Goal: Task Accomplishment & Management: Manage account settings

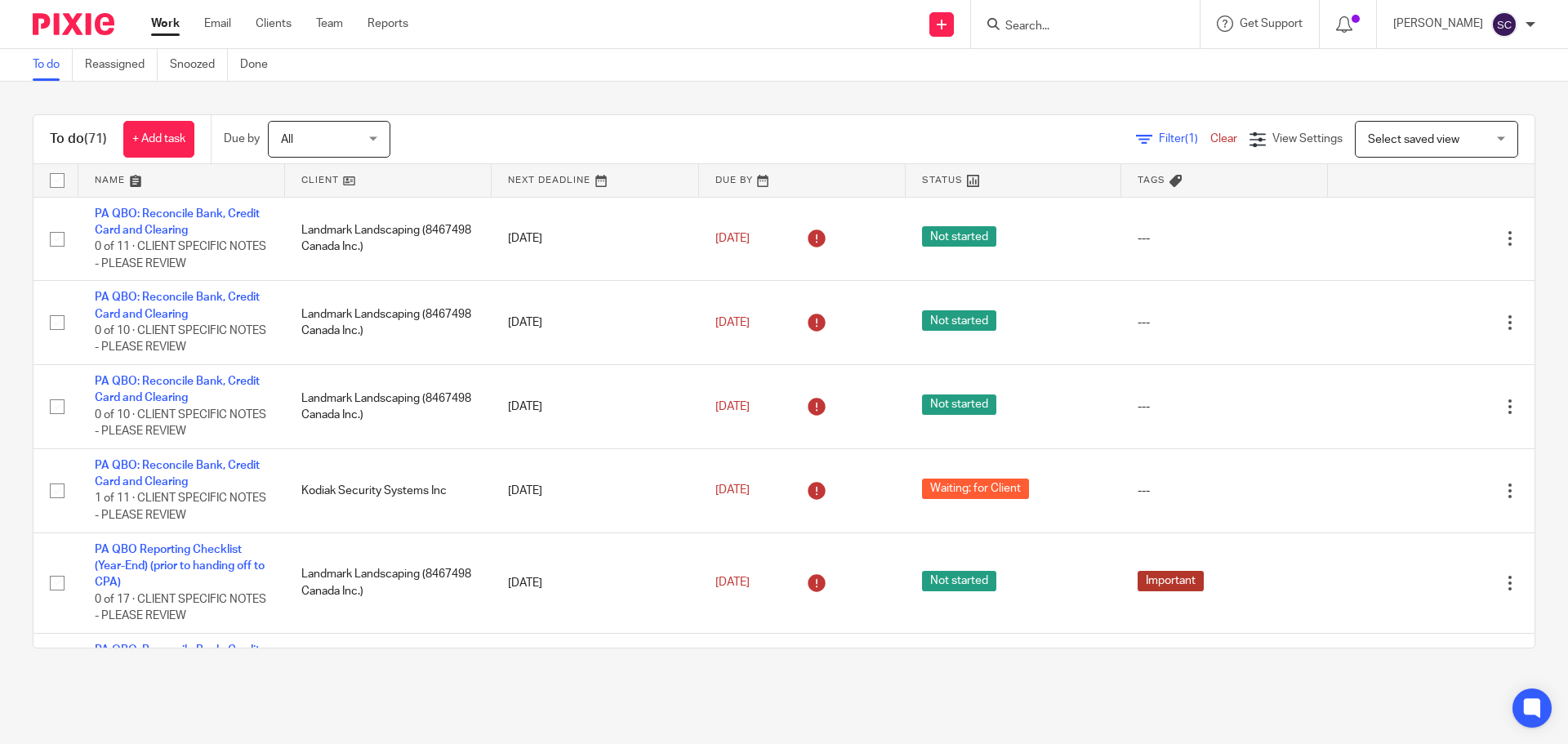
click at [1055, 29] on input "Search" at bounding box center [1077, 27] width 147 height 14
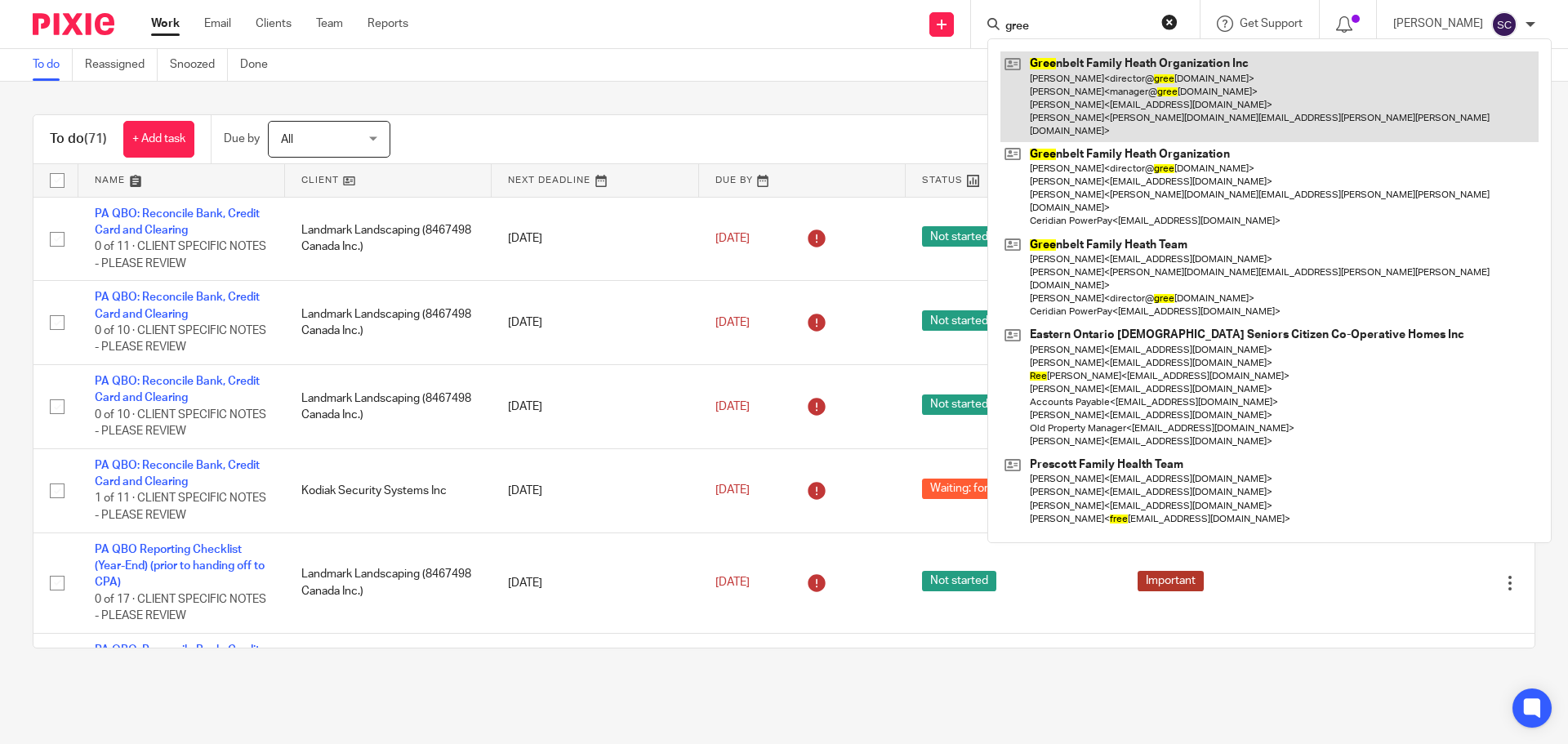
type input "gree"
click at [1074, 64] on link at bounding box center [1270, 96] width 539 height 91
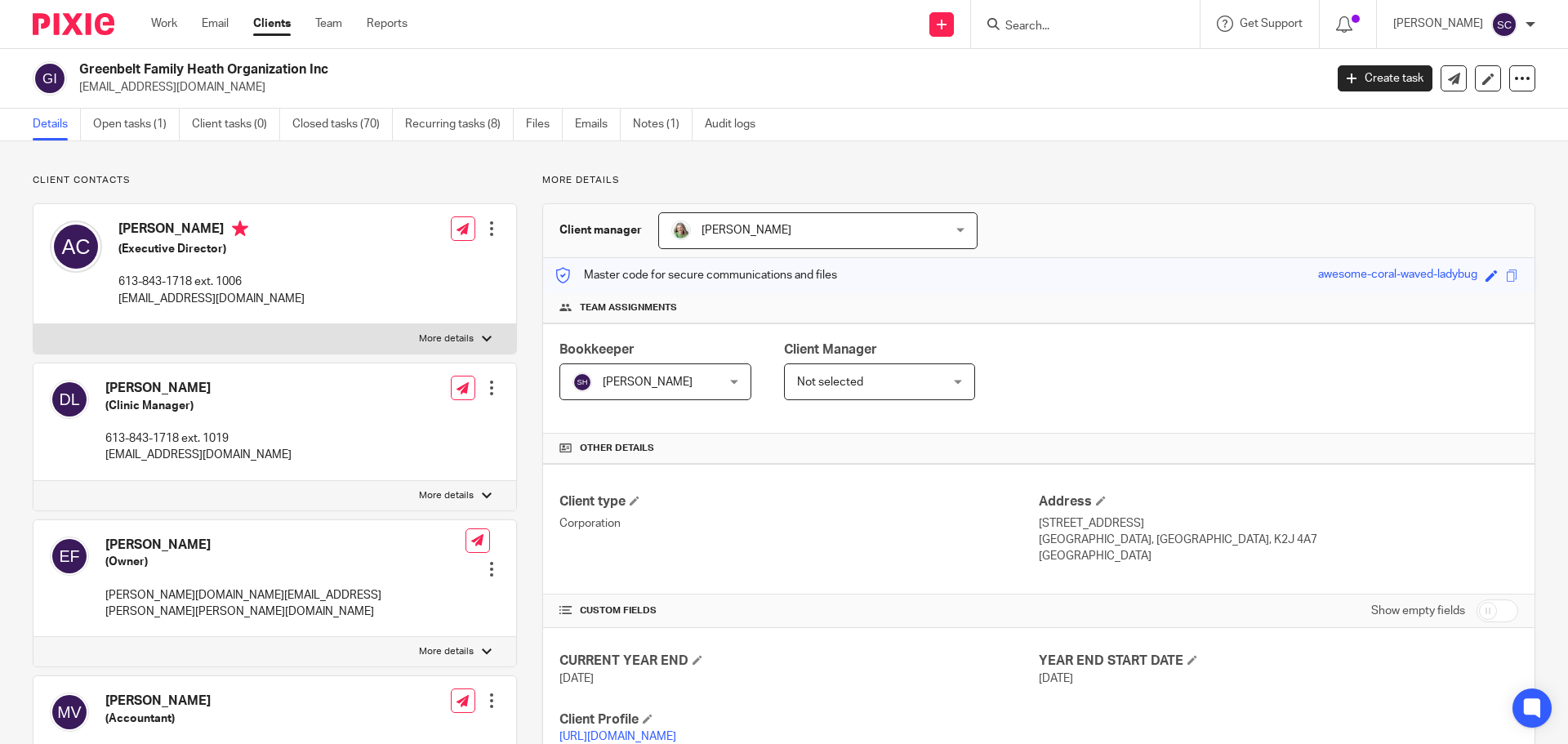
click at [1084, 22] on input "Search" at bounding box center [1077, 27] width 147 height 14
click at [134, 121] on link "Open tasks (1)" at bounding box center [136, 124] width 86 height 31
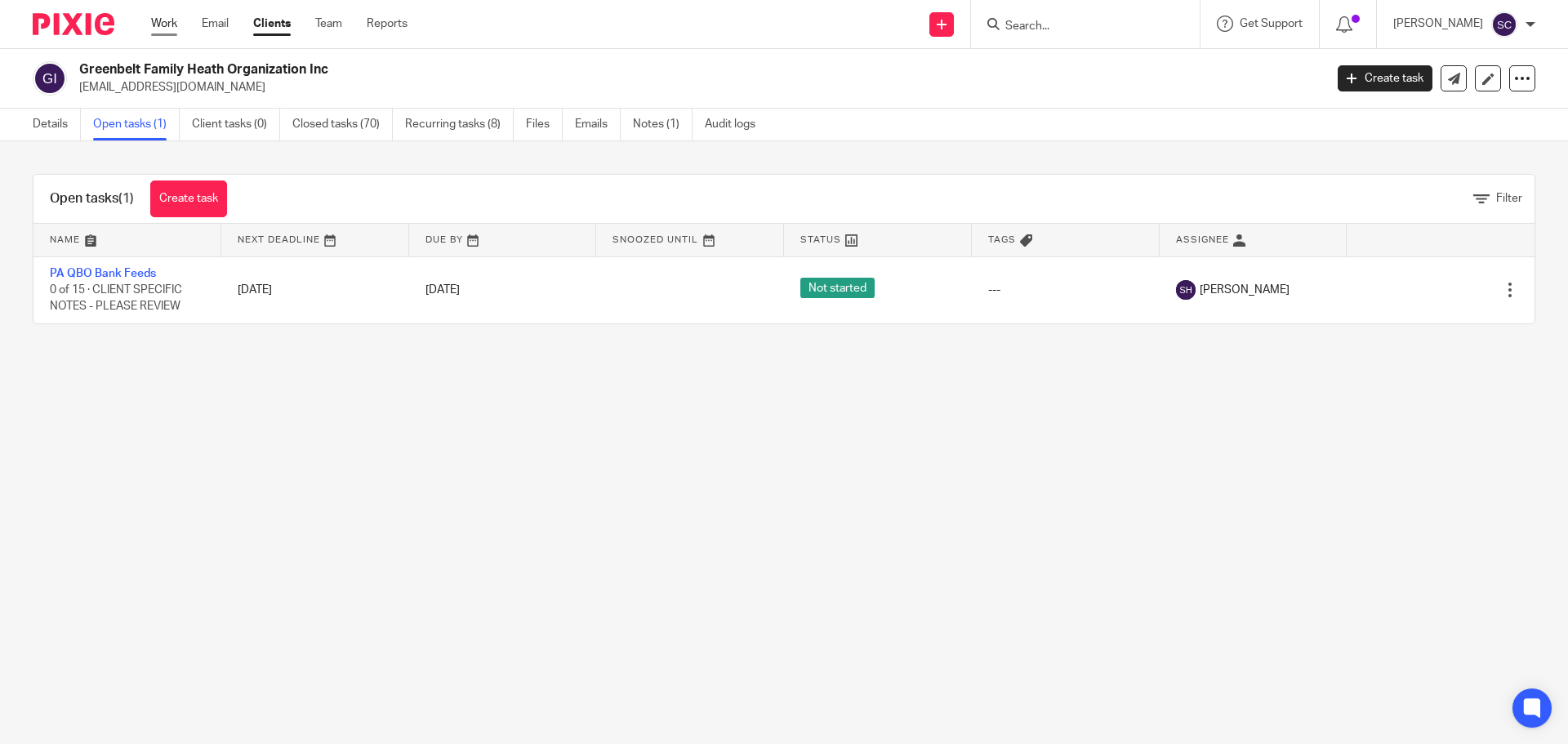
click at [164, 22] on link "Work" at bounding box center [163, 23] width 26 height 16
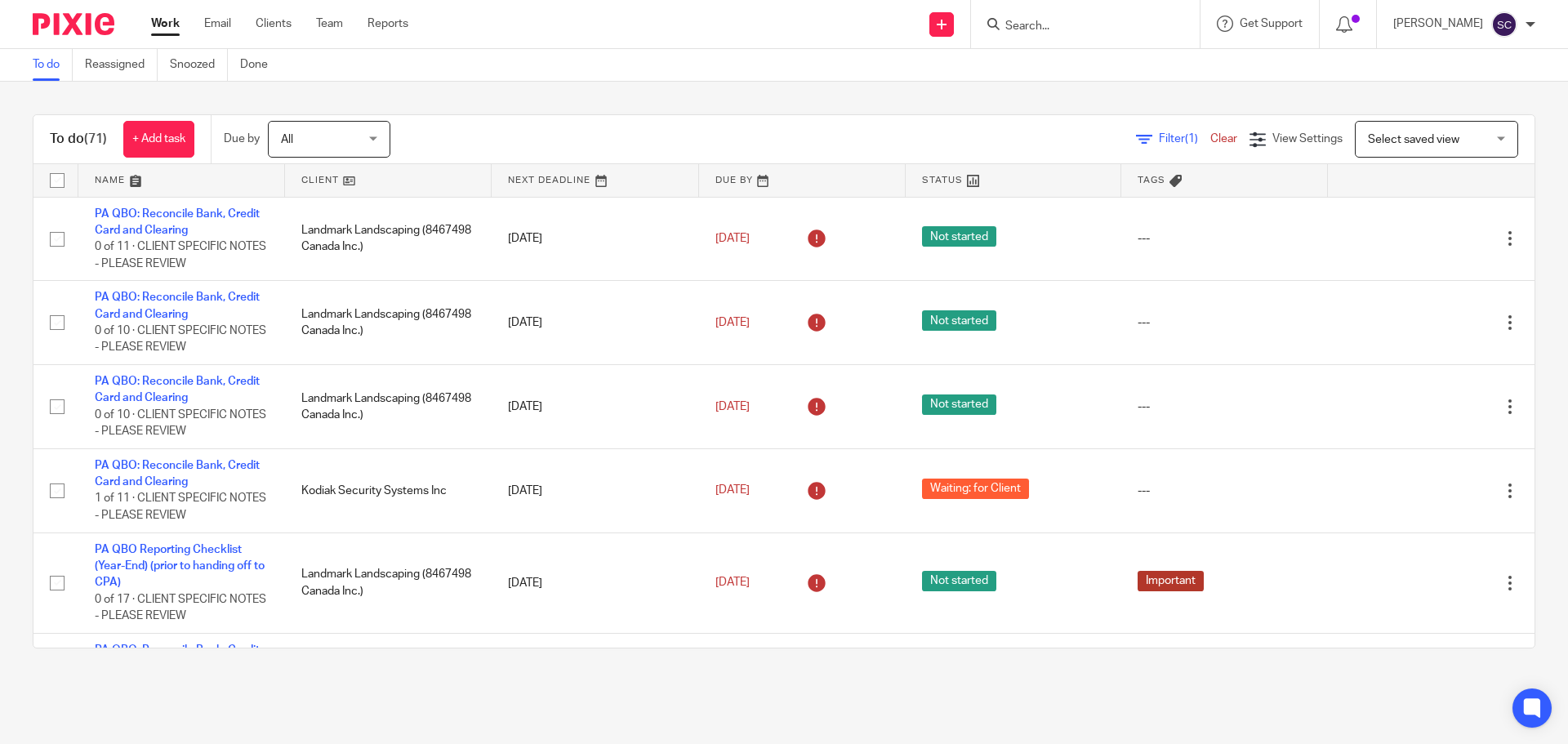
click at [1066, 29] on input "Search" at bounding box center [1077, 27] width 147 height 14
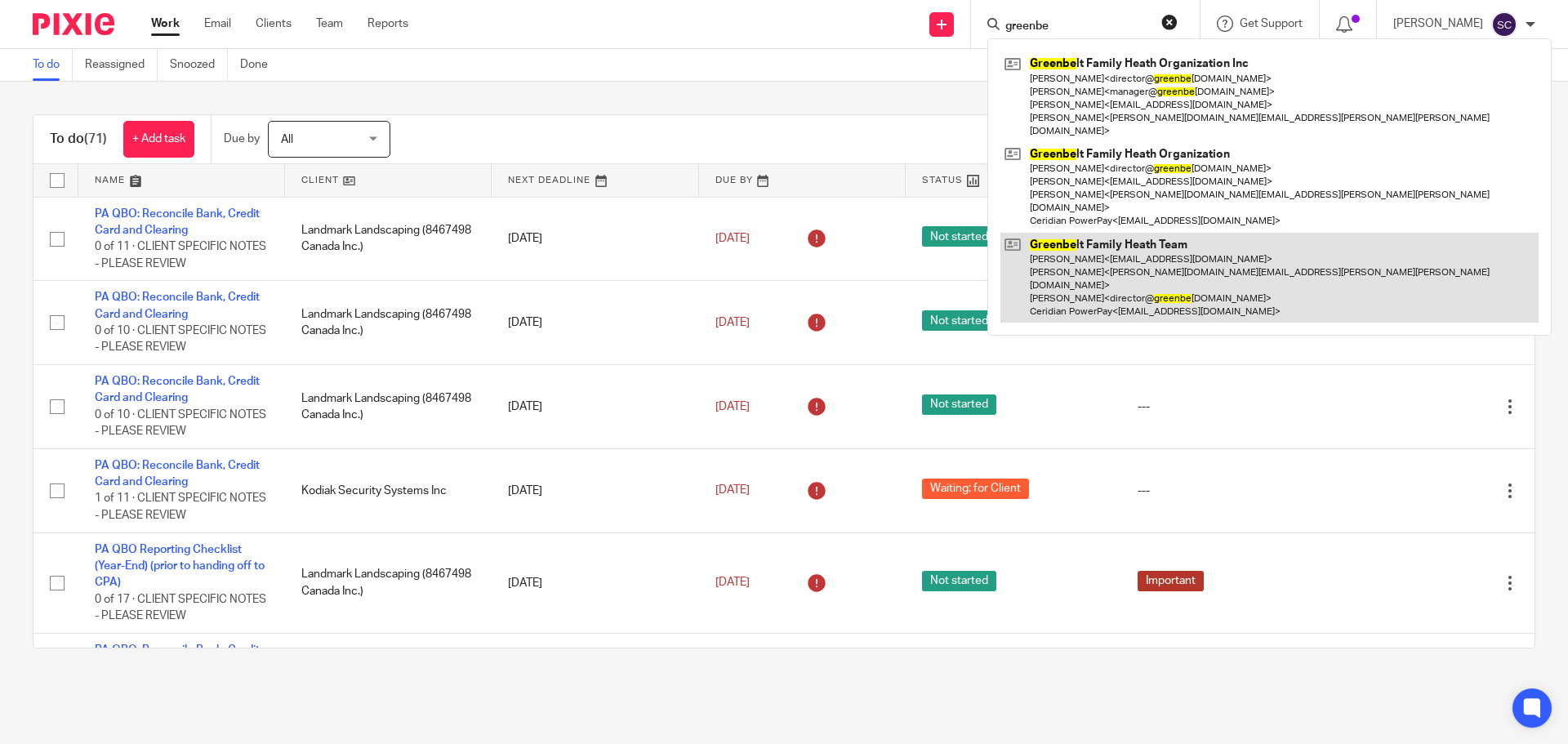
type input "greenbe"
click at [1118, 232] on link at bounding box center [1270, 277] width 539 height 91
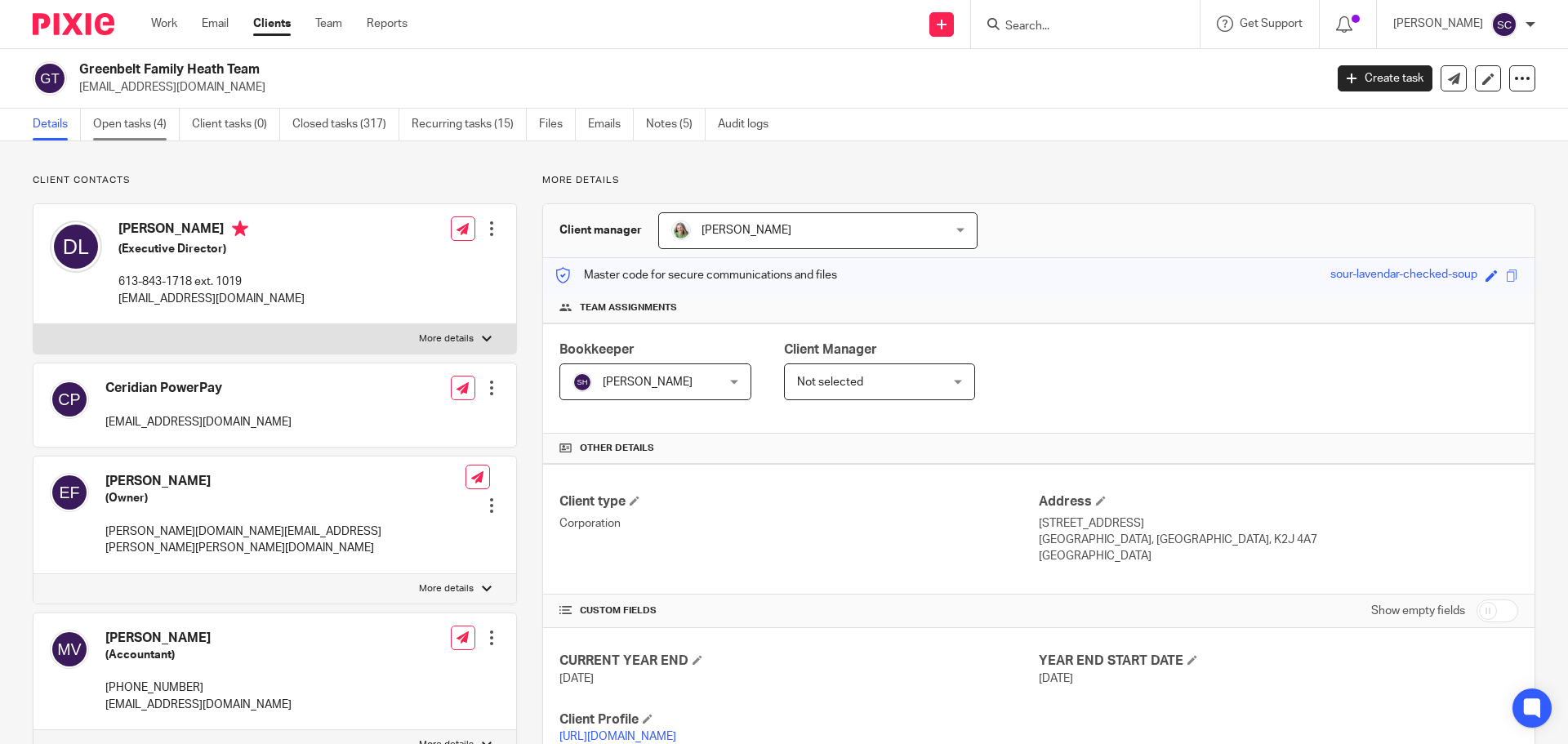
click at [129, 123] on link "Open tasks (4)" at bounding box center [136, 124] width 86 height 31
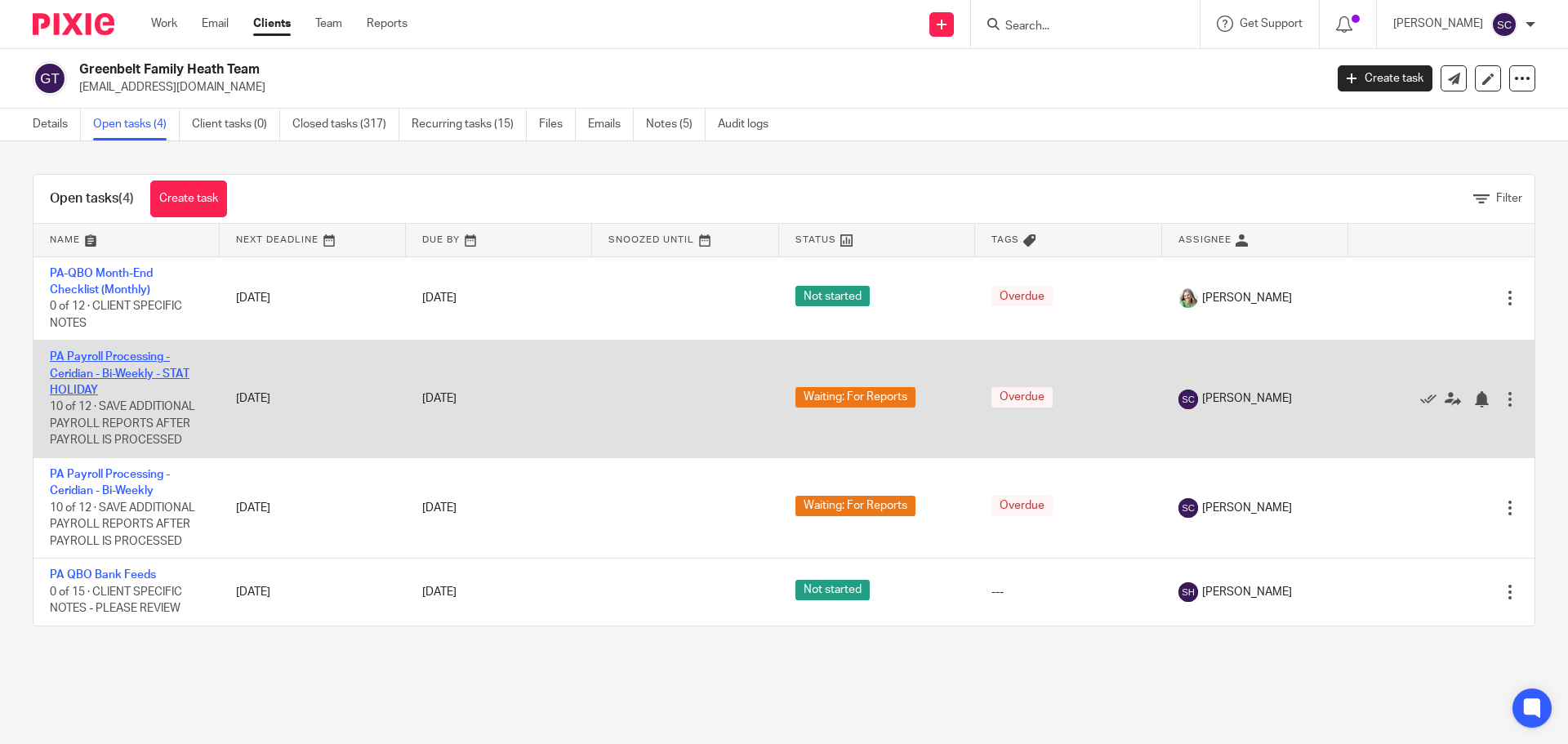
click at [92, 355] on link "PA Payroll Processing - Ceridian - Bi-Weekly - STAT HOLIDAY" at bounding box center [120, 373] width 140 height 45
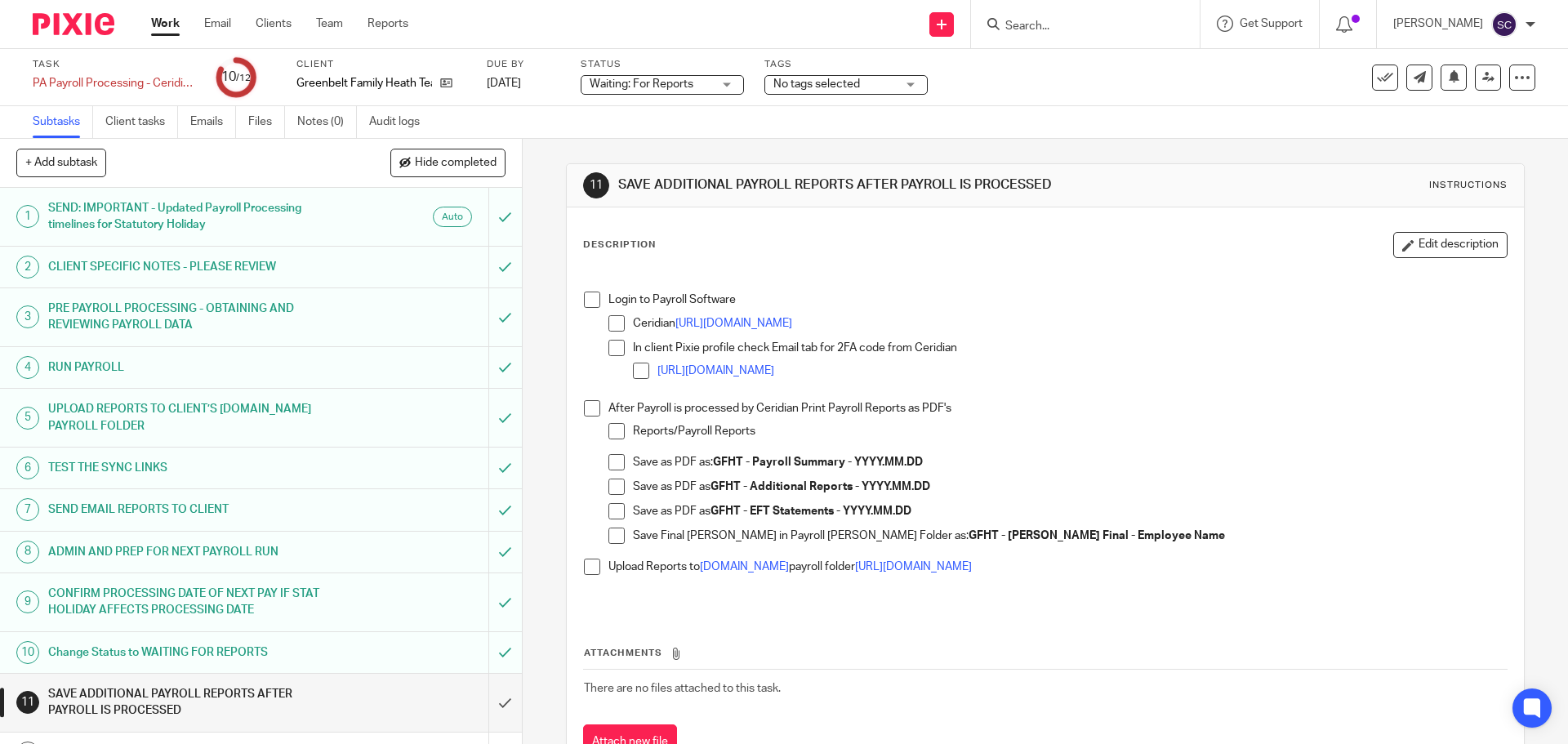
click at [589, 300] on span at bounding box center [592, 300] width 16 height 16
click at [585, 411] on span at bounding box center [592, 408] width 16 height 16
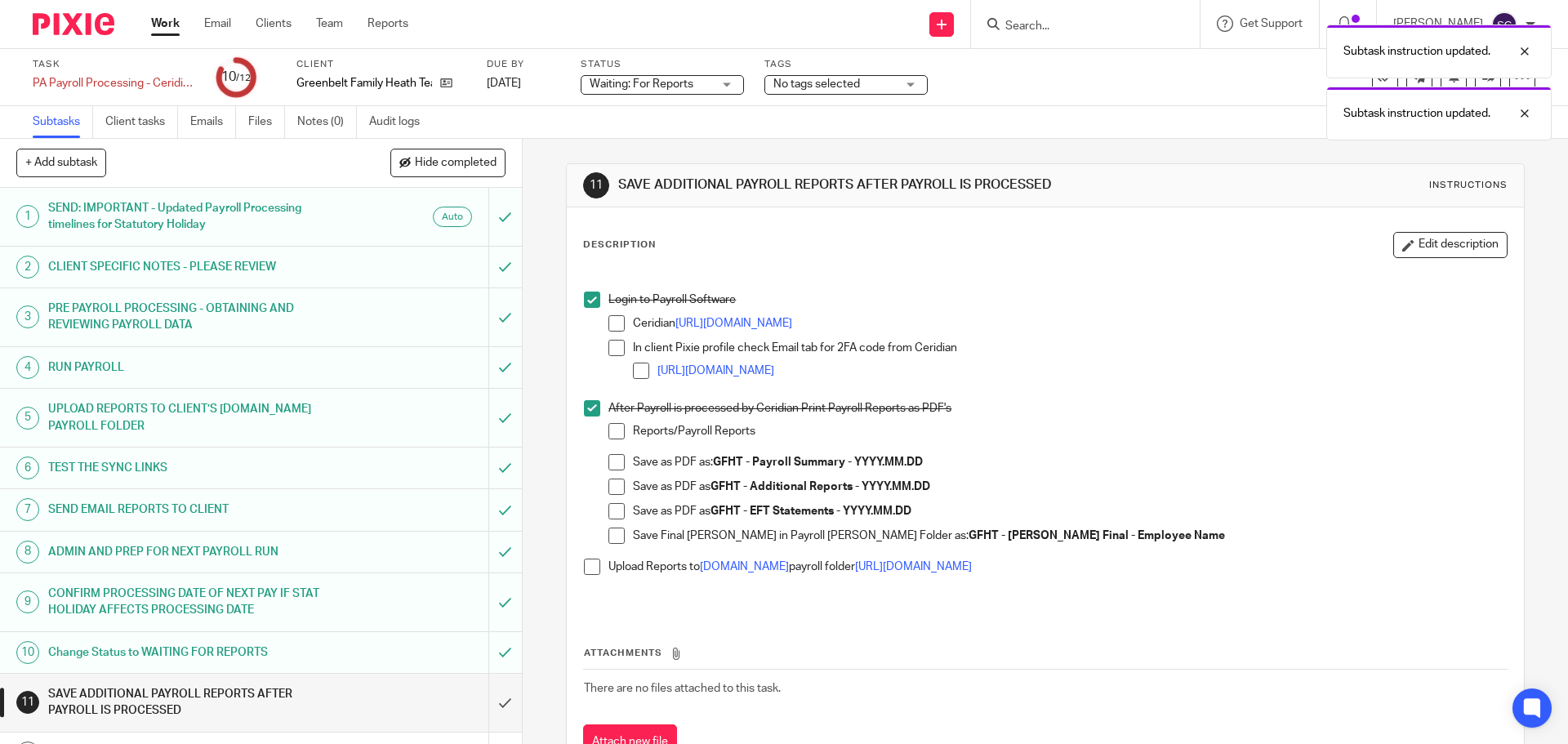
click at [585, 567] on span at bounding box center [592, 566] width 16 height 16
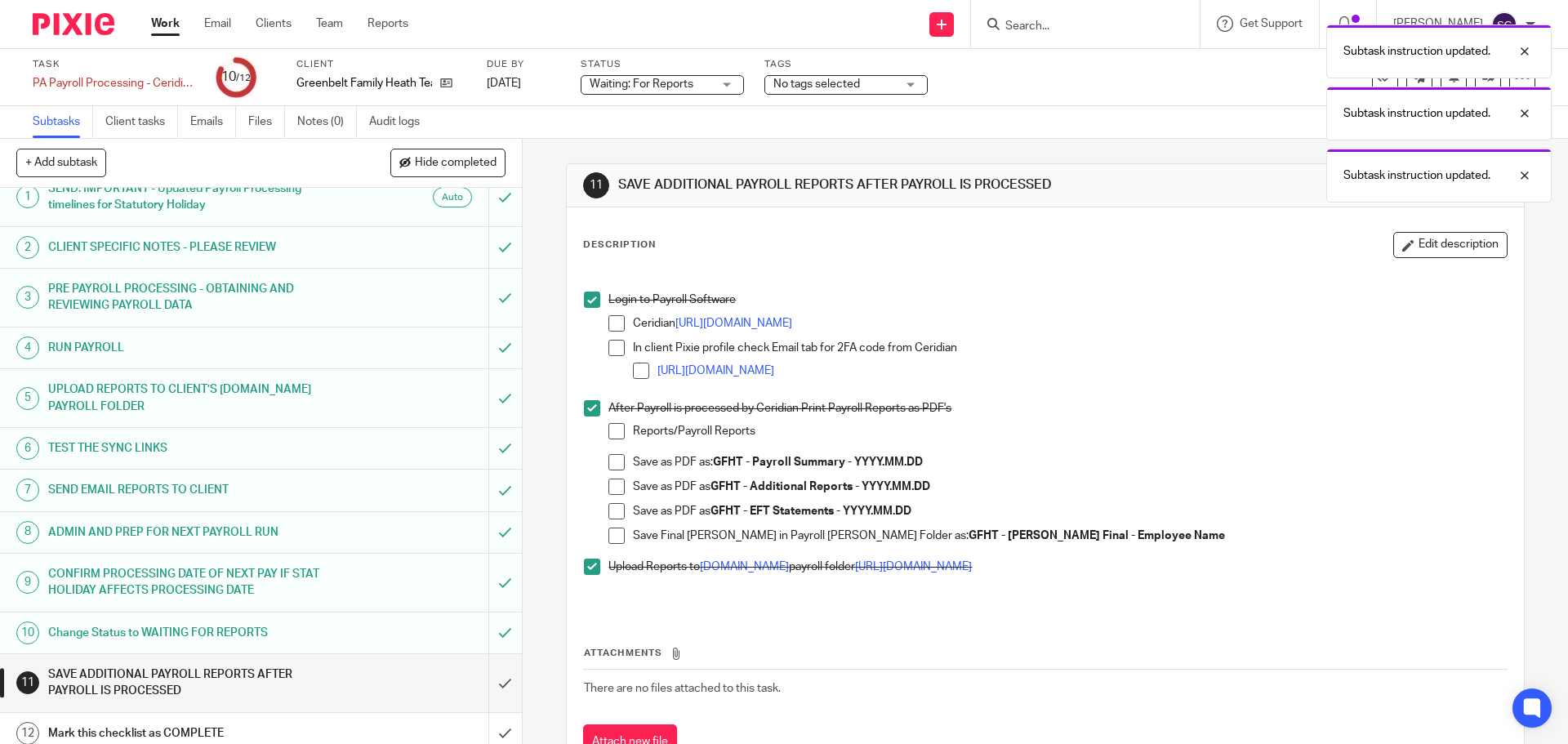
scroll to position [31, 0]
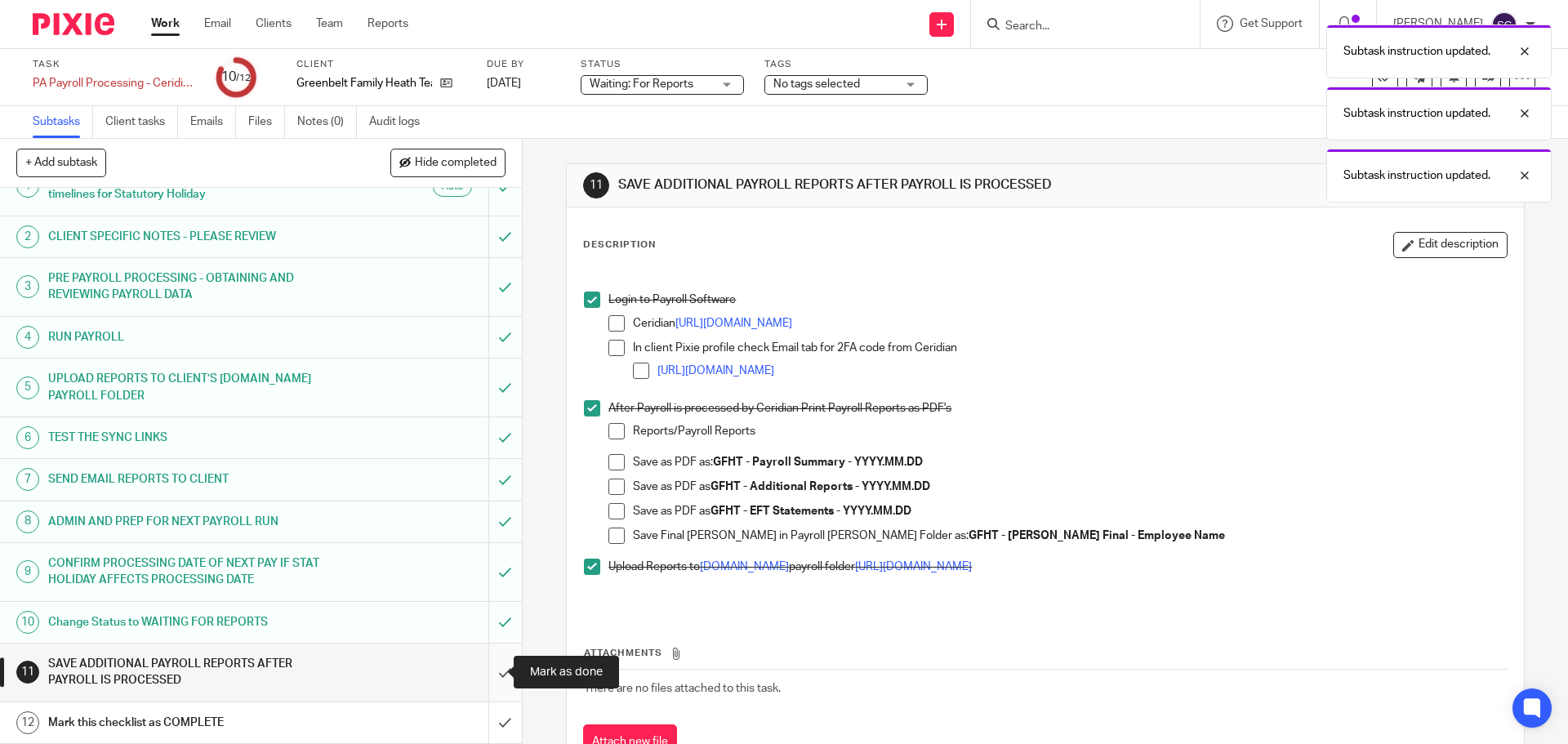
click at [488, 677] on input "submit" at bounding box center [260, 672] width 521 height 58
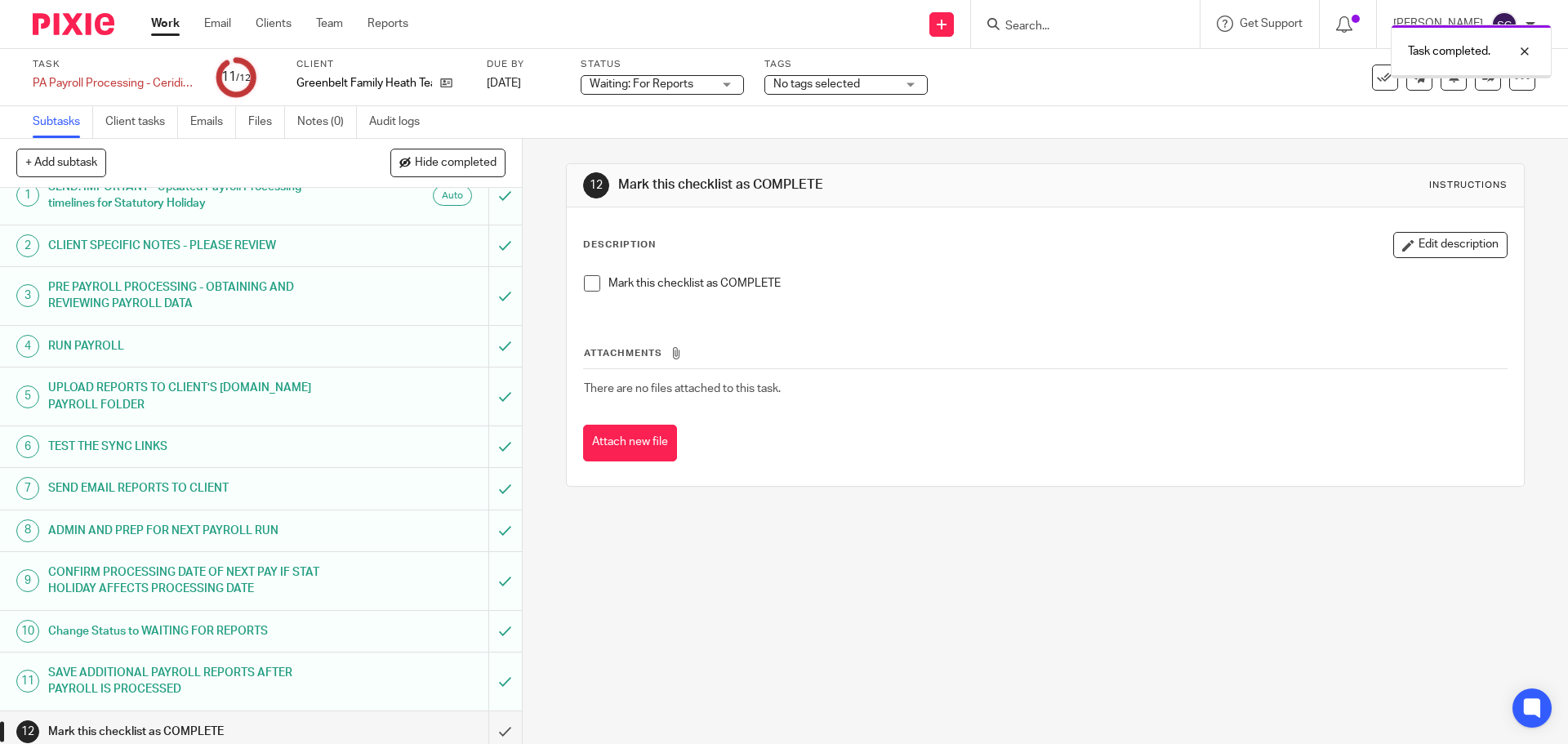
scroll to position [31, 0]
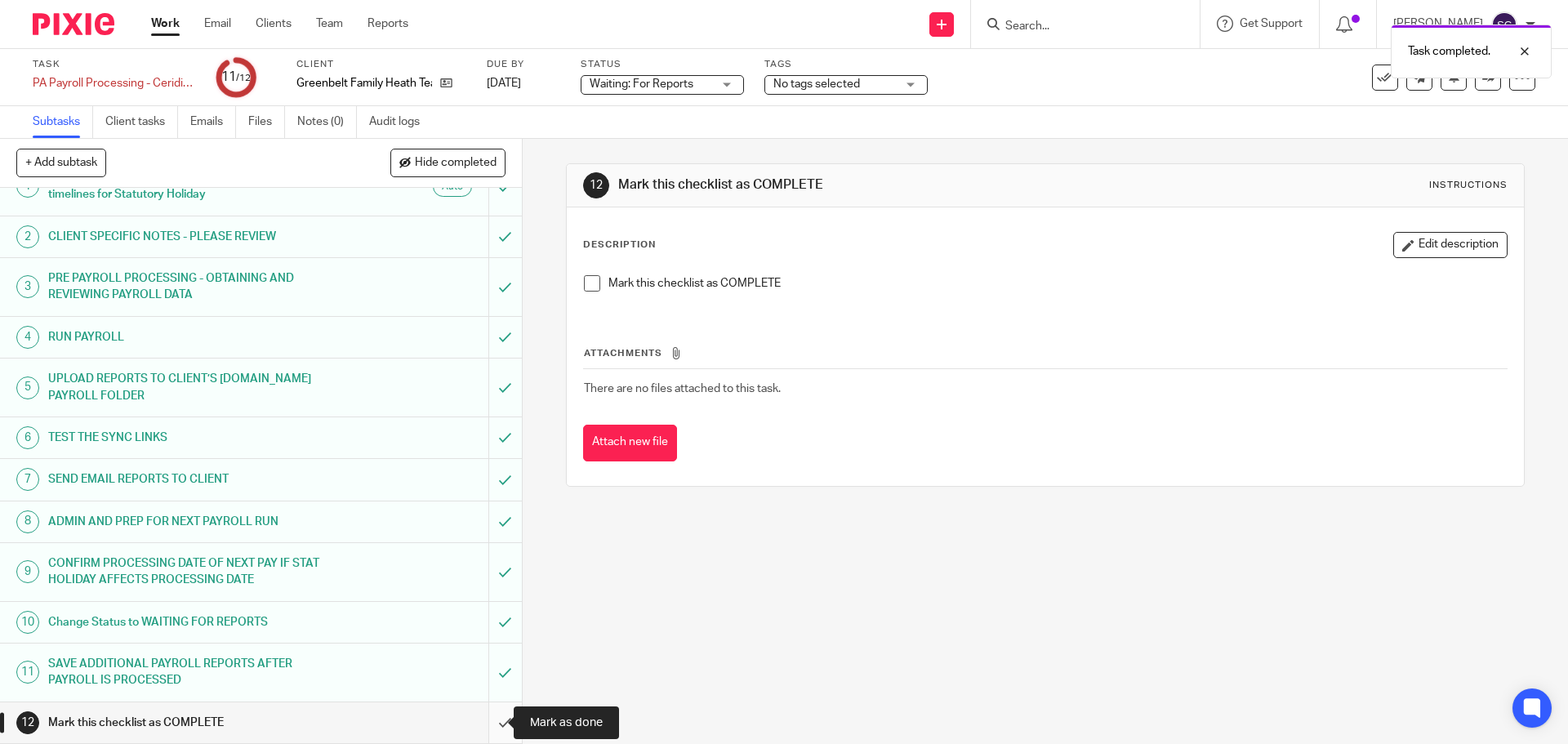
click at [487, 722] on input "submit" at bounding box center [260, 722] width 521 height 40
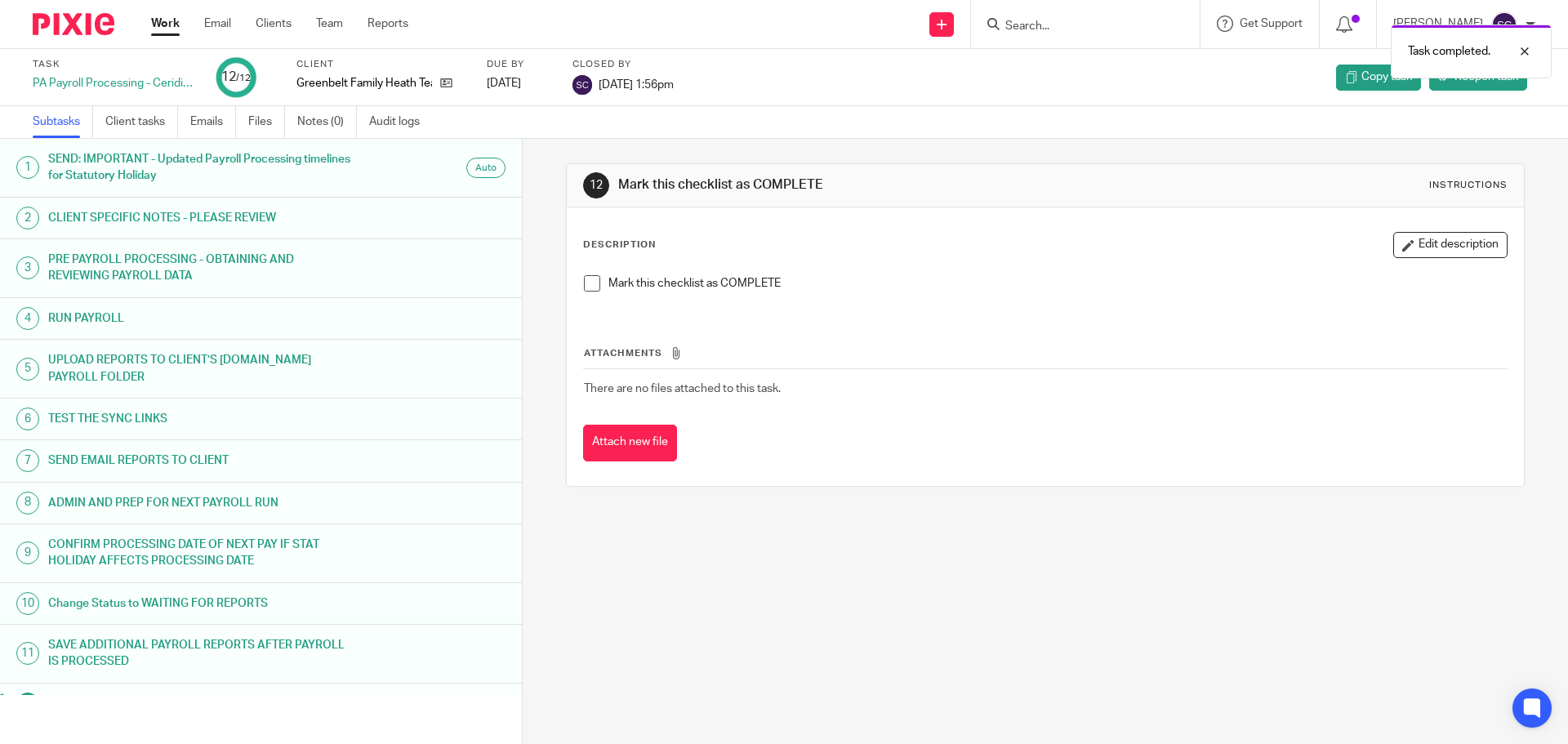
click at [1047, 19] on div "Task completed." at bounding box center [1168, 47] width 767 height 62
click at [1016, 30] on div "Task completed." at bounding box center [1168, 47] width 767 height 62
click at [1038, 25] on input "Search" at bounding box center [1077, 27] width 147 height 14
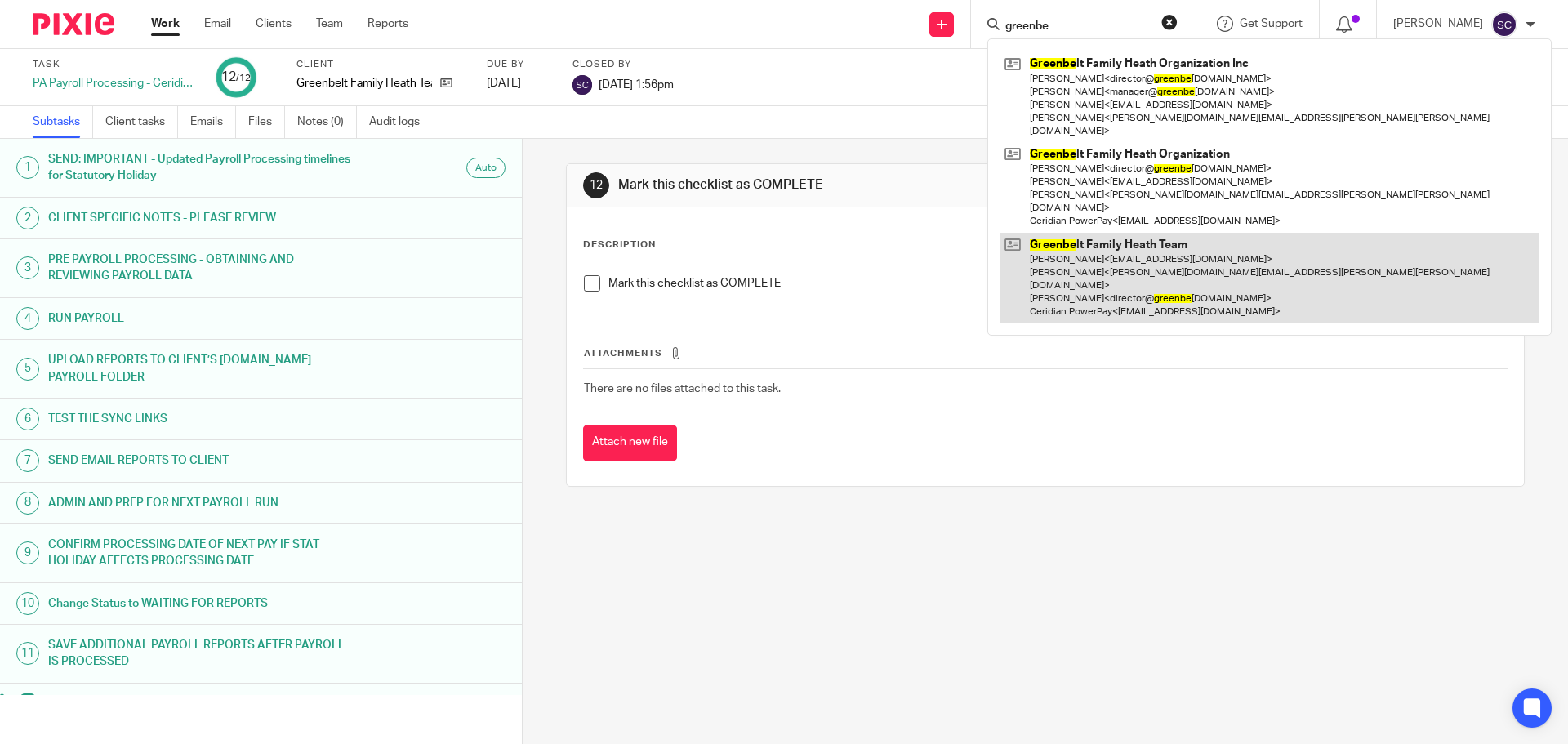
type input "greenbe"
click at [1098, 232] on link at bounding box center [1270, 277] width 539 height 91
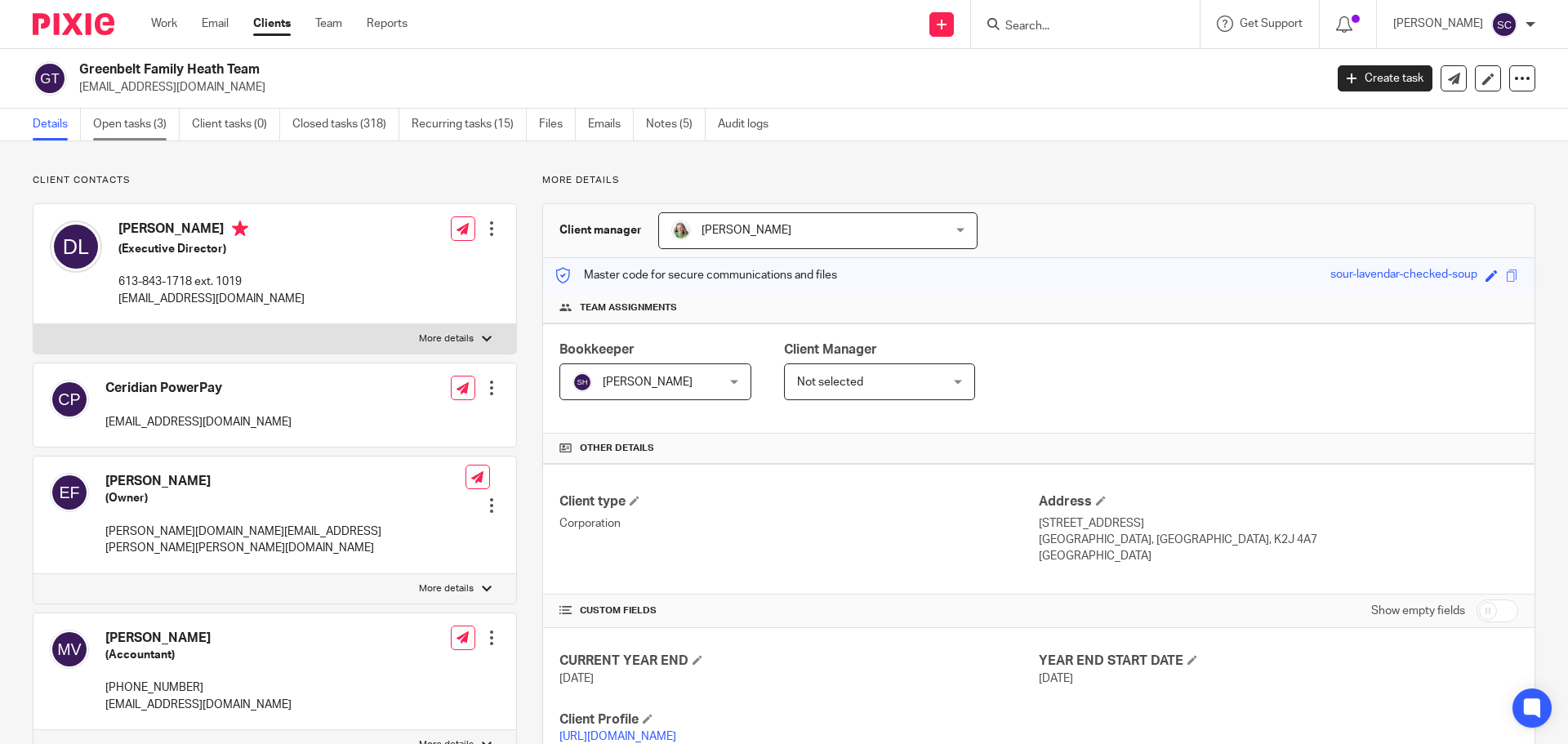
click at [138, 121] on link "Open tasks (3)" at bounding box center [136, 124] width 86 height 31
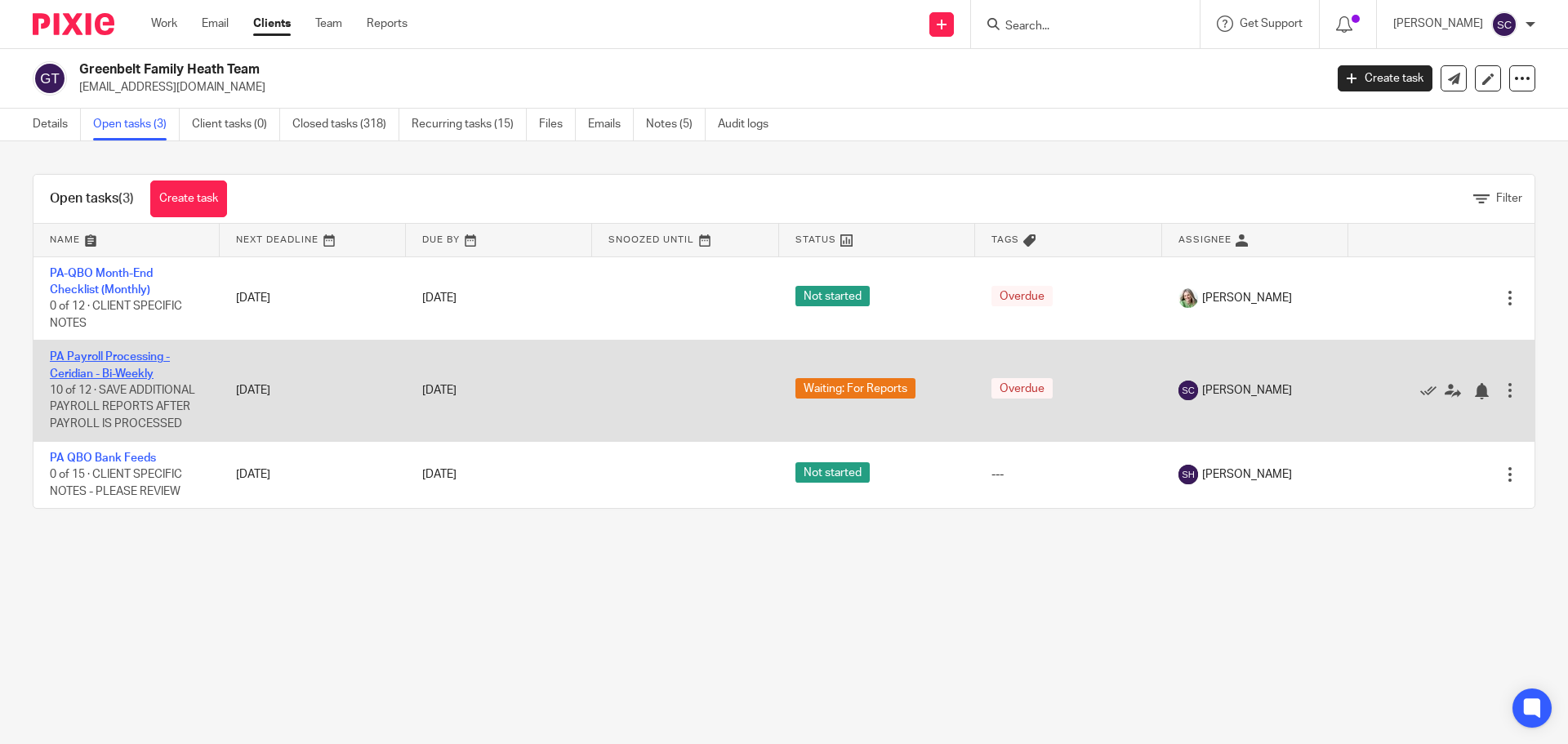
click at [120, 354] on link "PA Payroll Processing - Ceridian - Bi-Weekly" at bounding box center [110, 364] width 120 height 28
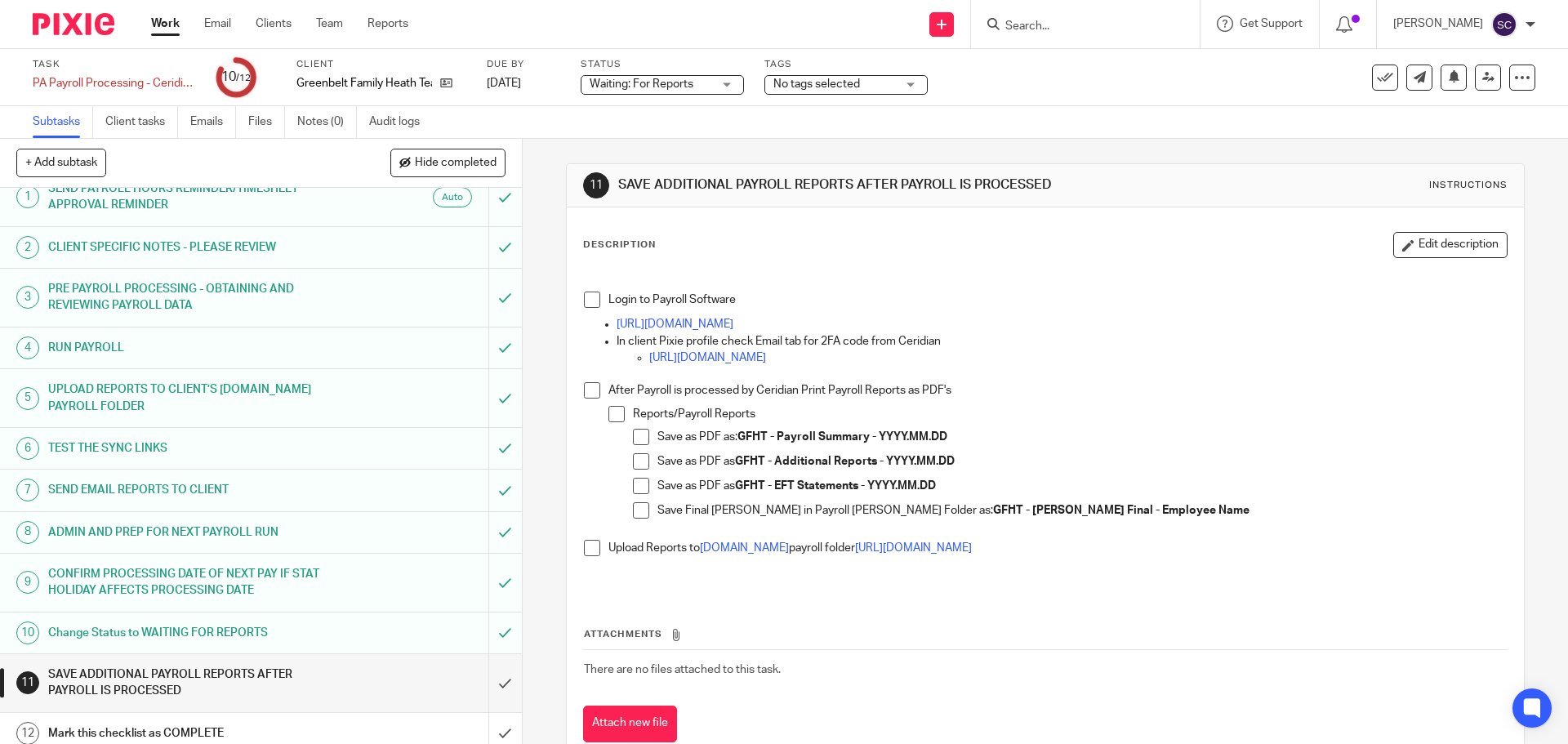
scroll to position [31, 0]
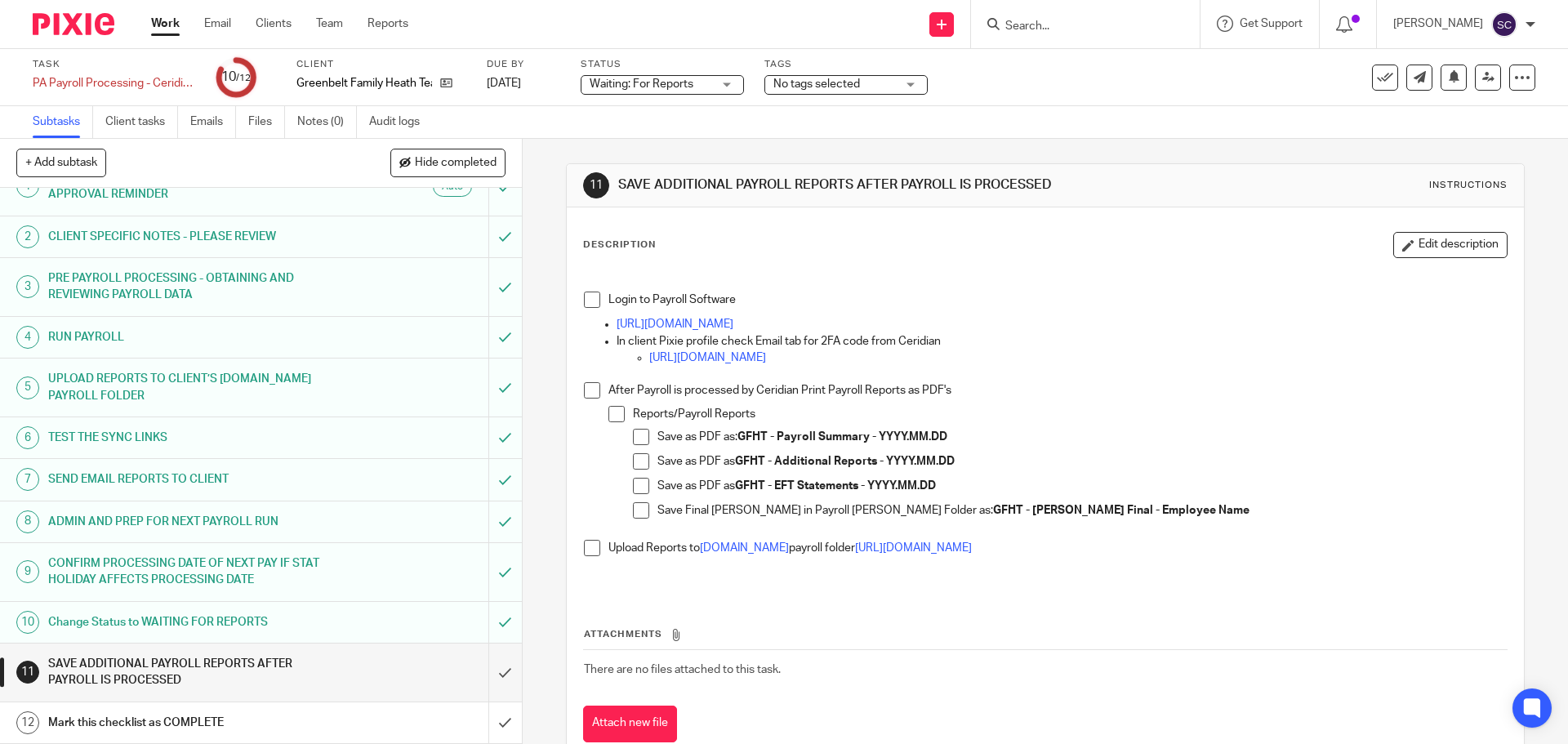
click at [584, 300] on span at bounding box center [592, 300] width 16 height 16
click at [587, 387] on span at bounding box center [592, 390] width 16 height 16
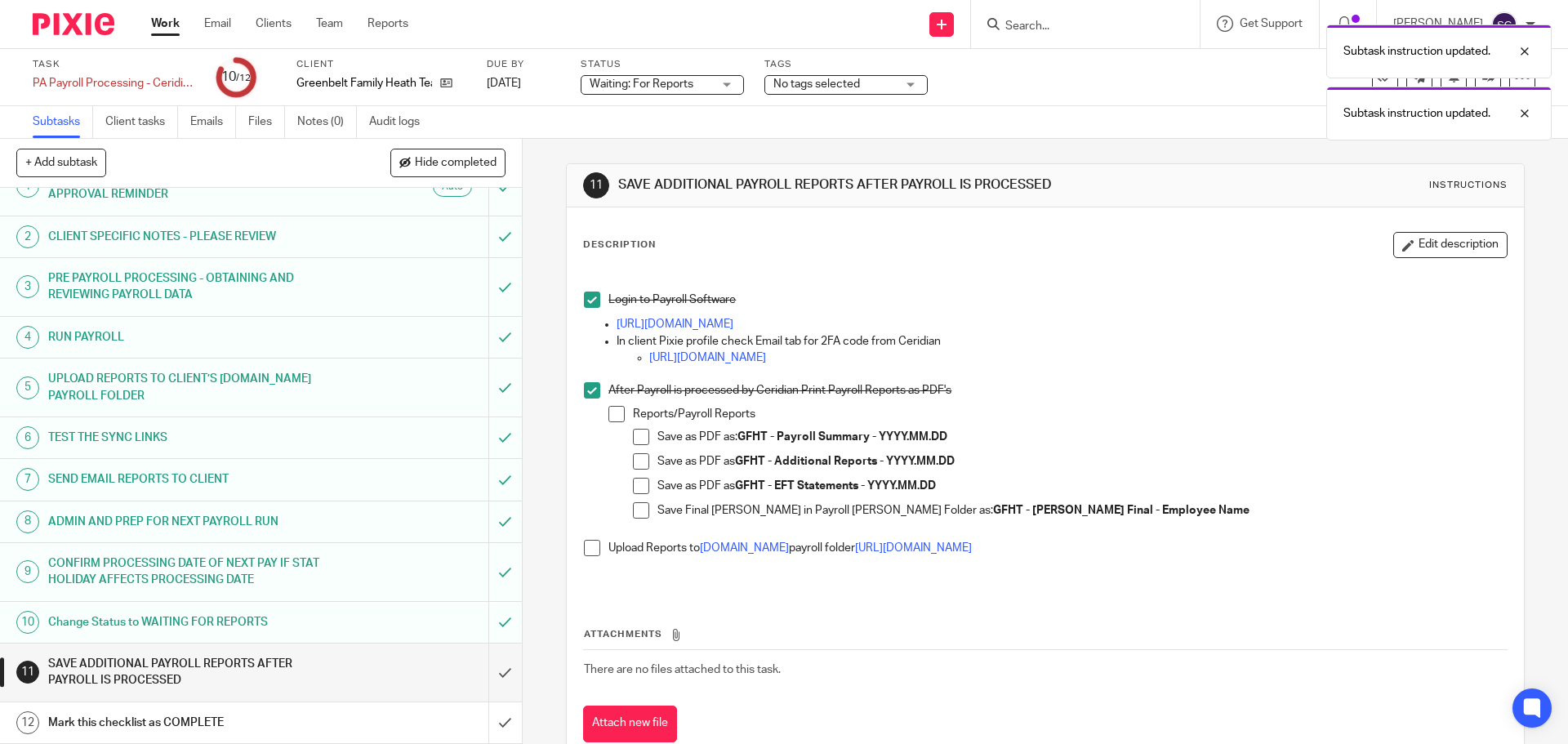
click at [587, 550] on span at bounding box center [592, 547] width 16 height 16
click at [487, 674] on input "submit" at bounding box center [260, 672] width 521 height 58
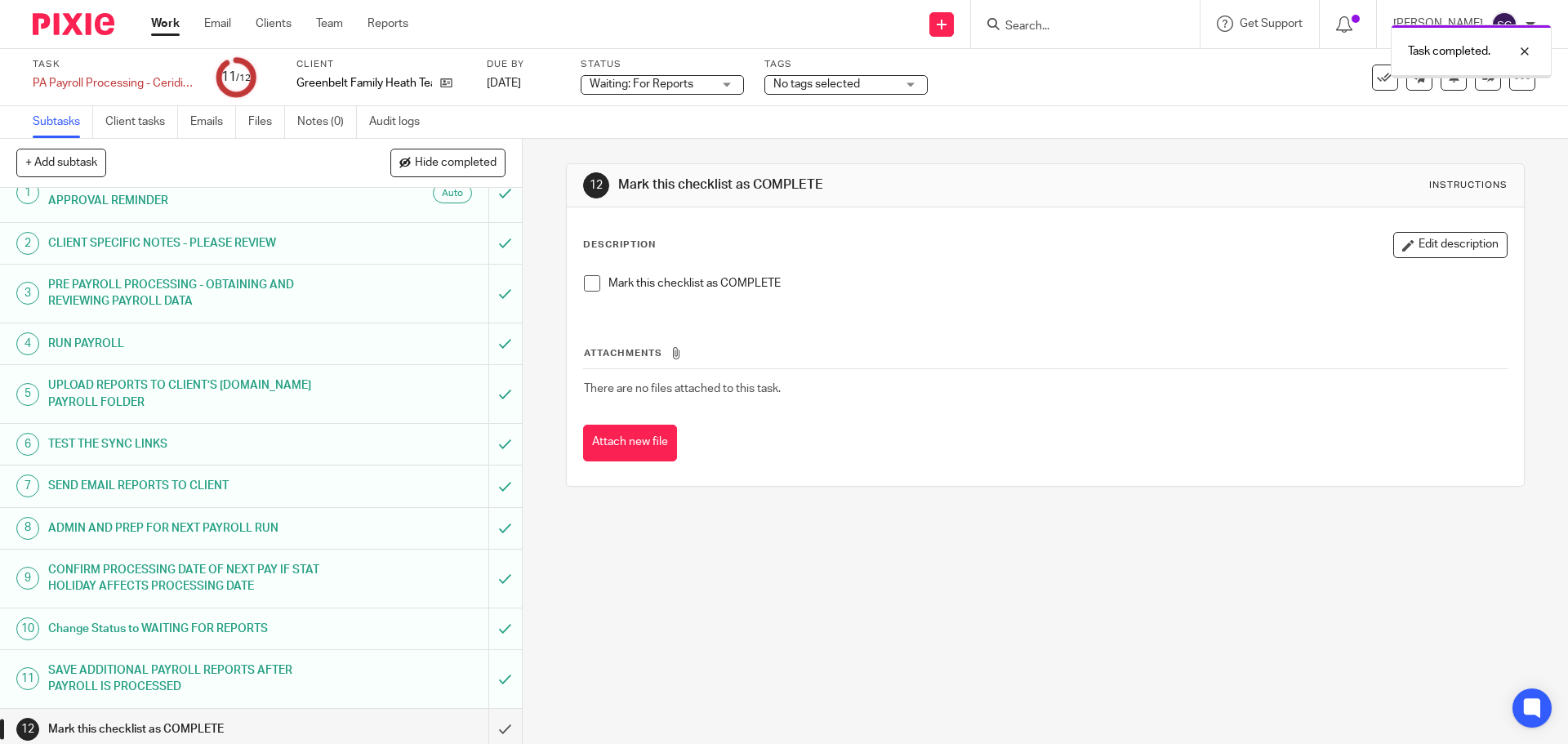
scroll to position [31, 0]
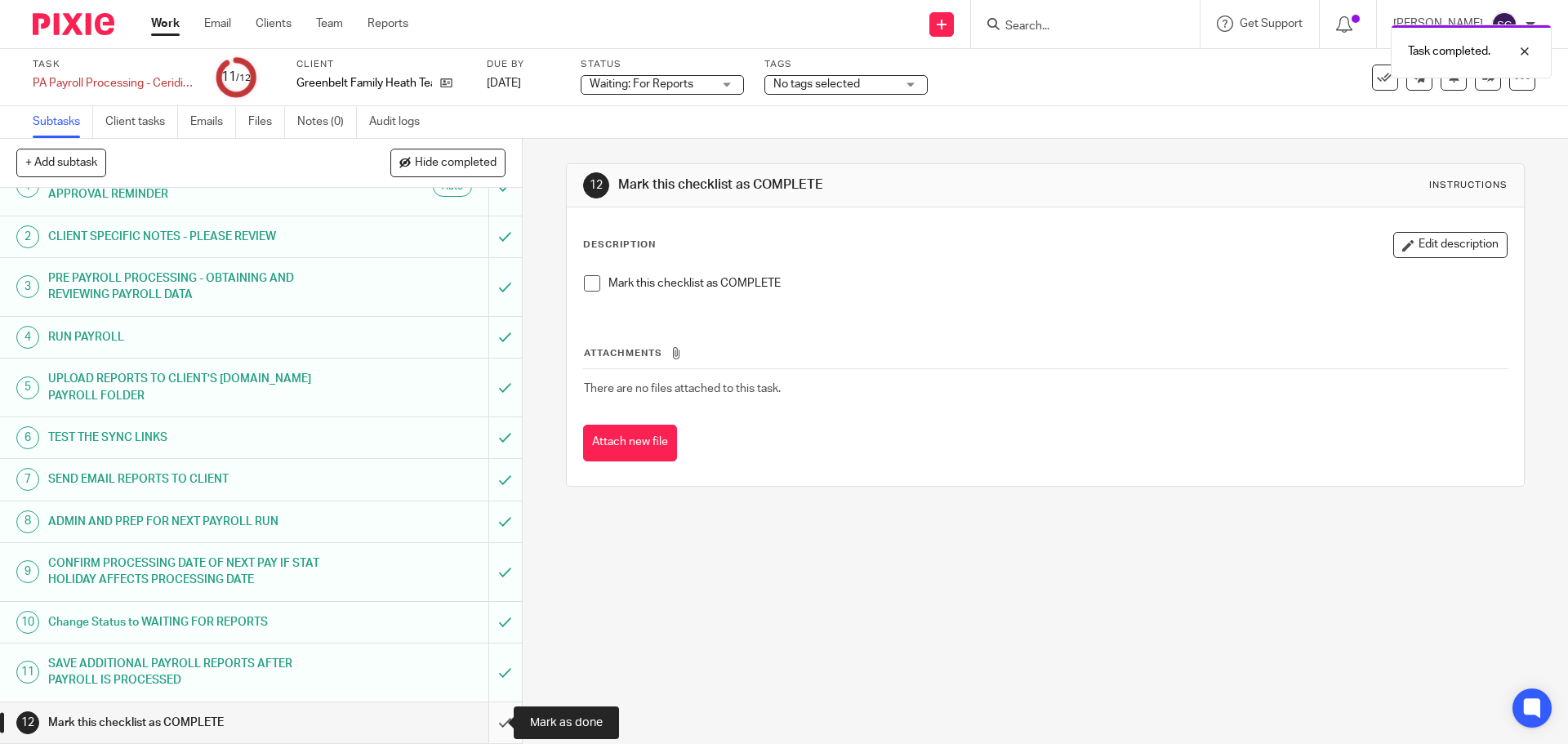
click at [489, 721] on input "submit" at bounding box center [260, 722] width 521 height 40
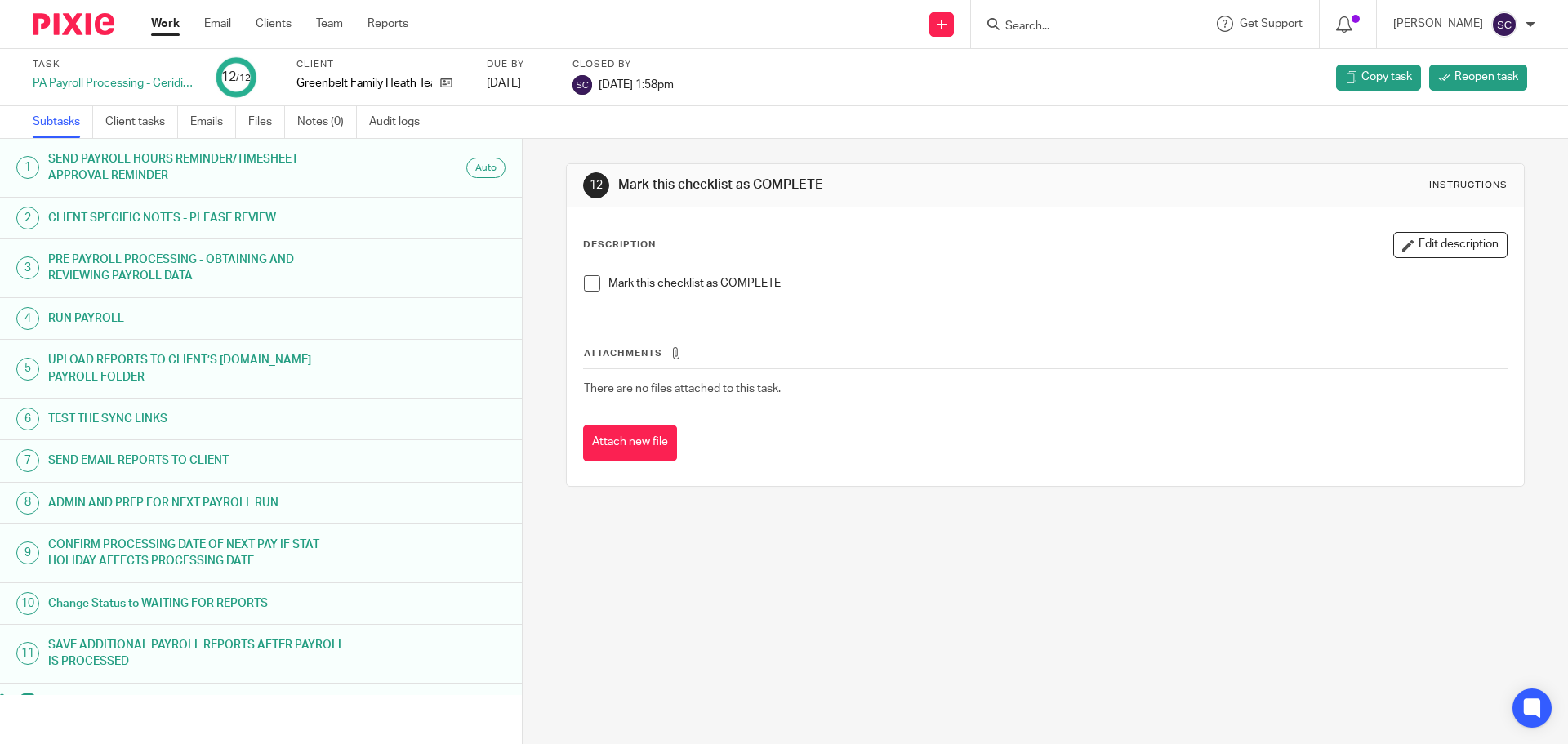
click at [163, 22] on link "Work" at bounding box center [165, 23] width 29 height 16
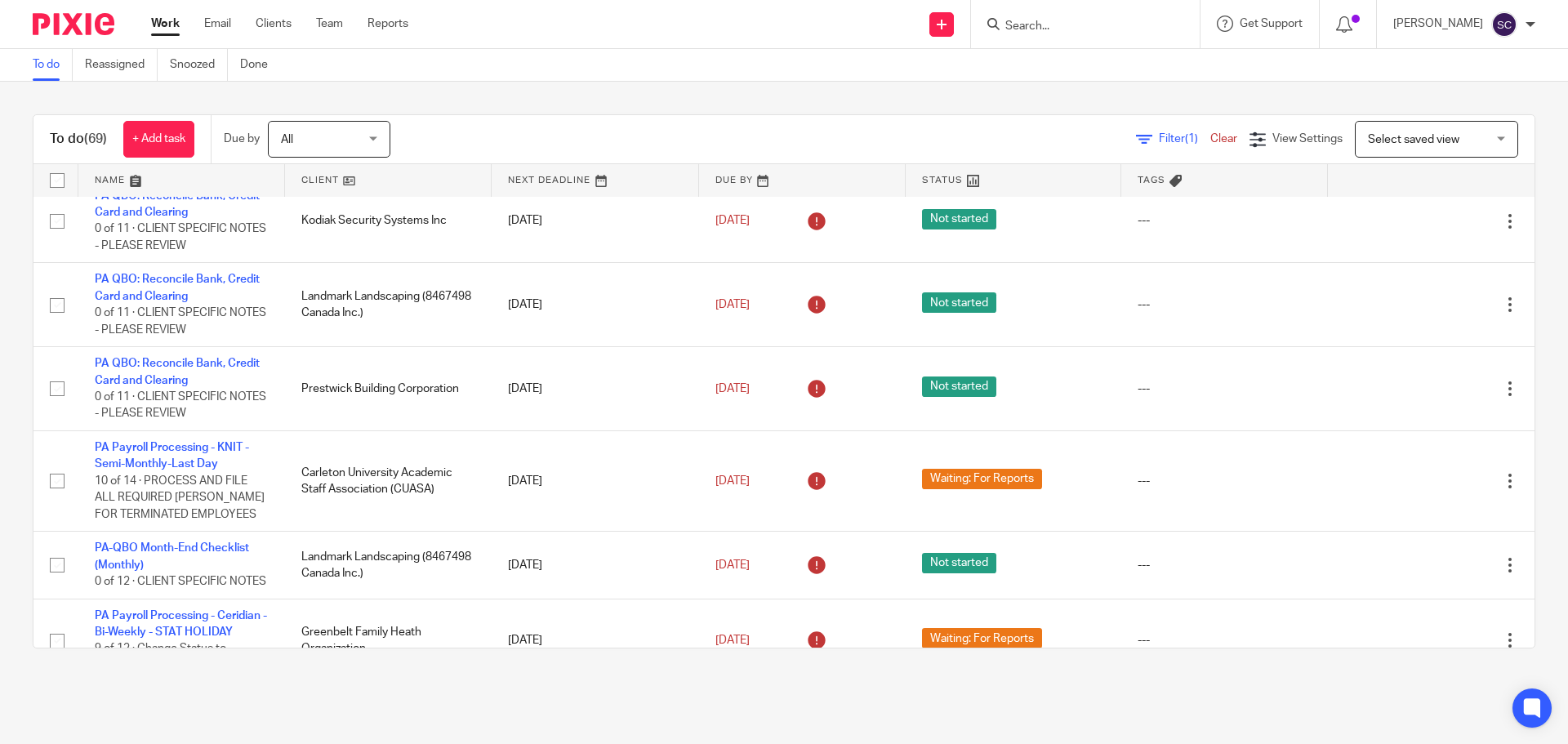
scroll to position [3103, 0]
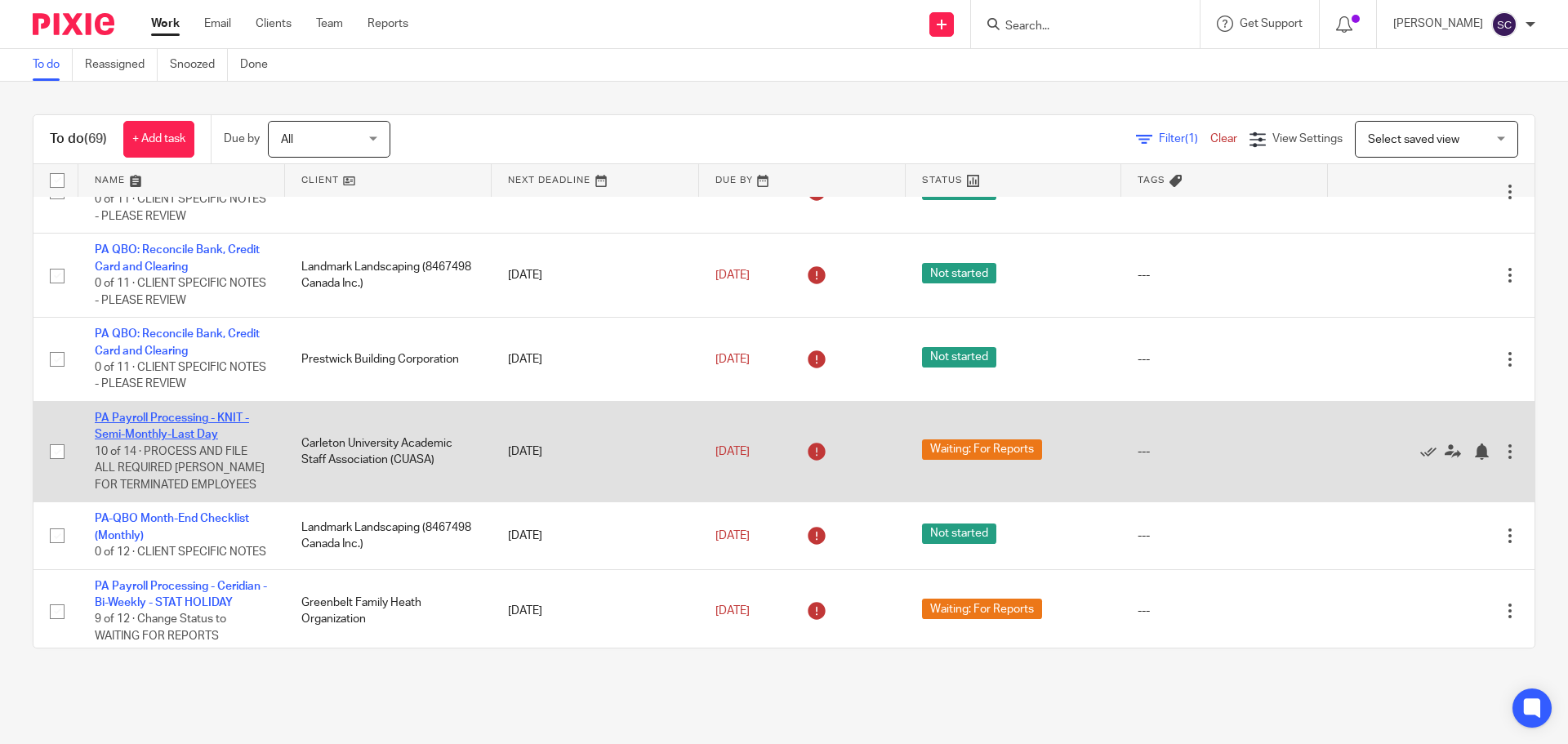
click at [137, 440] on link "PA Payroll Processing - KNIT - Semi-Monthly-Last Day" at bounding box center [172, 426] width 154 height 28
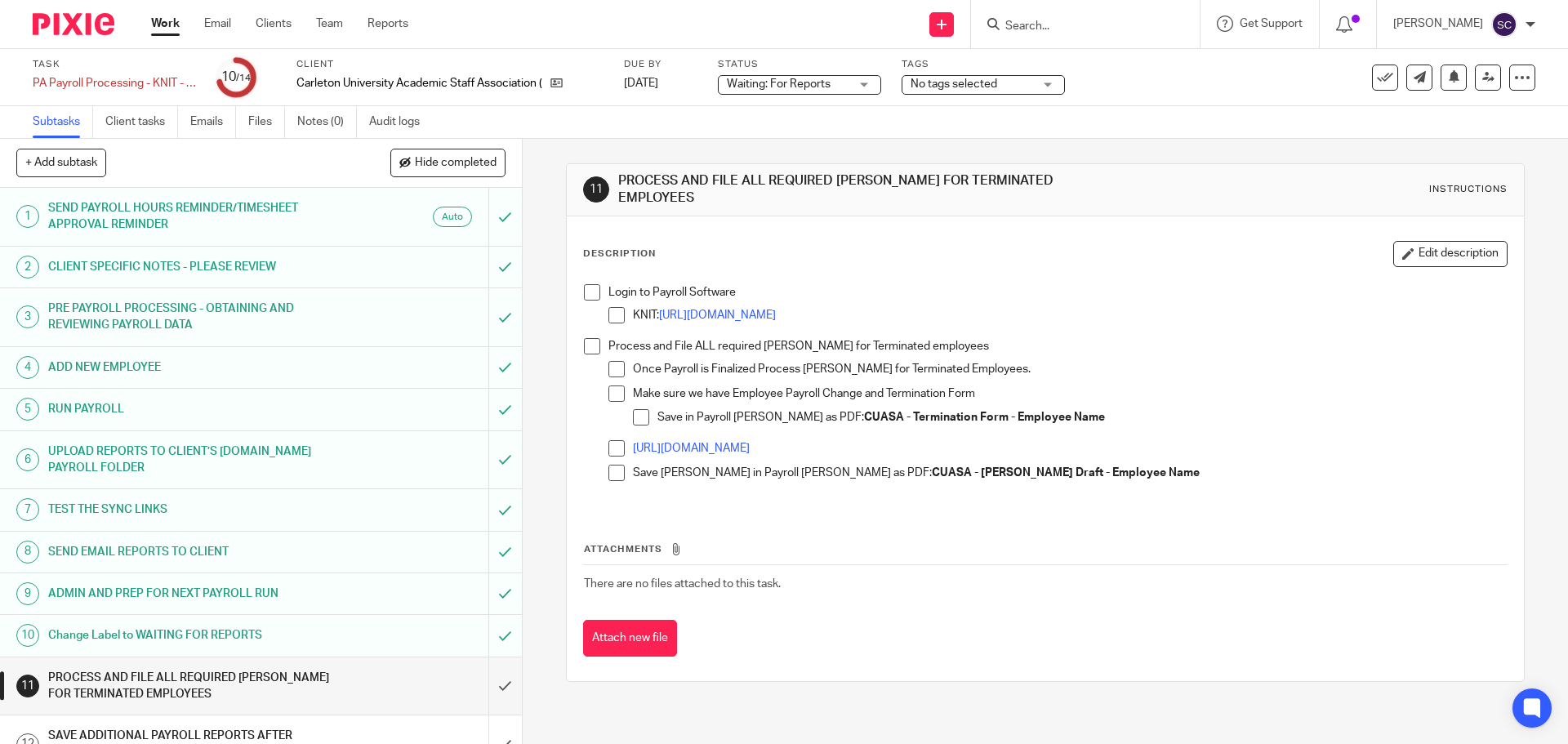
click at [586, 284] on span at bounding box center [592, 293] width 16 height 16
click at [589, 338] on span at bounding box center [592, 346] width 16 height 16
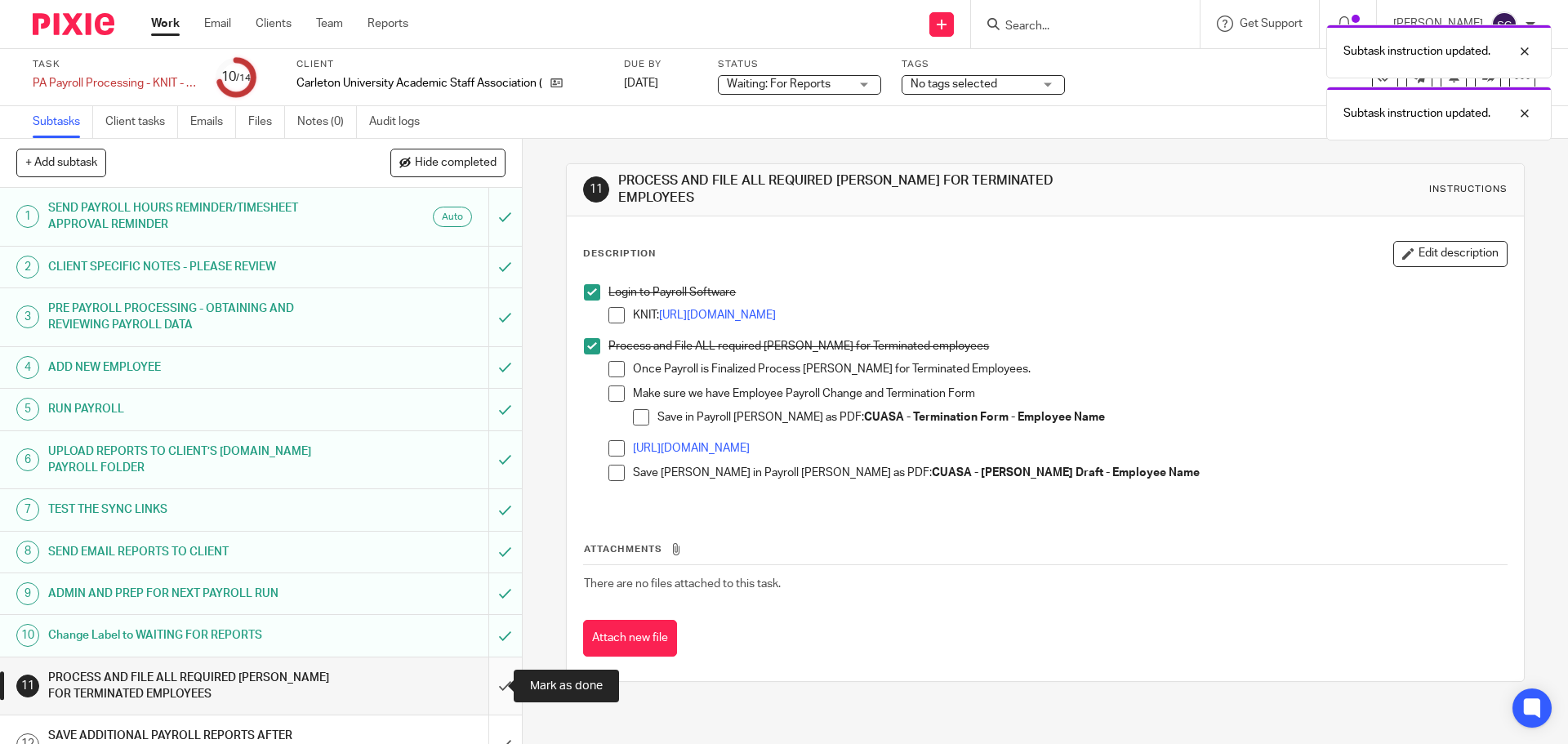
click at [487, 687] on input "submit" at bounding box center [260, 687] width 521 height 58
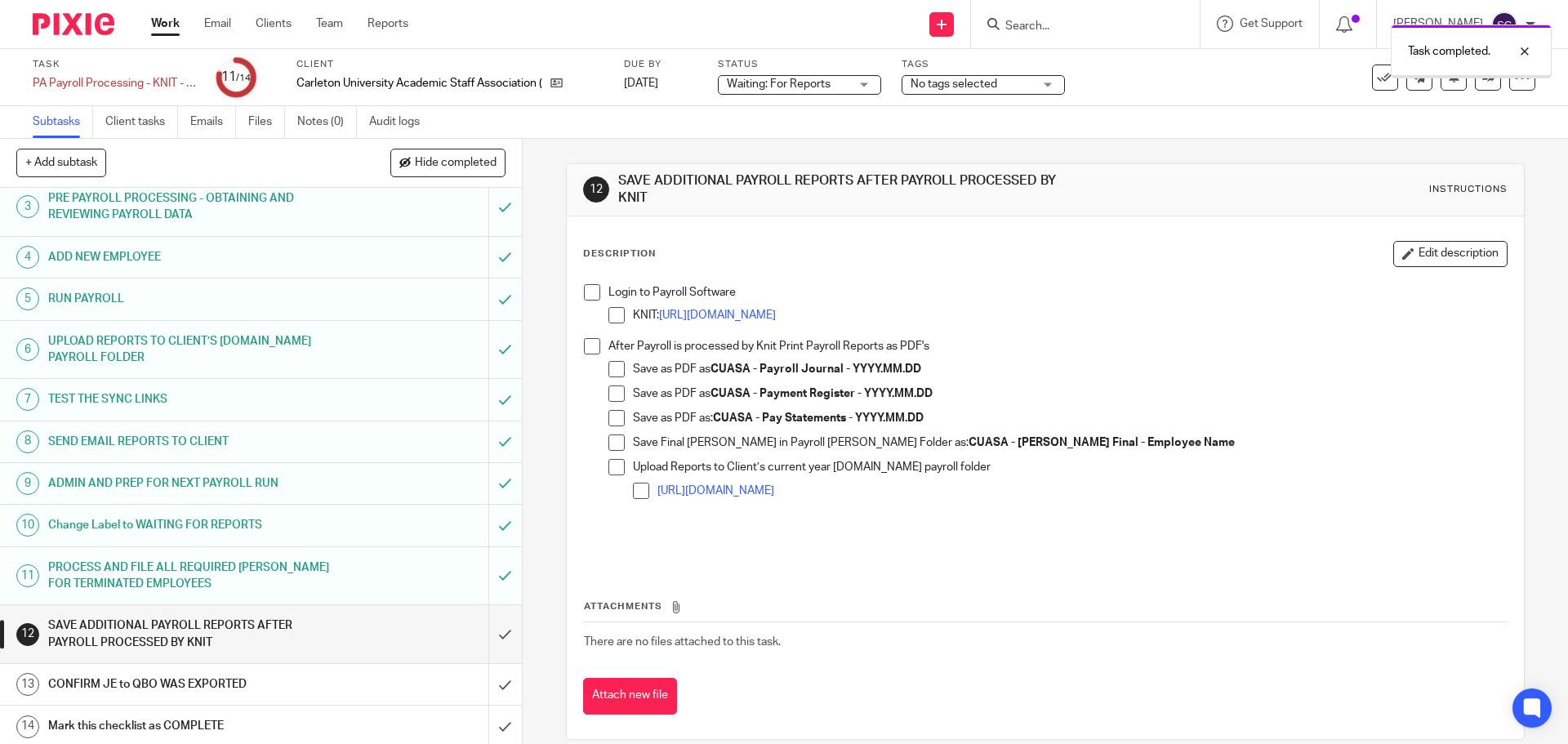
scroll to position [114, 0]
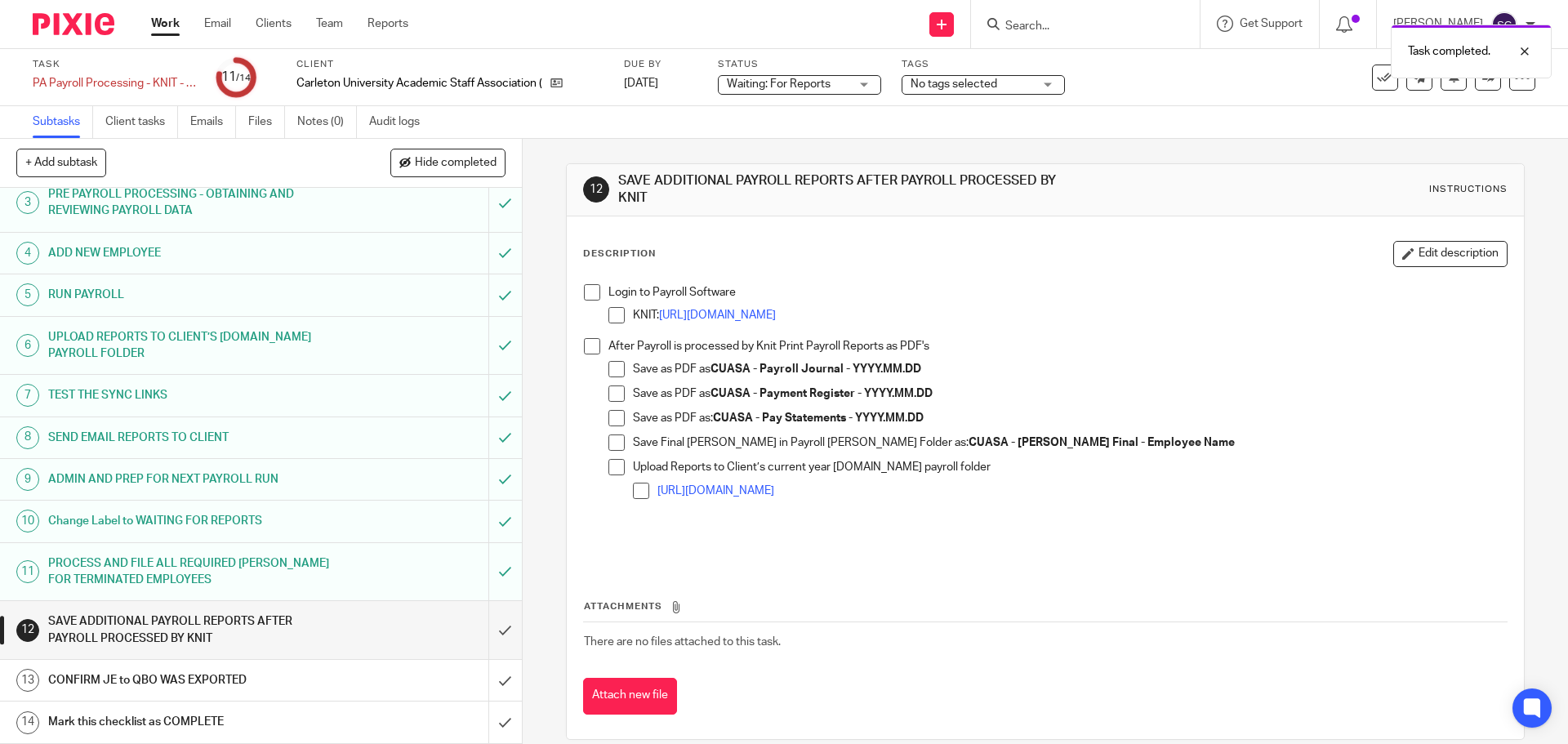
click at [585, 295] on span at bounding box center [592, 293] width 16 height 16
click at [589, 346] on span at bounding box center [592, 346] width 16 height 16
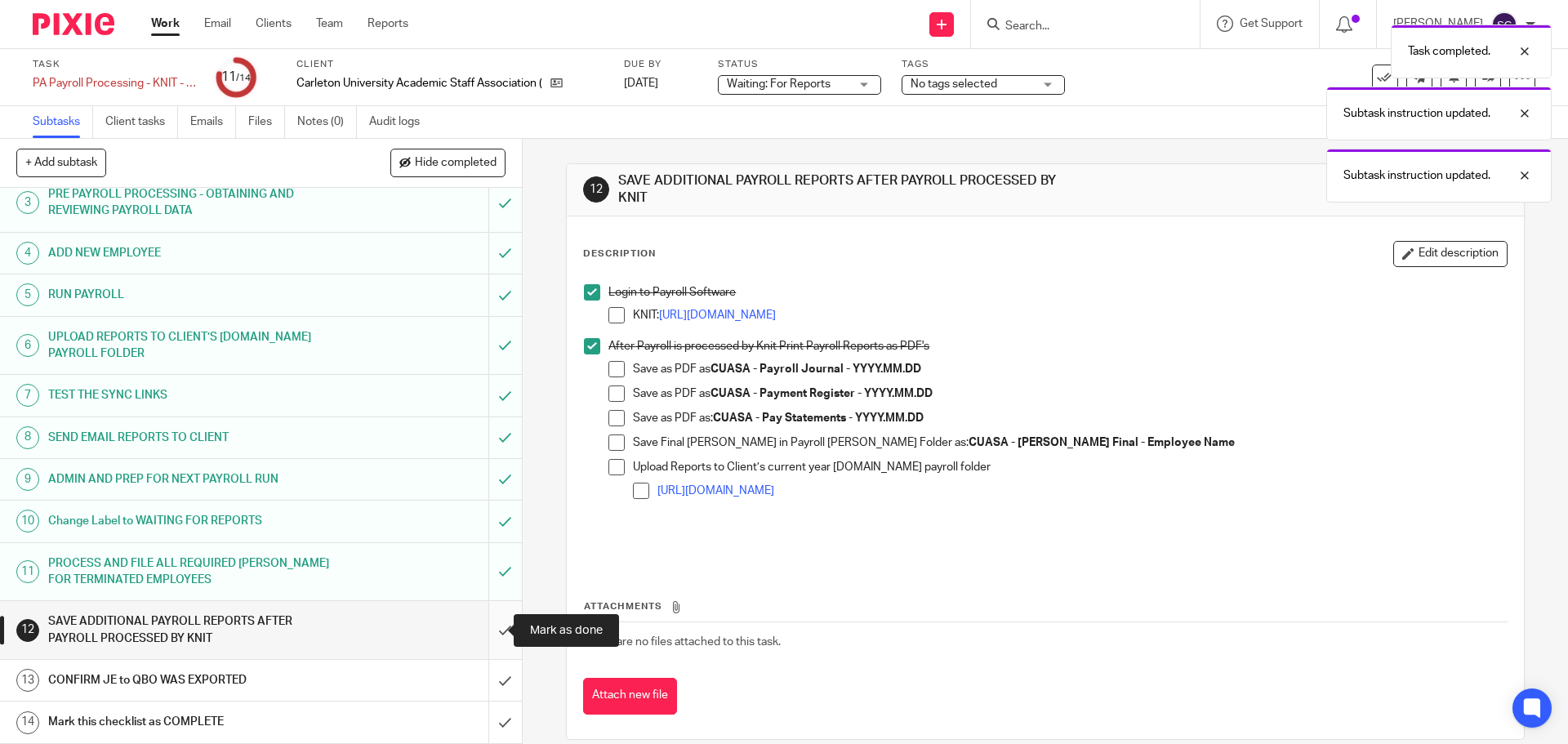
click at [484, 630] on input "submit" at bounding box center [260, 630] width 521 height 58
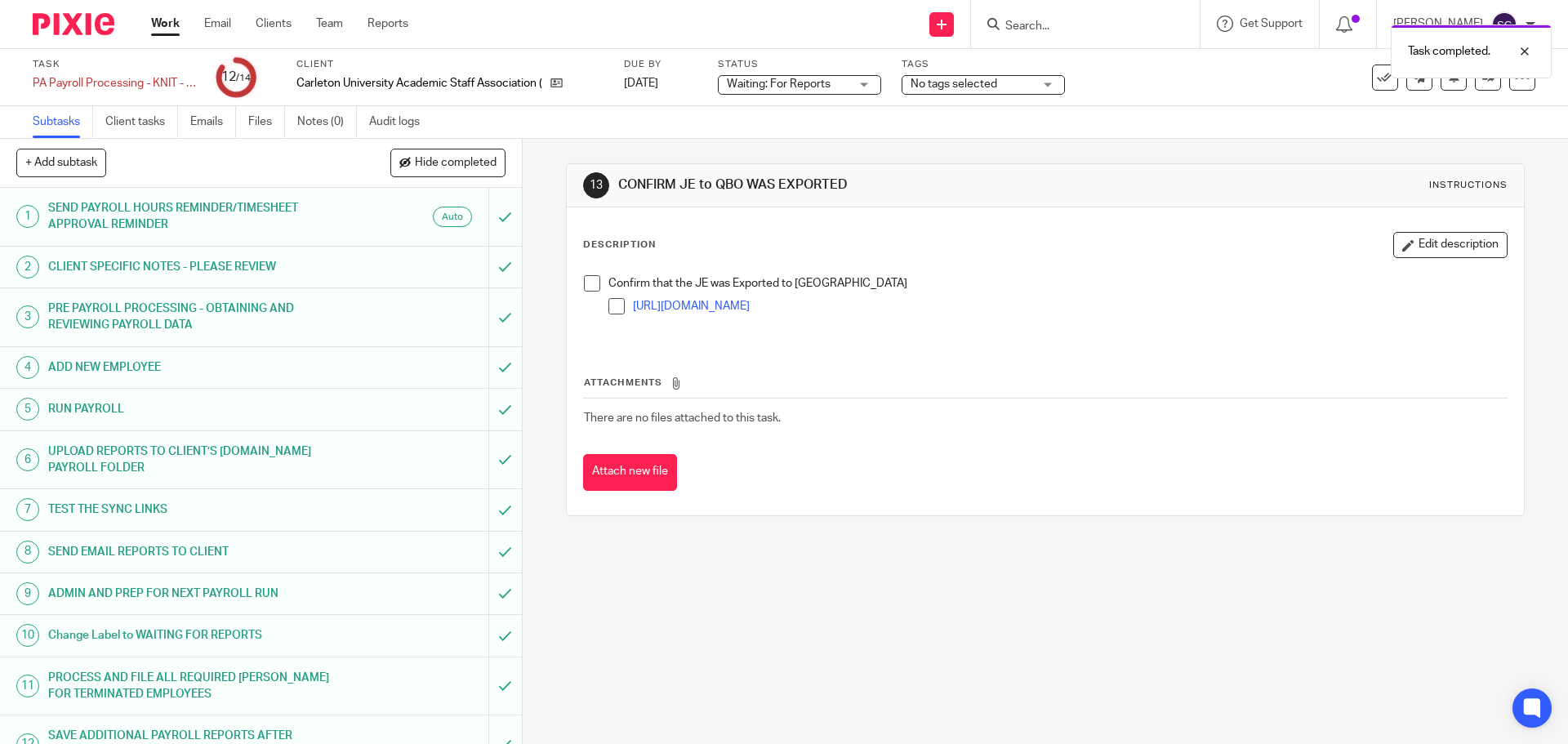
click at [586, 285] on span at bounding box center [592, 284] width 16 height 16
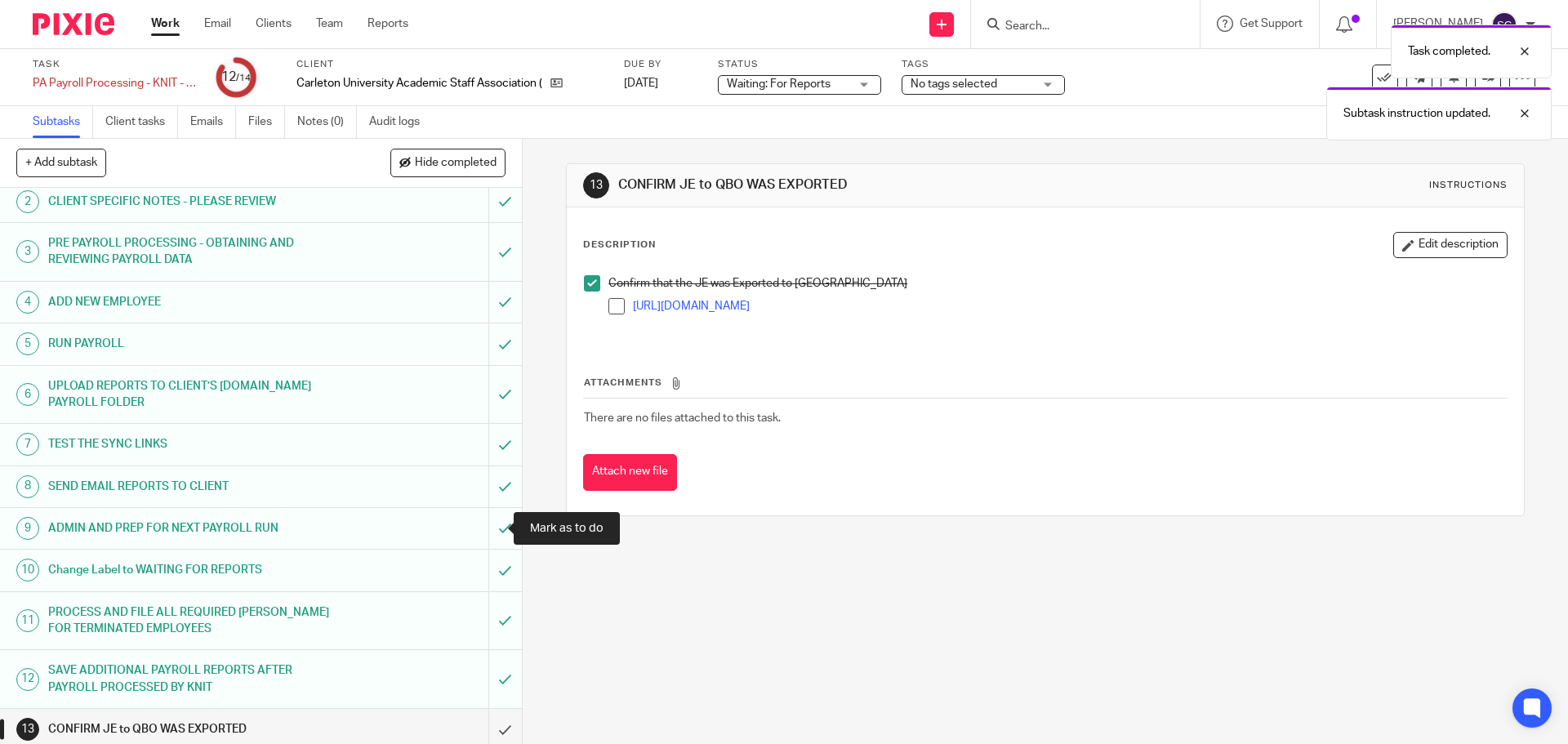
scroll to position [114, 0]
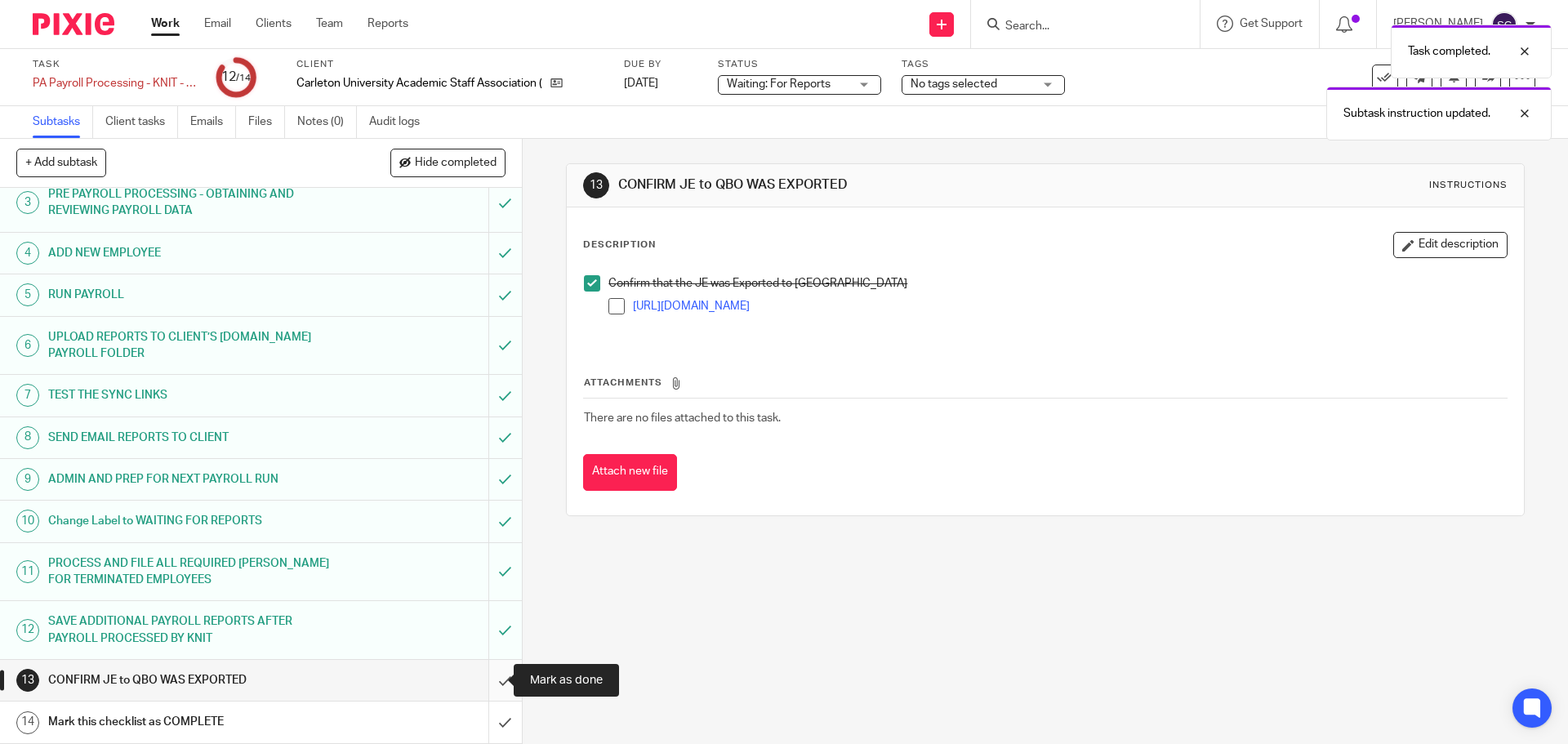
click at [485, 679] on input "submit" at bounding box center [260, 679] width 521 height 40
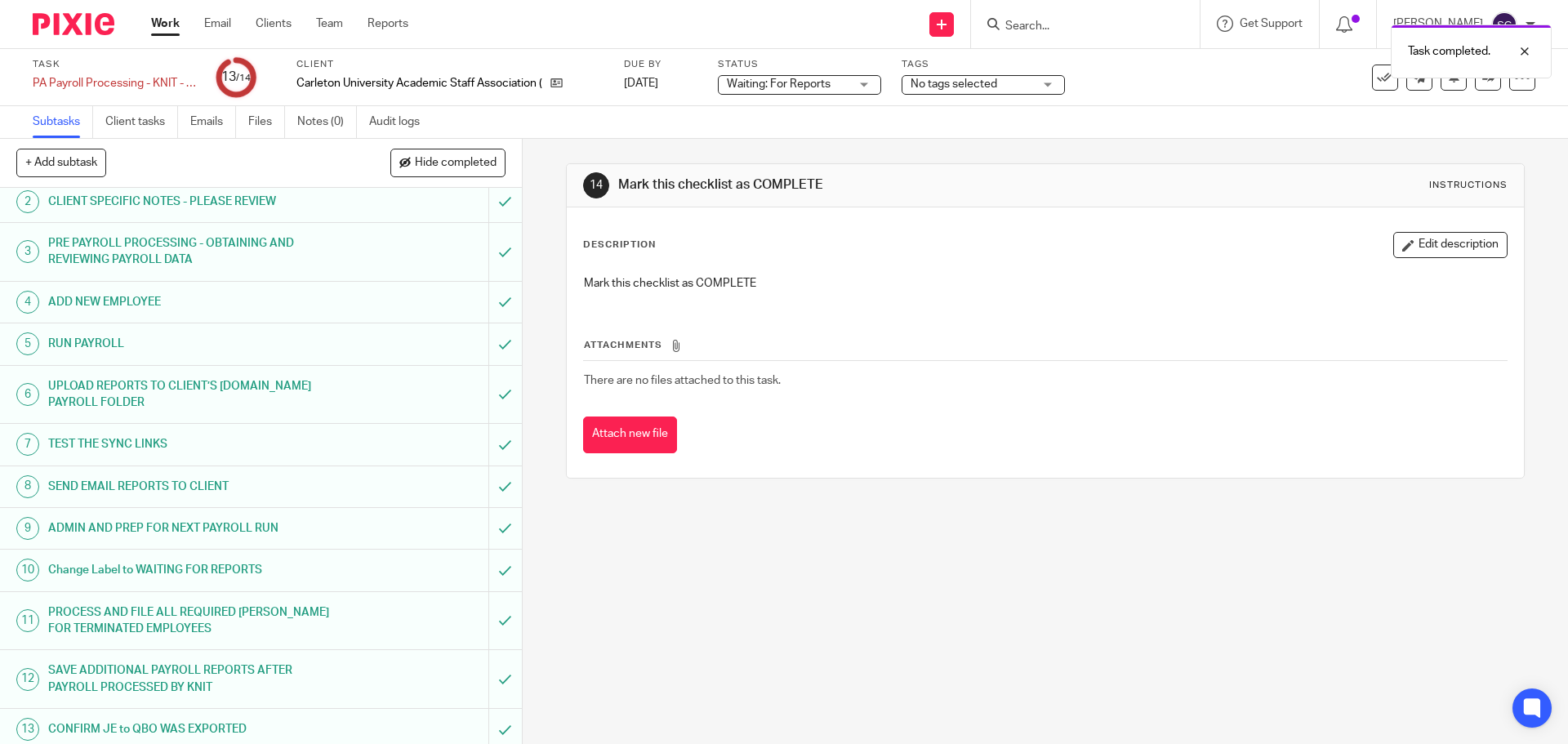
scroll to position [114, 0]
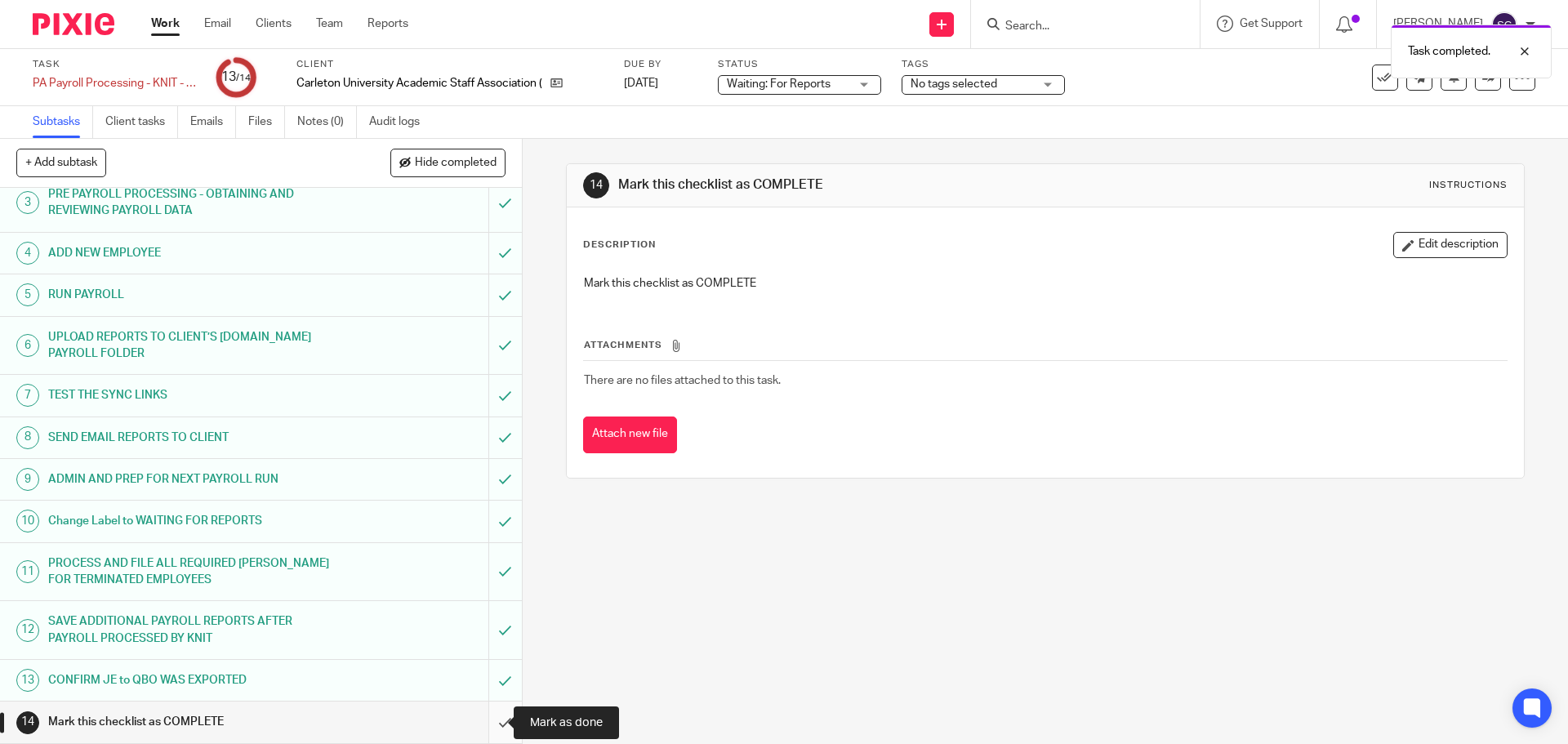
click at [486, 724] on input "submit" at bounding box center [260, 722] width 521 height 40
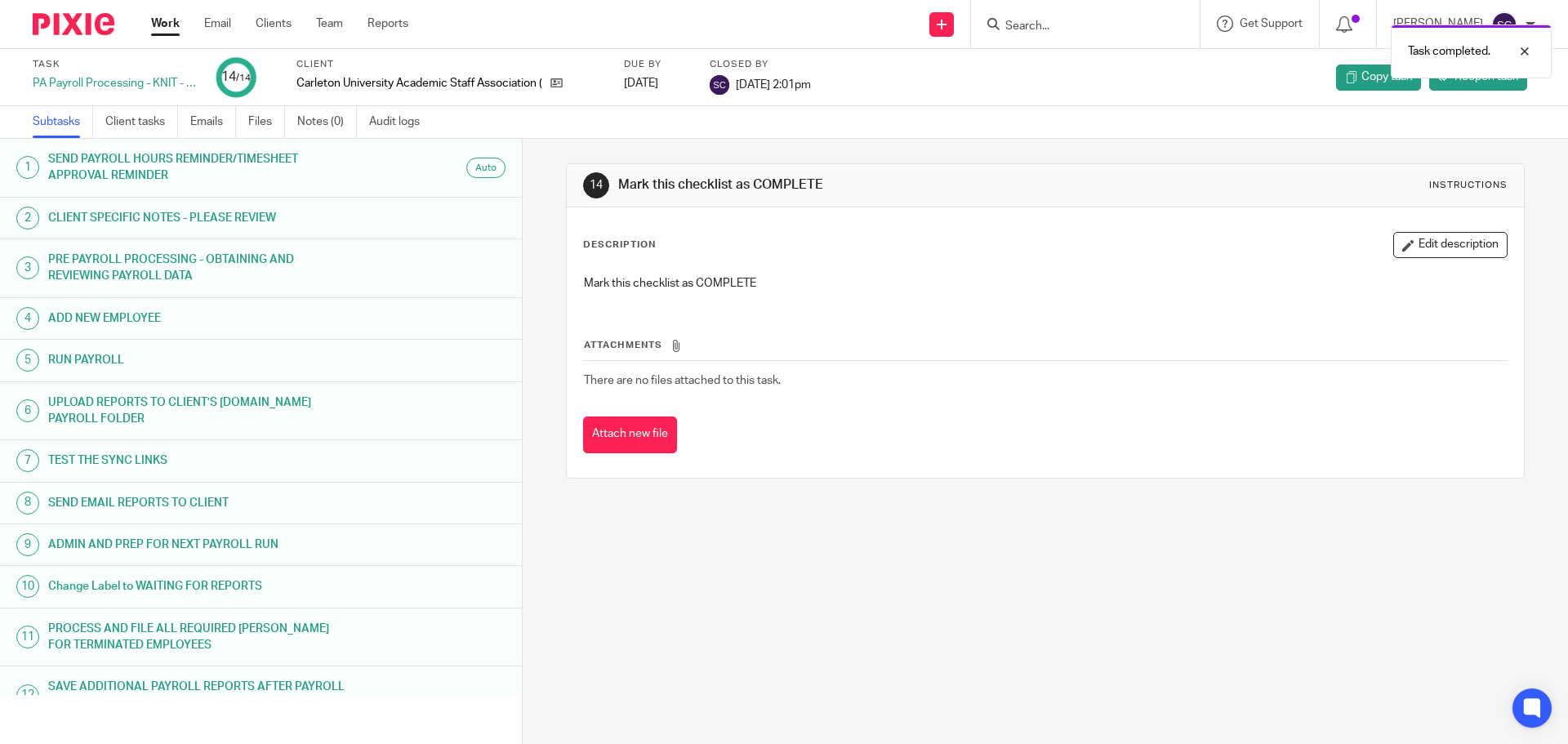
click at [159, 26] on link "Work" at bounding box center [165, 23] width 29 height 16
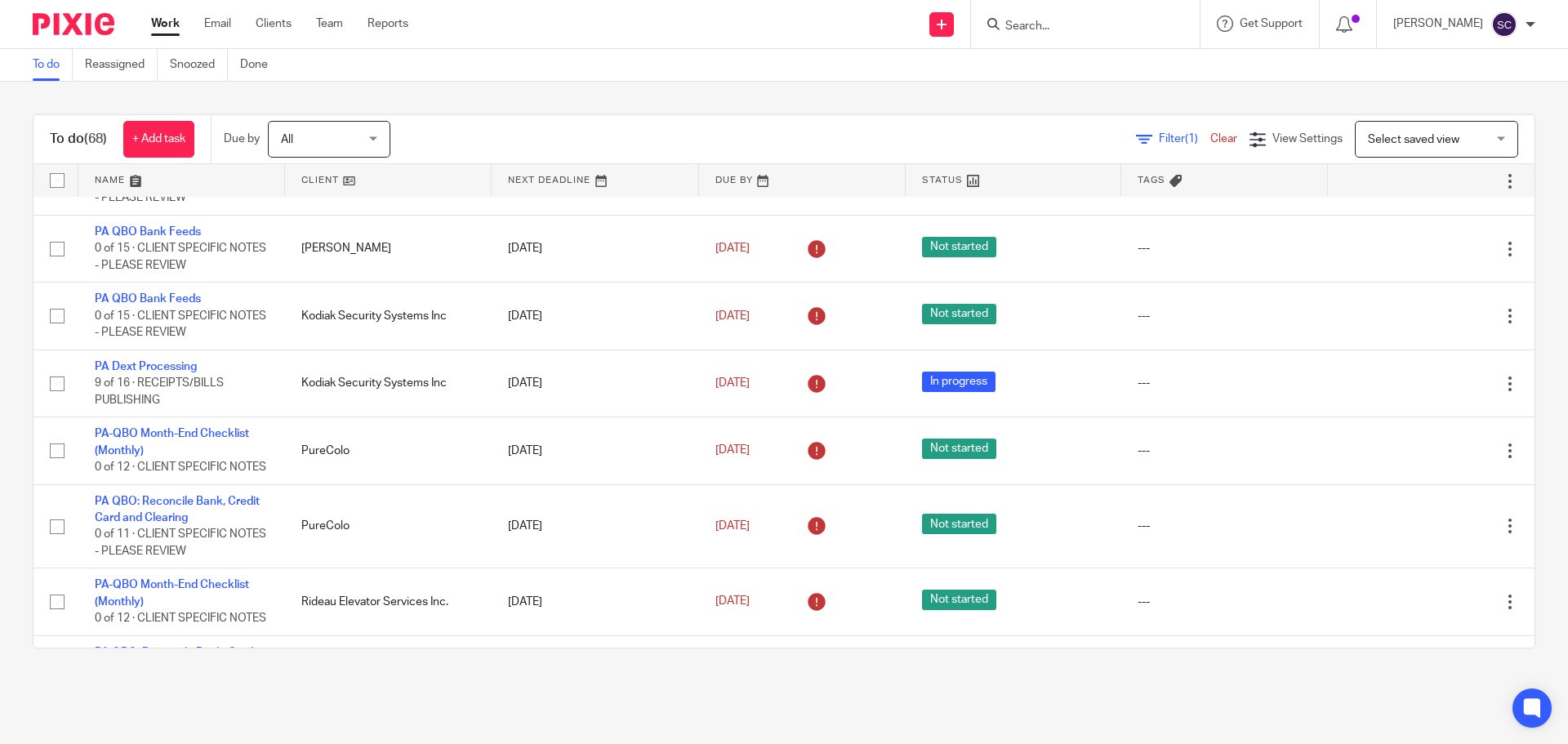
scroll to position [2287, 0]
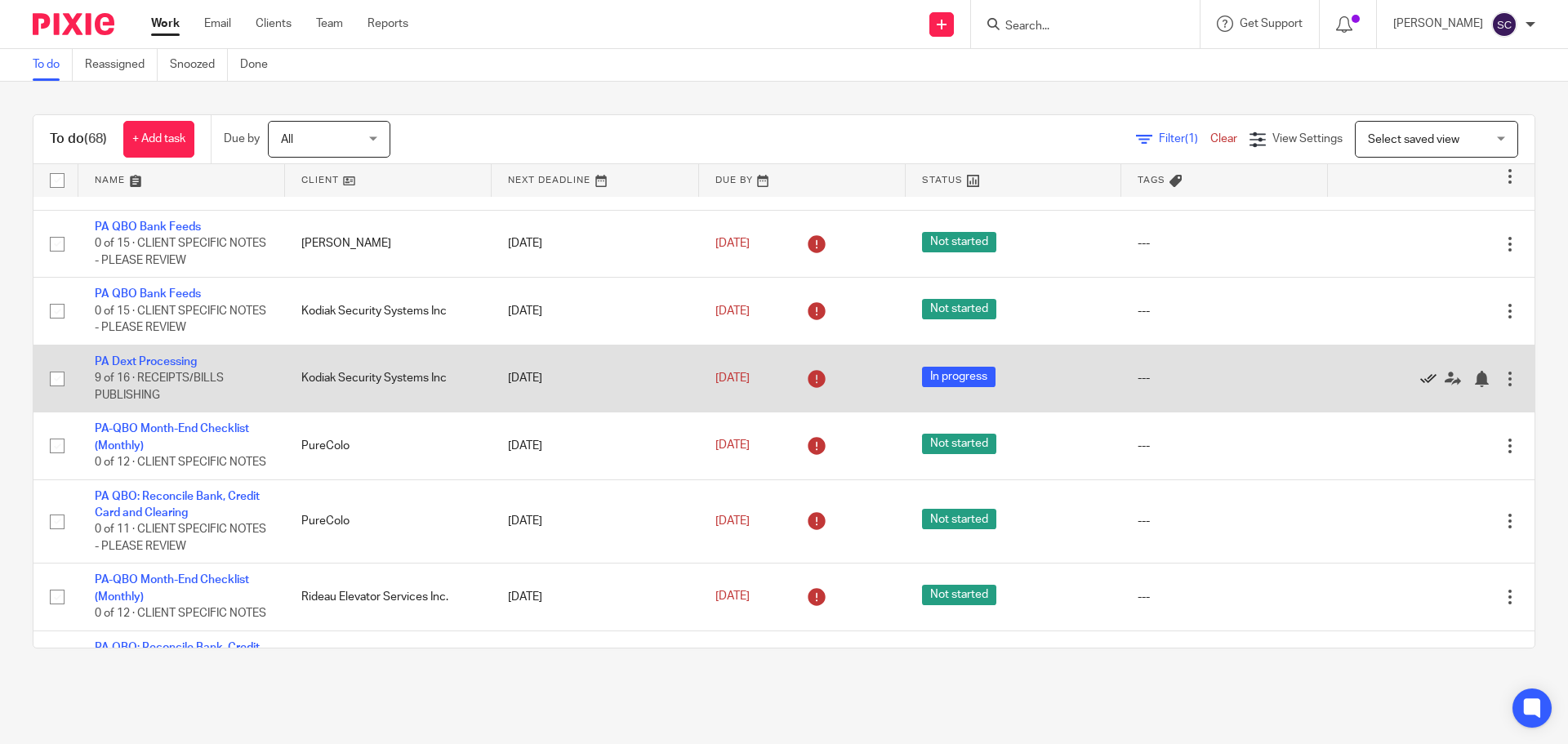
click at [1420, 387] on icon at bounding box center [1428, 379] width 16 height 16
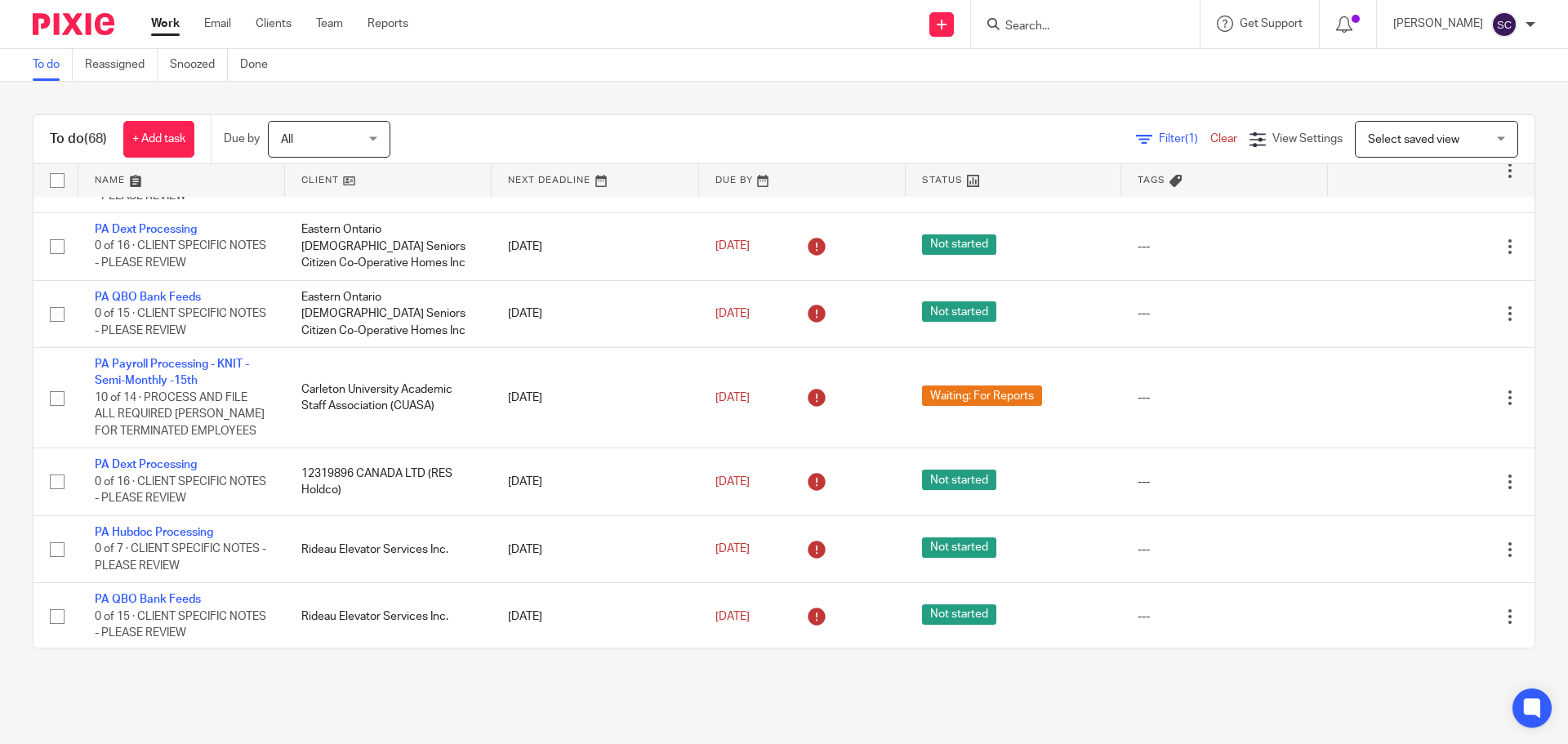
scroll to position [4083, 0]
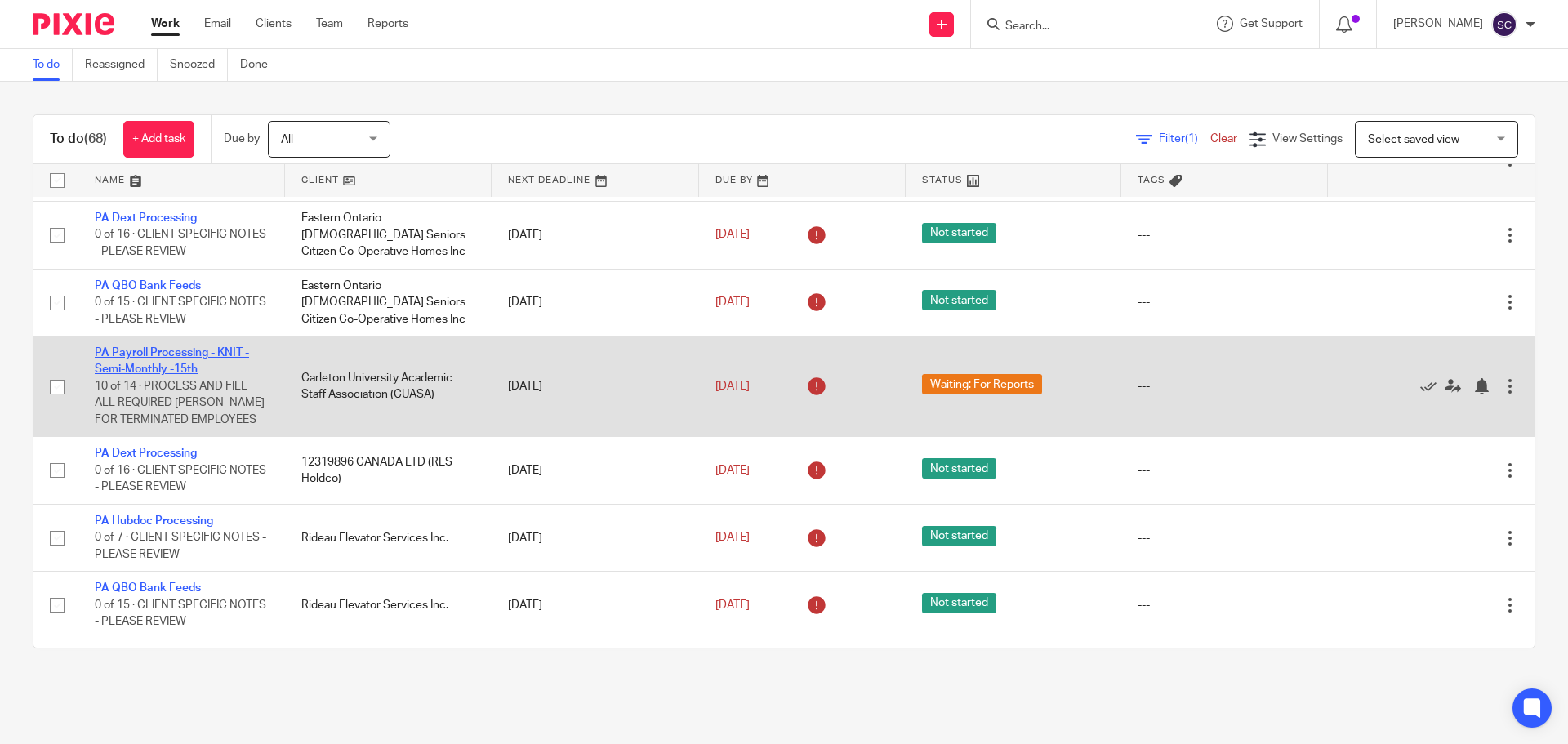
click at [131, 375] on link "PA Payroll Processing - KNIT - Semi-Monthly -15th" at bounding box center [172, 361] width 154 height 28
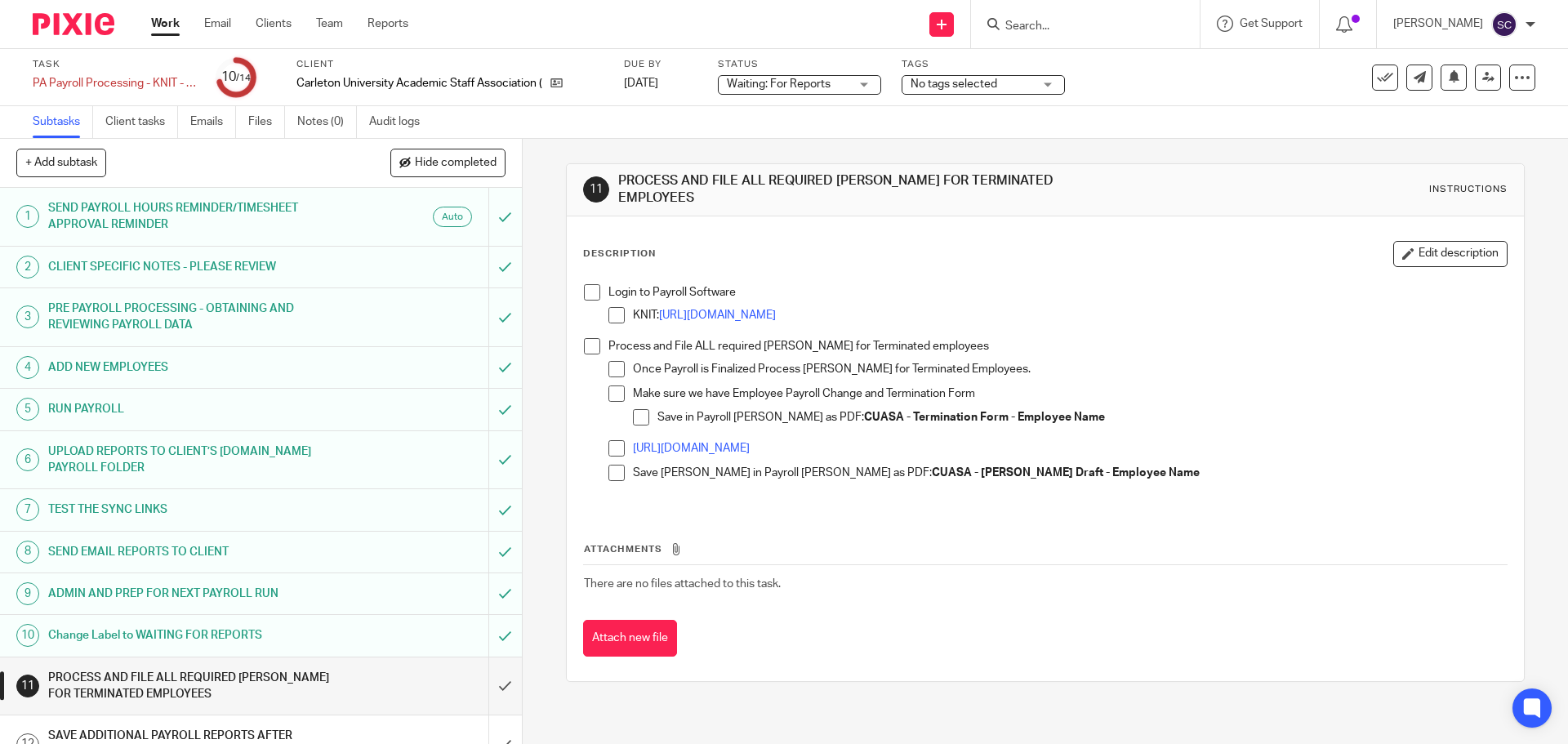
click at [584, 285] on span at bounding box center [592, 293] width 16 height 16
click at [587, 341] on span at bounding box center [592, 346] width 16 height 16
click at [486, 685] on input "submit" at bounding box center [260, 687] width 521 height 58
click at [863, 656] on div "Description Edit description Login to Payroll Software KNIT: https://www.knitap…" at bounding box center [1046, 449] width 957 height 465
click at [584, 285] on span at bounding box center [592, 293] width 16 height 16
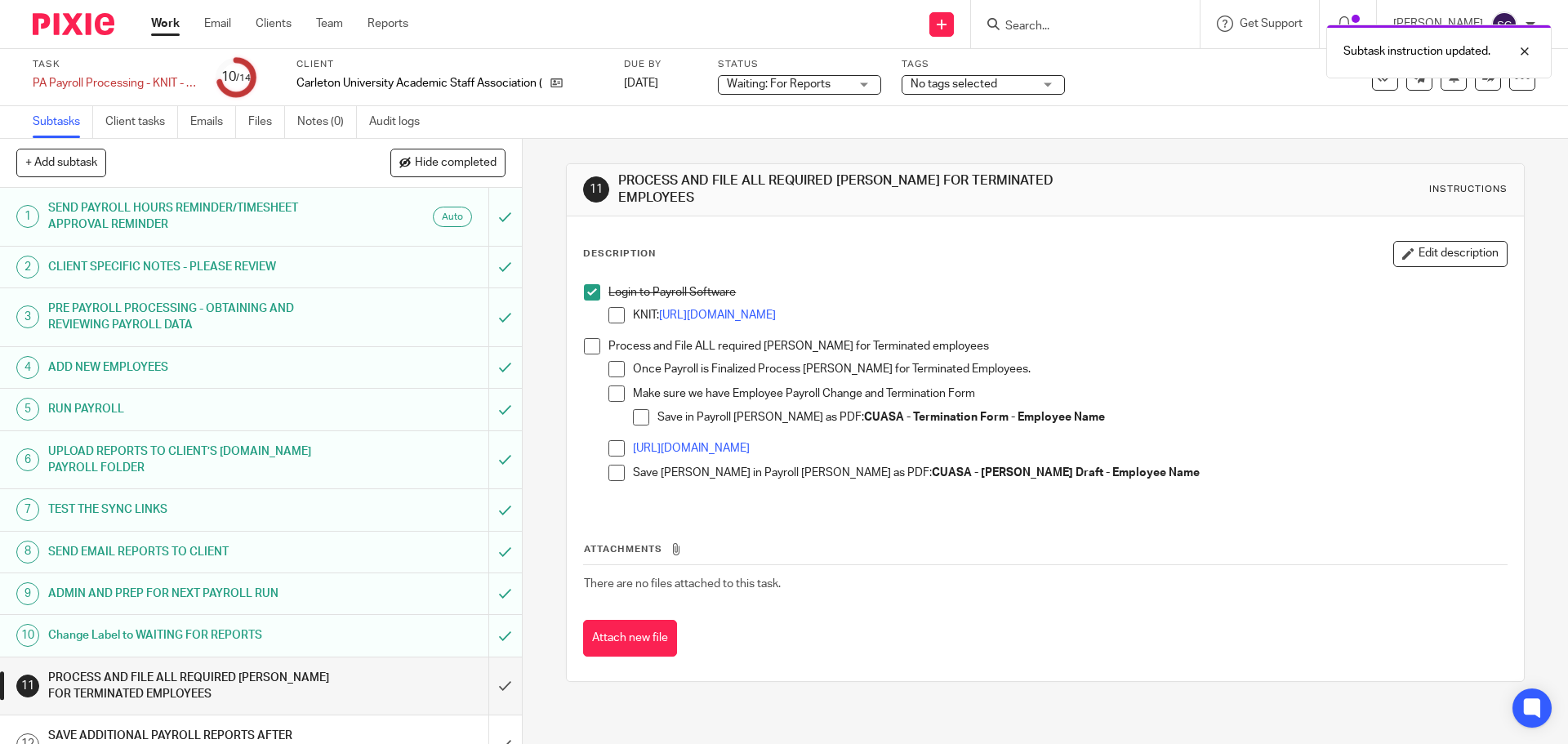
drag, startPoint x: 591, startPoint y: 336, endPoint x: 600, endPoint y: 372, distance: 37.1
click at [590, 338] on span at bounding box center [592, 346] width 16 height 16
click at [486, 691] on input "submit" at bounding box center [260, 687] width 521 height 58
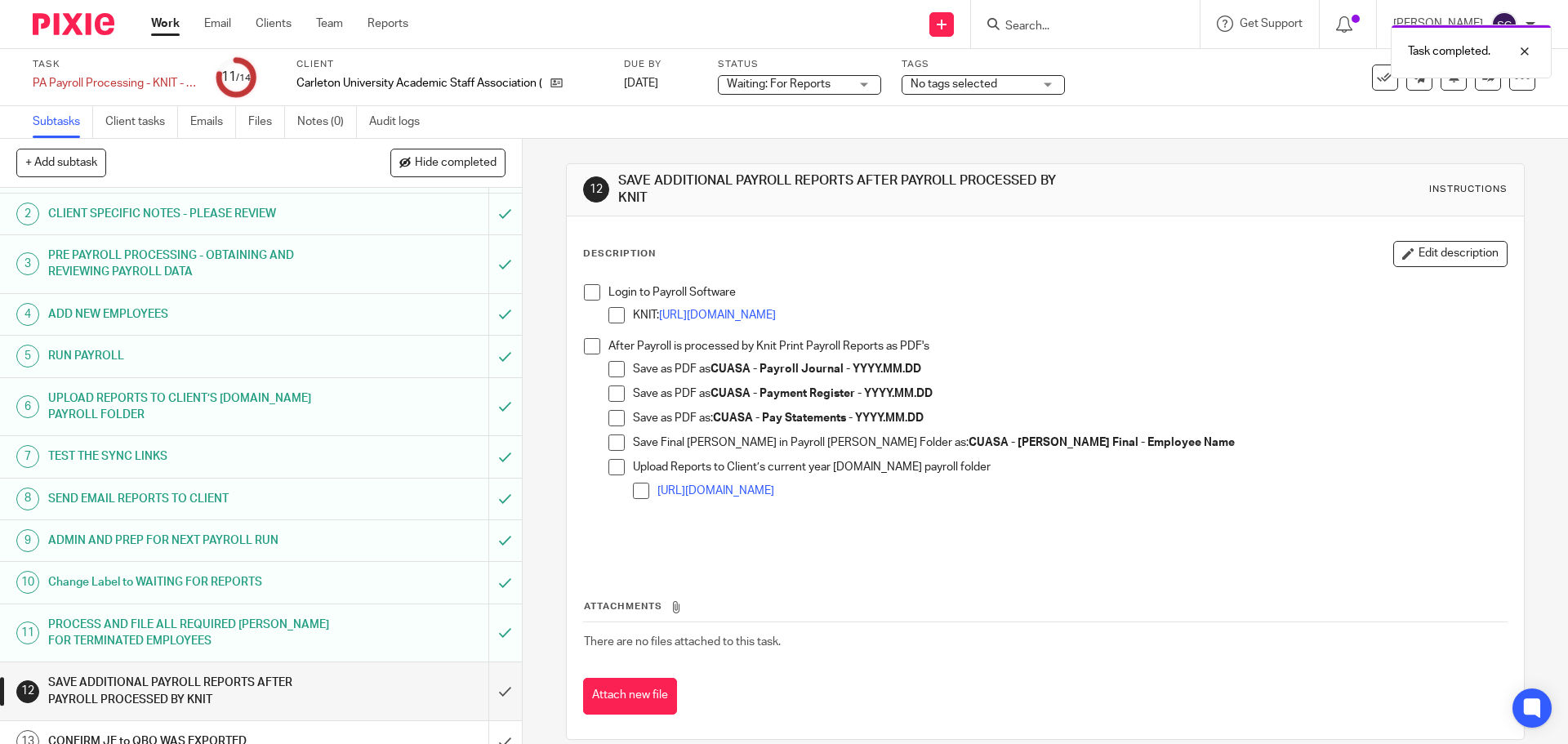
scroll to position [114, 0]
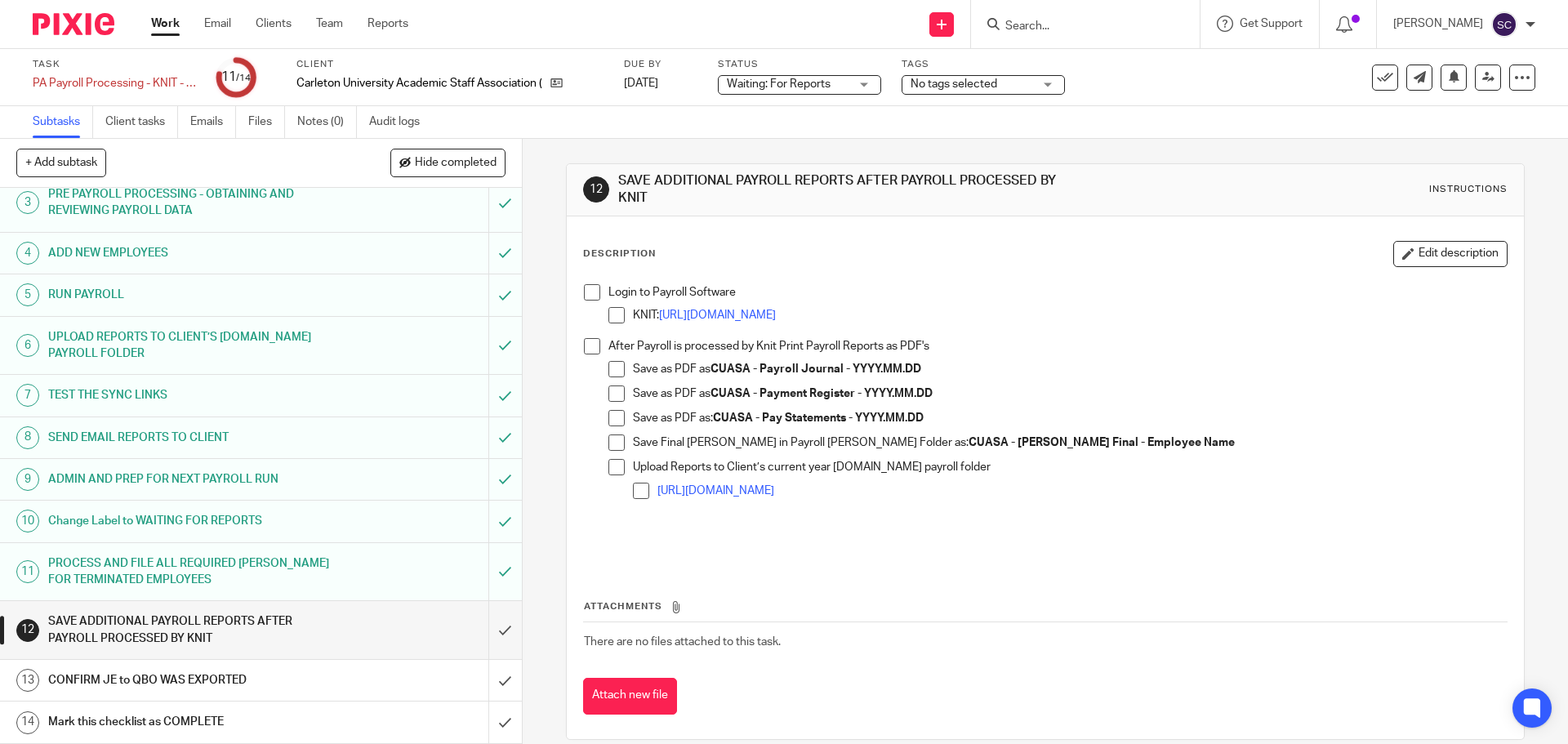
click at [584, 292] on span at bounding box center [592, 293] width 16 height 16
click at [586, 349] on span at bounding box center [592, 346] width 16 height 16
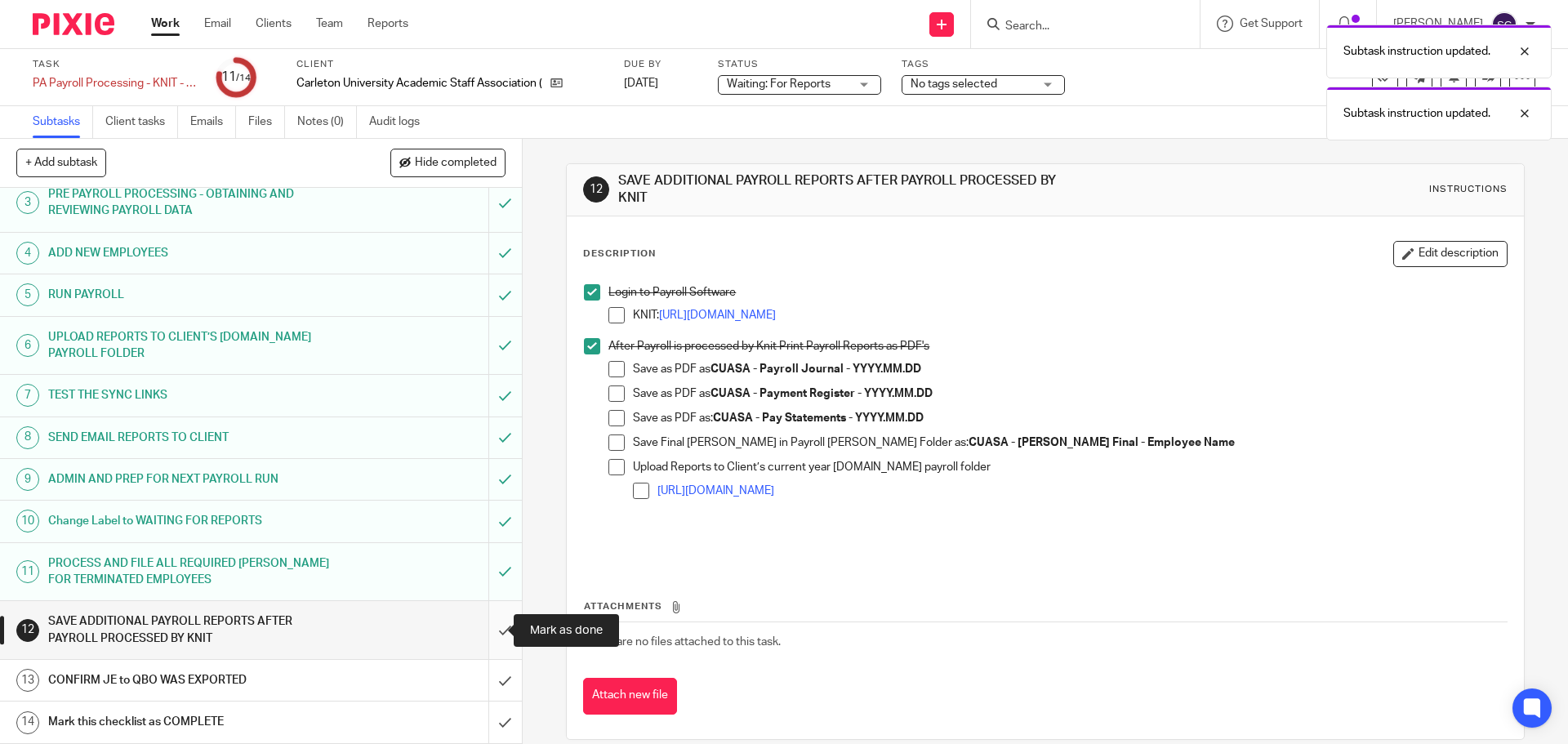
click at [484, 626] on input "submit" at bounding box center [260, 630] width 521 height 58
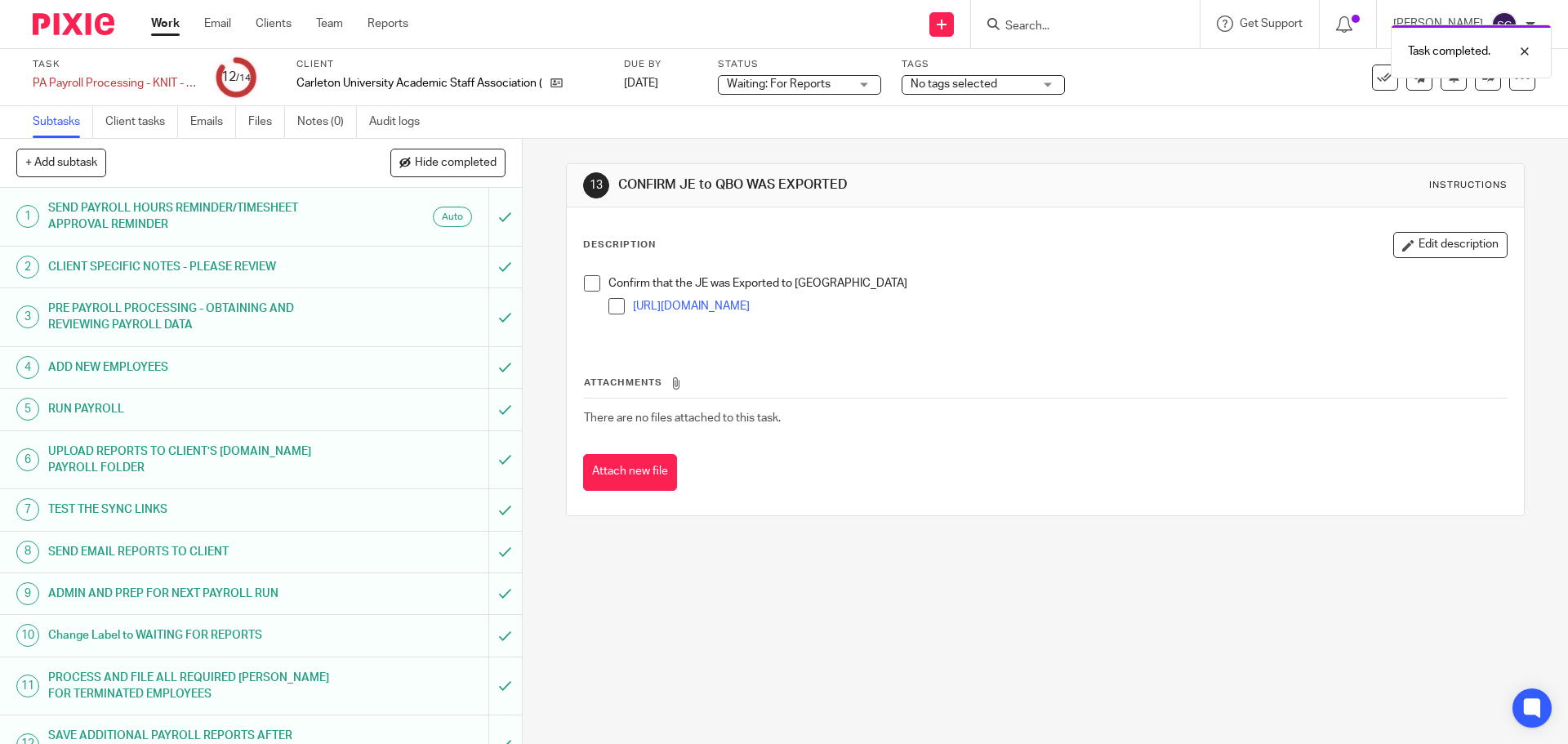
click at [584, 283] on span at bounding box center [592, 284] width 16 height 16
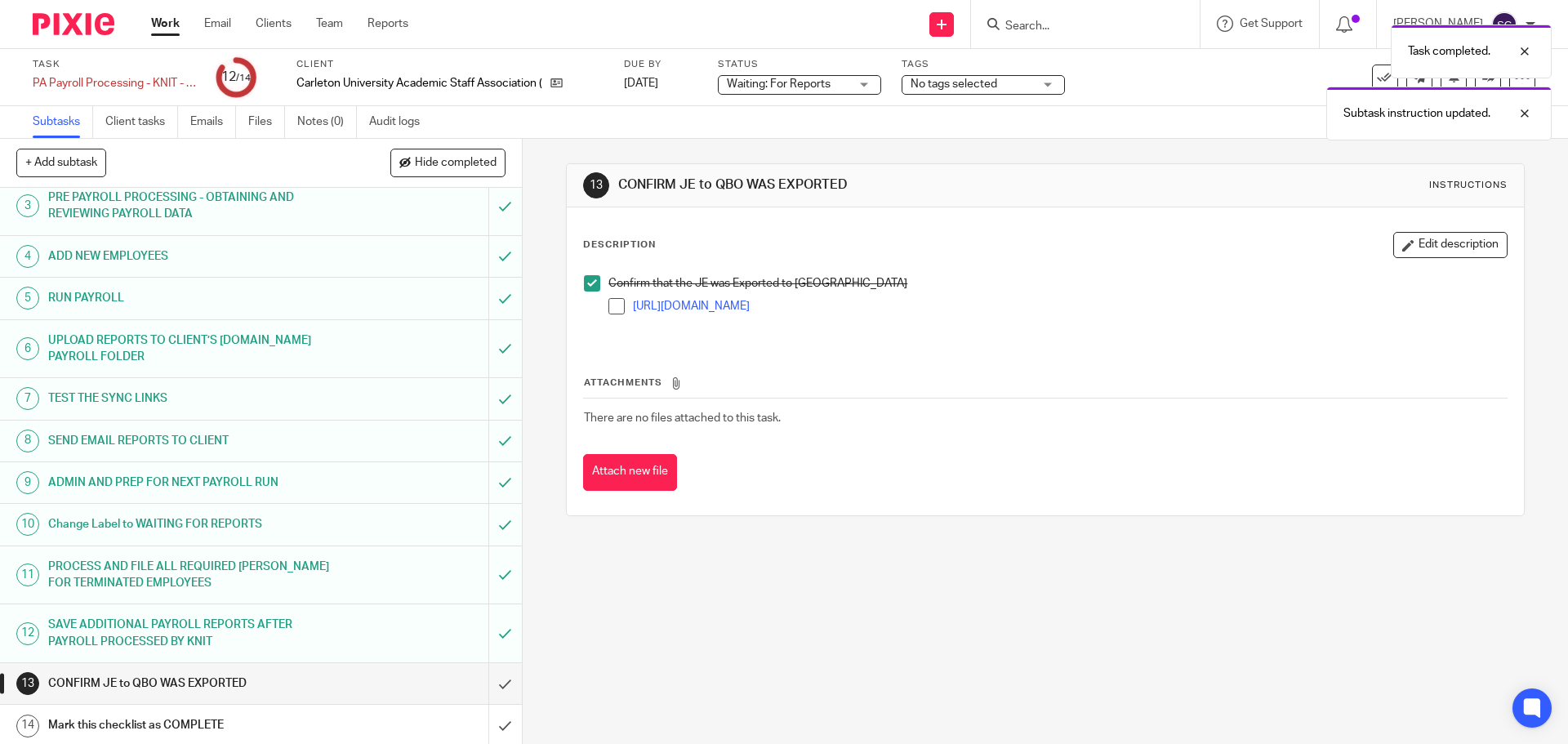
scroll to position [114, 0]
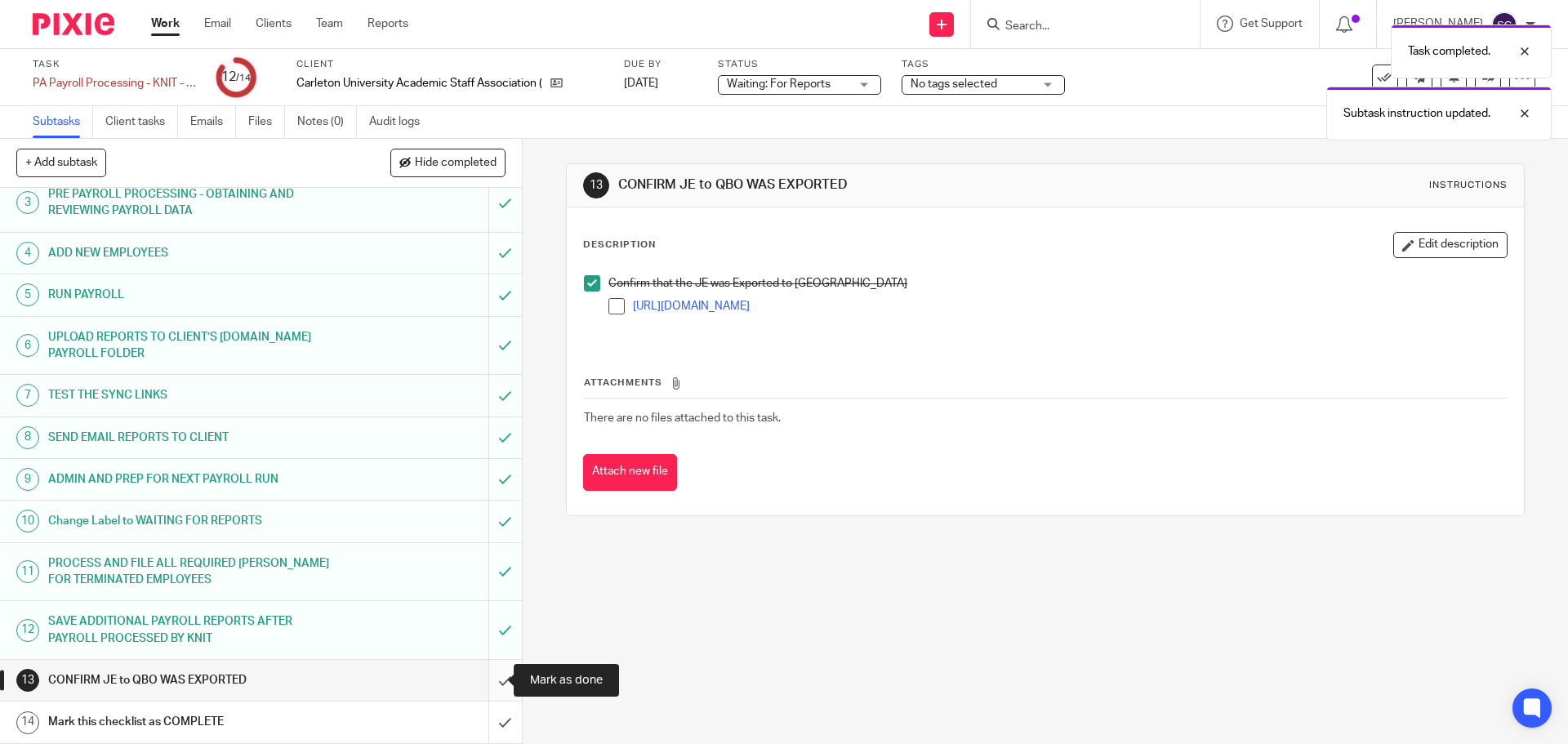
click at [486, 679] on input "submit" at bounding box center [260, 679] width 521 height 40
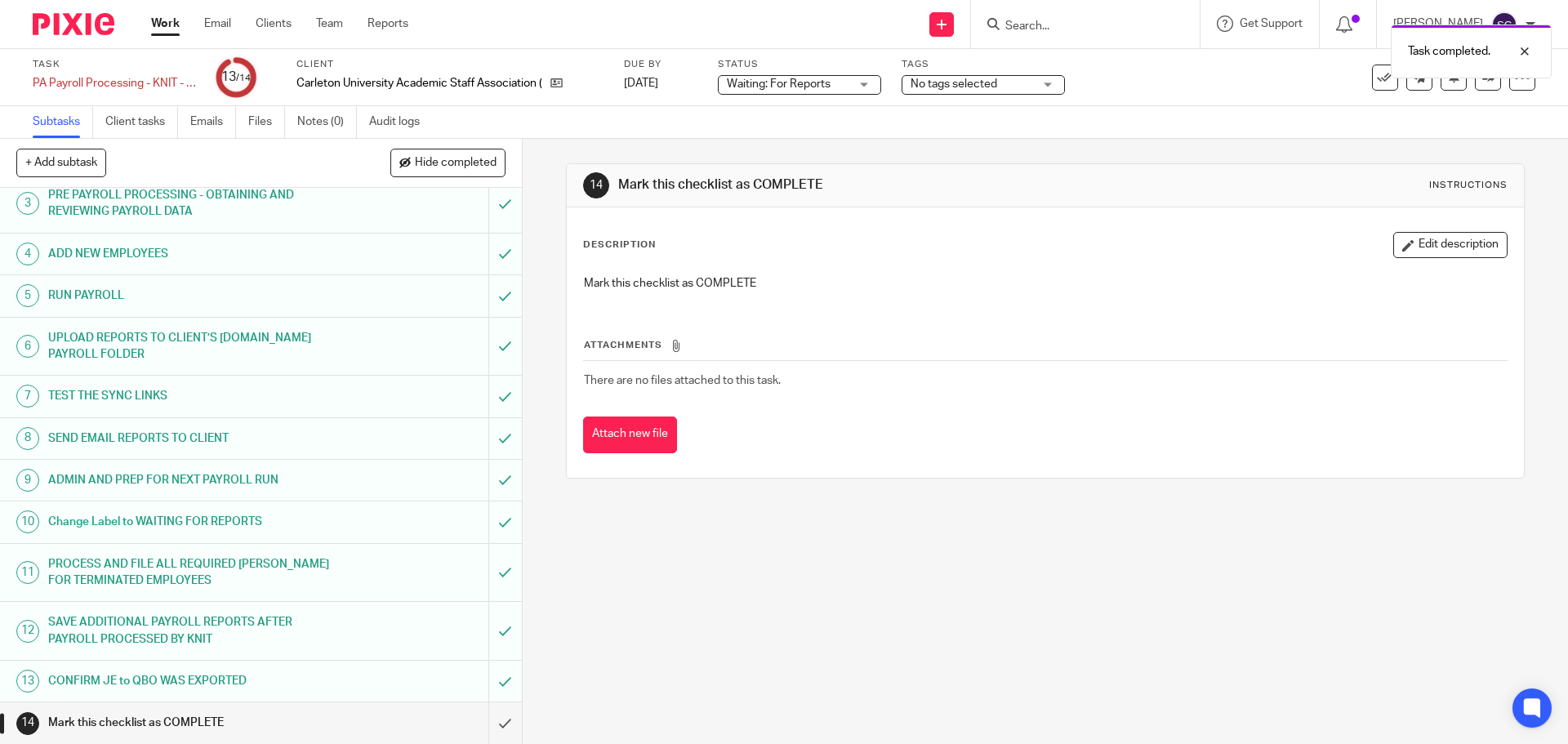
scroll to position [114, 0]
click at [486, 726] on input "submit" at bounding box center [260, 722] width 521 height 40
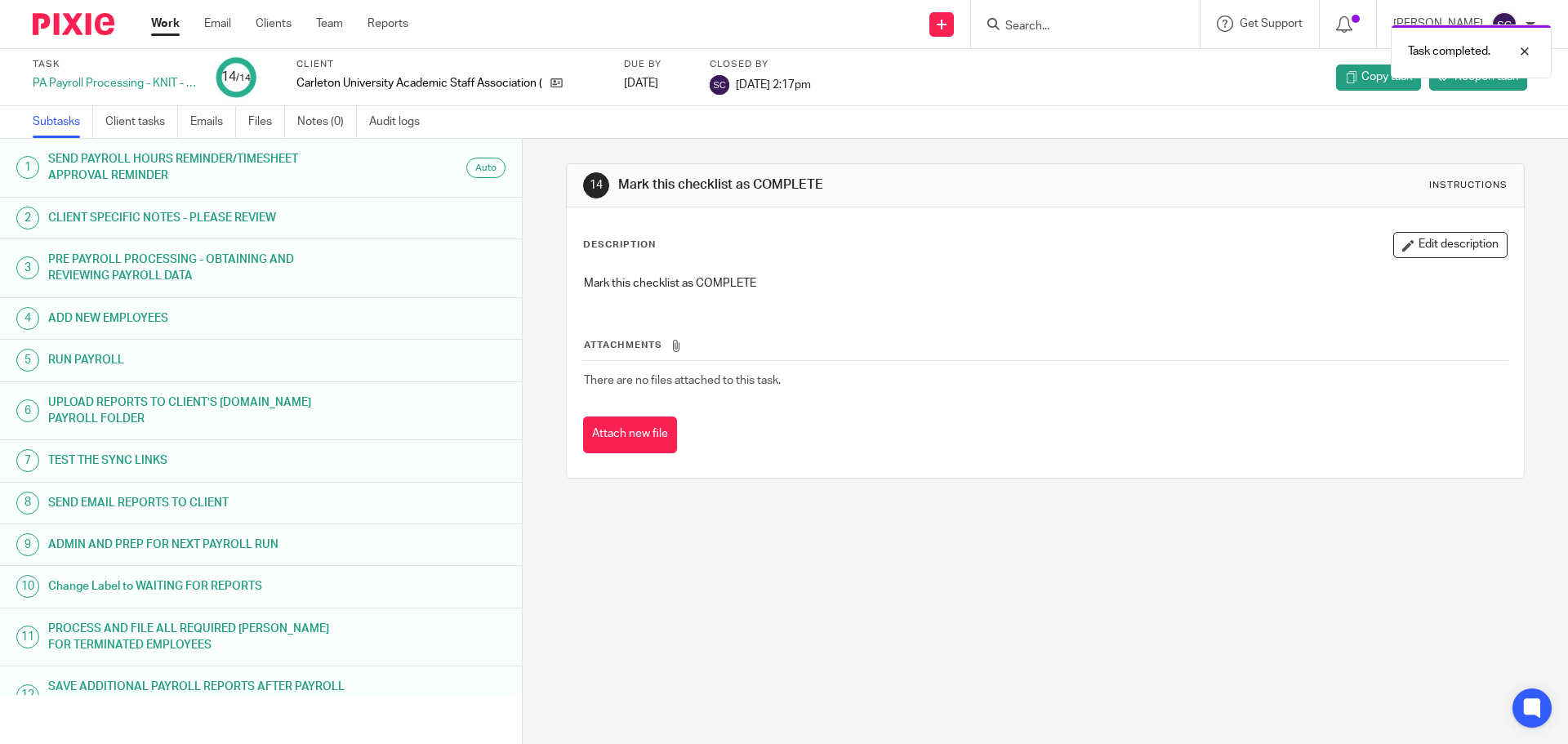
click at [184, 26] on ul "Work Email Clients Team Reports" at bounding box center [292, 23] width 282 height 16
click at [174, 21] on link "Work" at bounding box center [165, 23] width 29 height 16
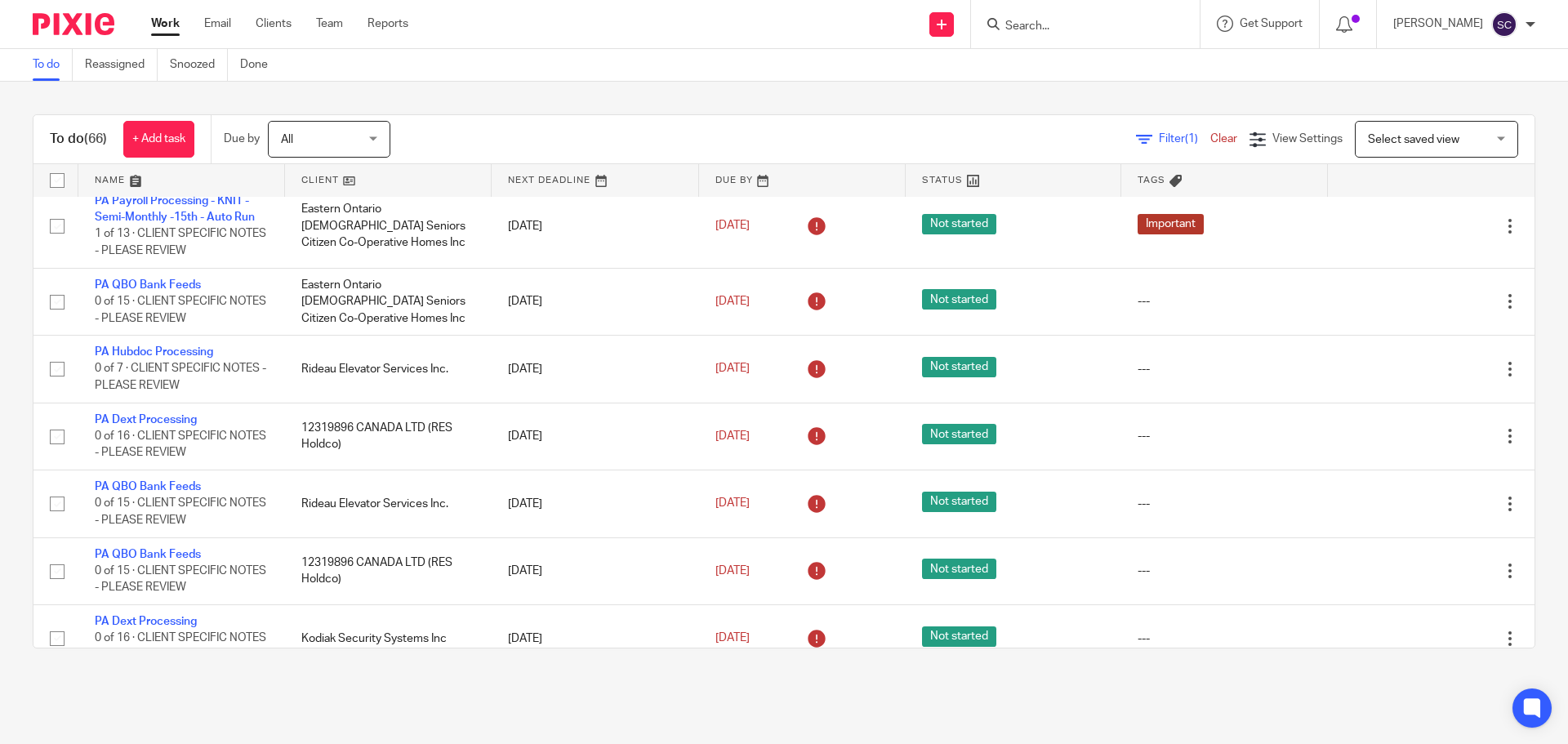
scroll to position [4165, 0]
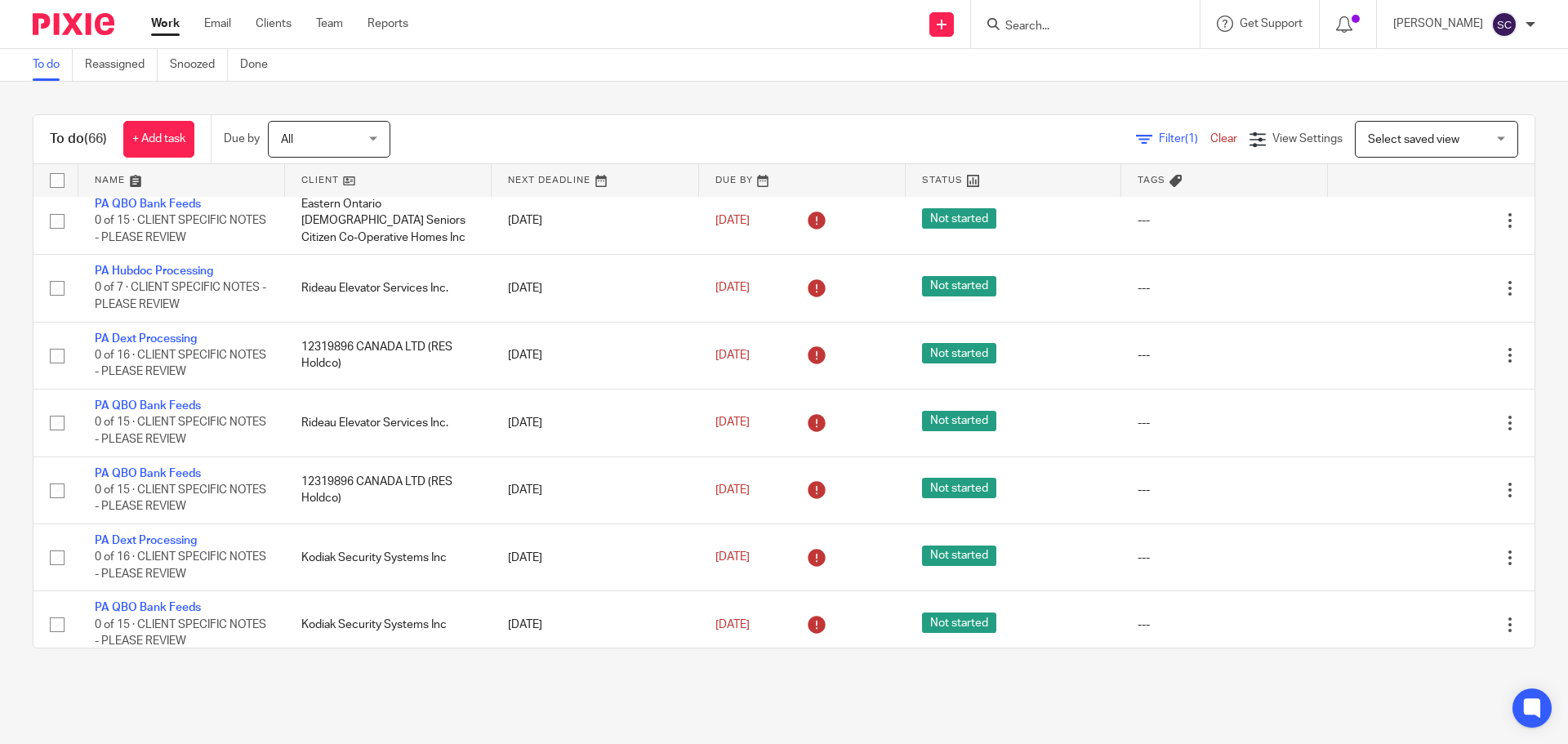
click at [145, 142] on link "PA Payroll Processing - KNIT - Semi-Monthly -15th - Auto Run" at bounding box center [175, 127] width 160 height 28
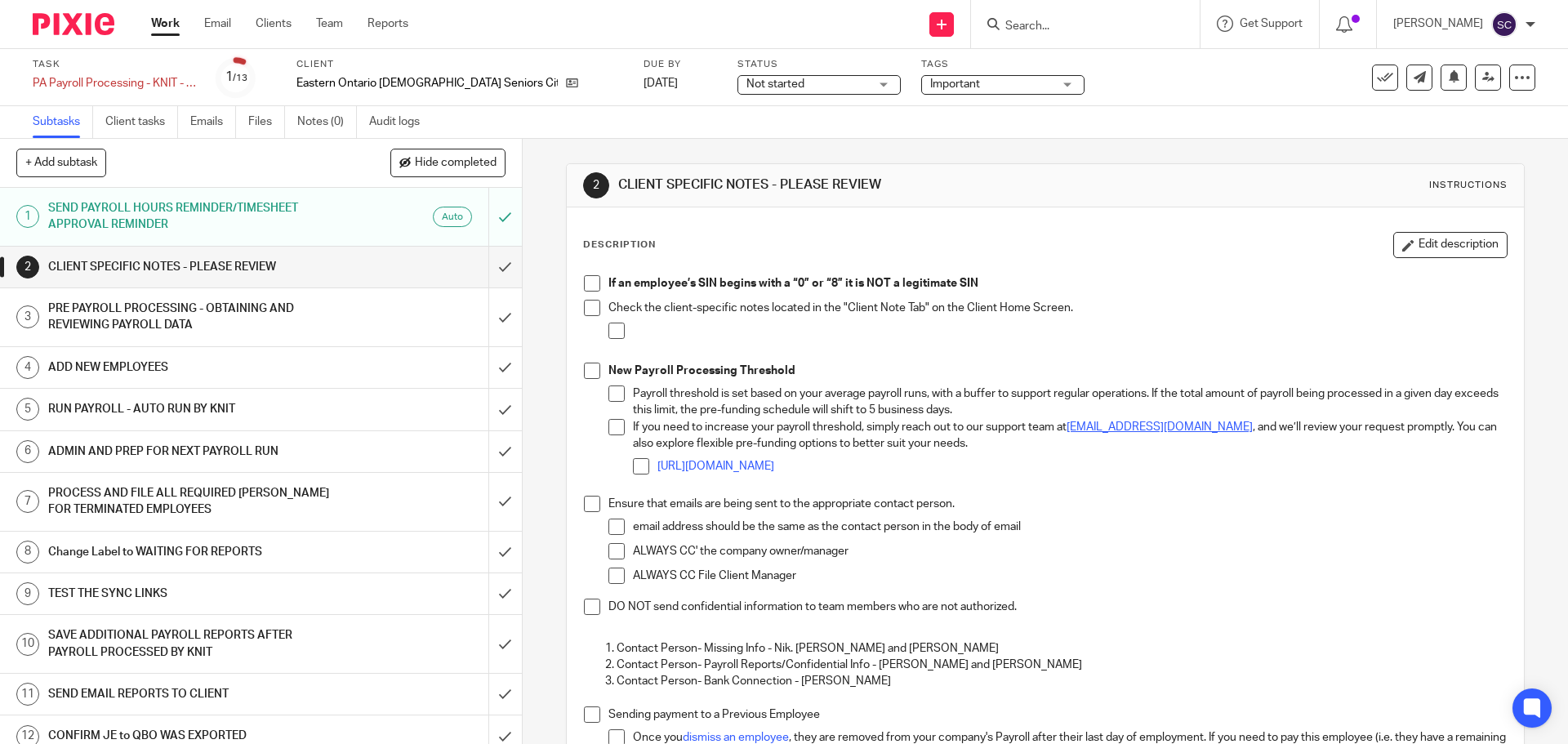
click at [588, 285] on span at bounding box center [592, 284] width 16 height 16
click at [585, 307] on span at bounding box center [592, 308] width 16 height 16
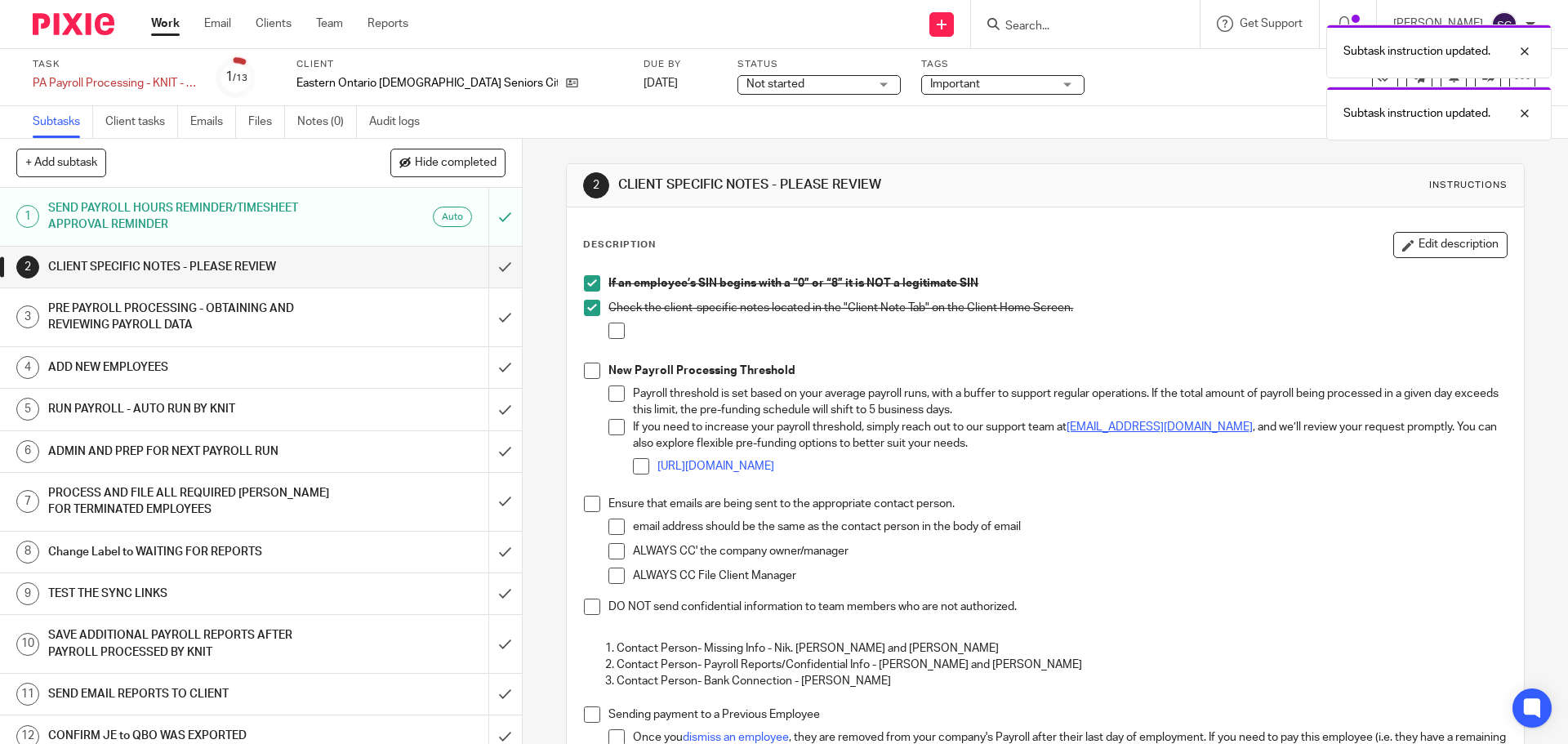
click at [584, 370] on span at bounding box center [592, 371] width 16 height 16
click at [585, 503] on span at bounding box center [592, 503] width 16 height 16
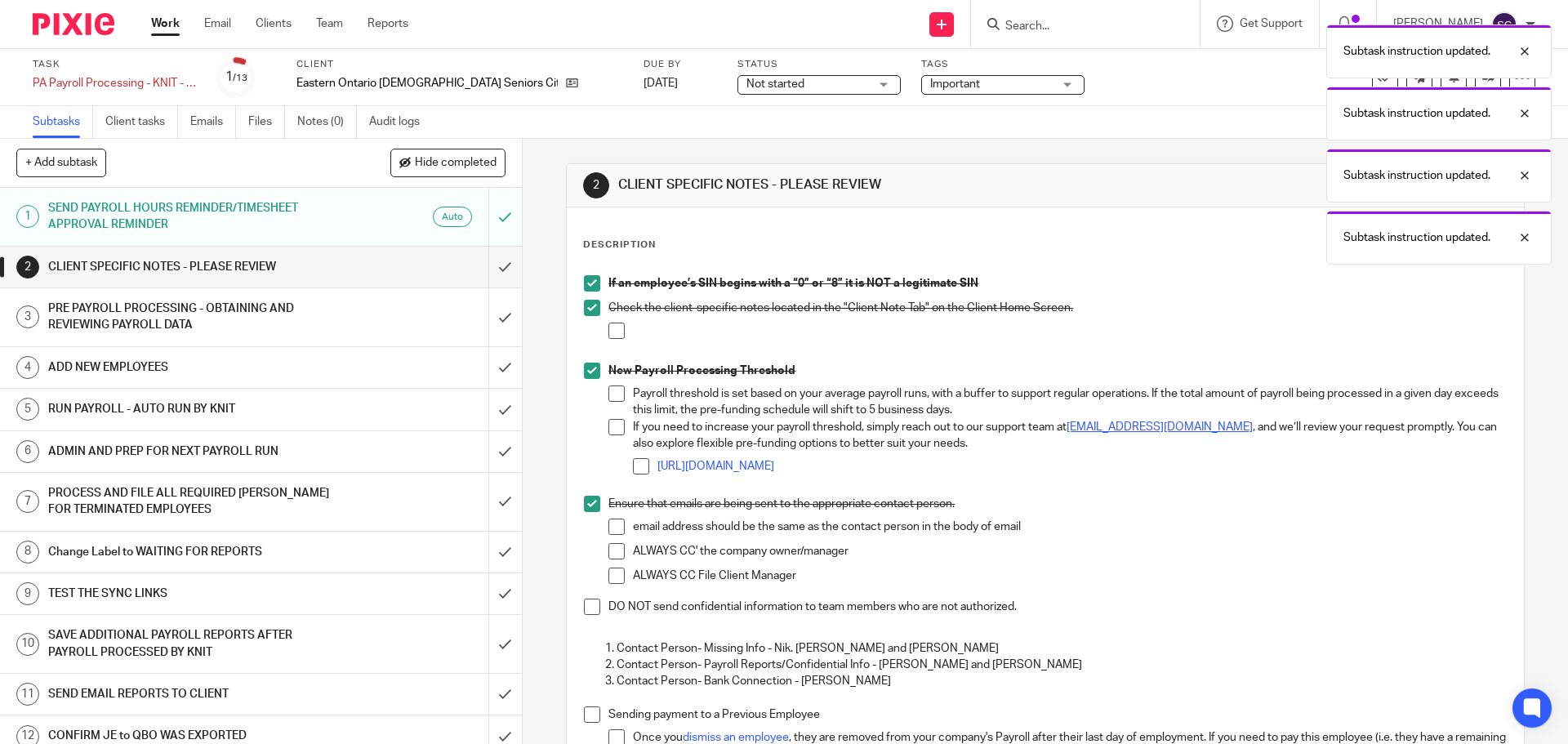
click at [584, 610] on span at bounding box center [592, 607] width 16 height 16
click at [585, 719] on span at bounding box center [592, 714] width 16 height 16
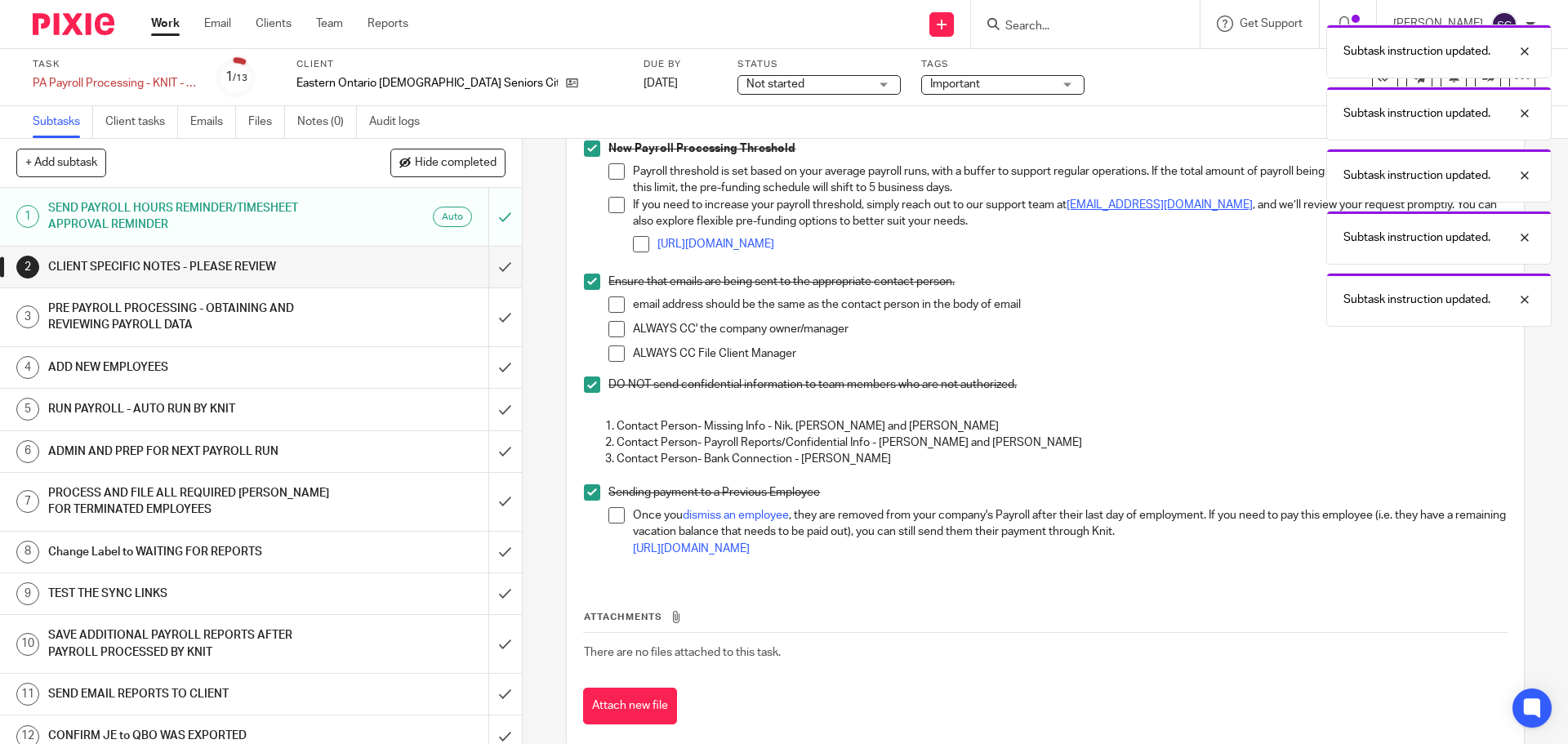
scroll to position [252, 0]
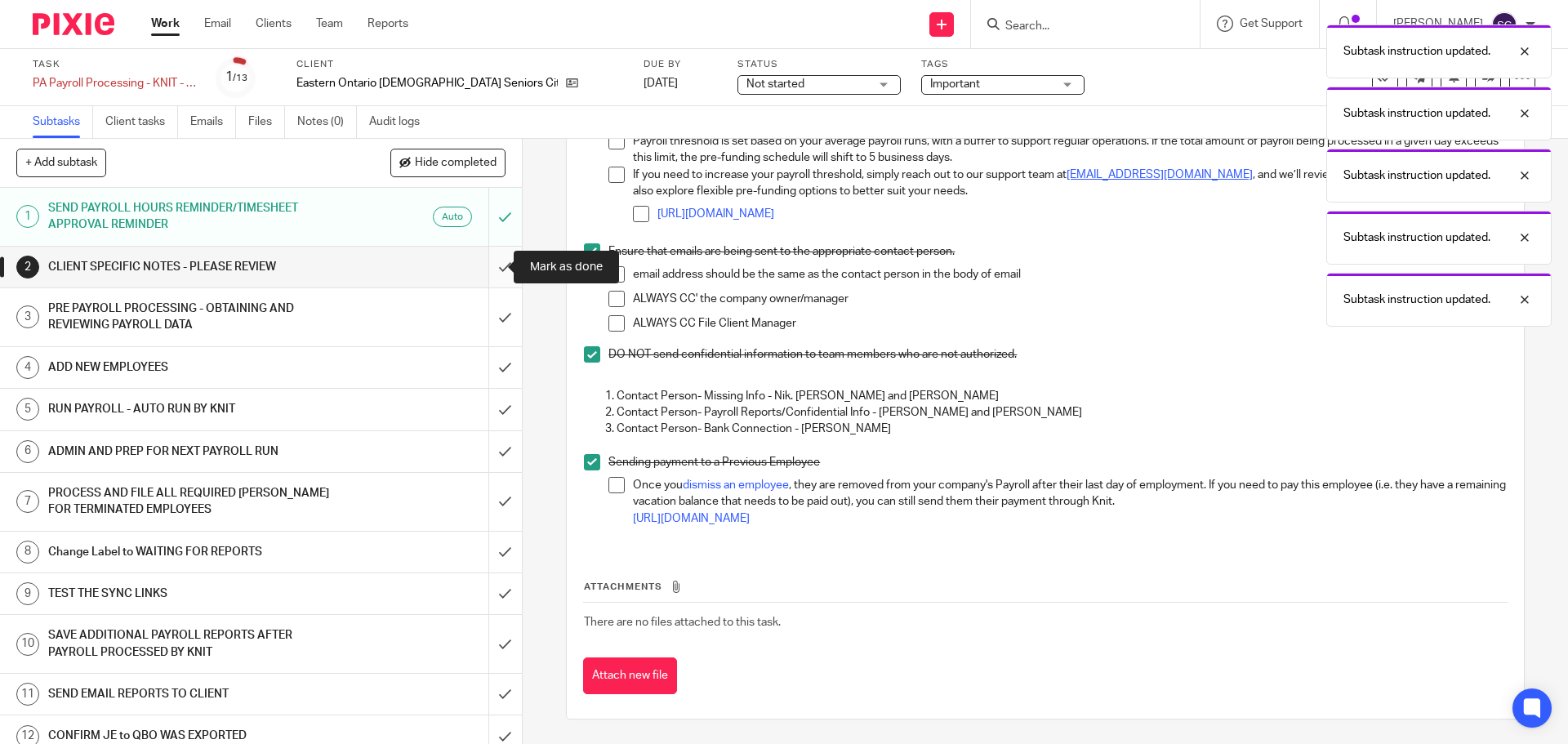
click at [488, 267] on input "submit" at bounding box center [260, 267] width 521 height 40
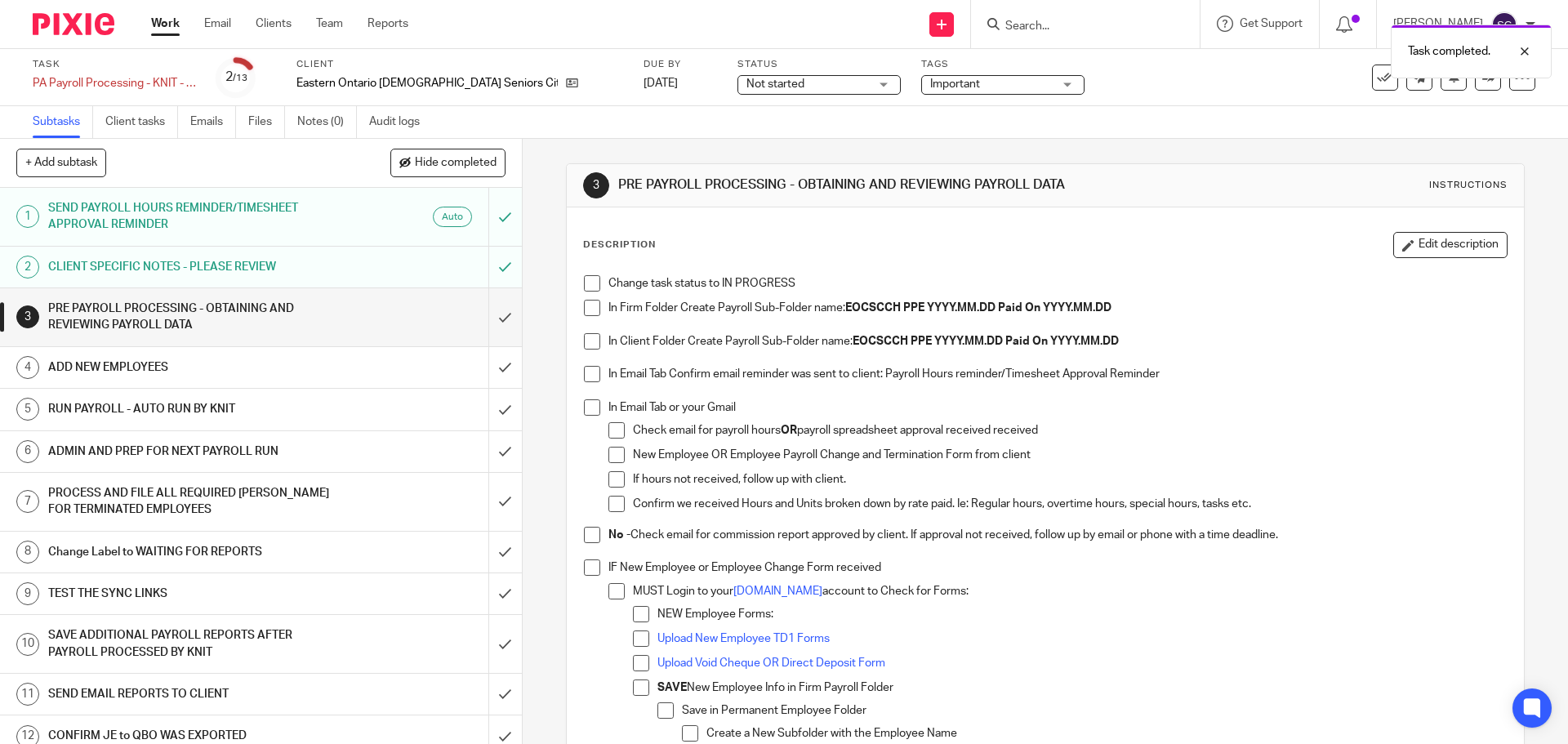
click at [587, 284] on span at bounding box center [592, 284] width 16 height 16
click at [590, 307] on span at bounding box center [592, 308] width 16 height 16
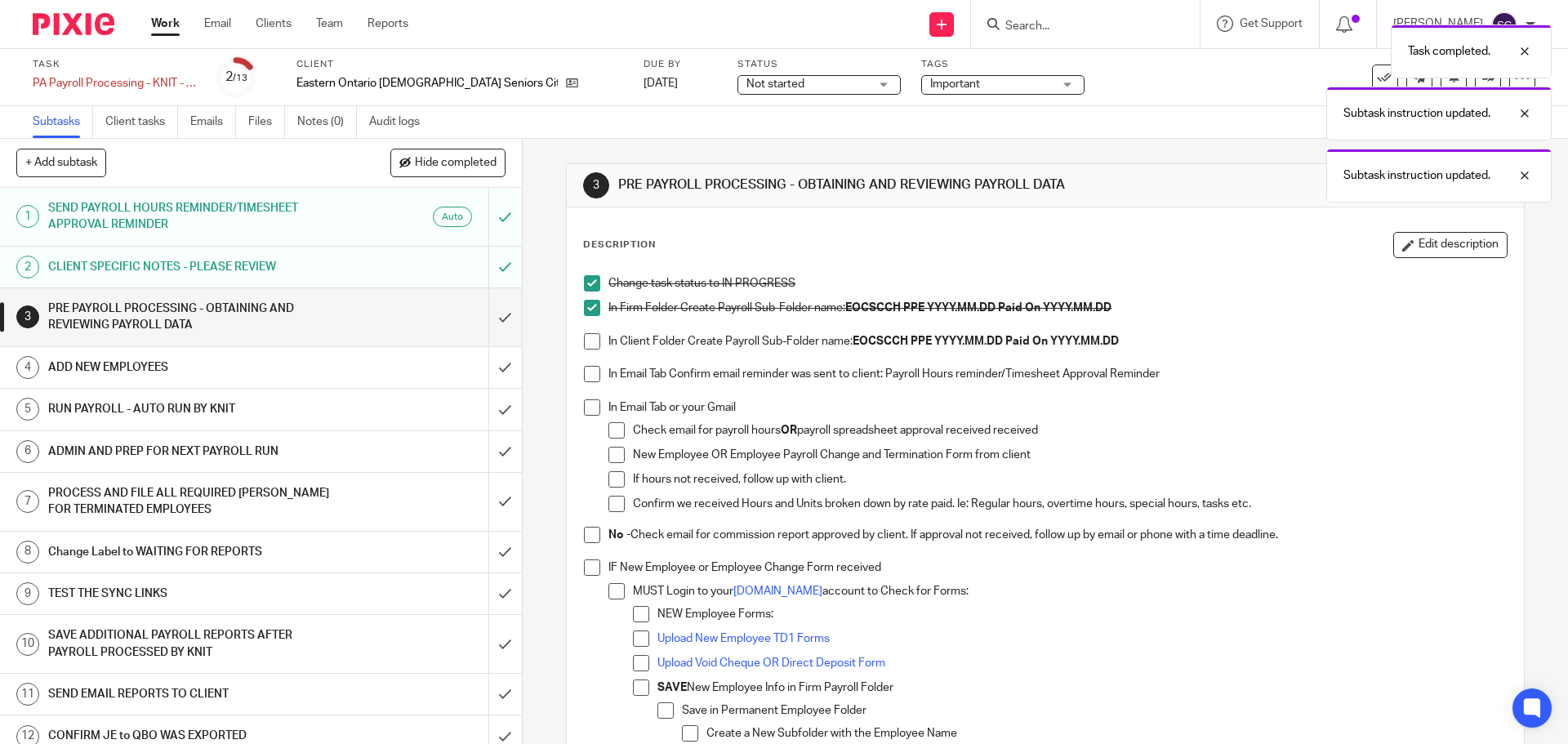
click at [592, 346] on span at bounding box center [592, 341] width 16 height 16
click at [584, 379] on span at bounding box center [592, 374] width 16 height 16
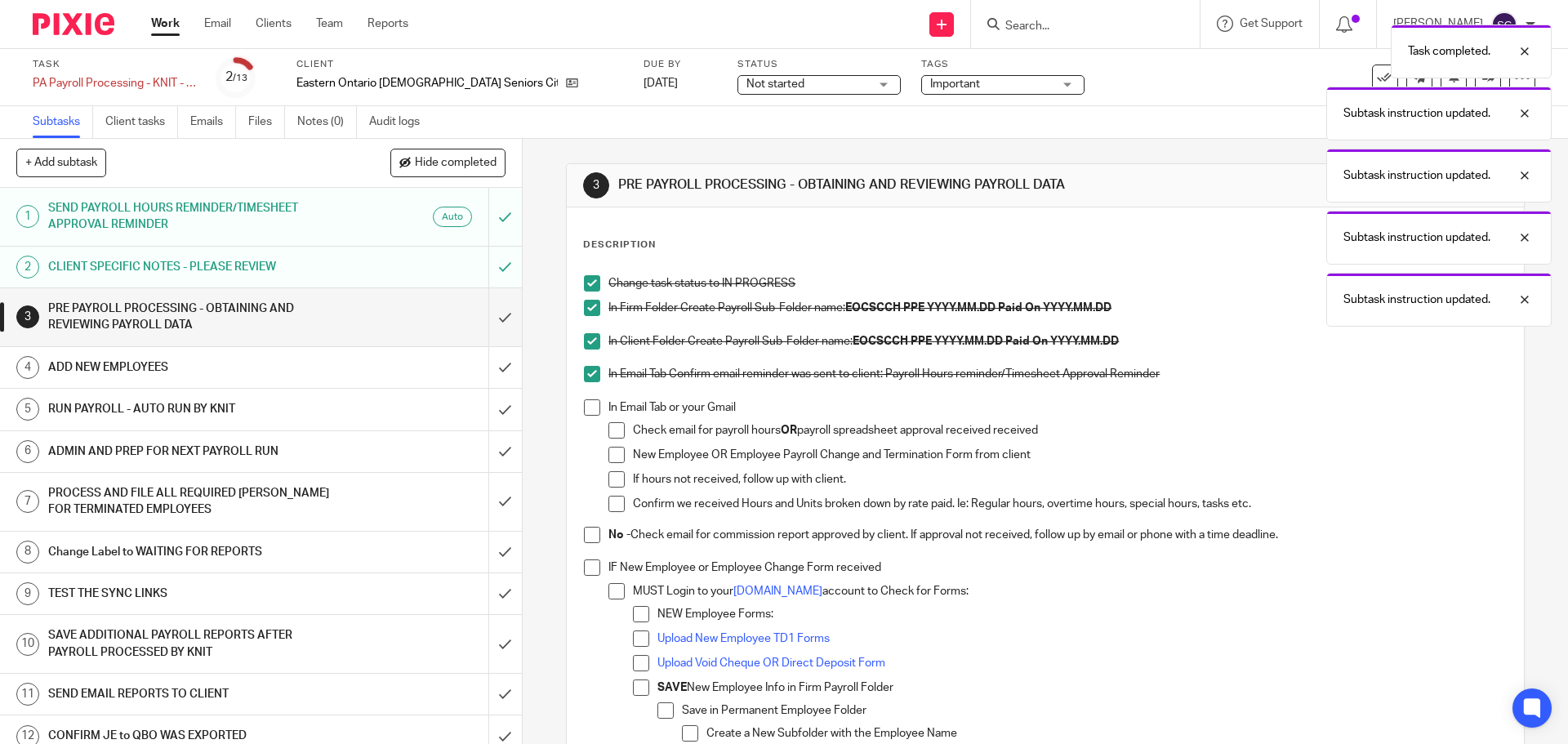
click at [585, 407] on span at bounding box center [592, 407] width 16 height 16
click at [584, 536] on span at bounding box center [592, 535] width 16 height 16
click at [585, 572] on span at bounding box center [592, 567] width 16 height 16
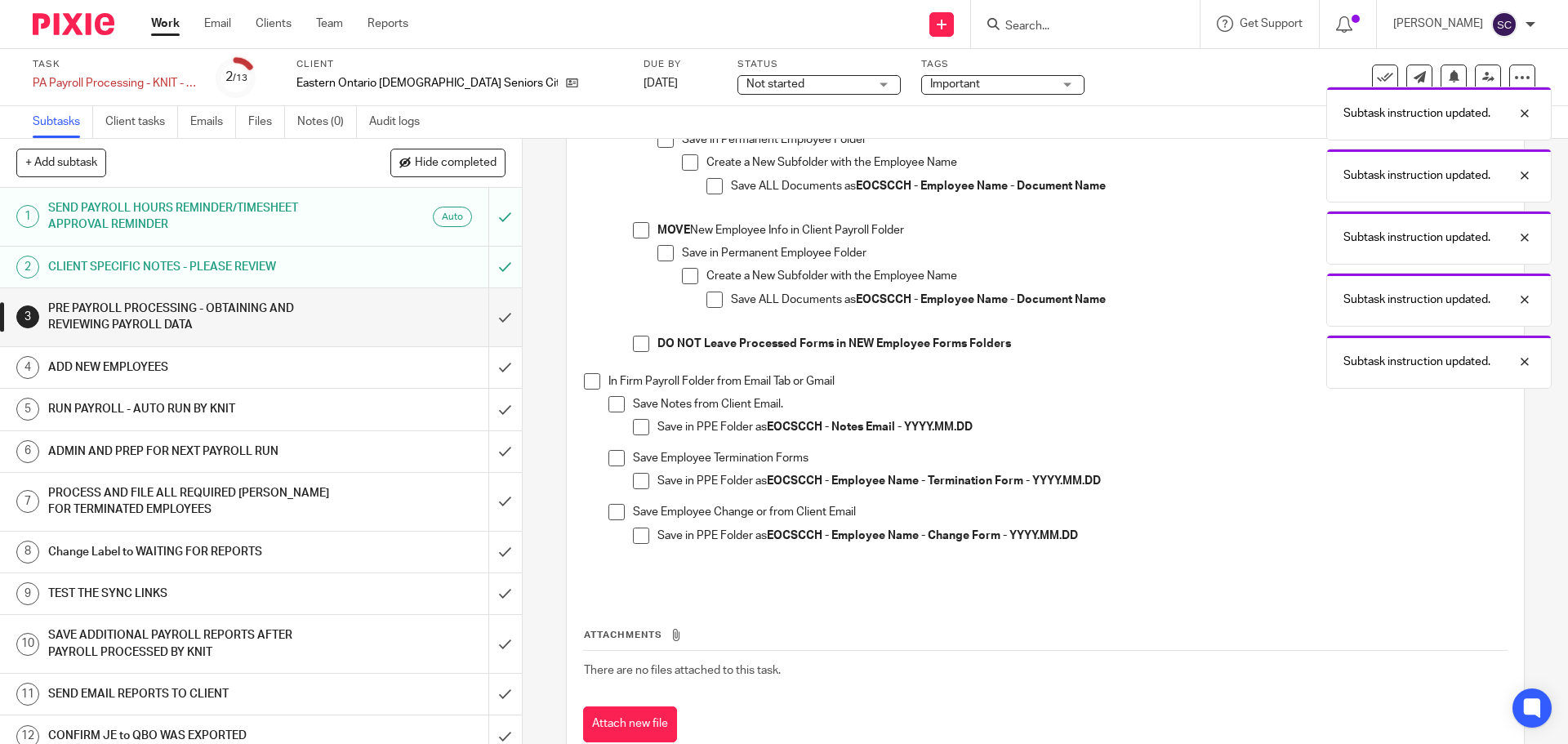
scroll to position [572, 0]
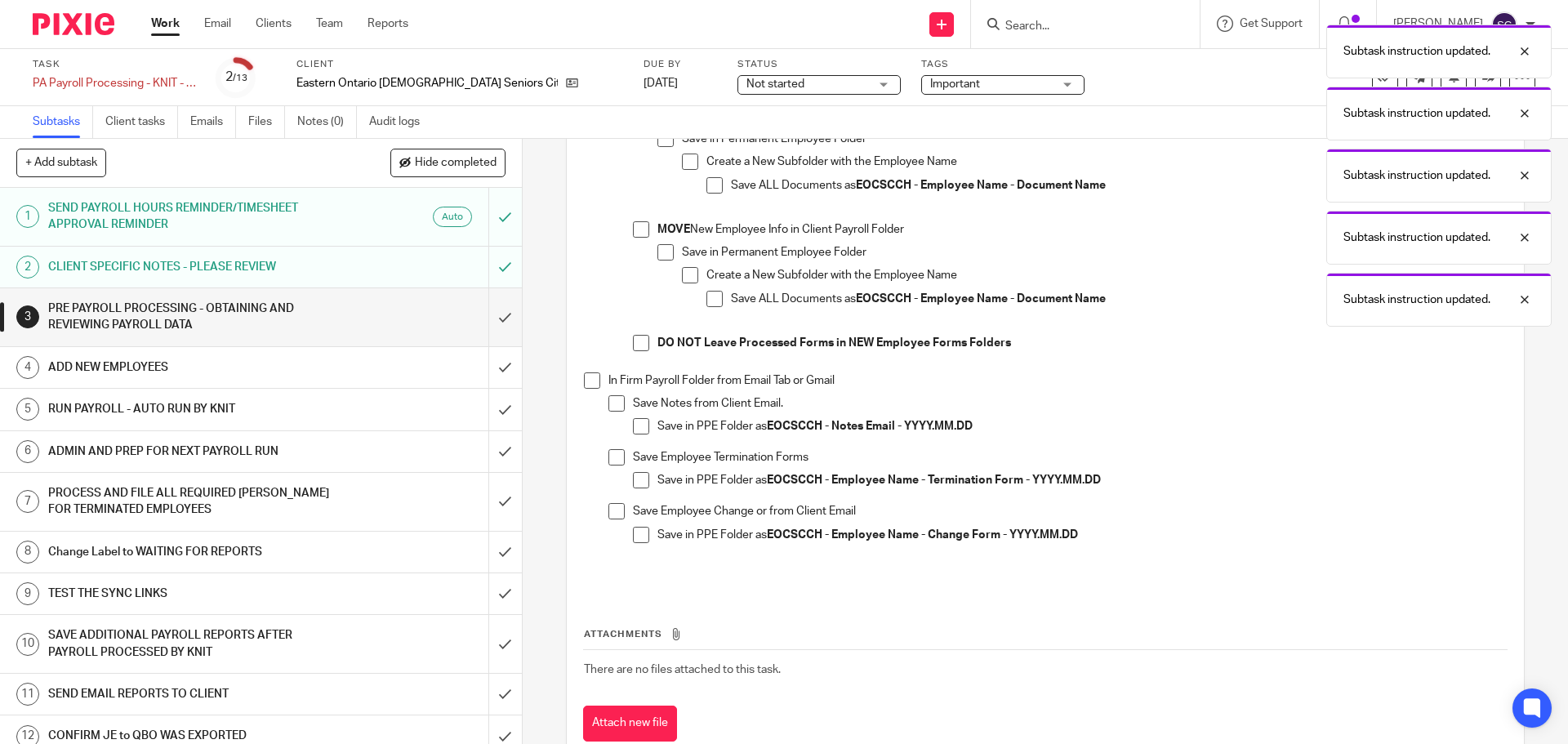
click at [589, 380] on span at bounding box center [592, 381] width 16 height 16
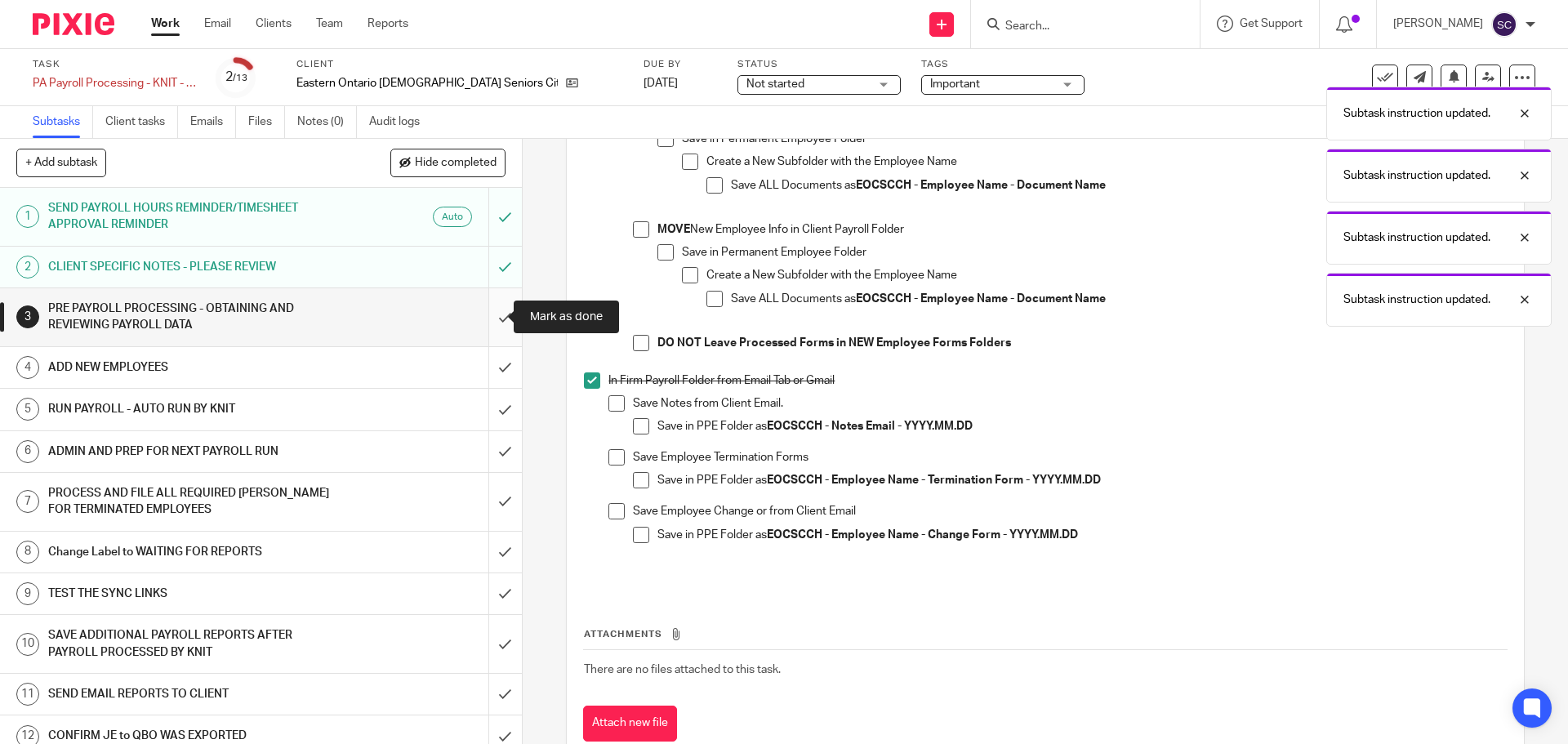
click at [488, 319] on input "submit" at bounding box center [260, 317] width 521 height 58
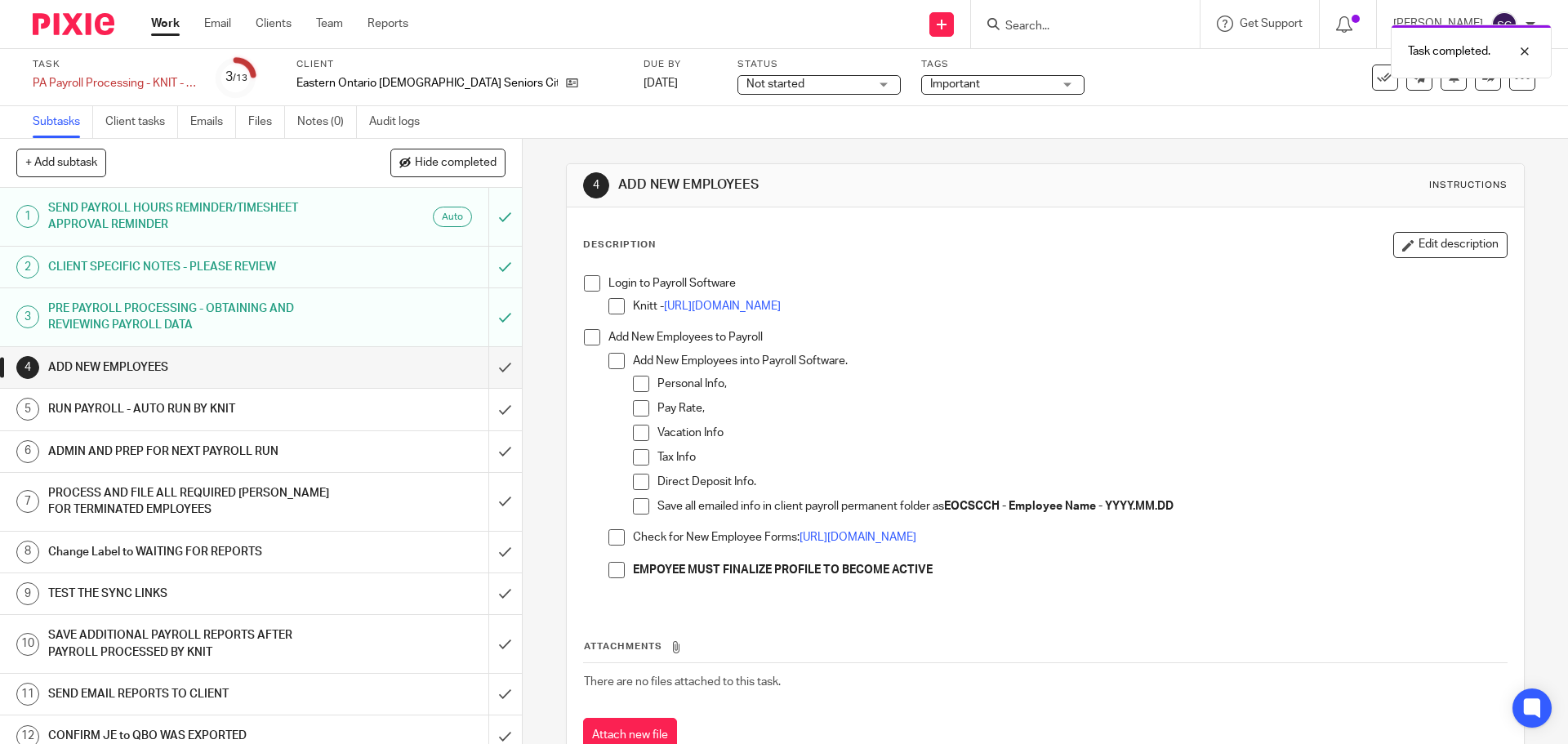
click at [584, 283] on span at bounding box center [592, 284] width 16 height 16
click at [592, 341] on span at bounding box center [592, 337] width 16 height 16
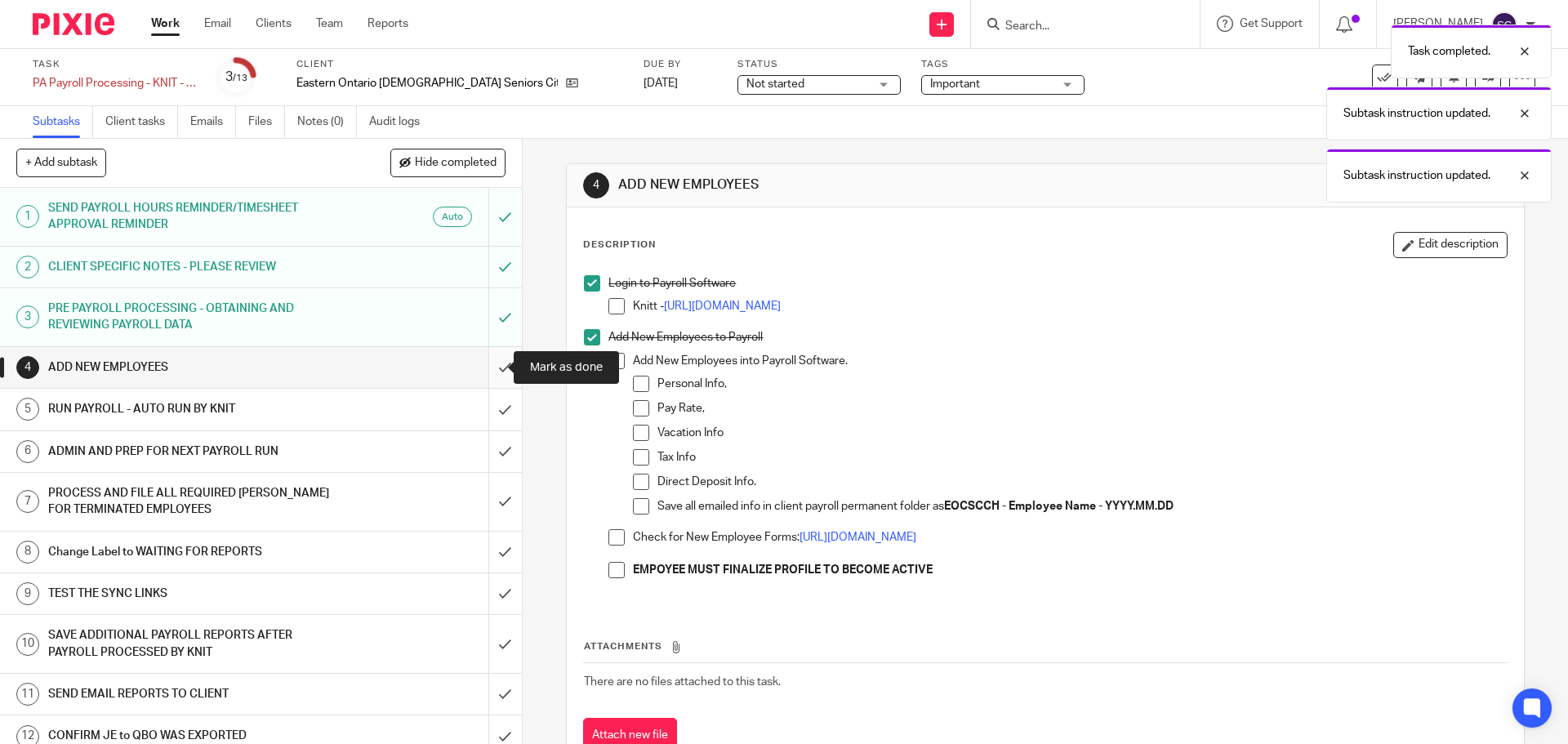
click at [486, 364] on input "submit" at bounding box center [260, 367] width 521 height 40
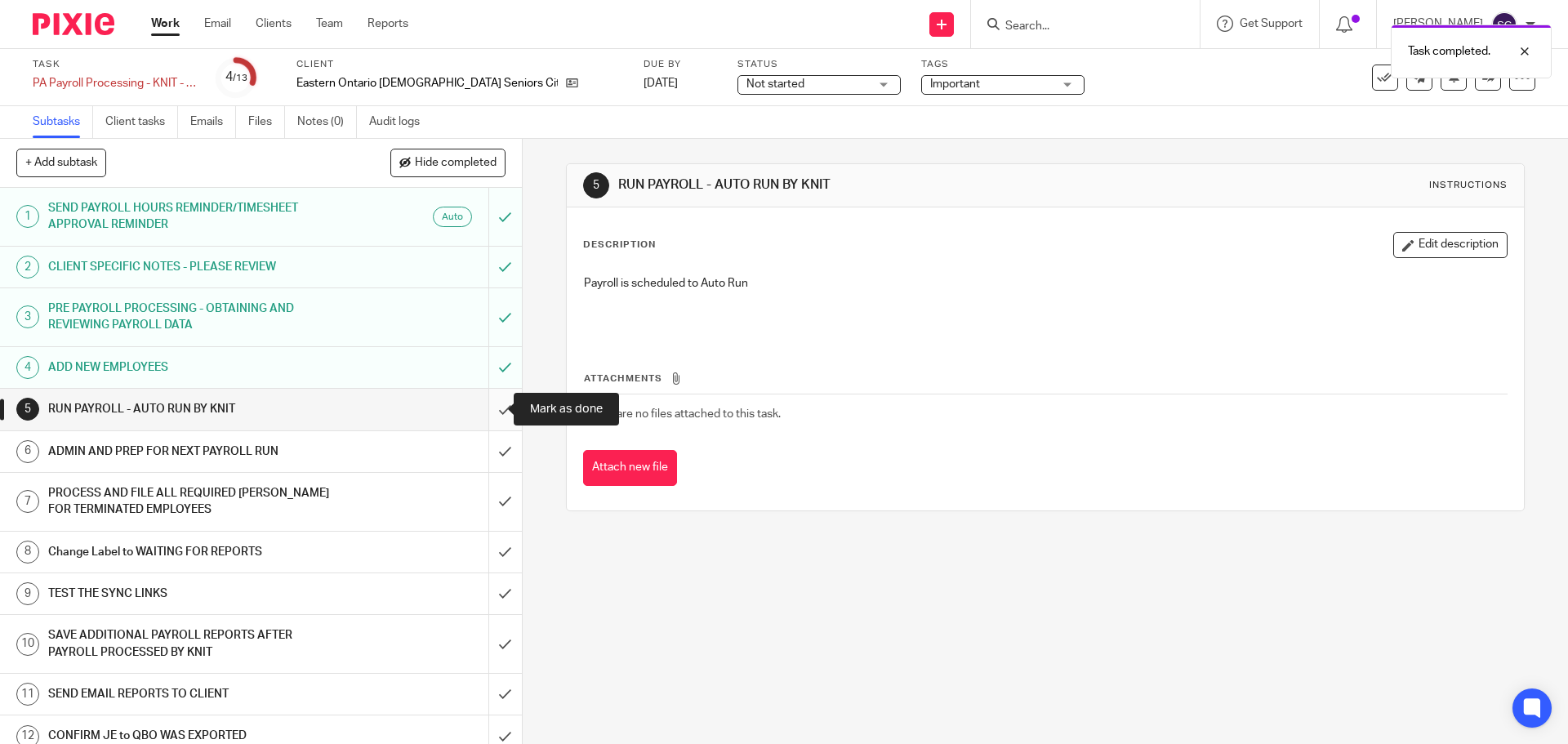
click at [493, 405] on input "submit" at bounding box center [260, 408] width 521 height 40
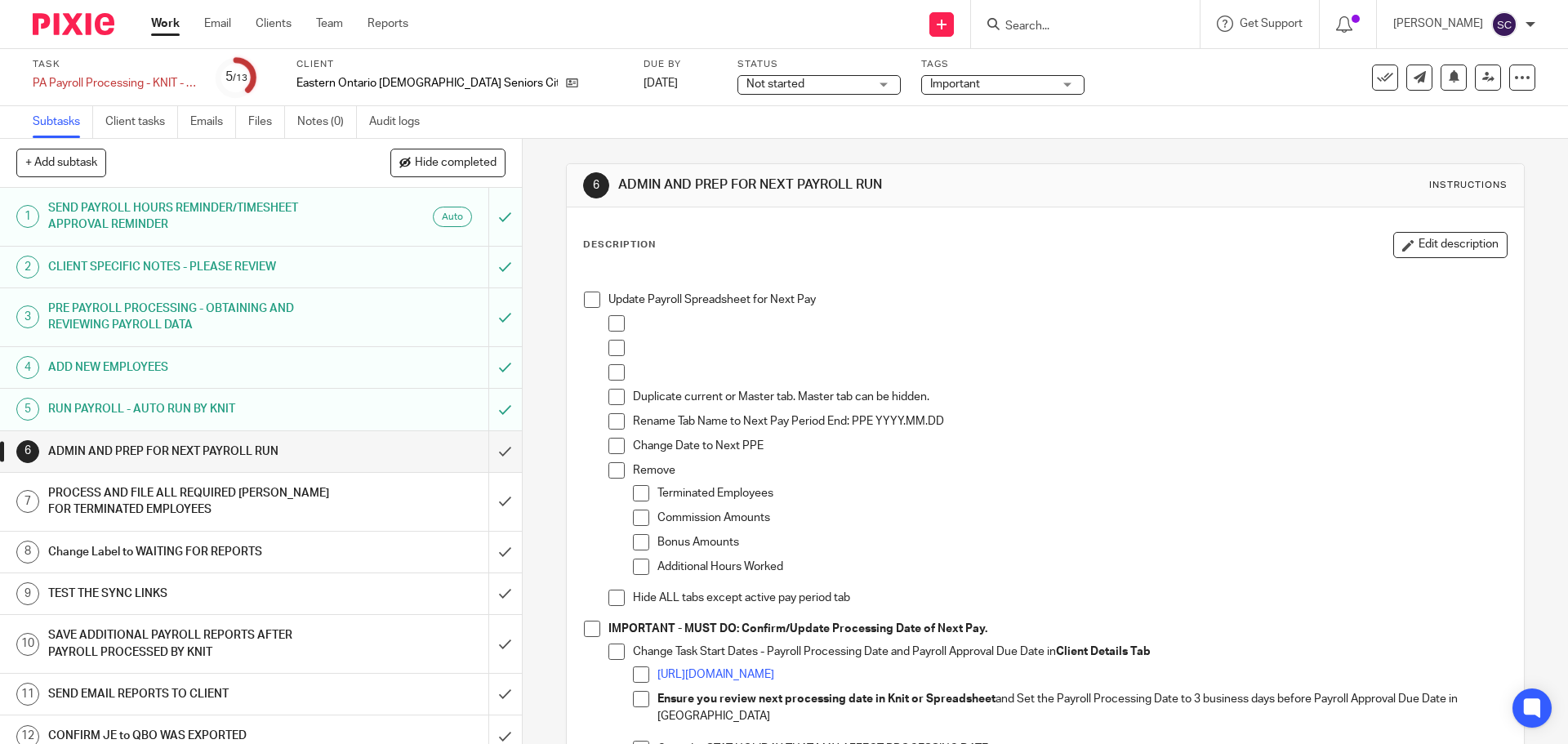
click at [587, 299] on span at bounding box center [592, 300] width 16 height 16
click at [589, 626] on span at bounding box center [592, 629] width 16 height 16
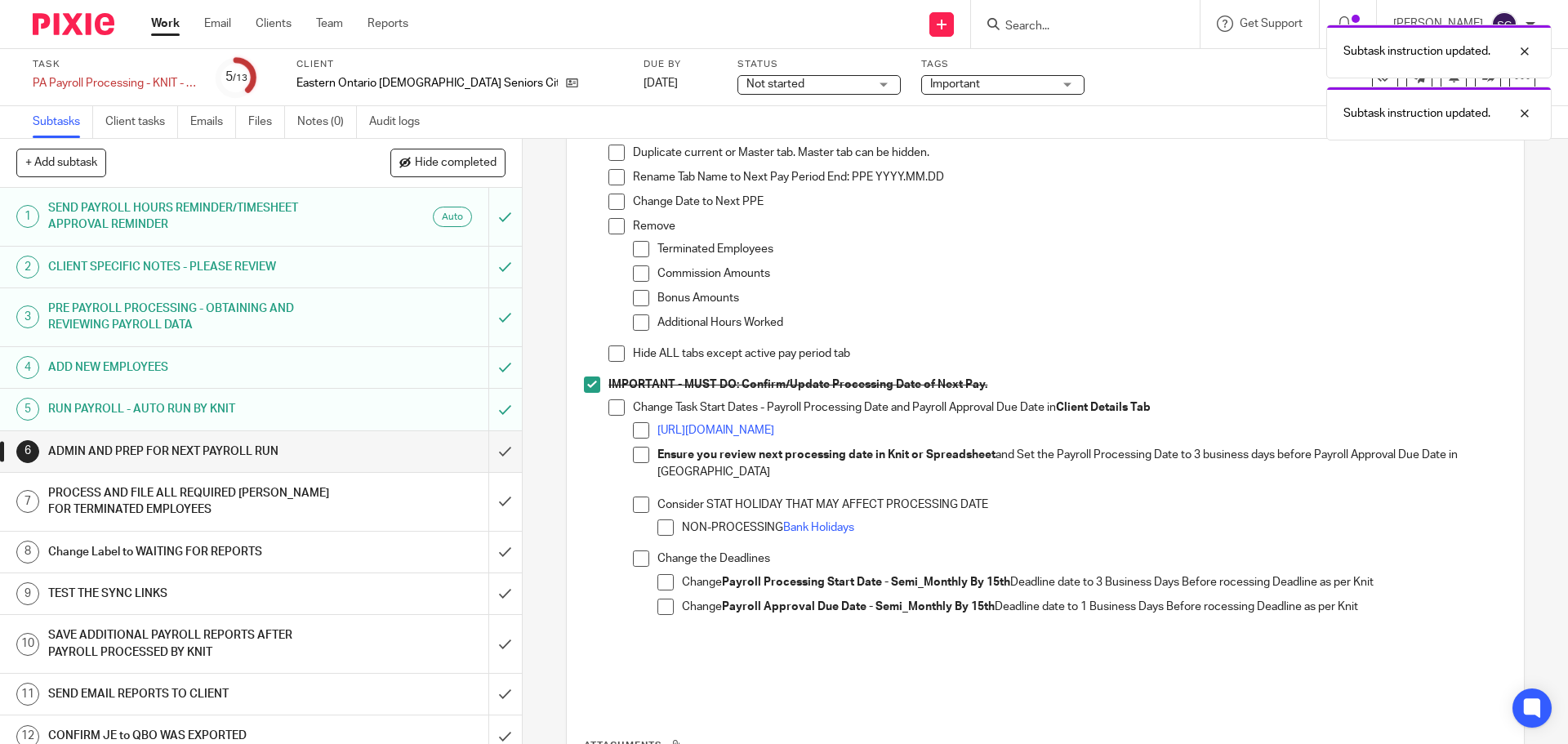
scroll to position [245, 0]
click at [488, 453] on input "submit" at bounding box center [260, 451] width 521 height 40
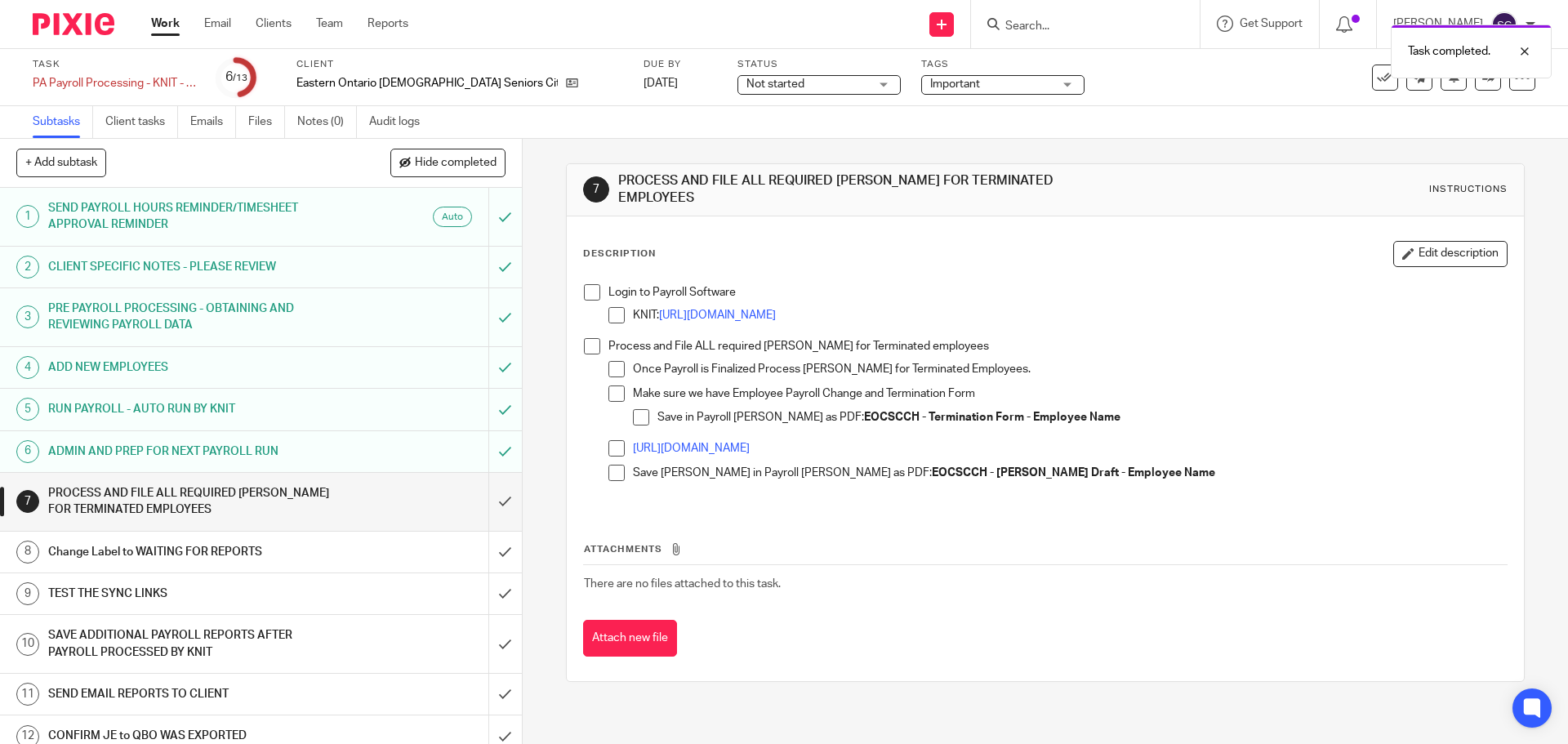
click at [584, 284] on span at bounding box center [592, 293] width 16 height 16
click at [584, 338] on span at bounding box center [592, 346] width 16 height 16
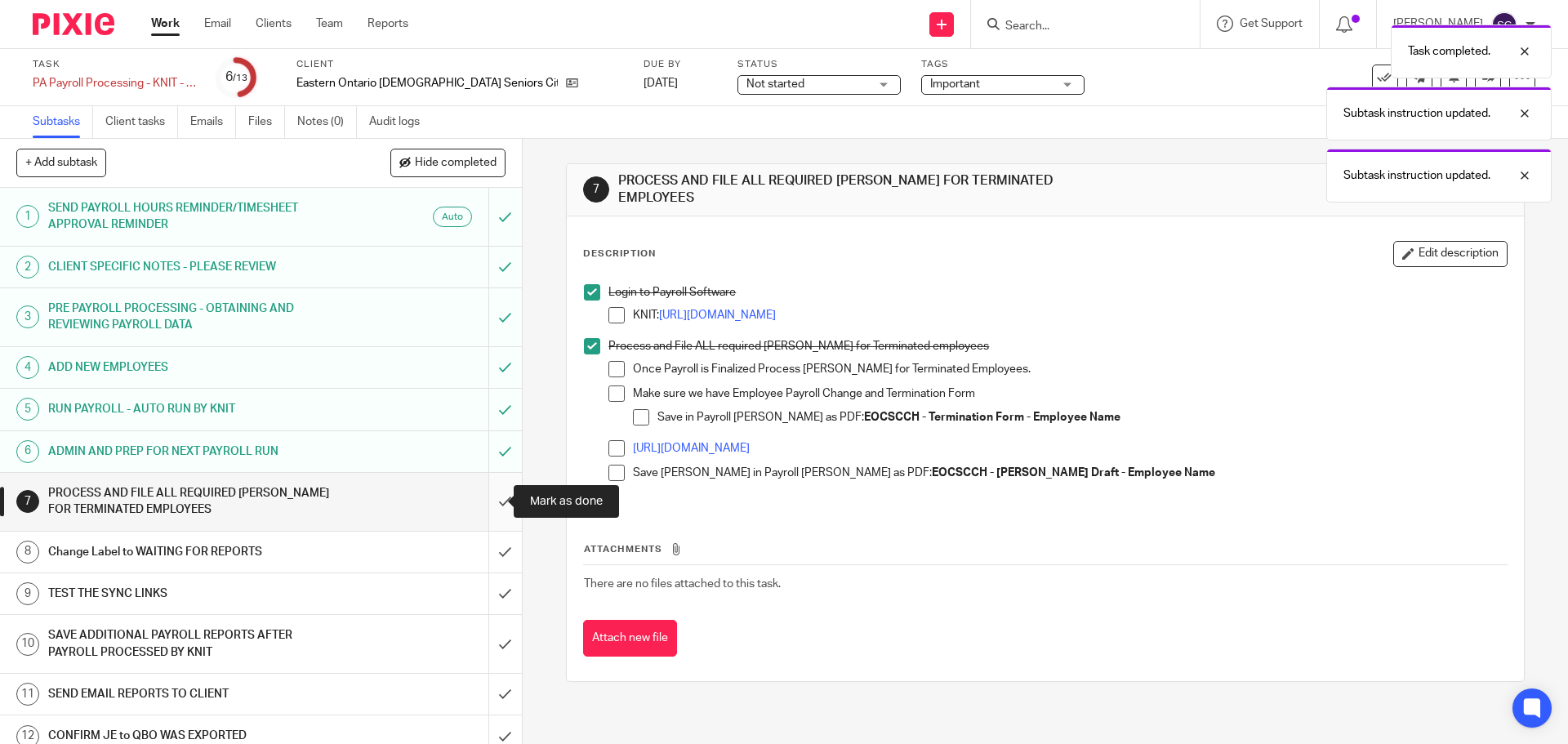
click at [486, 498] on input "submit" at bounding box center [260, 502] width 521 height 58
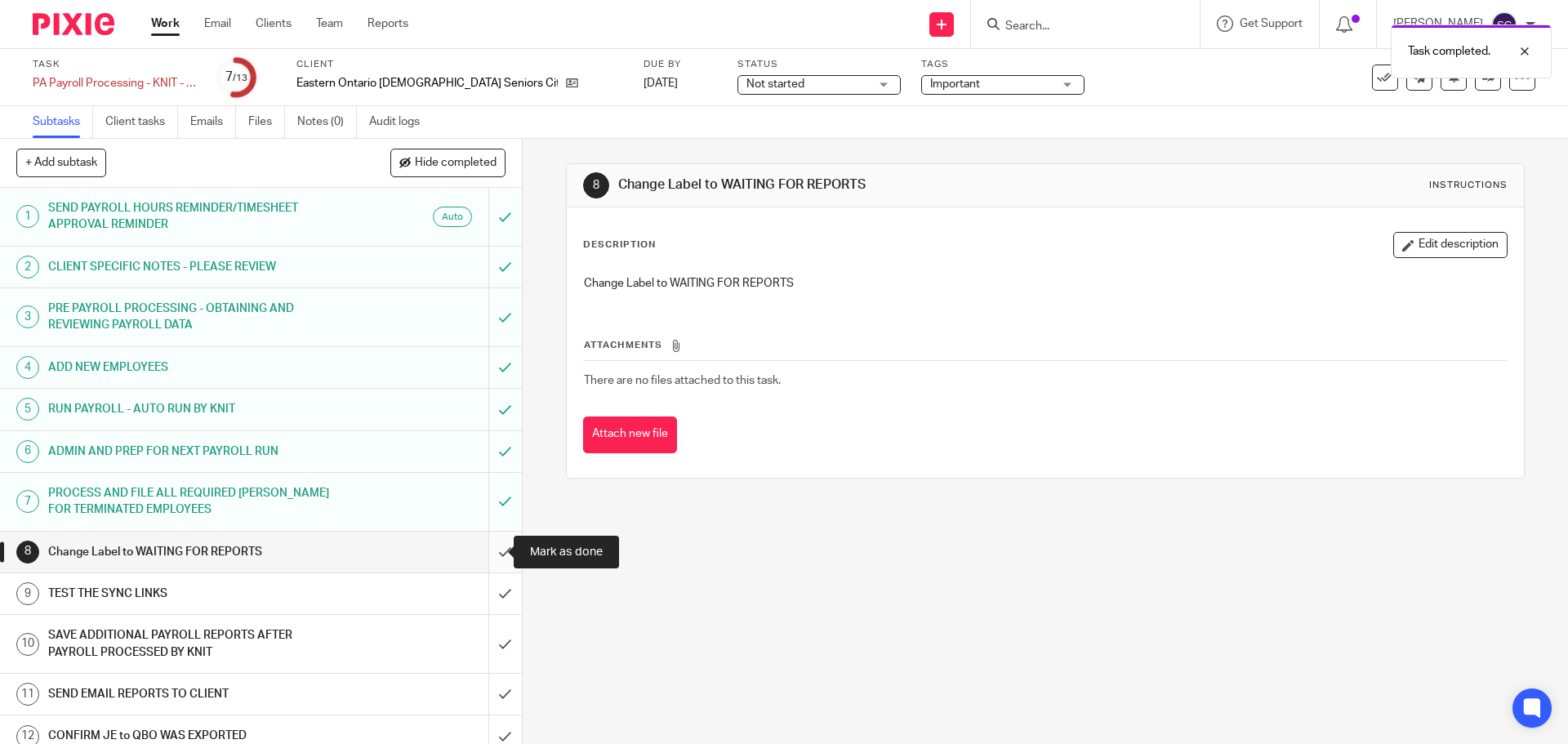
click at [486, 555] on input "submit" at bounding box center [260, 551] width 521 height 40
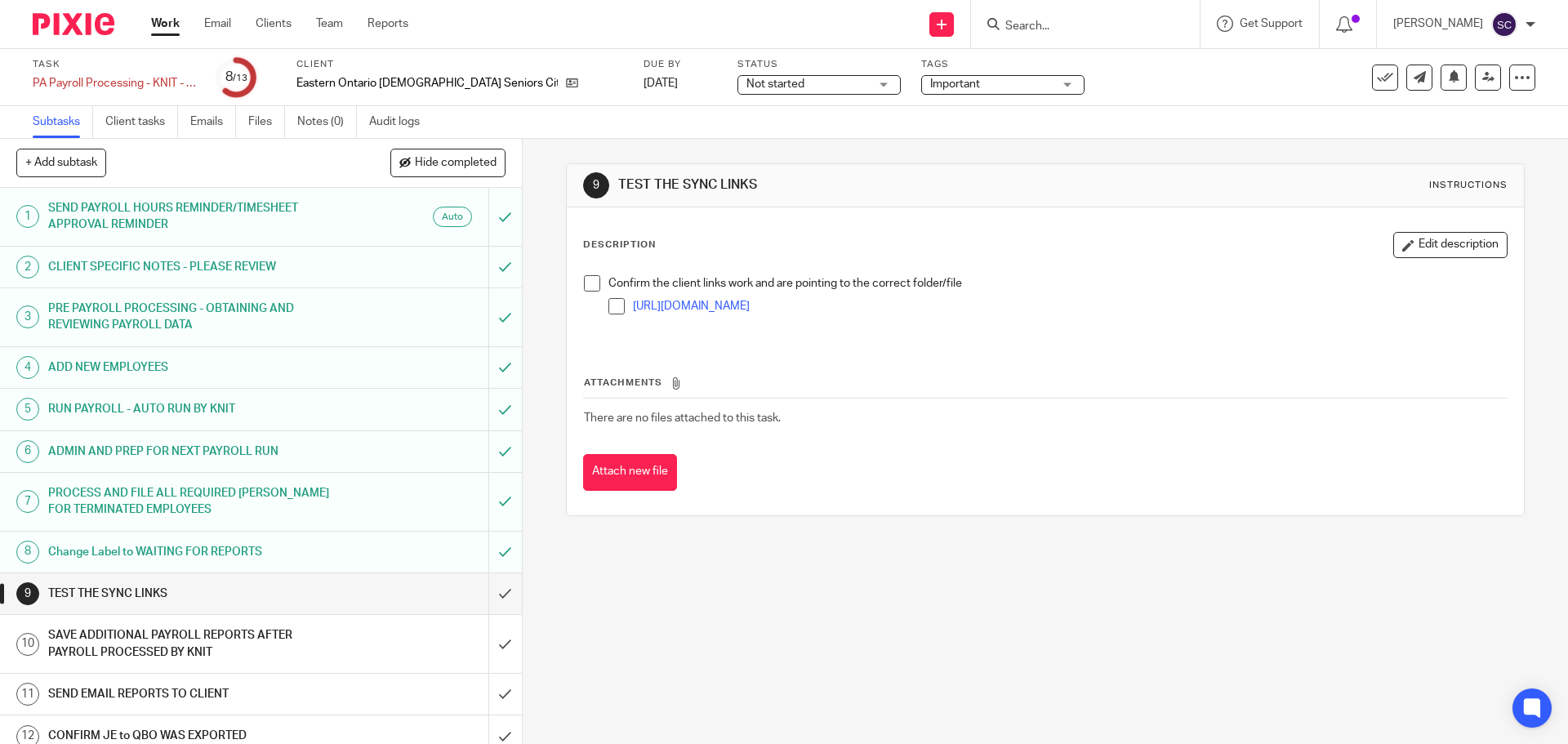
click at [590, 286] on span at bounding box center [592, 284] width 16 height 16
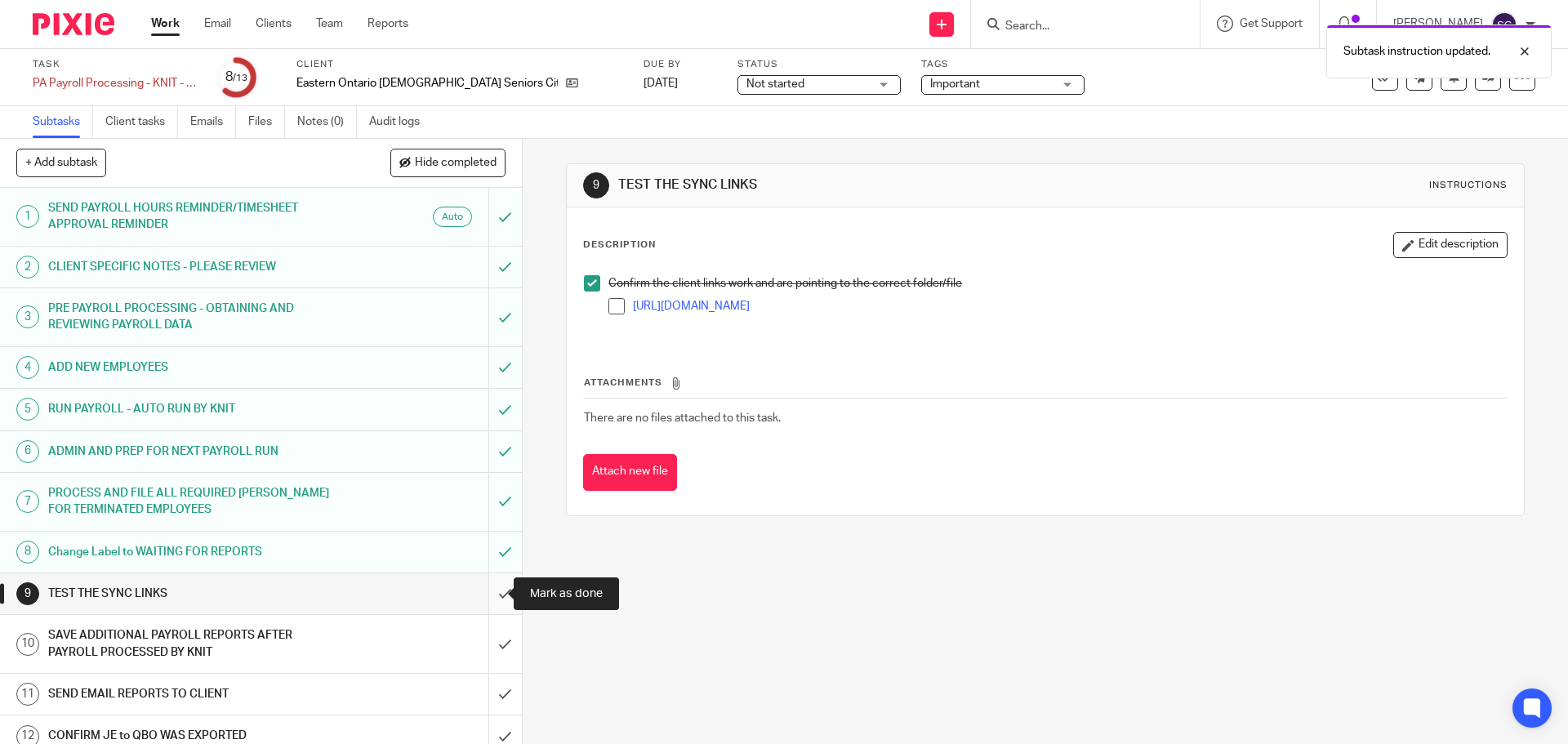
click at [485, 594] on input "submit" at bounding box center [260, 593] width 521 height 40
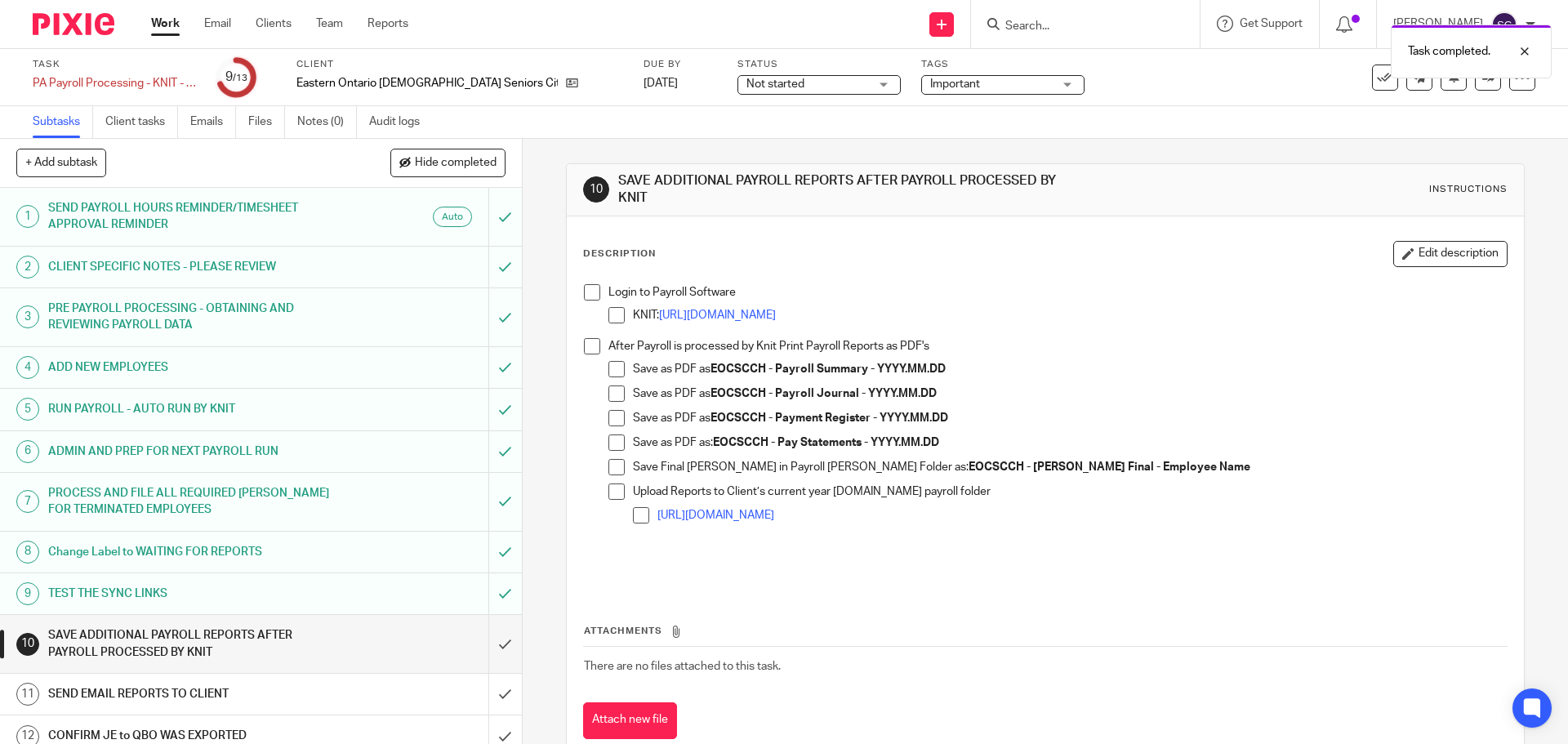
click at [589, 293] on span at bounding box center [592, 293] width 16 height 16
click at [486, 645] on input "submit" at bounding box center [260, 643] width 521 height 58
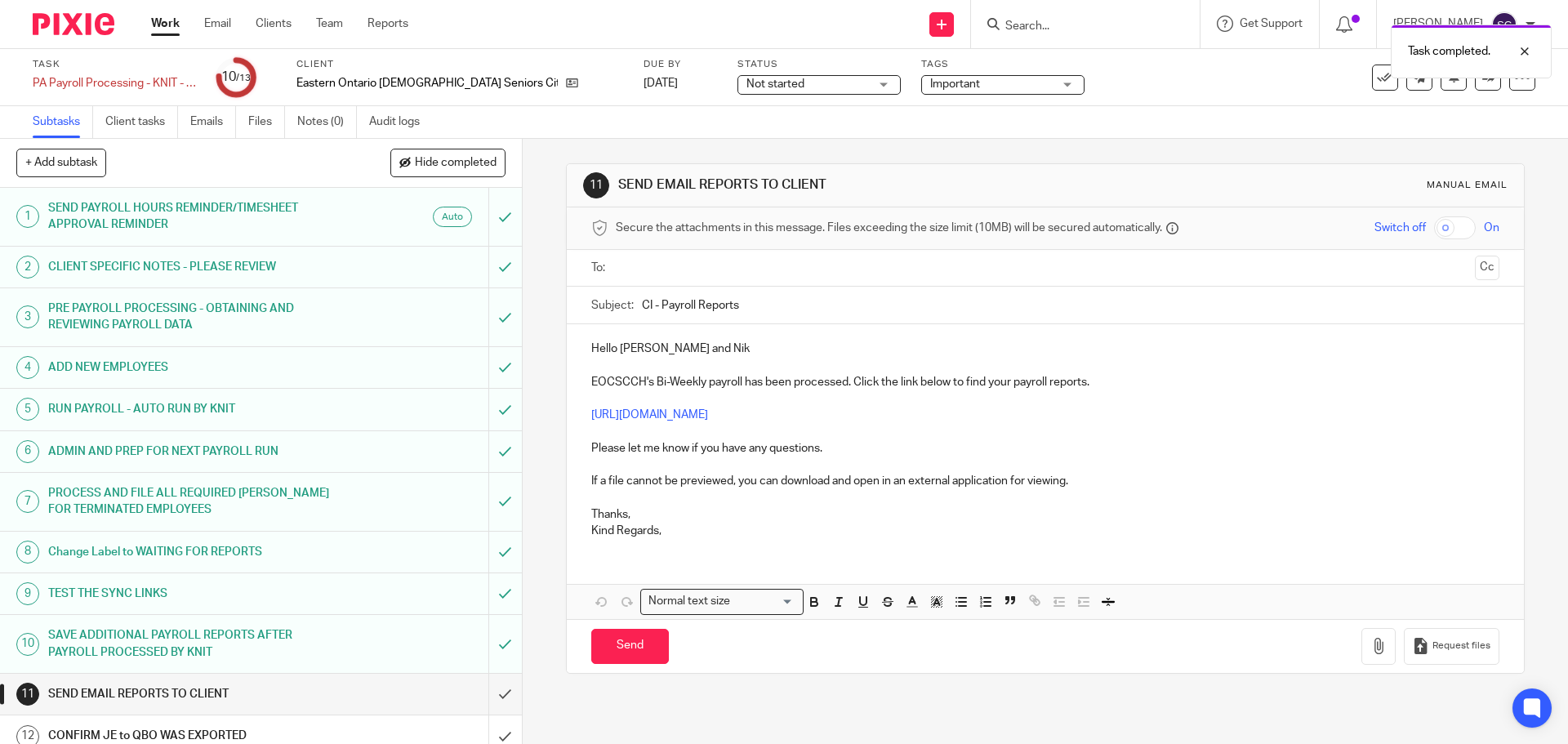
click at [626, 262] on input "text" at bounding box center [1044, 267] width 846 height 19
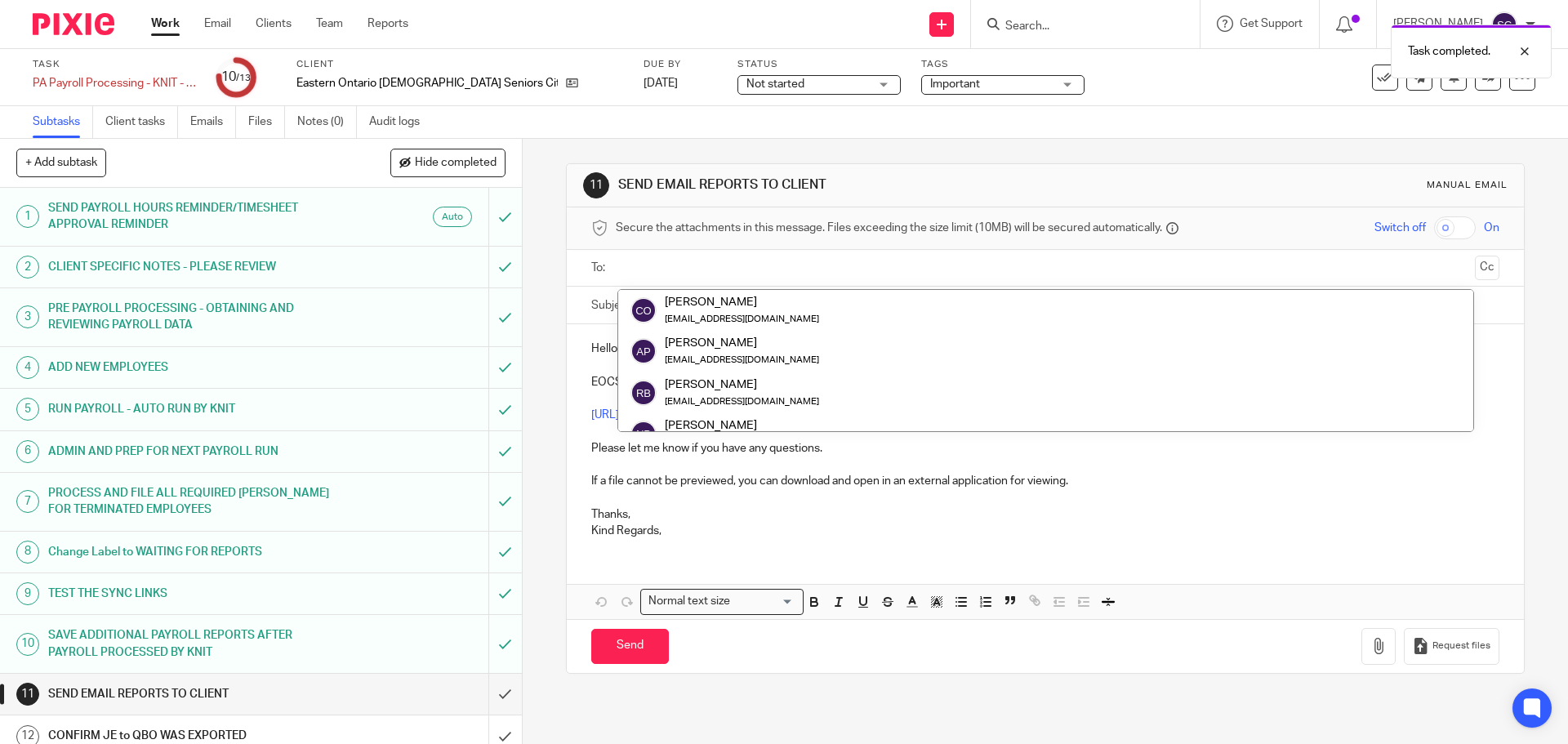
scroll to position [82, 0]
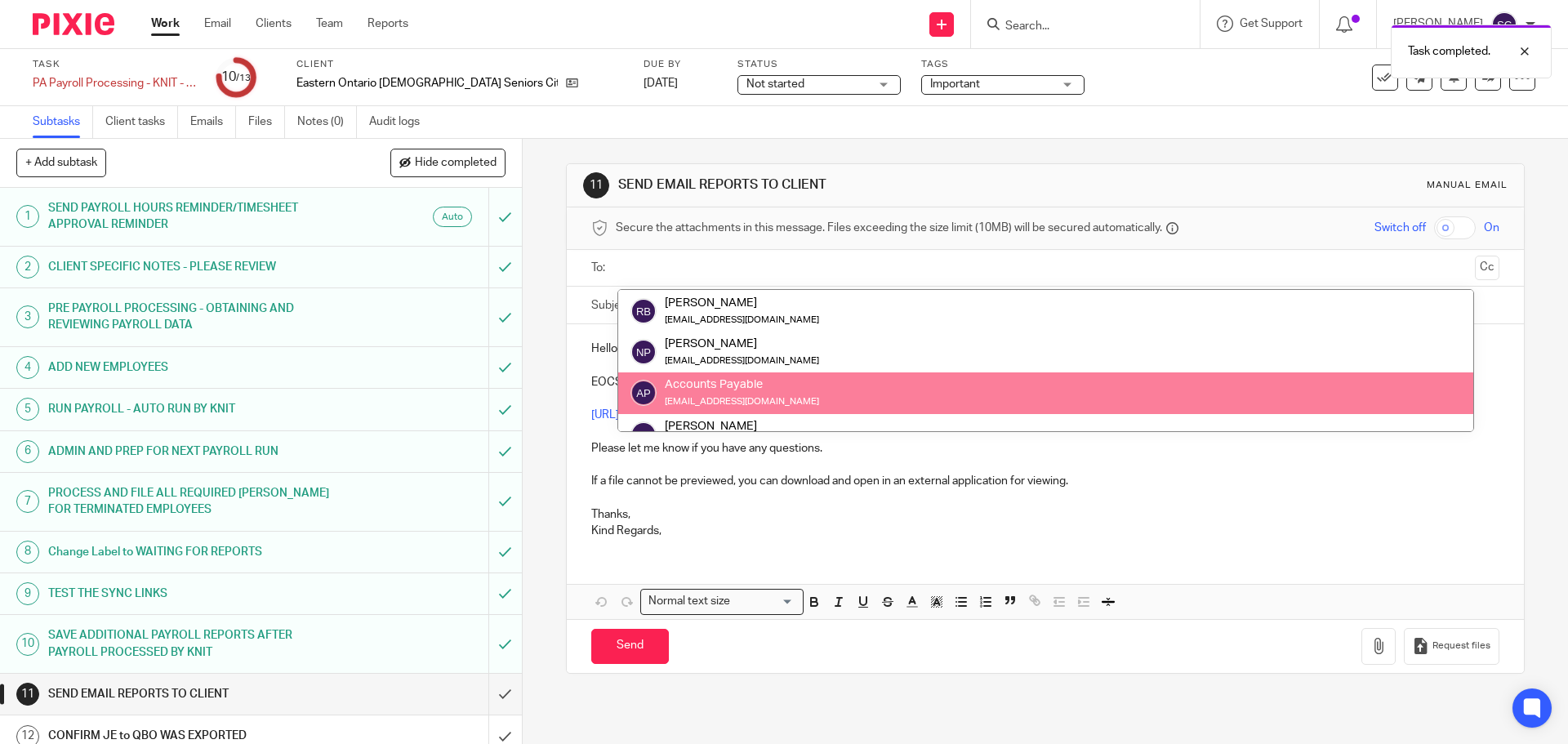
click at [972, 521] on p "Thanks," at bounding box center [1045, 514] width 907 height 16
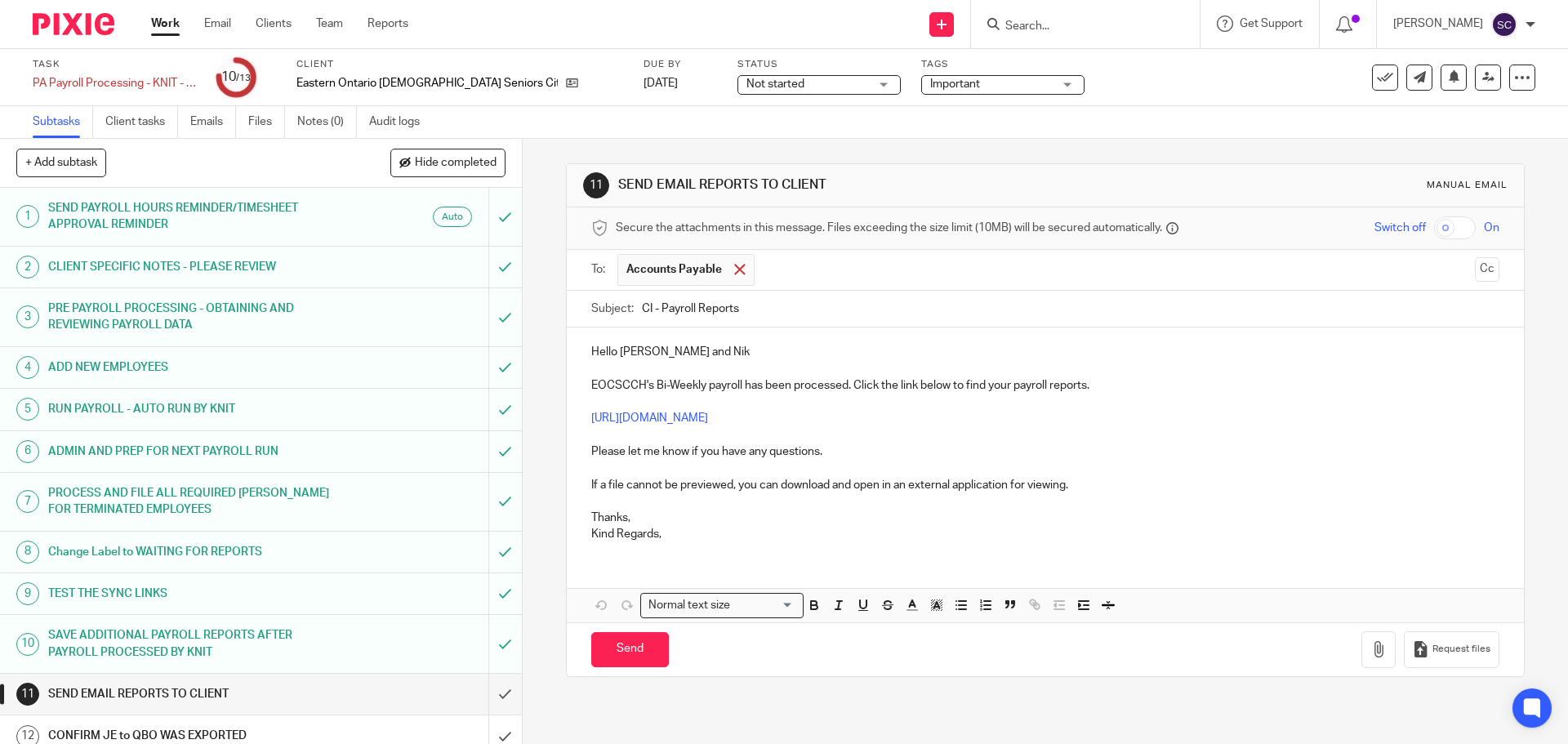
click at [734, 264] on span at bounding box center [740, 269] width 11 height 11
click at [658, 256] on ul at bounding box center [1046, 268] width 857 height 27
click at [639, 263] on input "text" at bounding box center [1044, 267] width 846 height 19
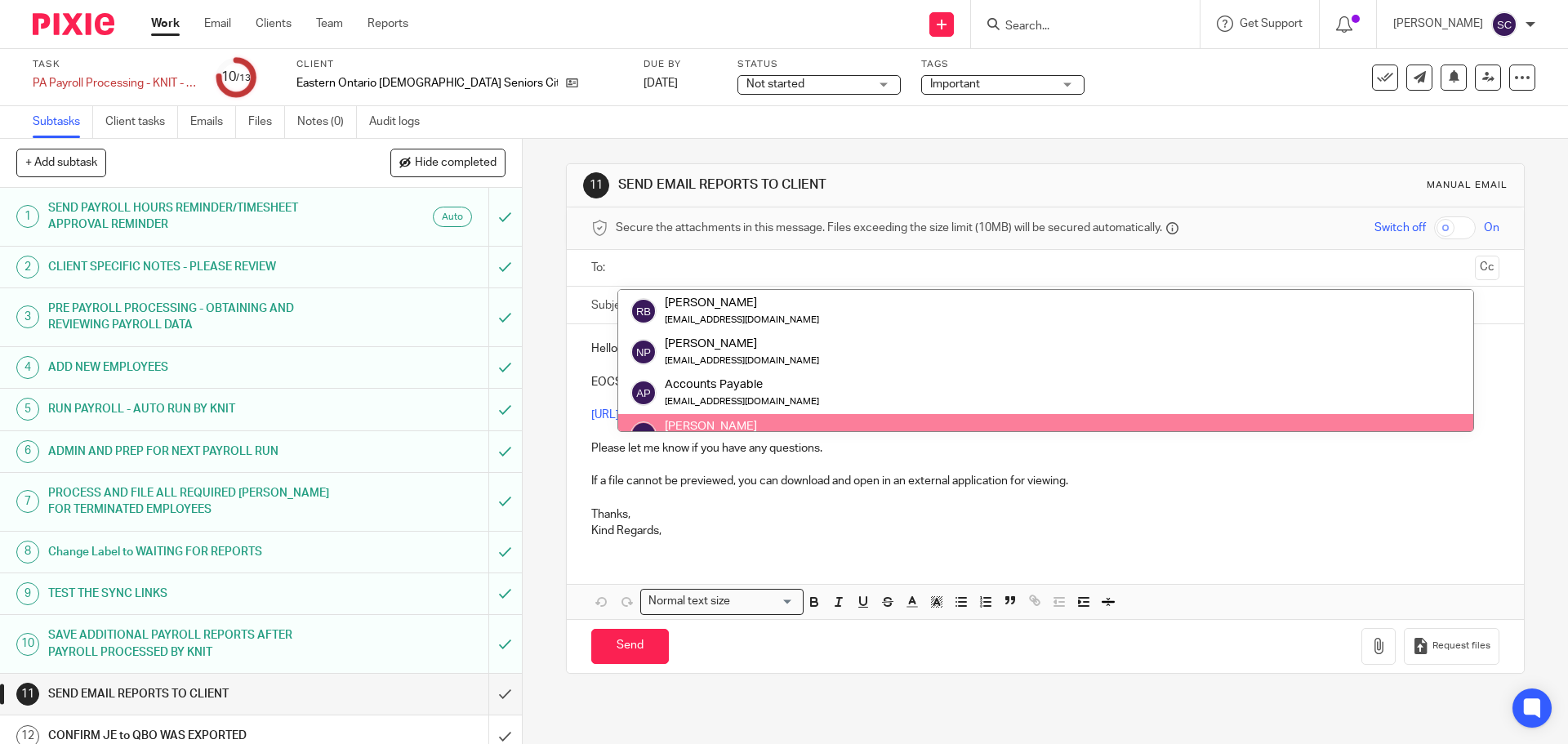
scroll to position [0, 0]
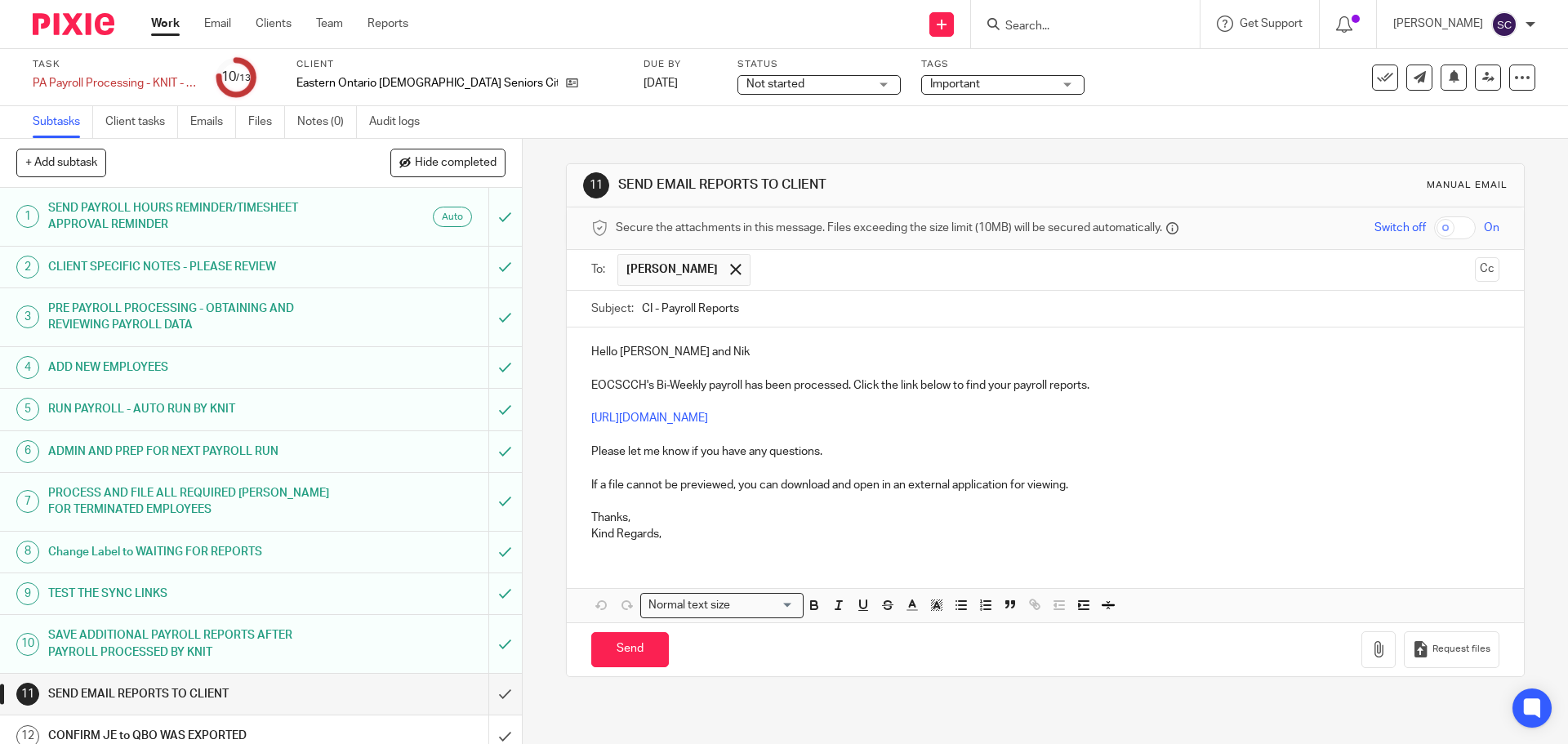
click at [788, 274] on input "text" at bounding box center [1113, 269] width 710 height 31
drag, startPoint x: 648, startPoint y: 309, endPoint x: 637, endPoint y: 303, distance: 12.5
click at [642, 303] on input "CI - Payroll Reports" at bounding box center [1070, 309] width 857 height 37
drag, startPoint x: 641, startPoint y: 383, endPoint x: 587, endPoint y: 386, distance: 54.1
click at [591, 386] on p "EOCSCCH's Bi-Weekly payroll has been processed. Click the link below to find yo…" at bounding box center [1045, 385] width 907 height 16
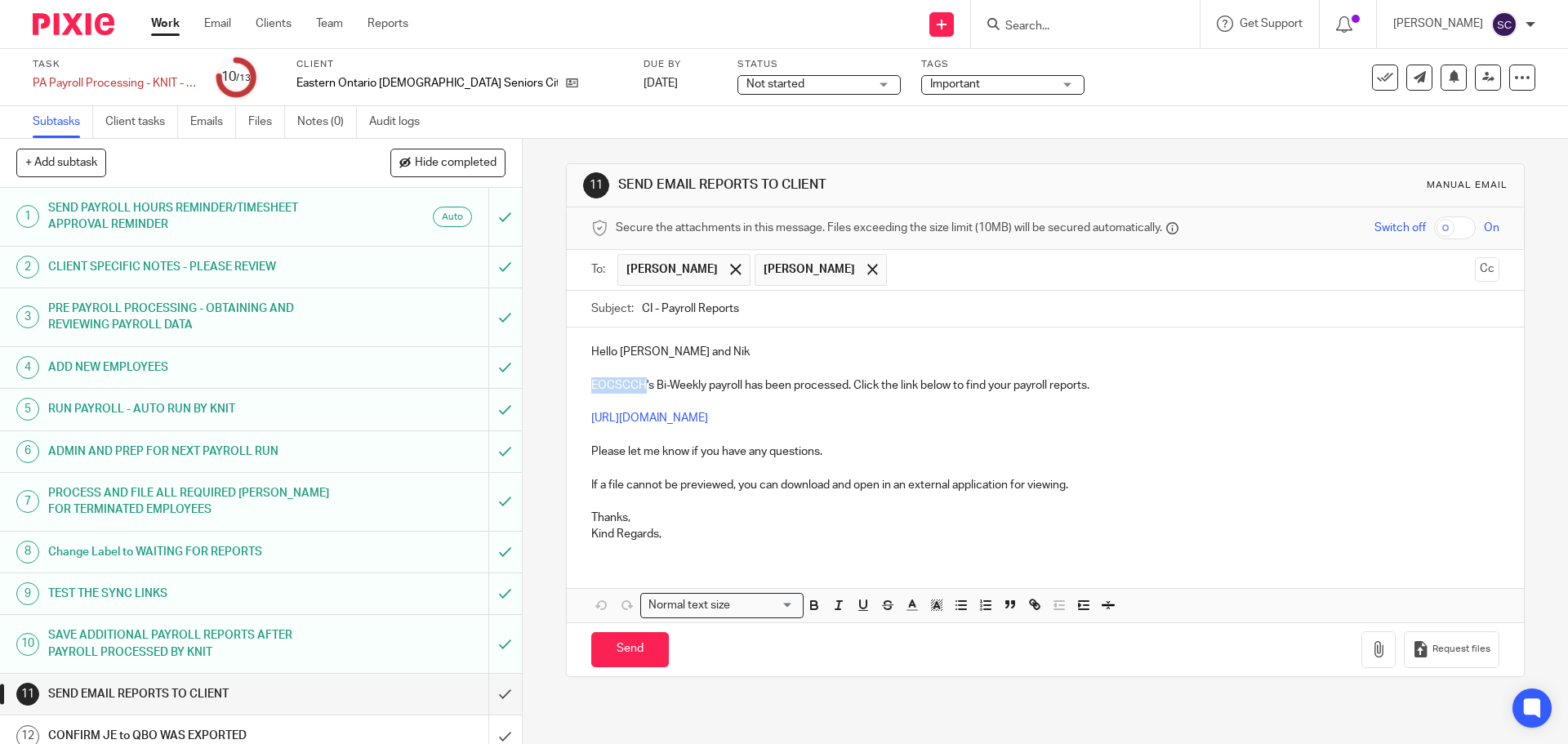
copy p "EOCSCCH"
drag, startPoint x: 638, startPoint y: 304, endPoint x: 647, endPoint y: 310, distance: 10.8
click at [647, 310] on input "CI - Payroll Reports" at bounding box center [1070, 309] width 857 height 37
paste input "EOCSCCH"
type input "EOCSCCH - Payroll Reports"
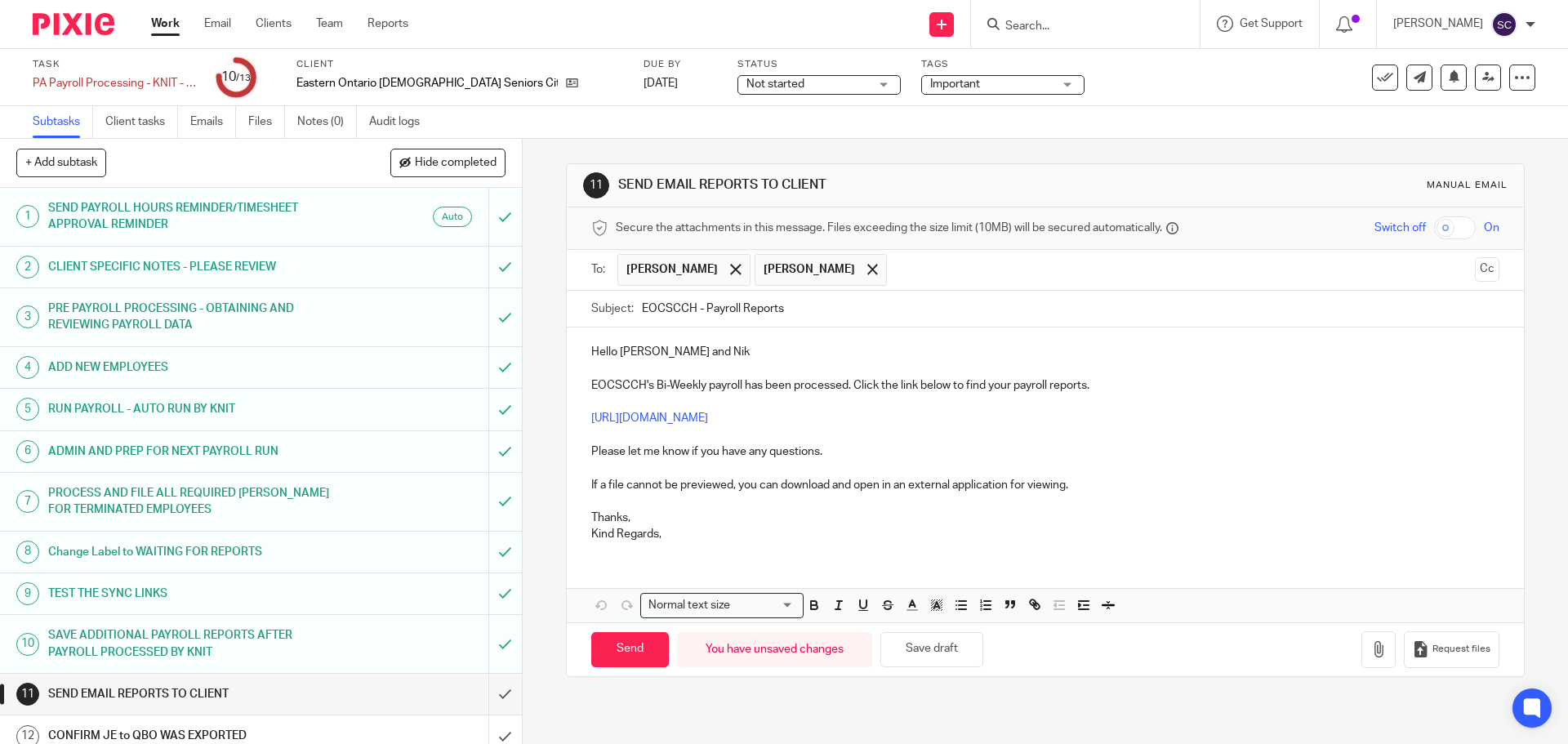
click at [675, 535] on p "Kind Regards," at bounding box center [1045, 534] width 907 height 16
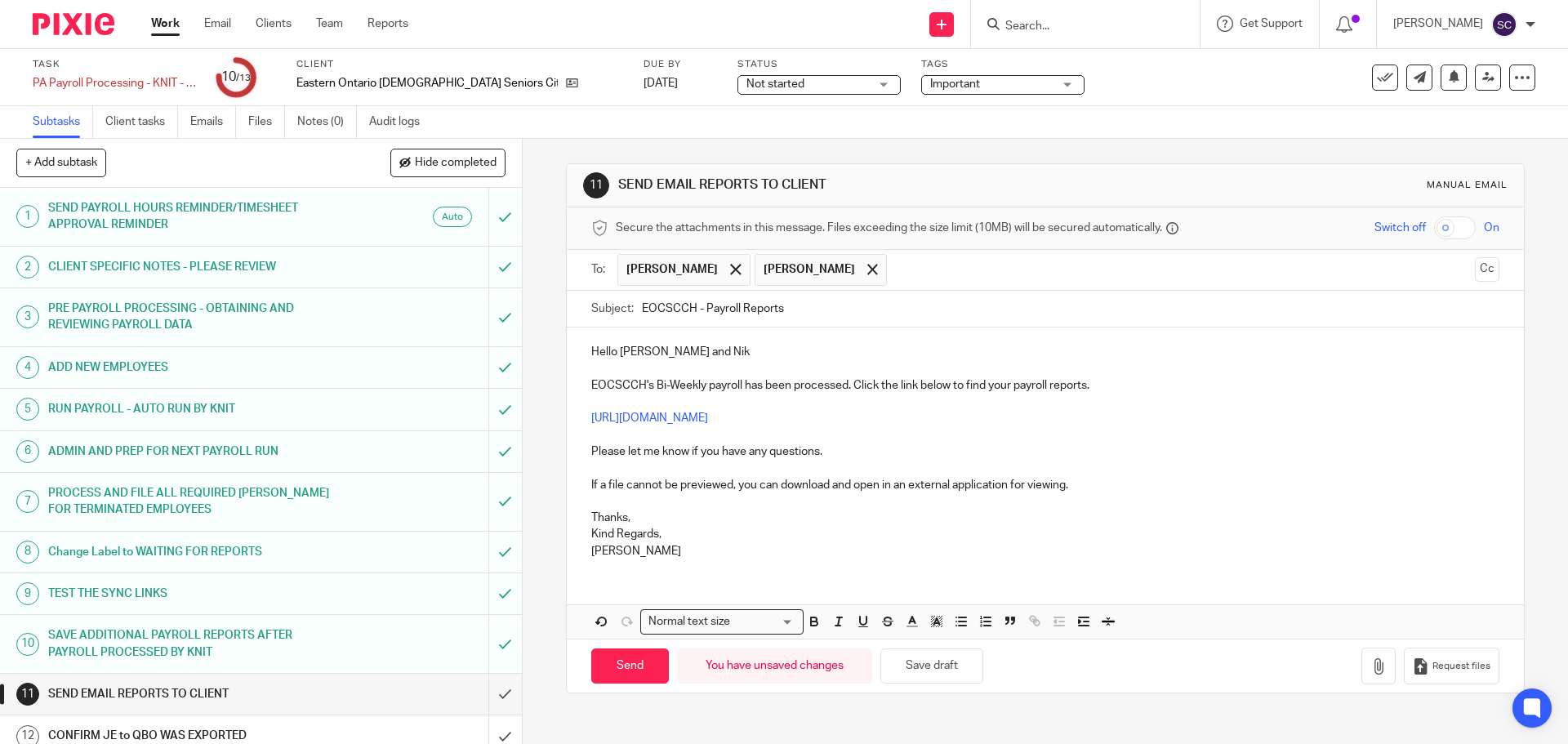
click at [711, 349] on p "Hello Andrew and Nik" at bounding box center [1045, 352] width 907 height 16
click at [1475, 270] on button "Cc" at bounding box center [1486, 269] width 24 height 24
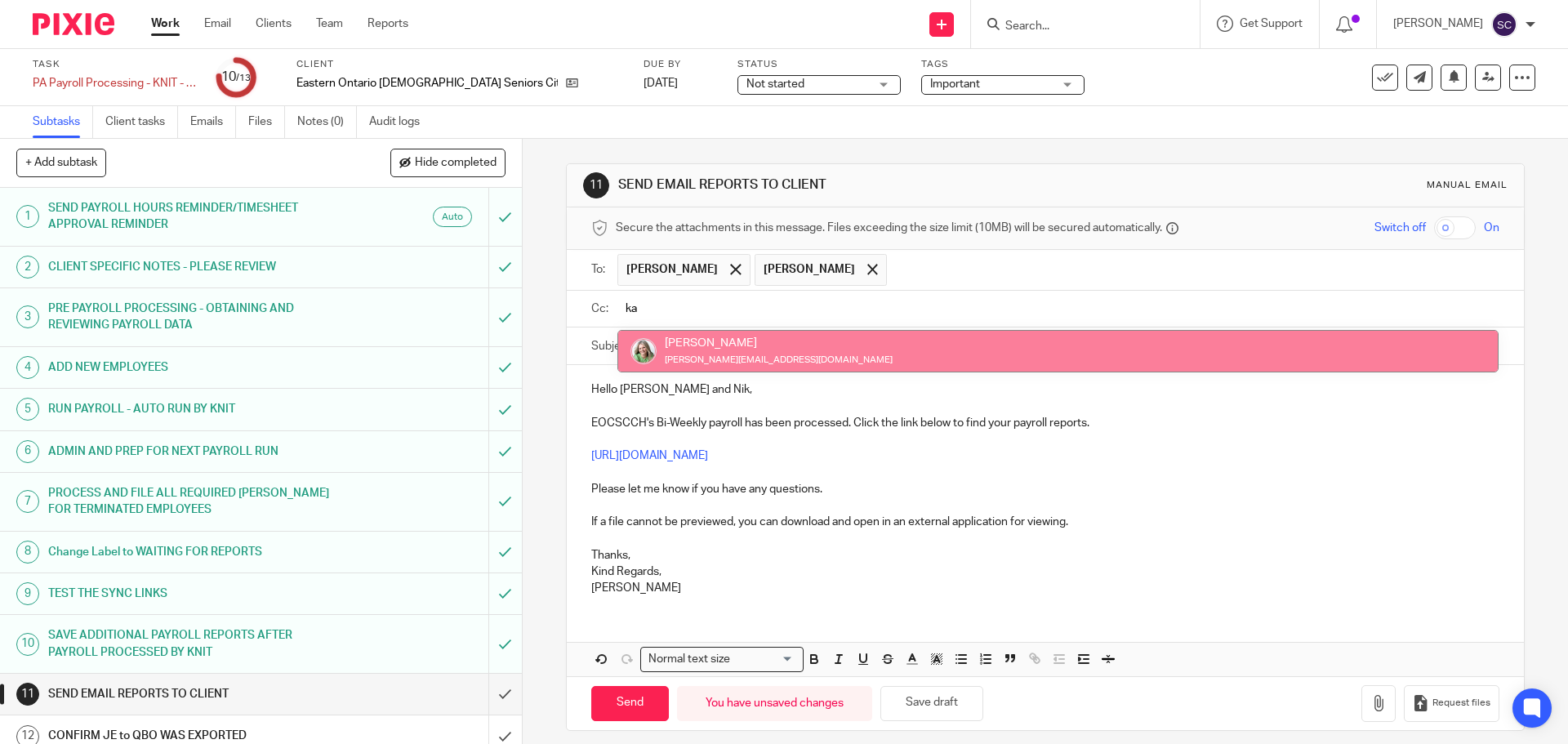
type input "ka"
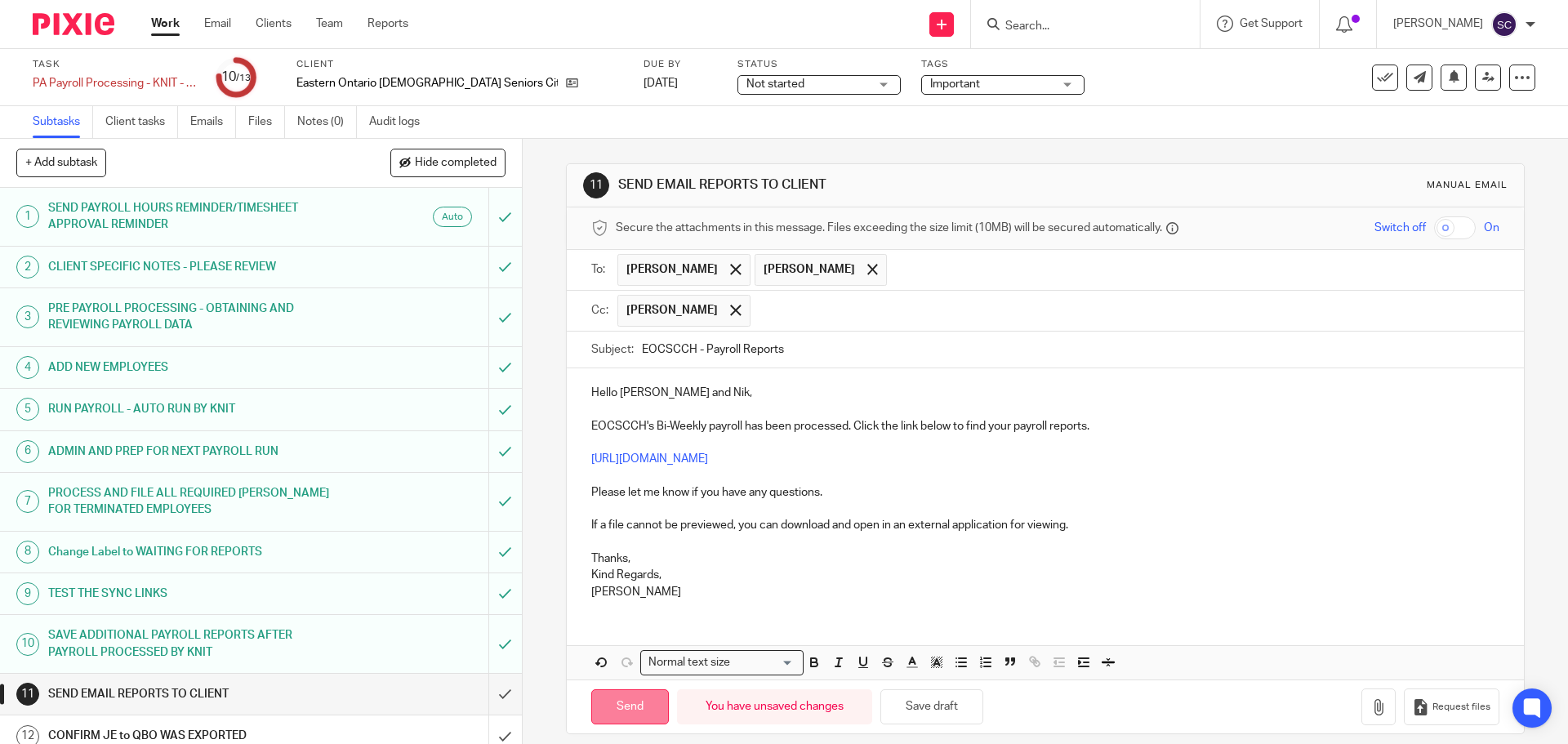
click at [625, 703] on input "Send" at bounding box center [630, 706] width 77 height 35
type input "Sent"
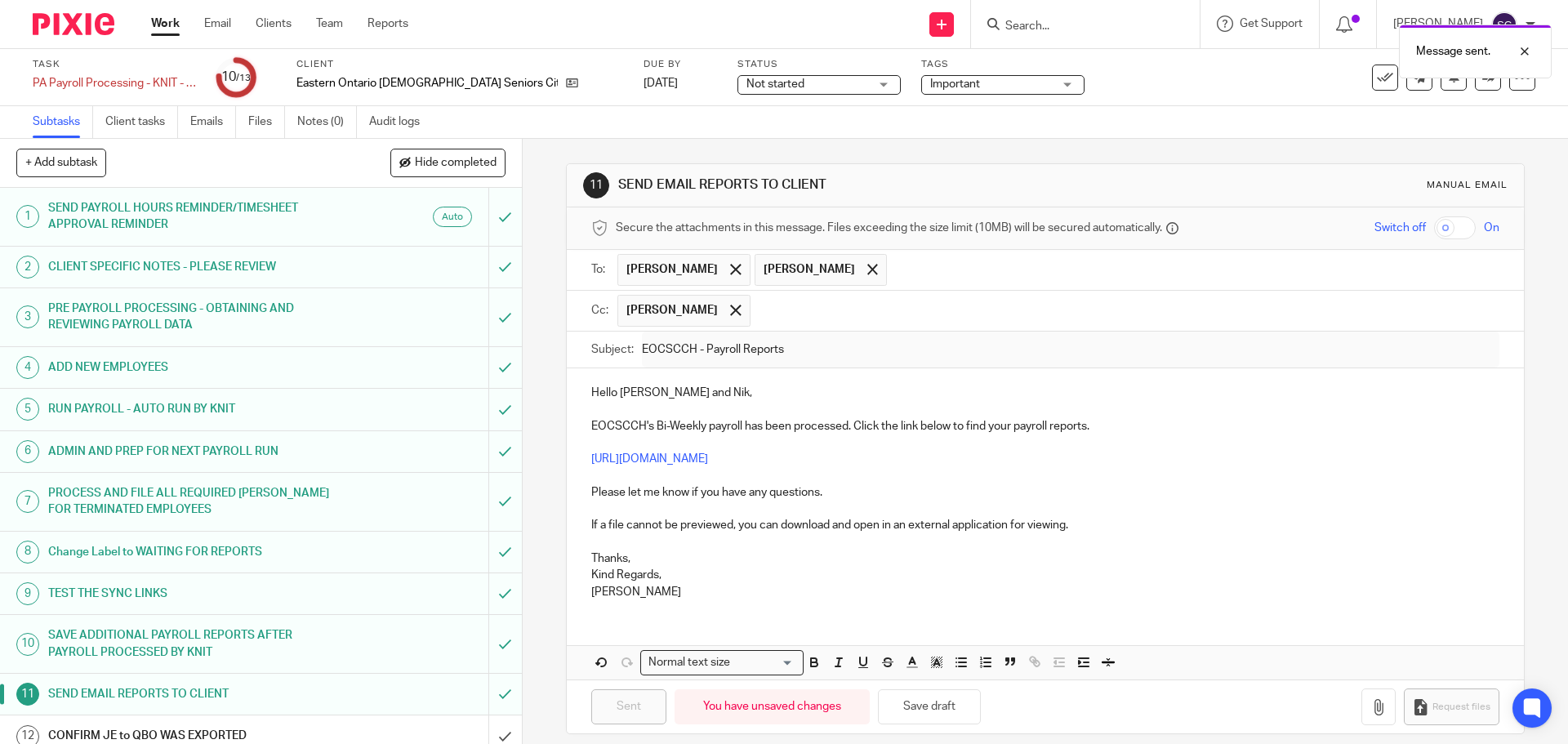
scroll to position [56, 0]
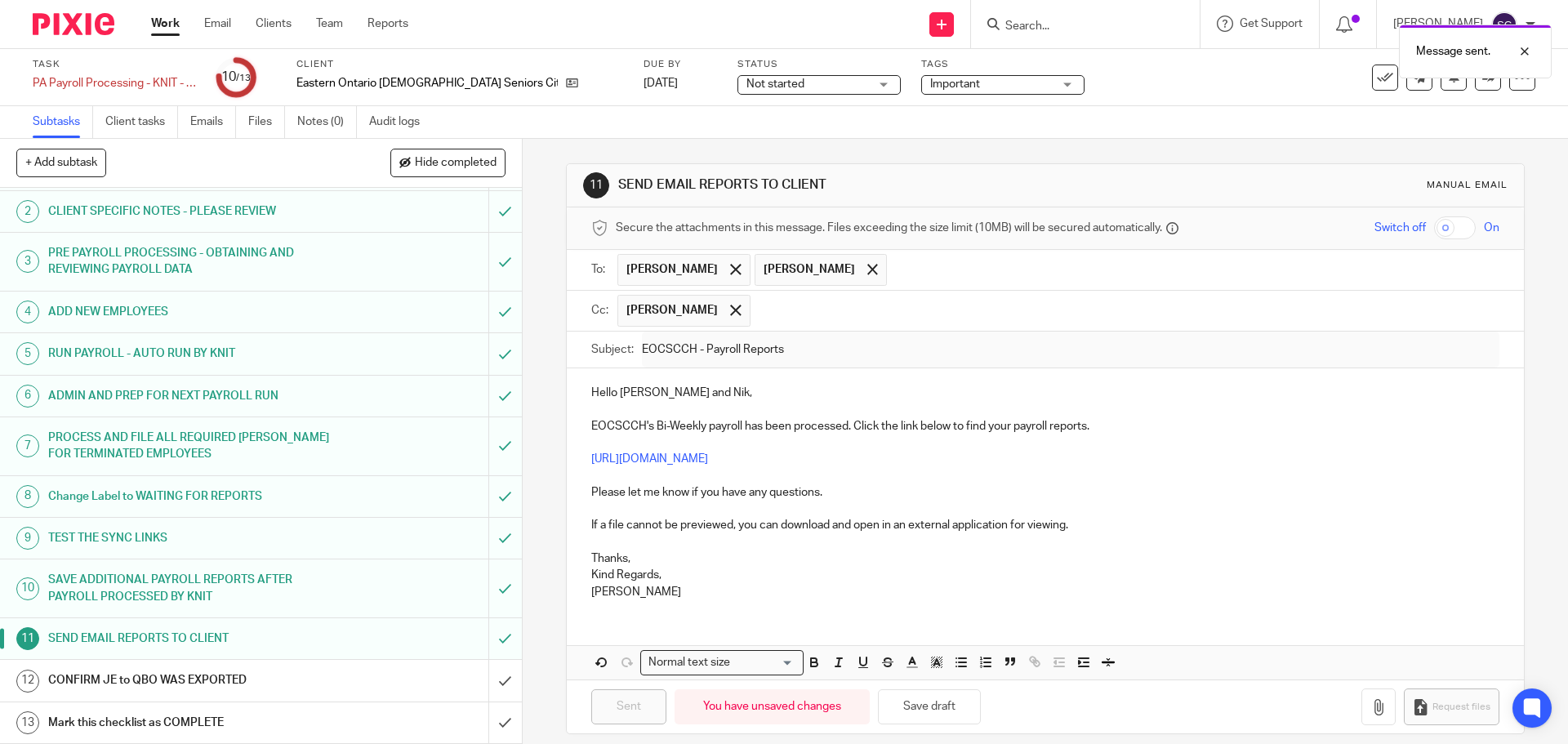
click at [235, 687] on h1 "CONFIRM JE to QBO WAS EXPORTED" at bounding box center [189, 679] width 283 height 24
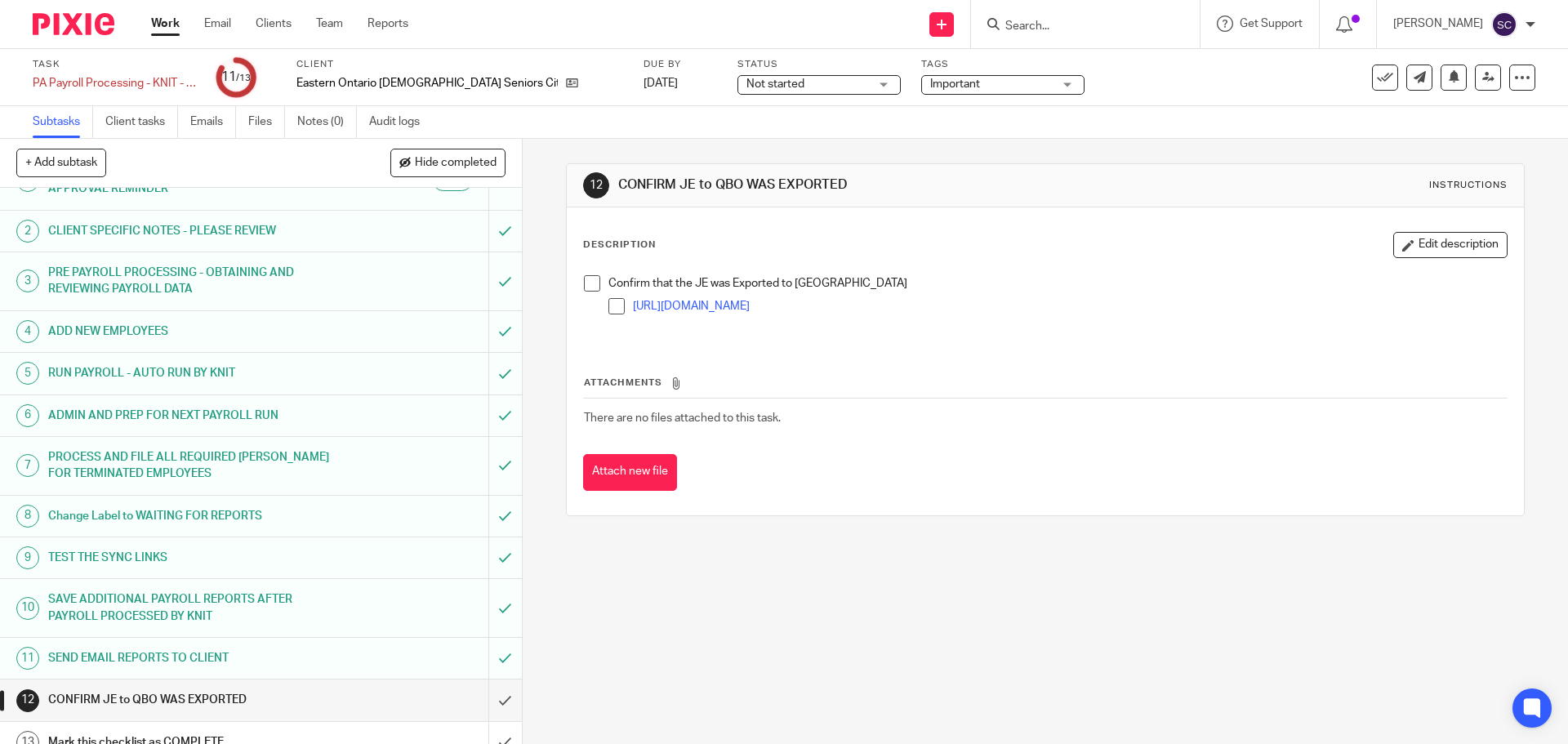
scroll to position [56, 0]
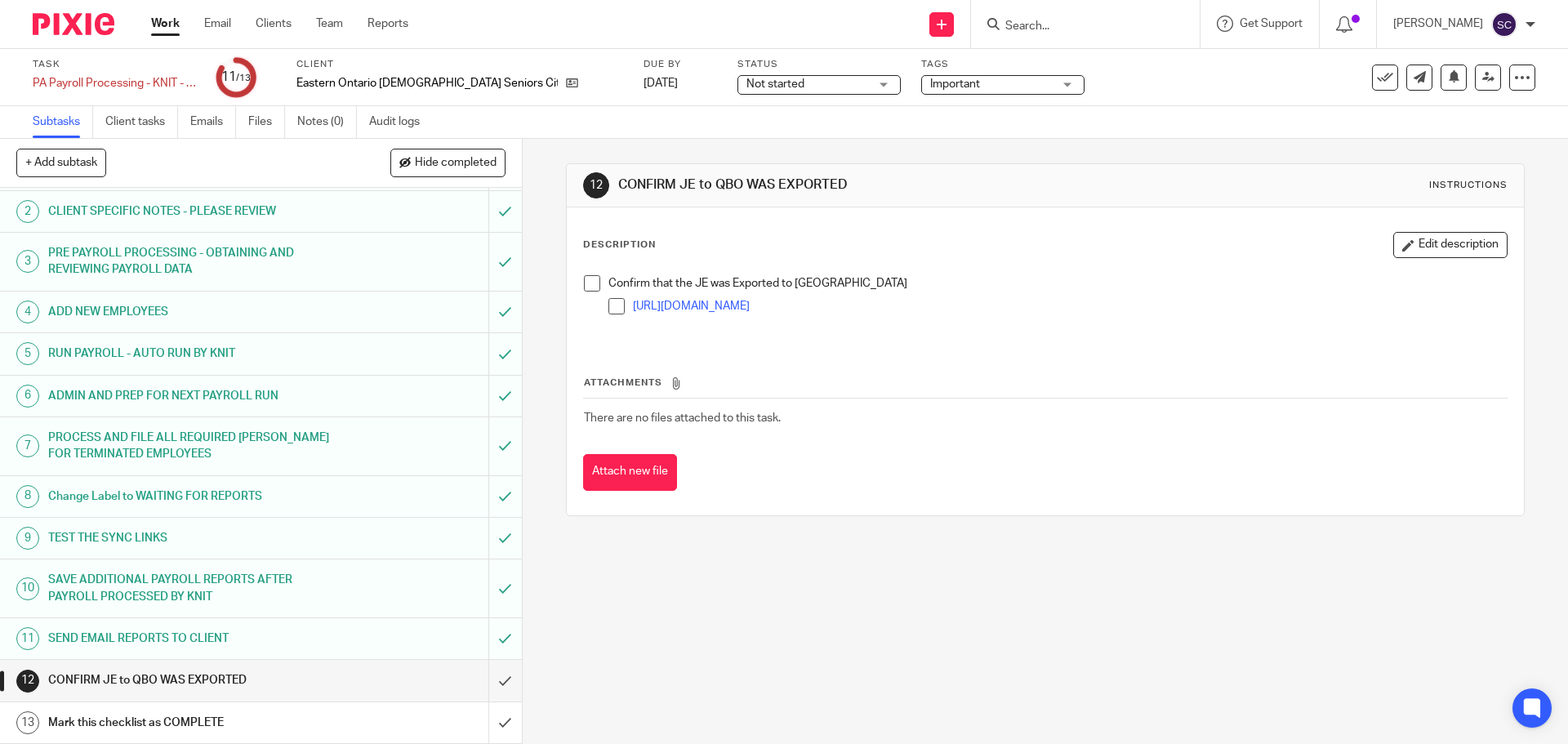
click at [586, 282] on span at bounding box center [592, 284] width 16 height 16
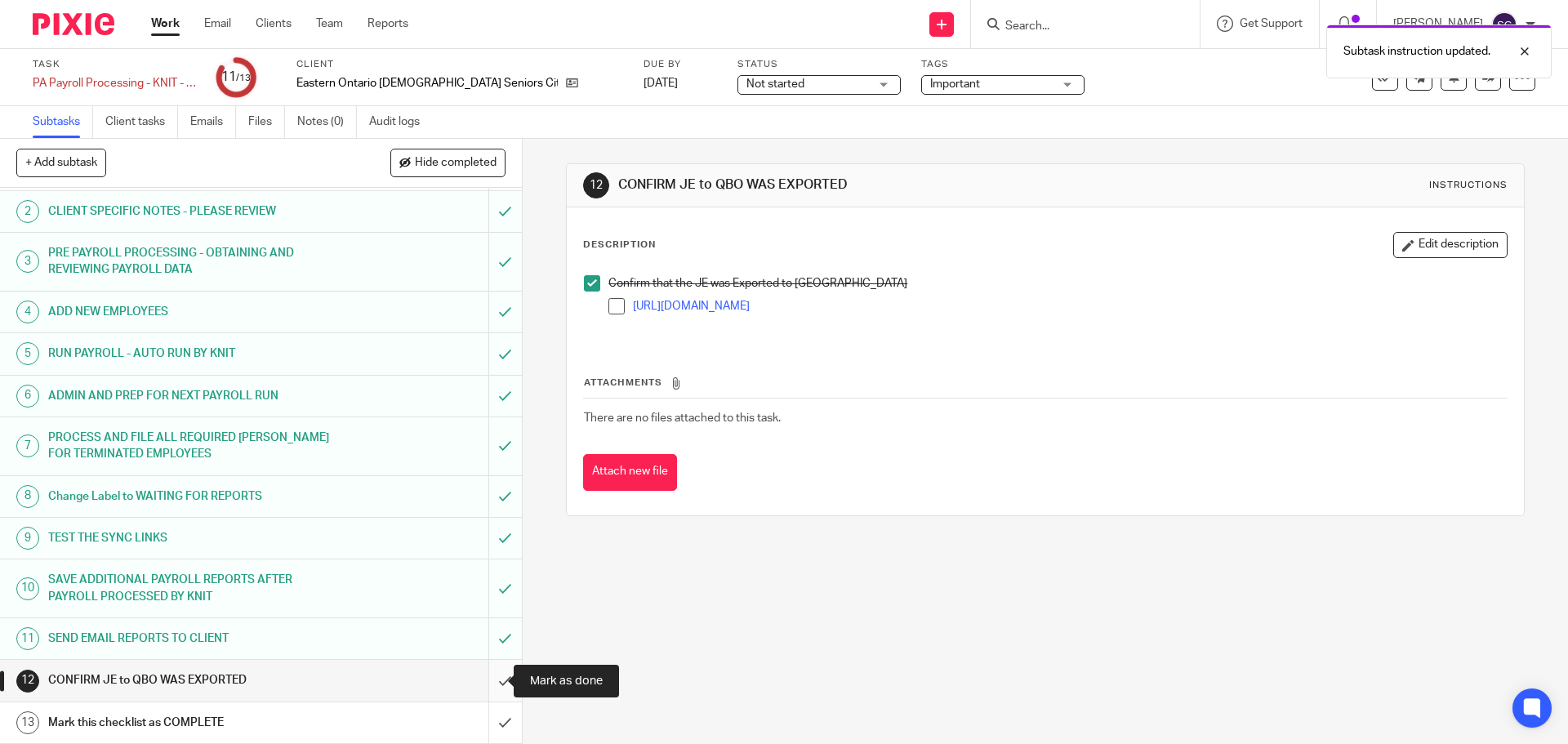
click at [485, 678] on input "submit" at bounding box center [260, 679] width 521 height 40
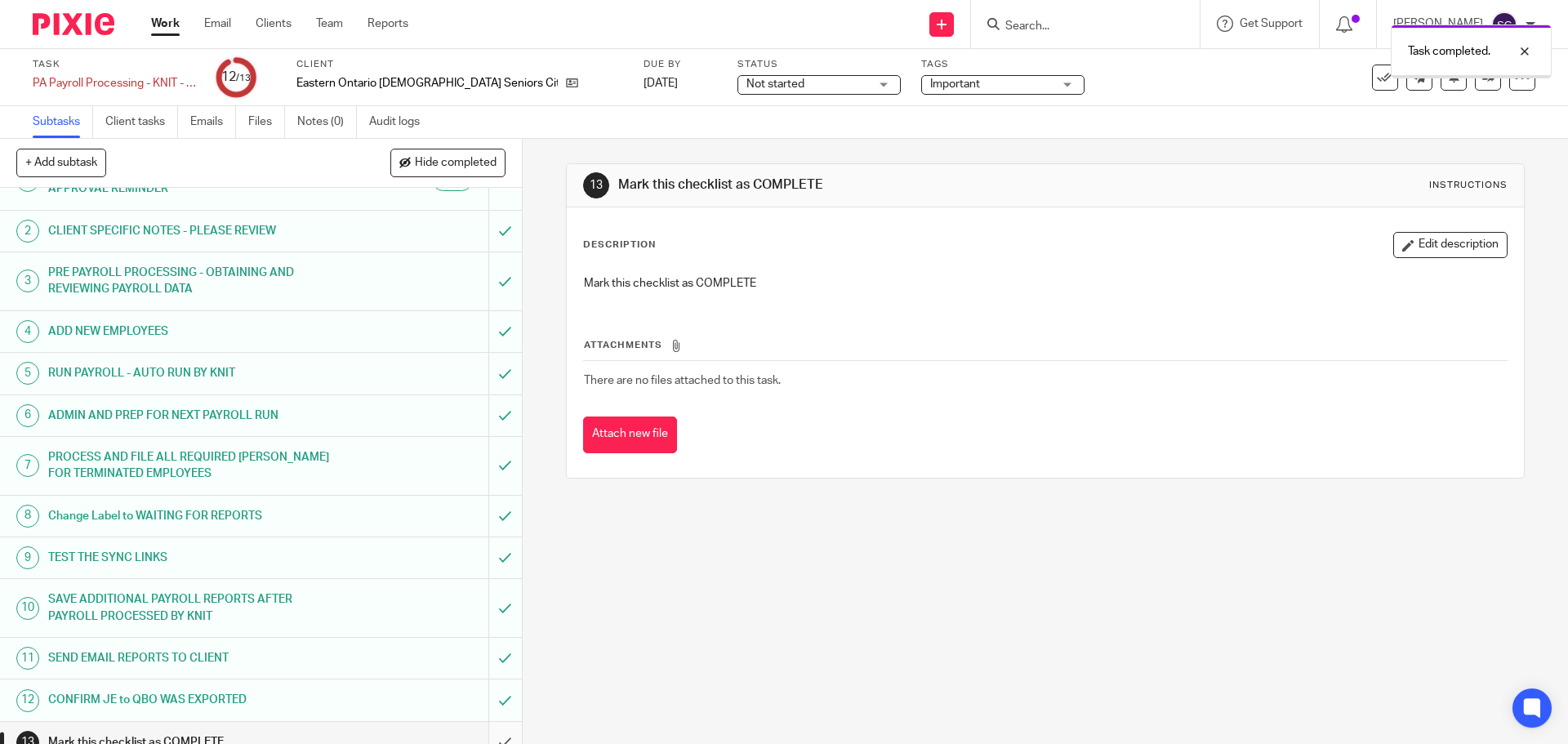
scroll to position [56, 0]
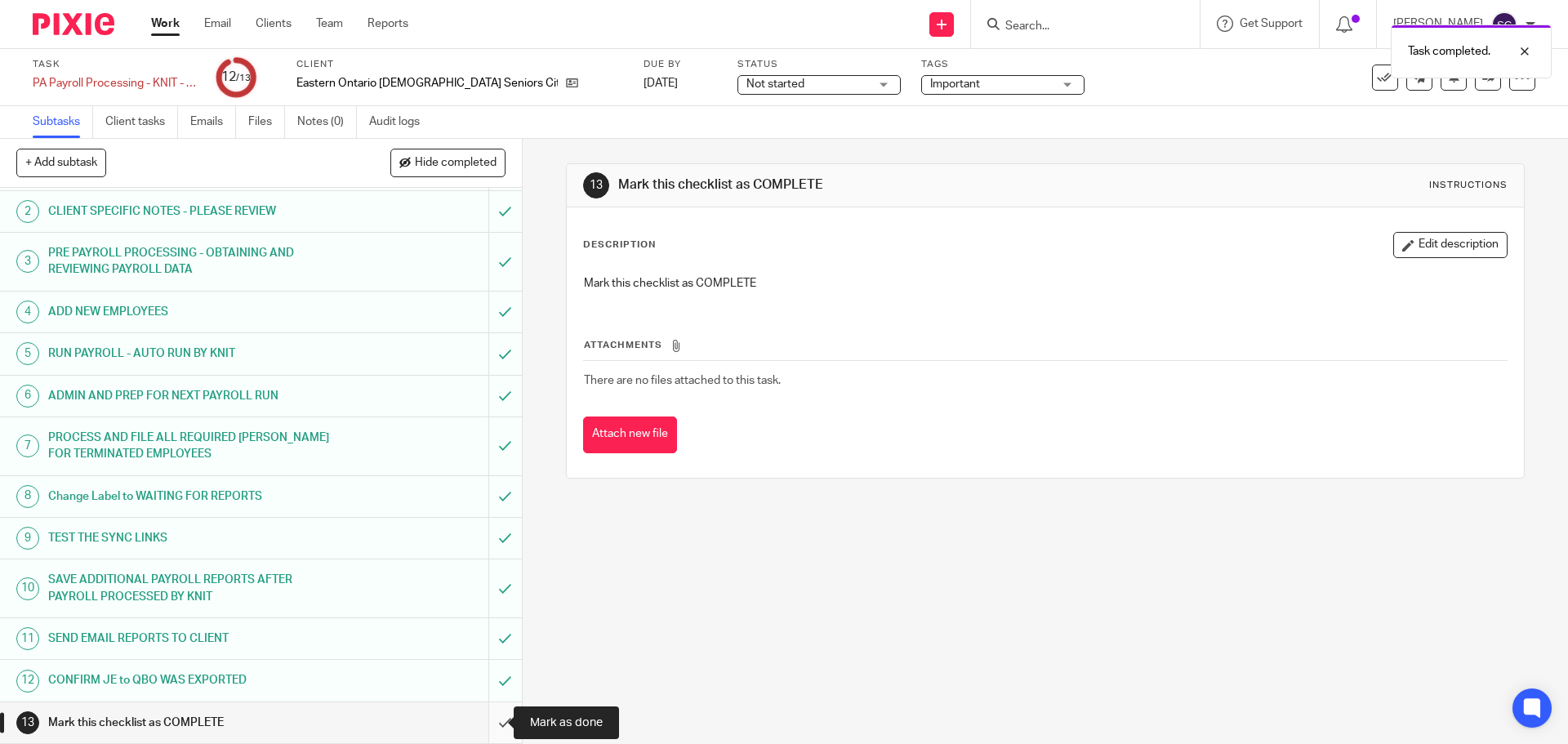
click at [484, 722] on input "submit" at bounding box center [260, 722] width 521 height 40
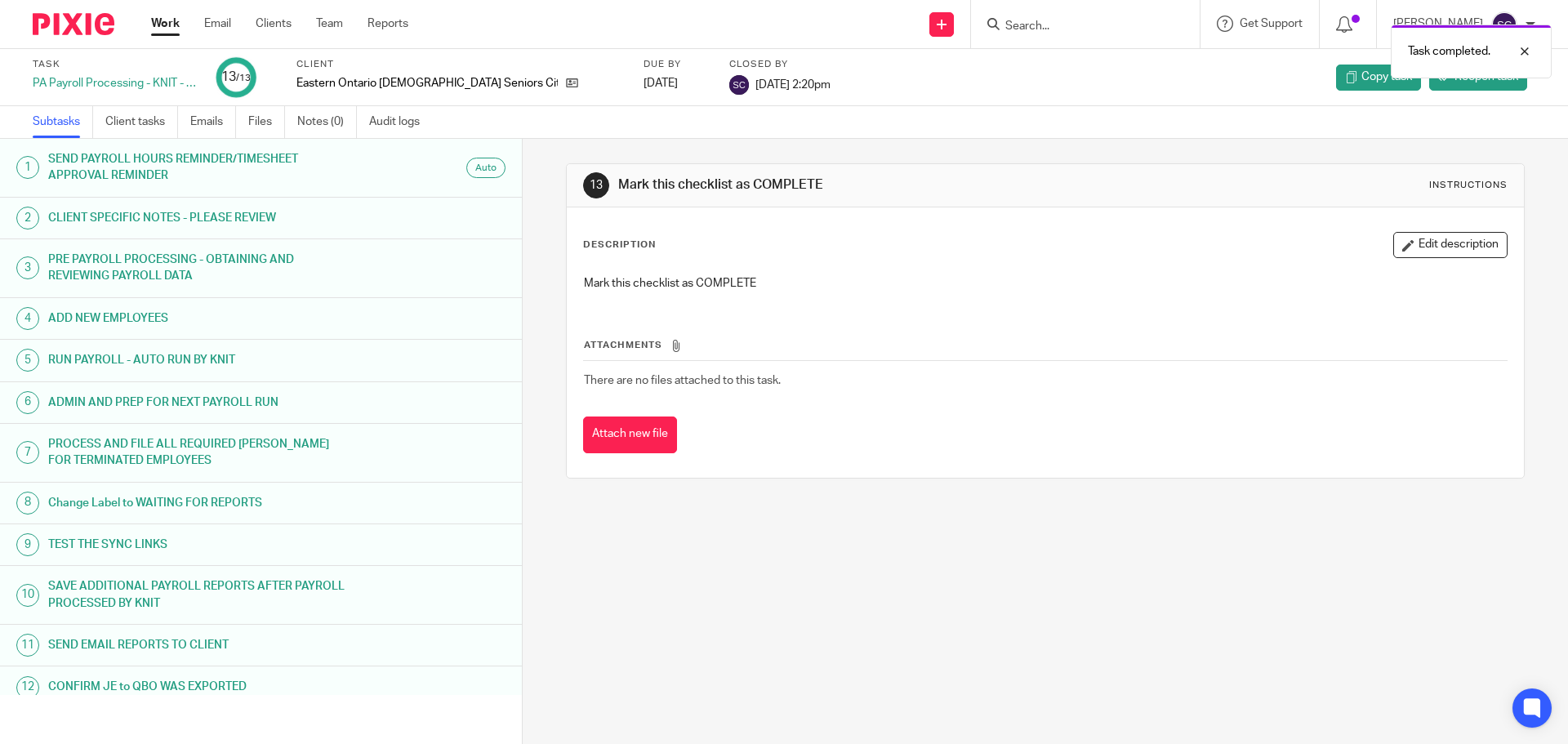
click at [163, 31] on link "Work" at bounding box center [165, 23] width 29 height 16
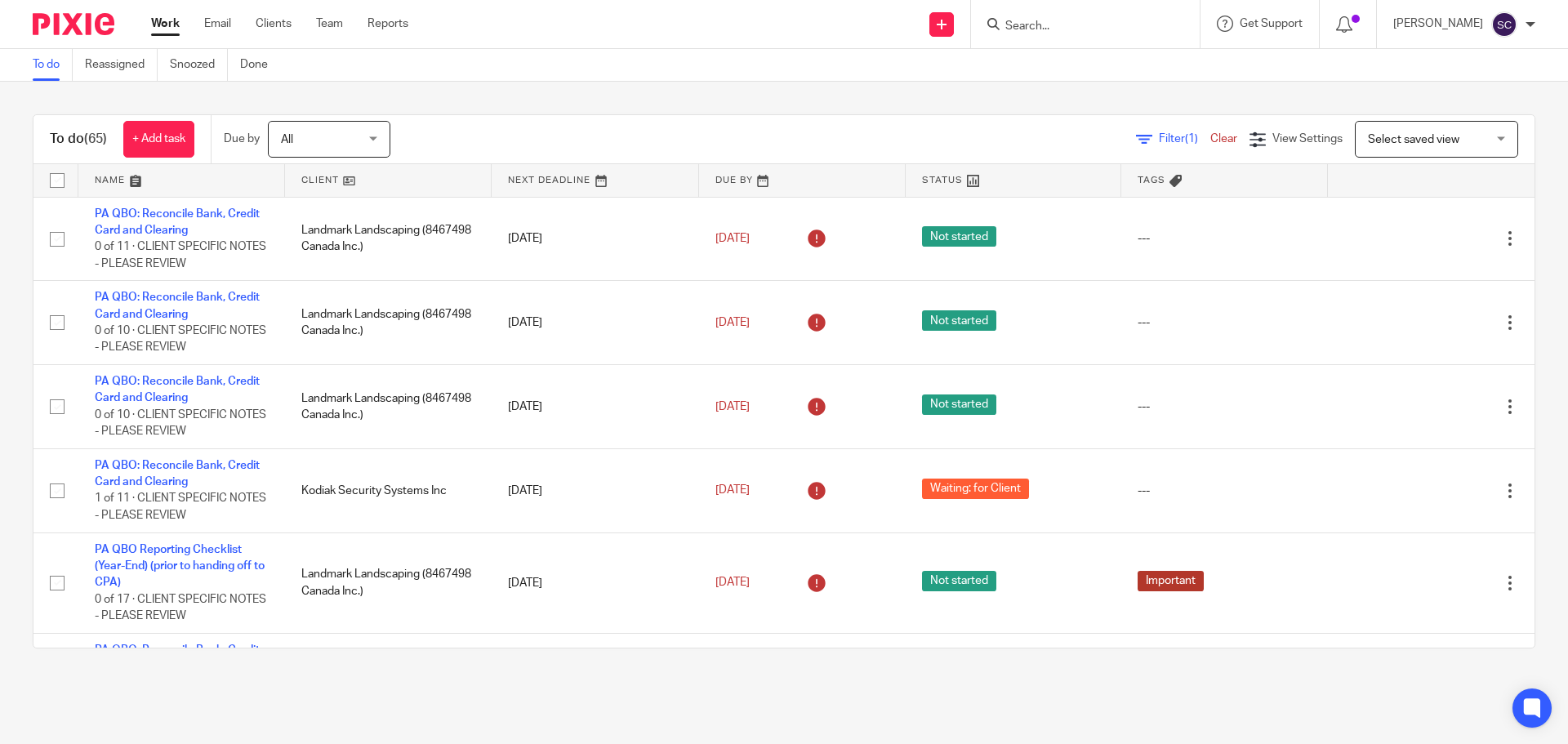
click at [305, 178] on link at bounding box center [389, 180] width 206 height 32
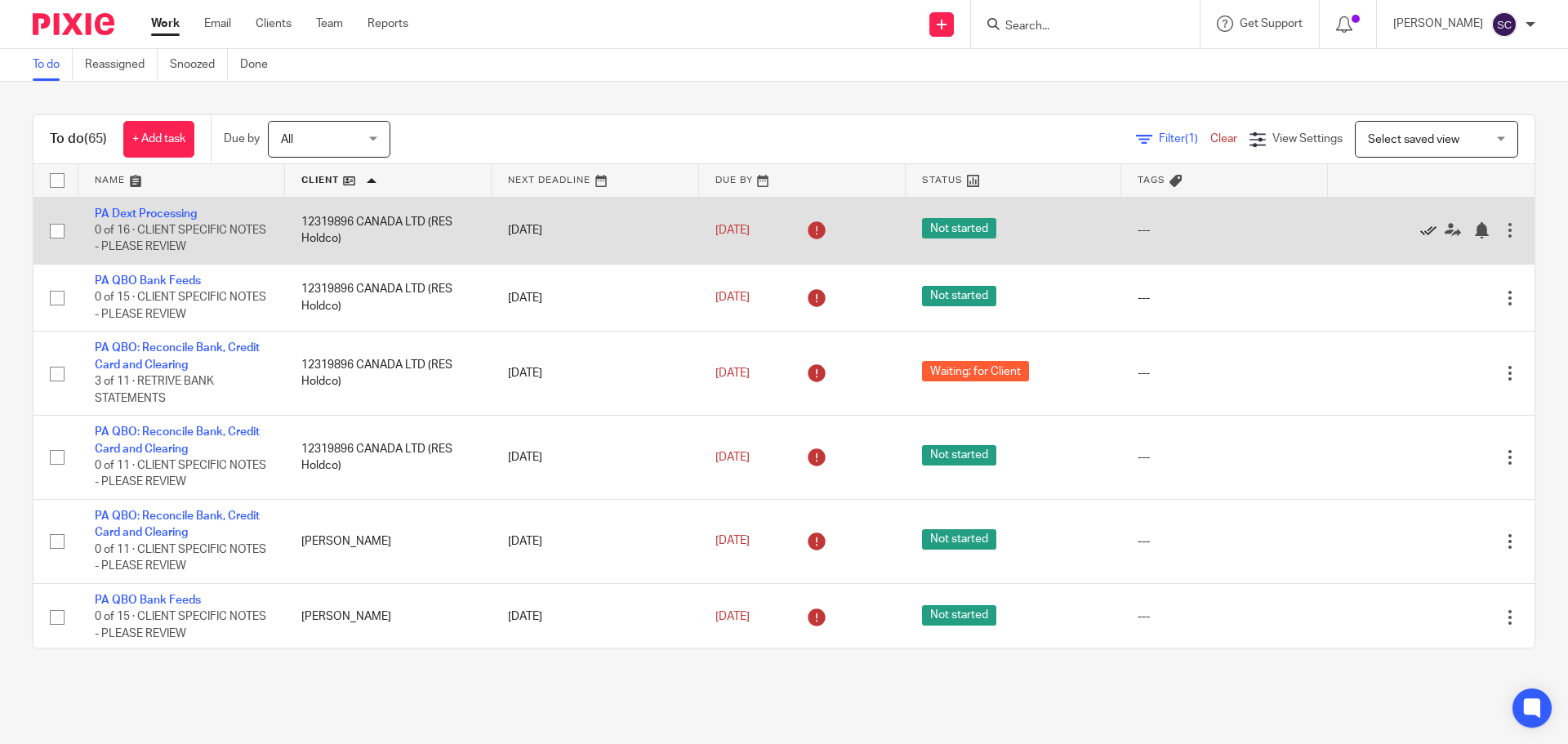
click at [1420, 232] on icon at bounding box center [1428, 231] width 16 height 16
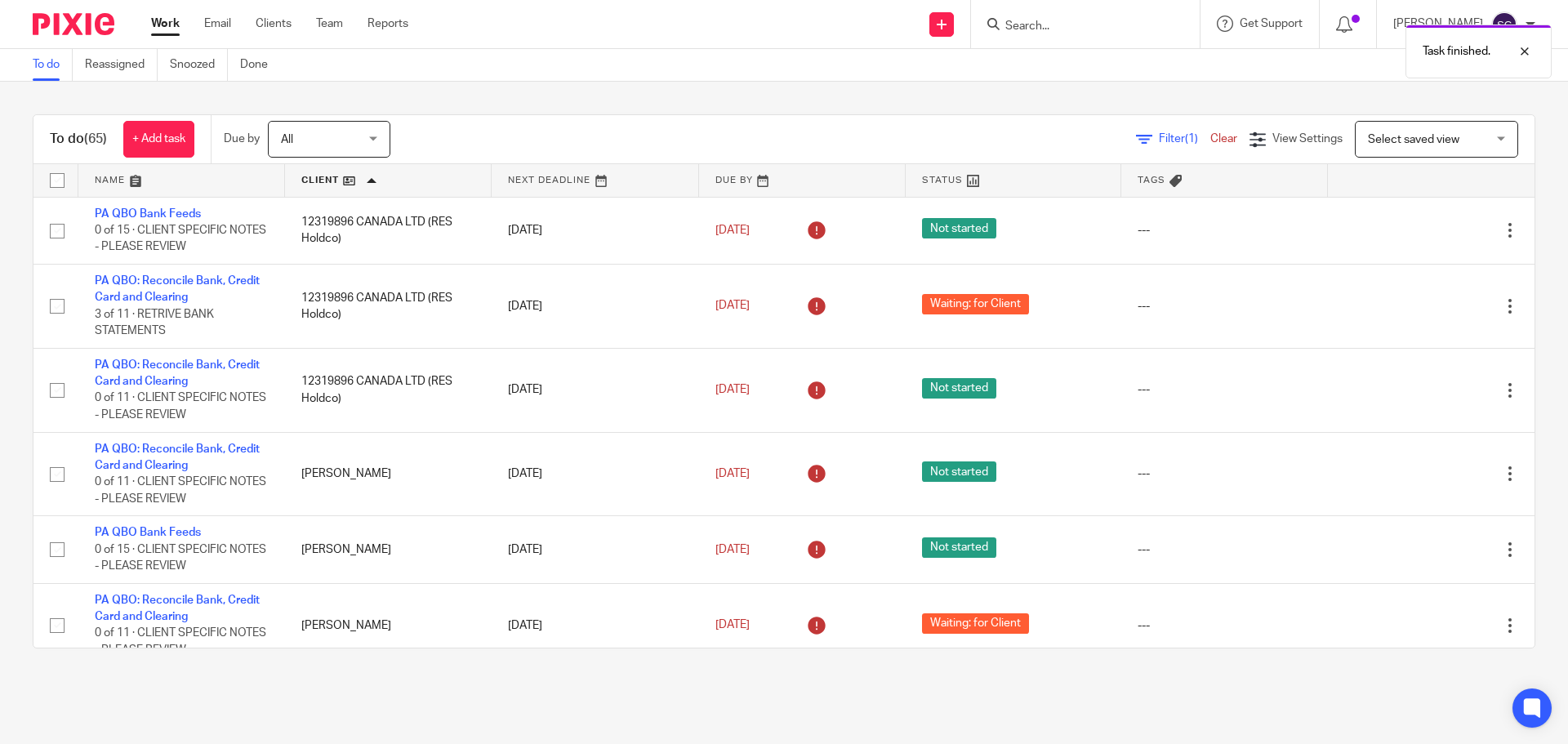
click at [1420, 232] on icon at bounding box center [1428, 231] width 16 height 16
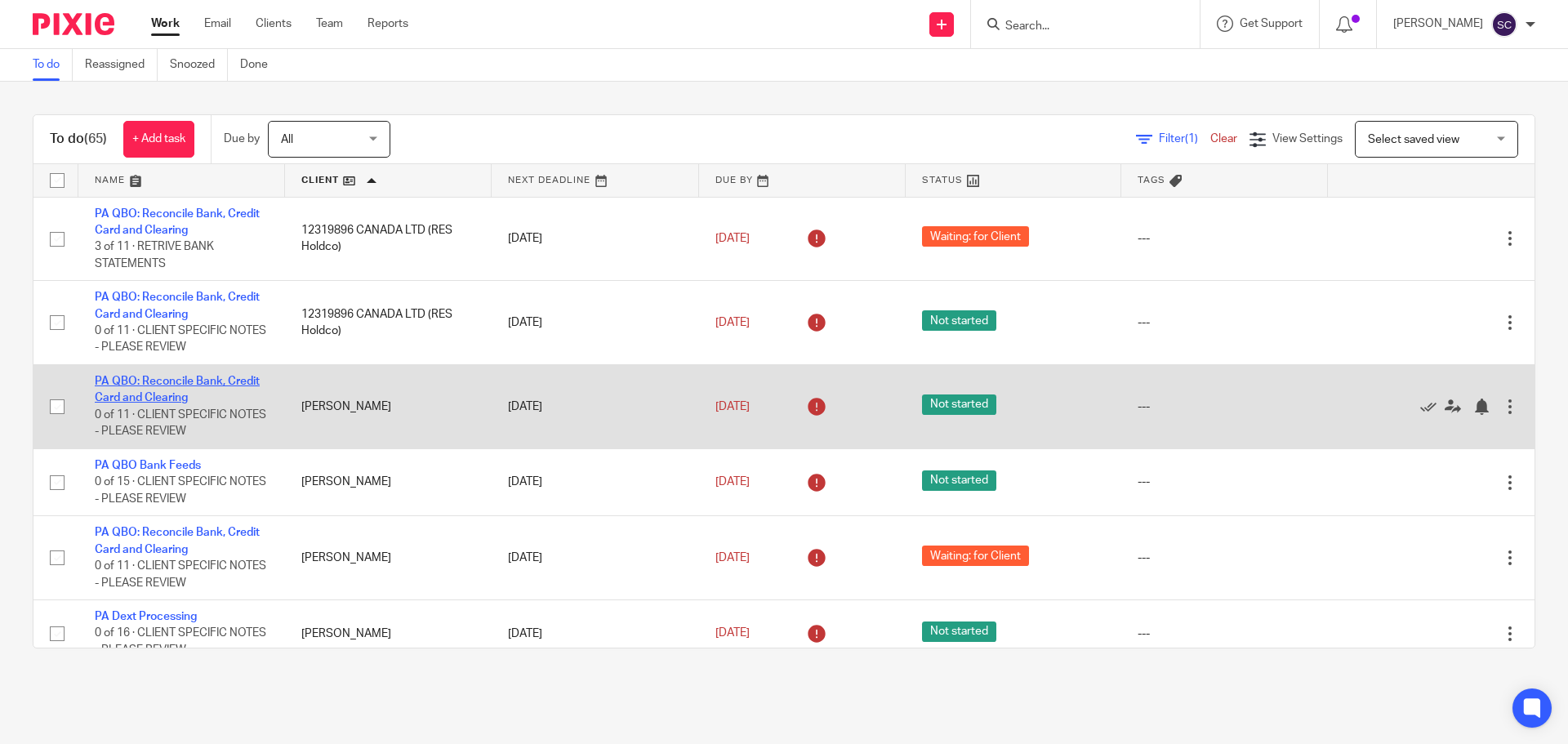
click at [137, 377] on link "PA QBO: Reconcile Bank, Credit Card and Clearing" at bounding box center [178, 390] width 165 height 28
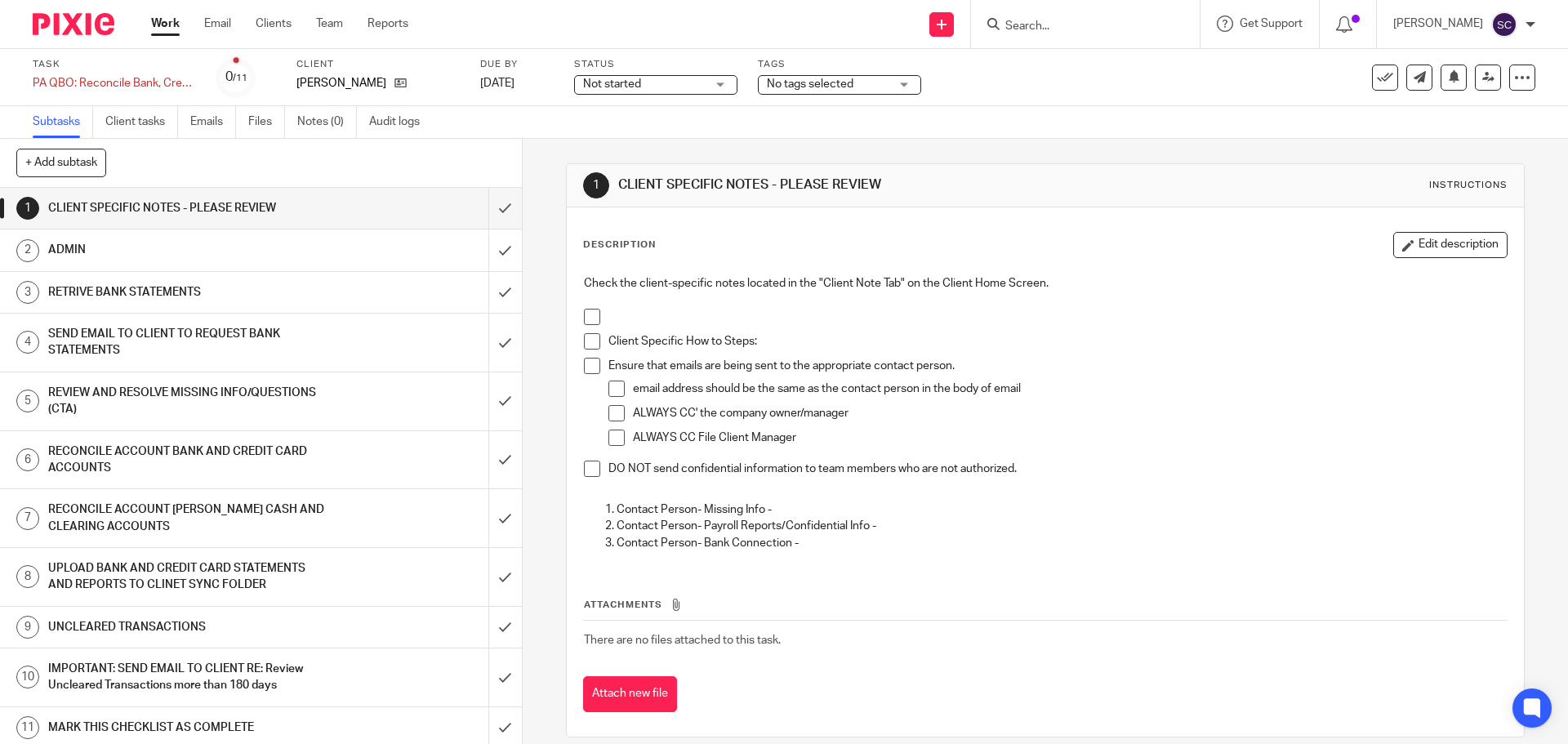
click at [721, 86] on div "Not started Not started" at bounding box center [656, 85] width 163 height 20
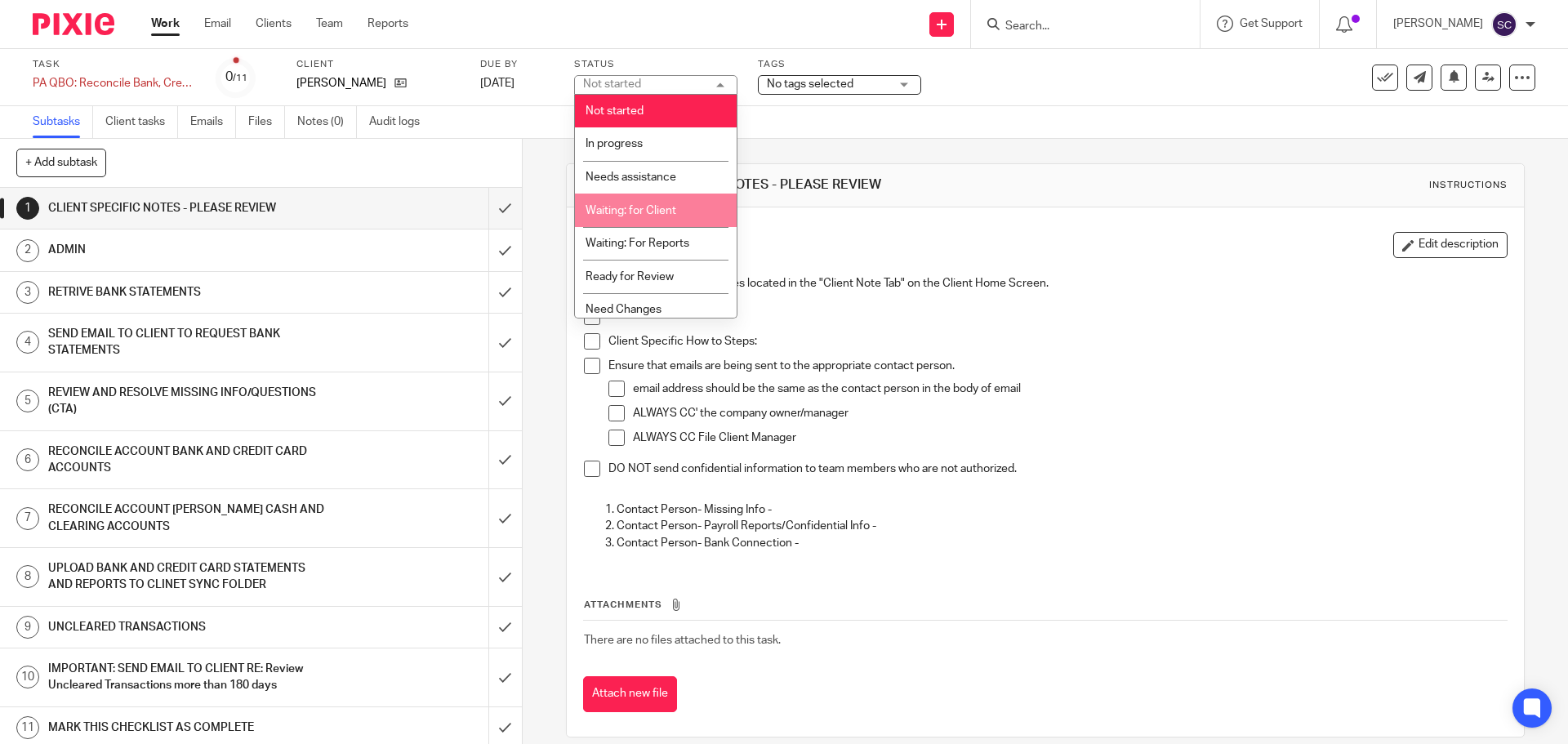
click at [662, 209] on span "Waiting: for Client" at bounding box center [630, 210] width 91 height 12
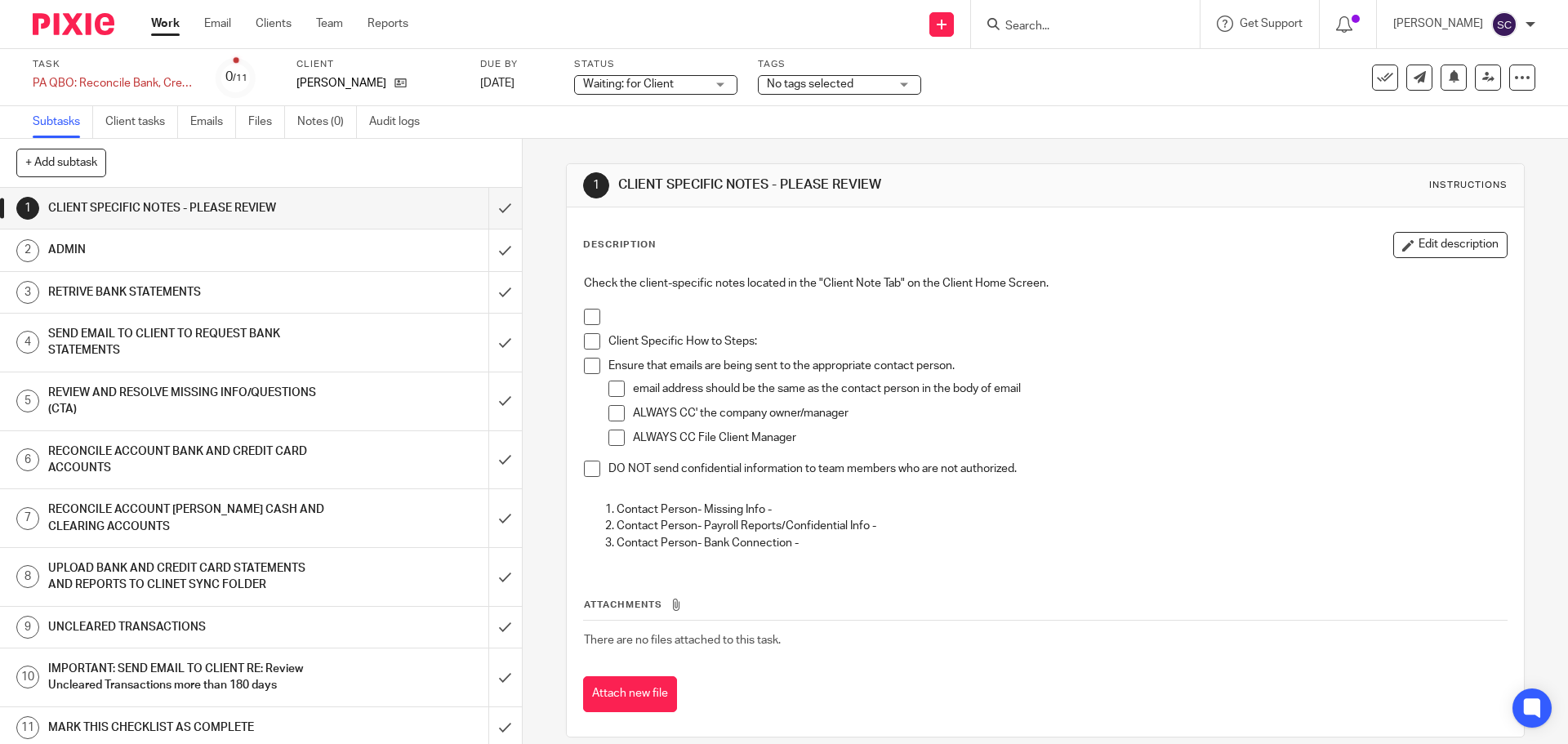
click at [163, 25] on link "Work" at bounding box center [165, 23] width 29 height 16
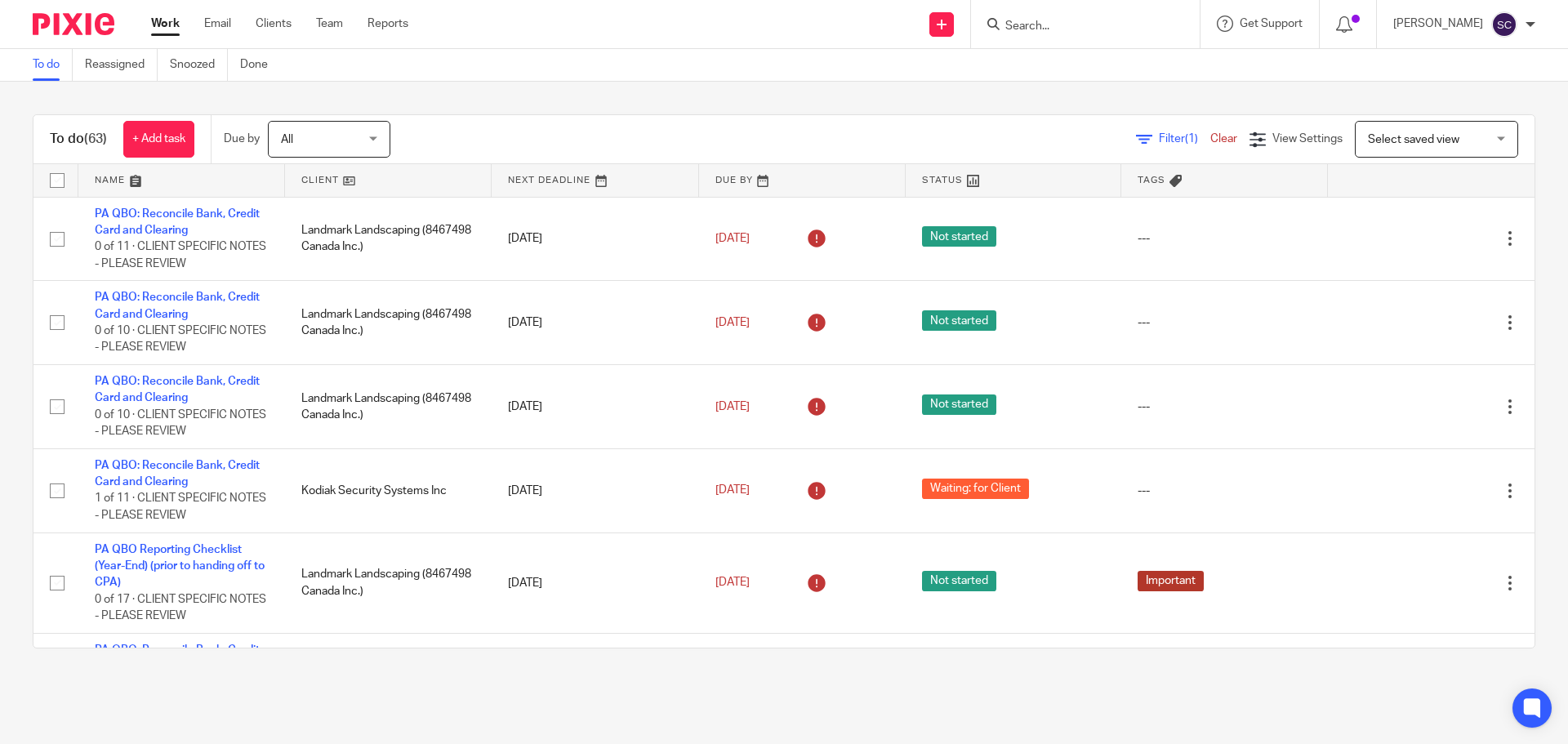
click at [319, 178] on link at bounding box center [389, 180] width 206 height 32
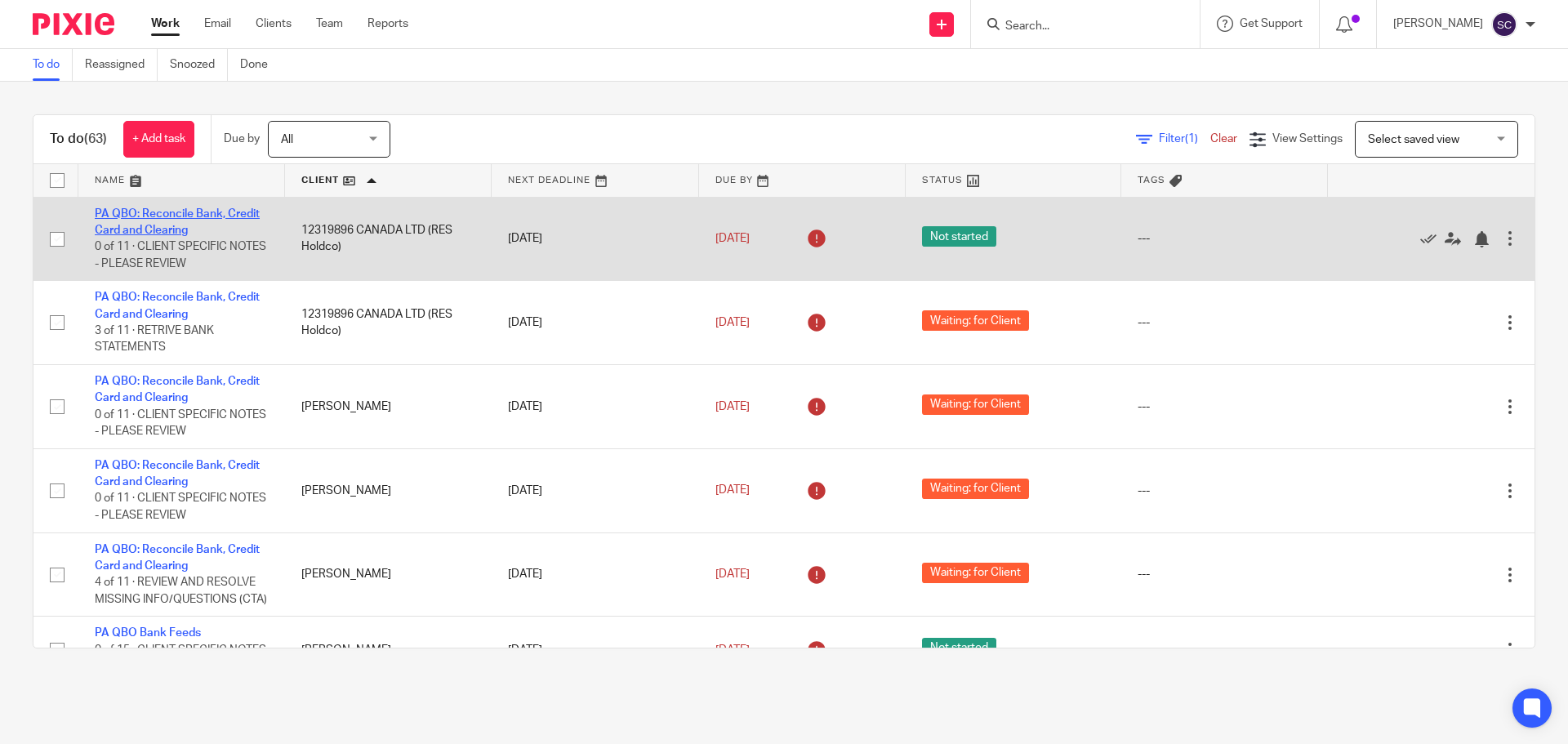
drag, startPoint x: 318, startPoint y: 226, endPoint x: 131, endPoint y: 212, distance: 187.5
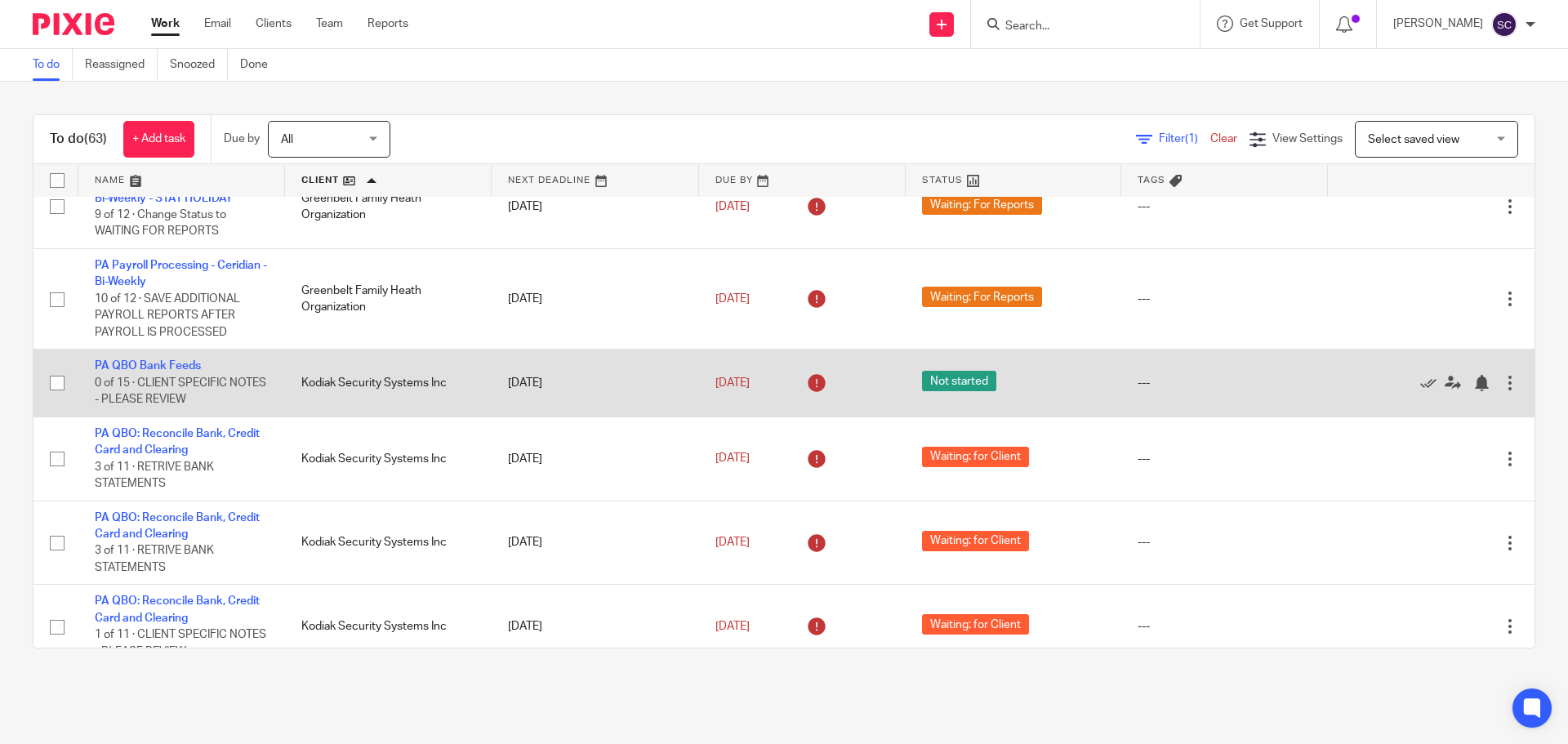
scroll to position [1307, 0]
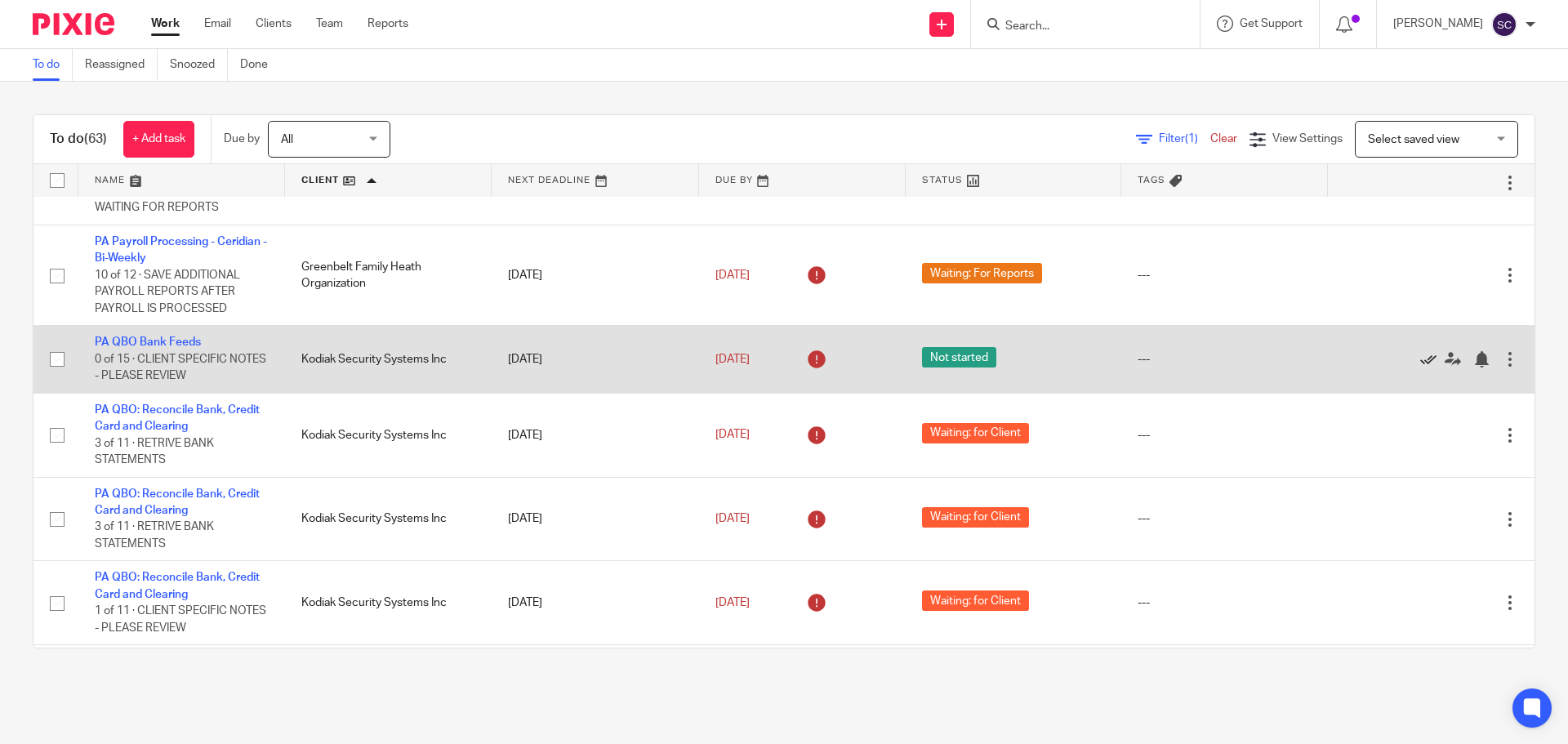
click at [1420, 367] on icon at bounding box center [1428, 359] width 16 height 16
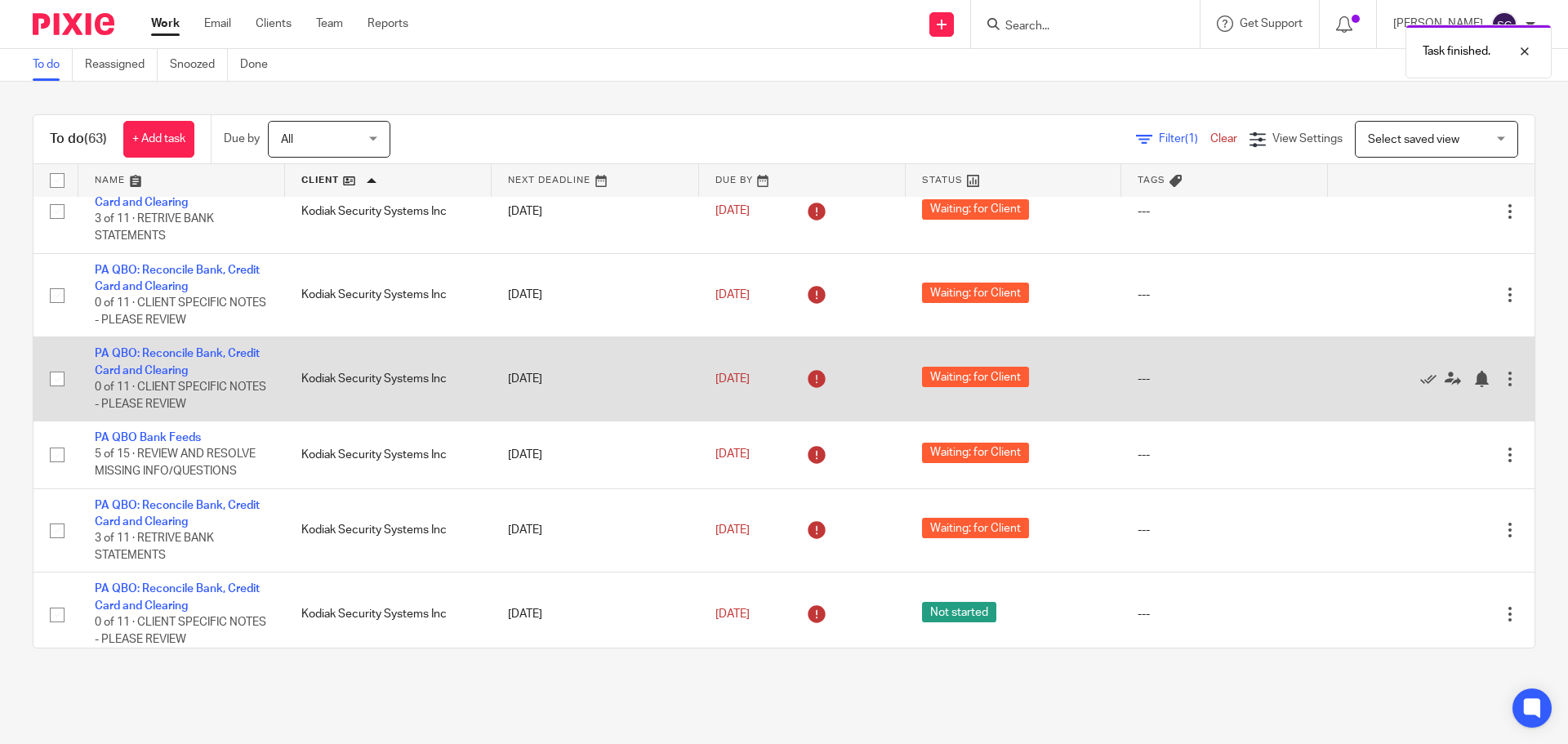
scroll to position [1797, 0]
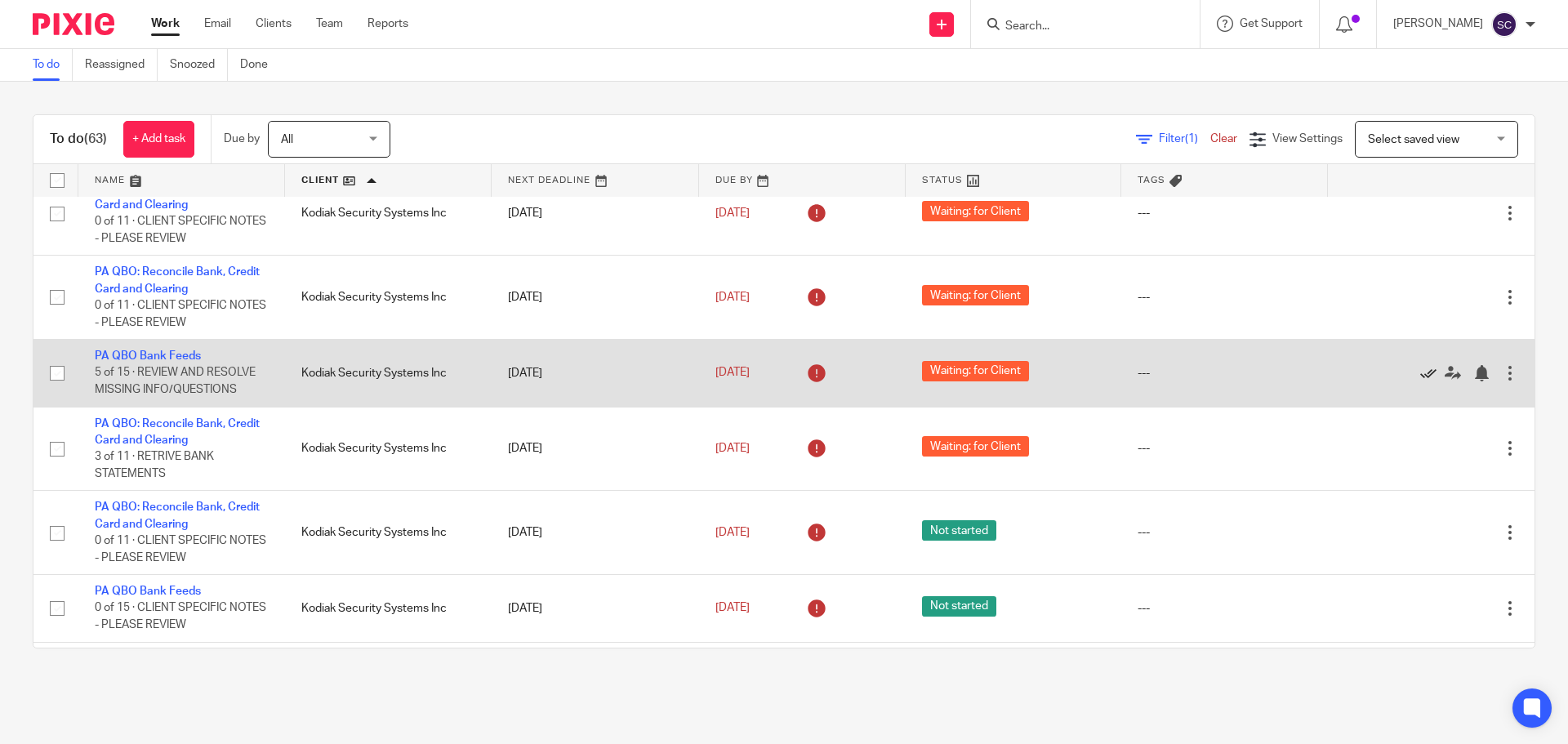
click at [1420, 381] on icon at bounding box center [1428, 373] width 16 height 16
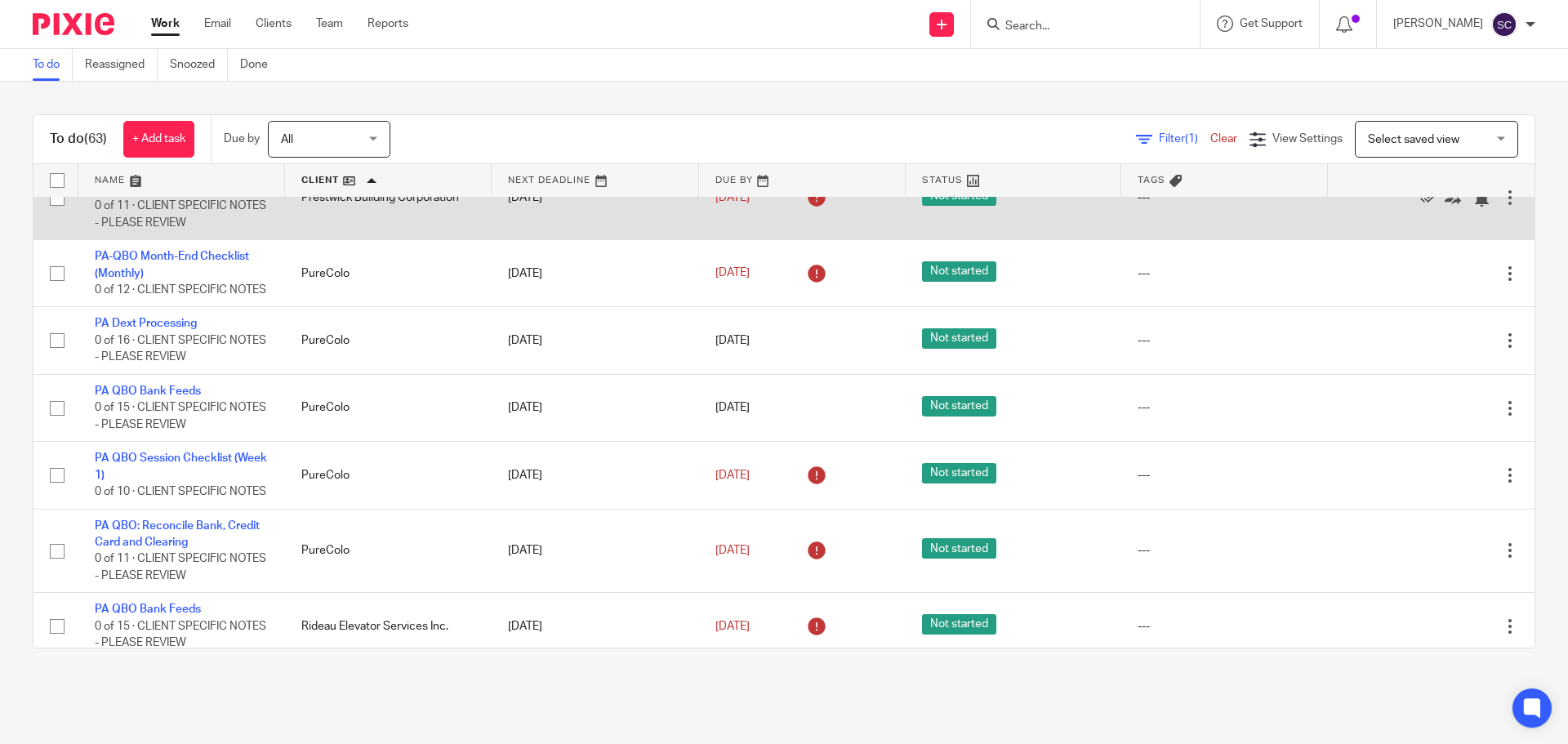
scroll to position [3838, 0]
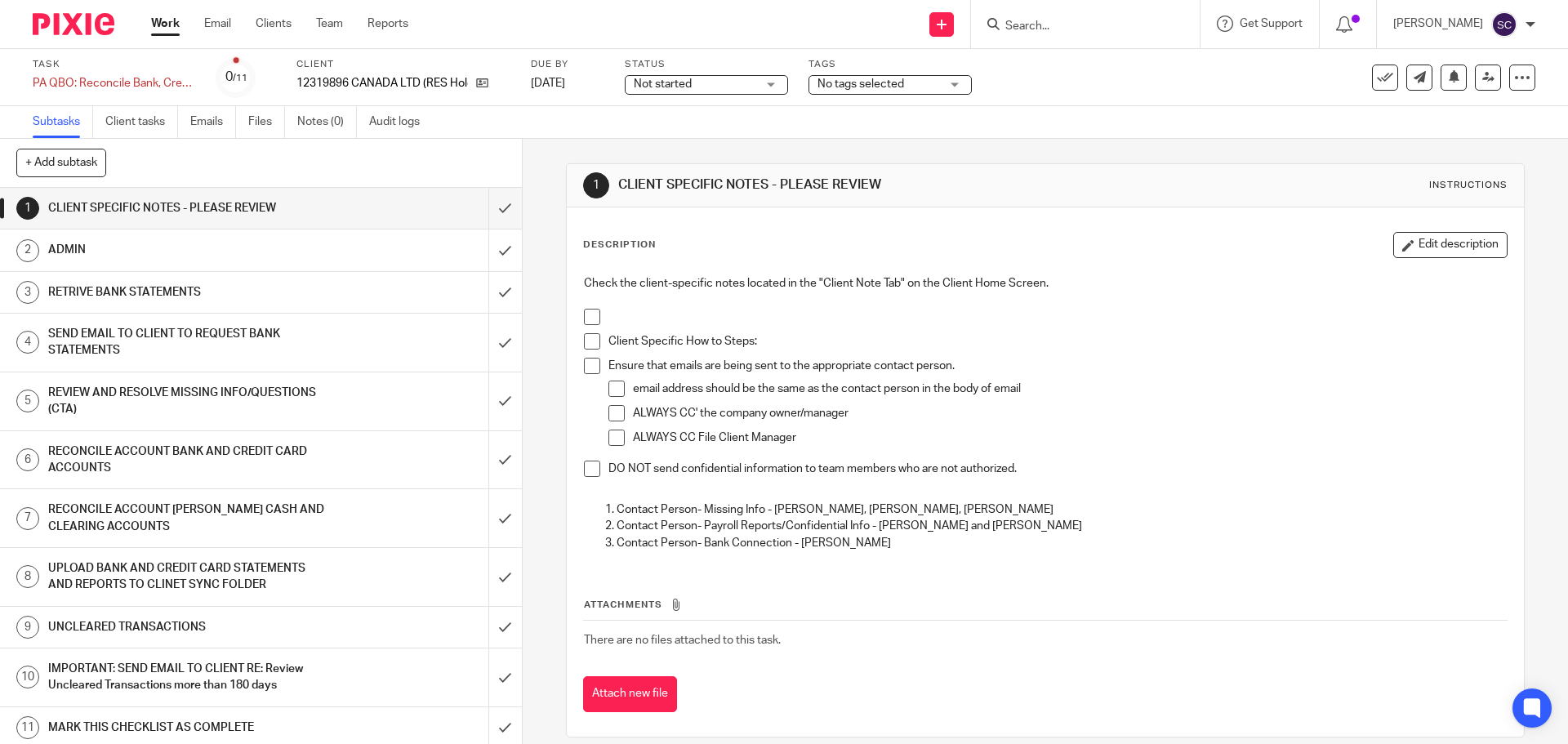
click at [773, 88] on div "Not started Not started" at bounding box center [706, 85] width 163 height 20
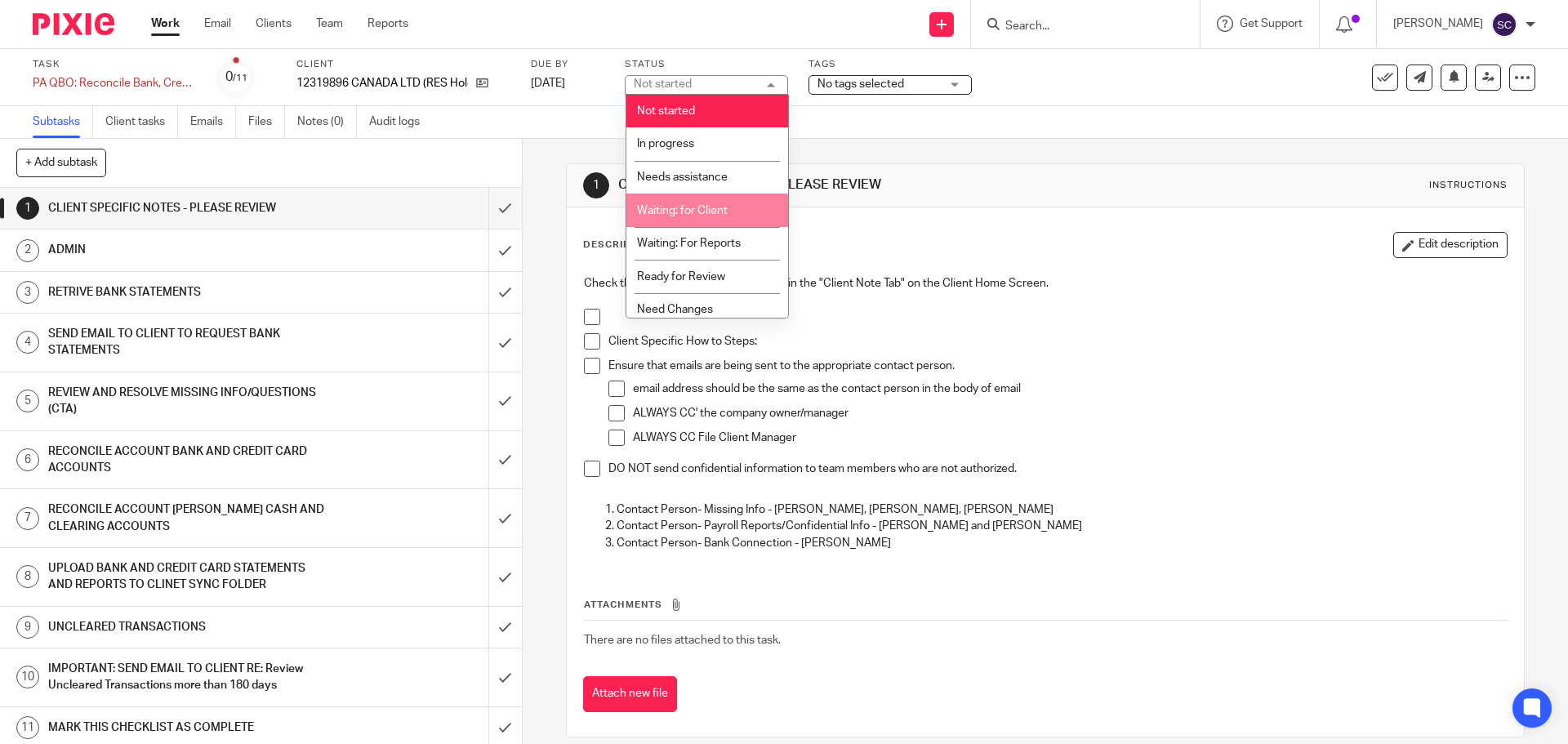
click at [703, 204] on li "Waiting: for Client" at bounding box center [707, 210] width 162 height 33
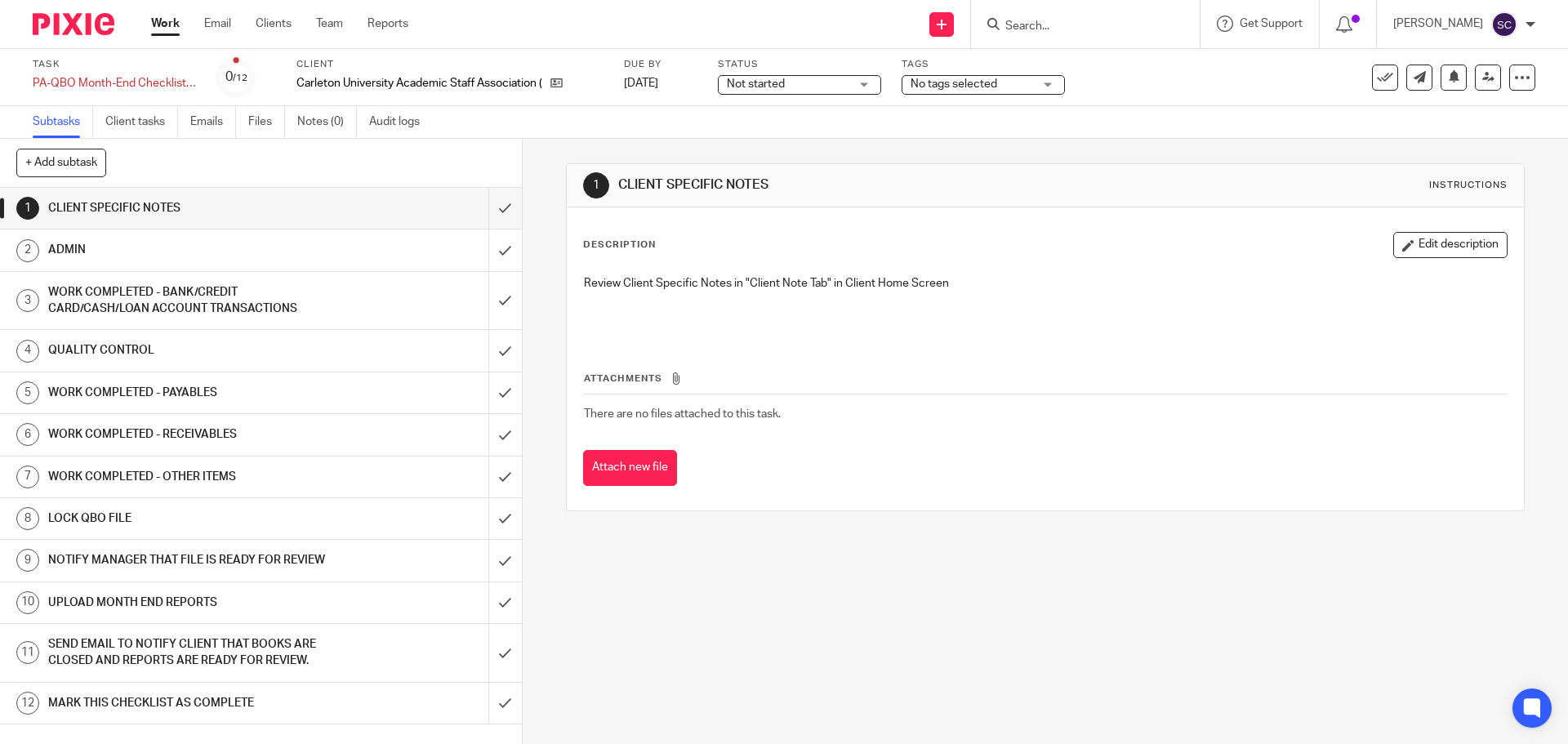
click at [863, 89] on div "Not started Not started" at bounding box center [800, 85] width 163 height 20
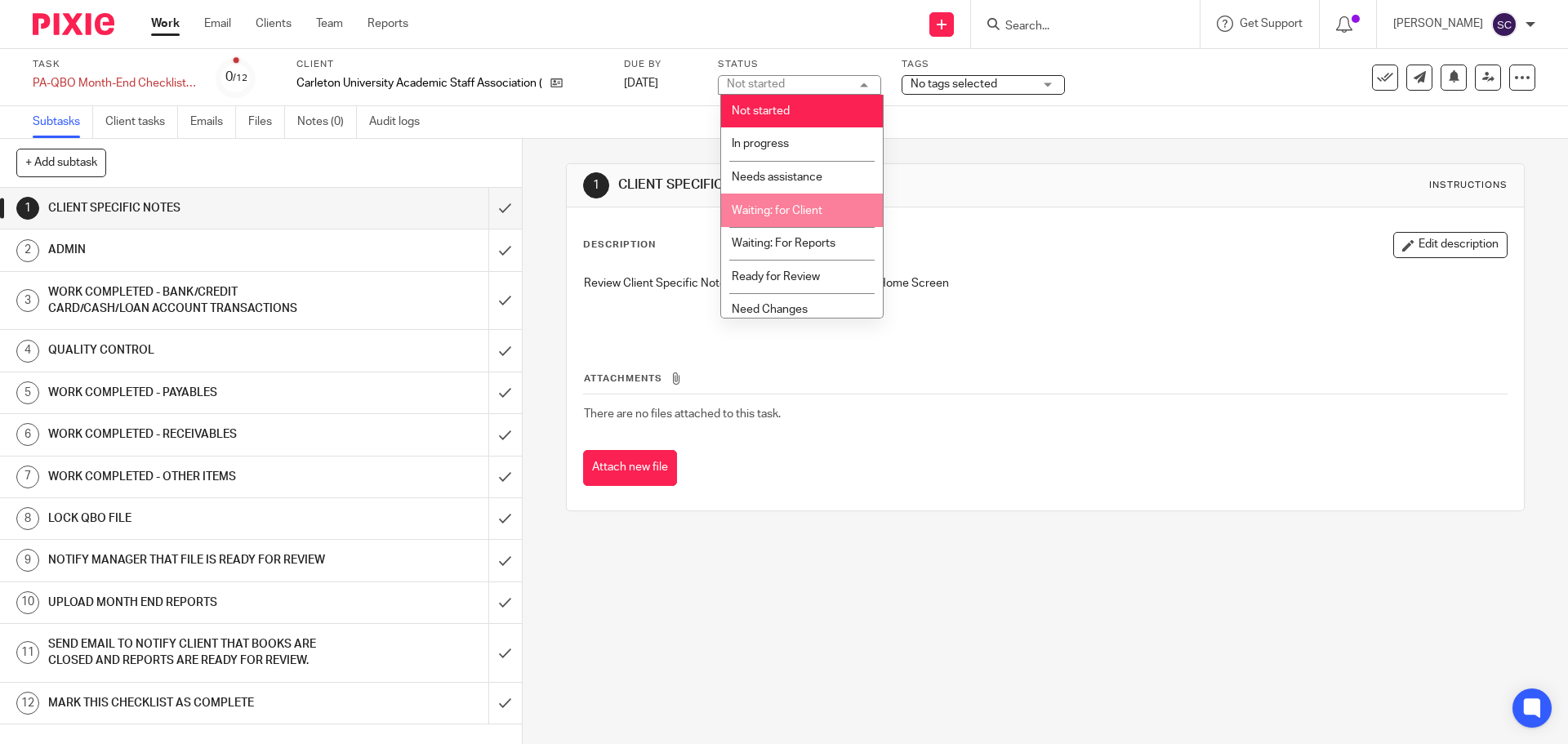
click at [806, 210] on span "Waiting: for Client" at bounding box center [776, 210] width 91 height 12
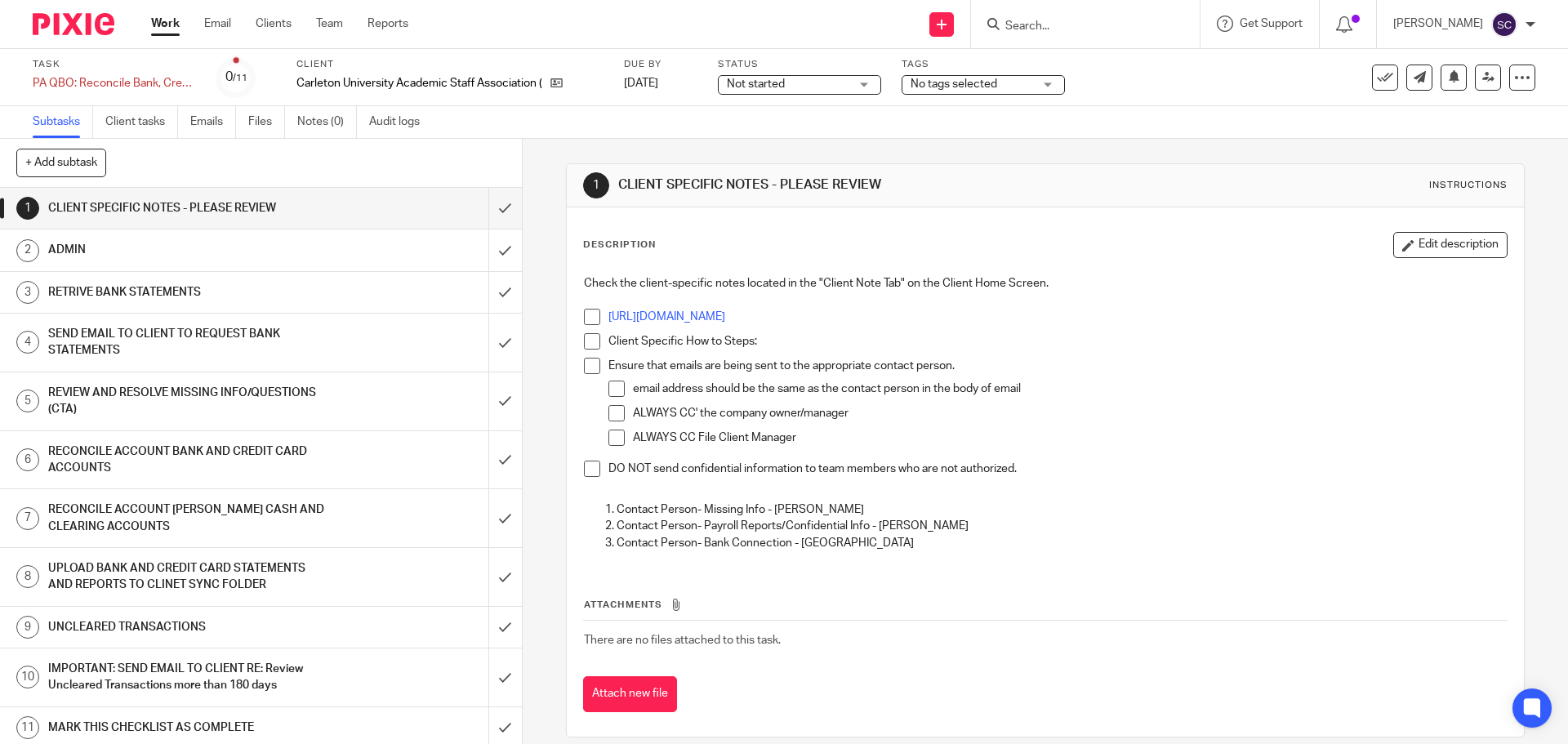
click at [872, 80] on div "Not started Not started" at bounding box center [800, 85] width 163 height 20
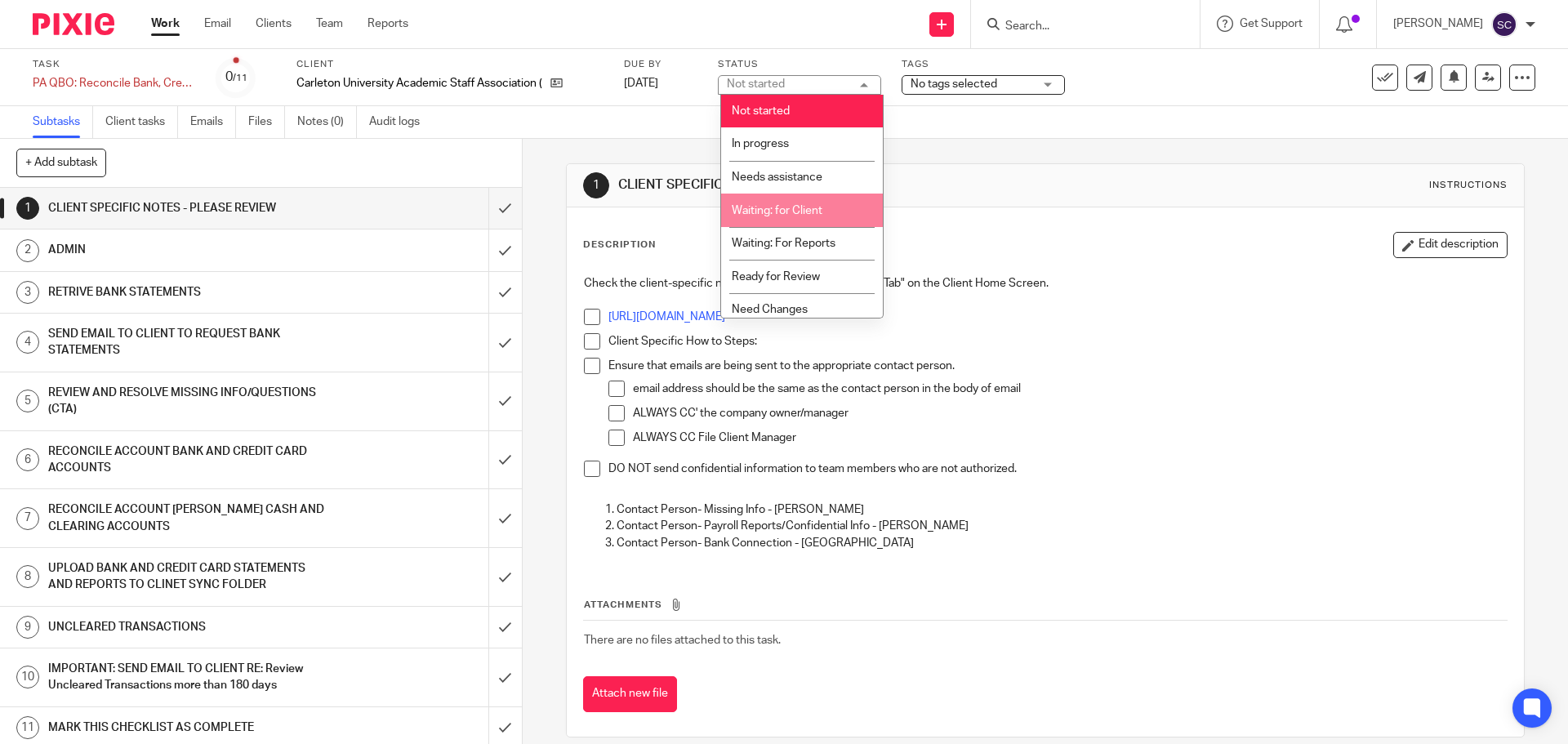
click at [795, 213] on span "Waiting: for Client" at bounding box center [776, 210] width 91 height 12
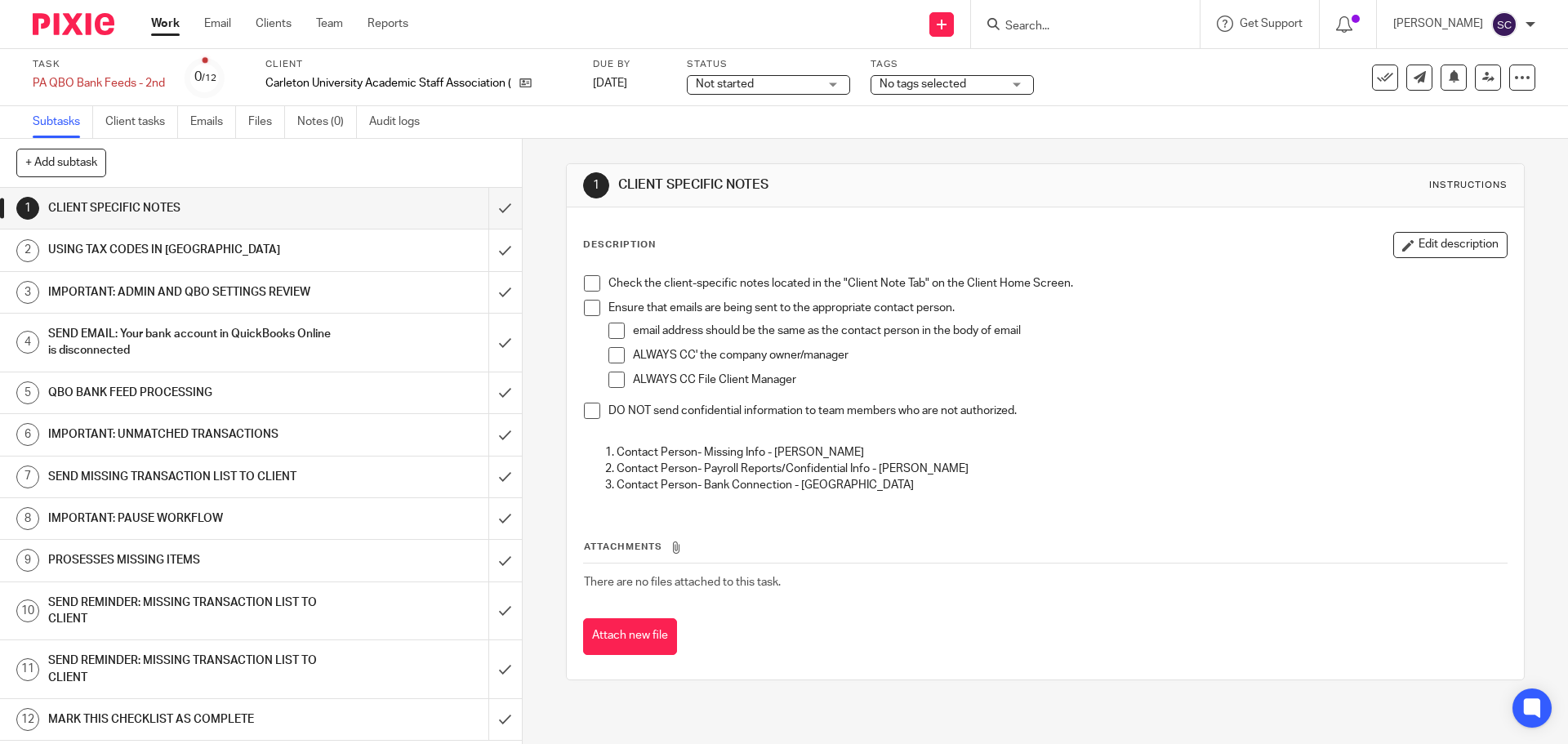
click at [839, 86] on div "Not started Not started" at bounding box center [768, 85] width 163 height 20
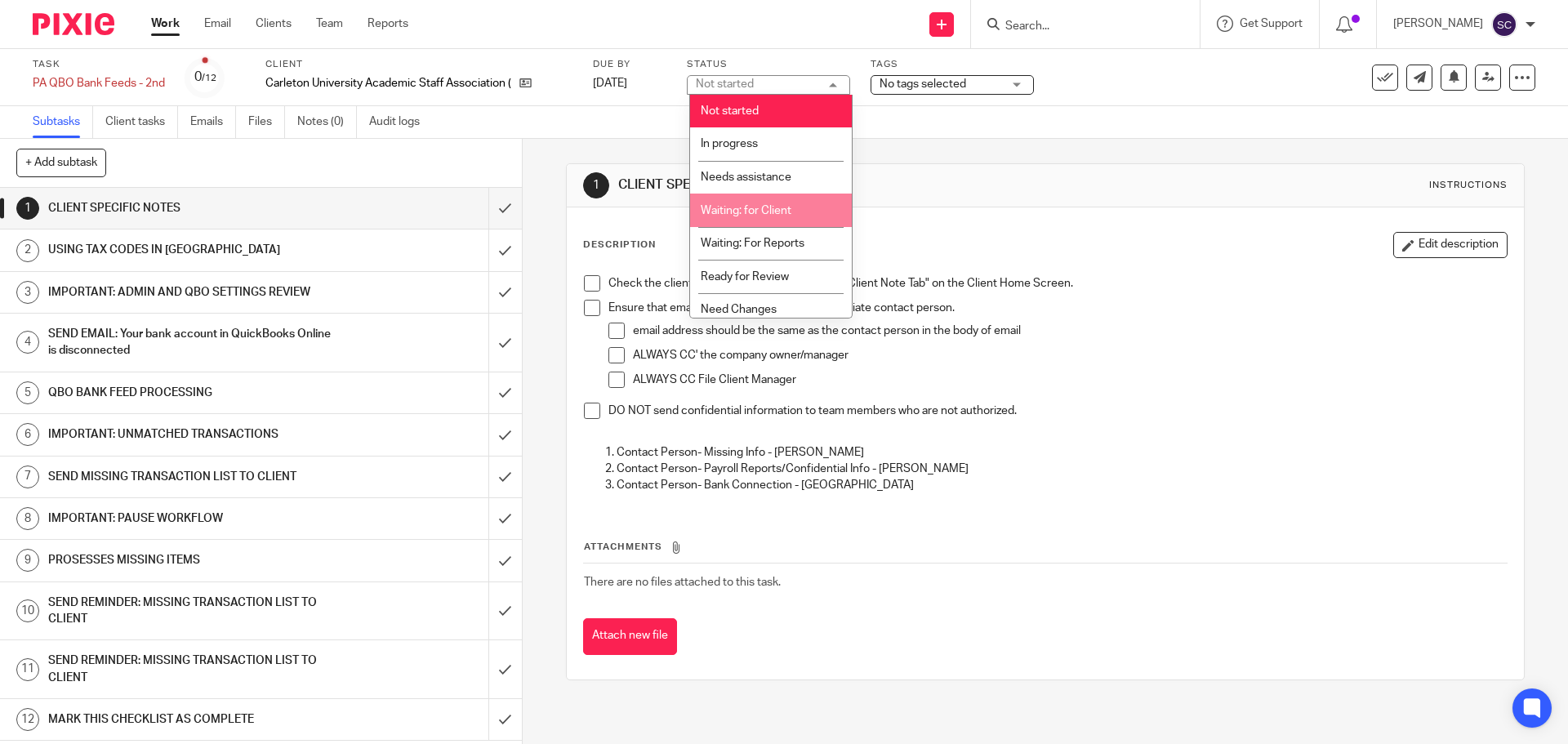
click at [766, 206] on span "Waiting: for Client" at bounding box center [746, 210] width 91 height 12
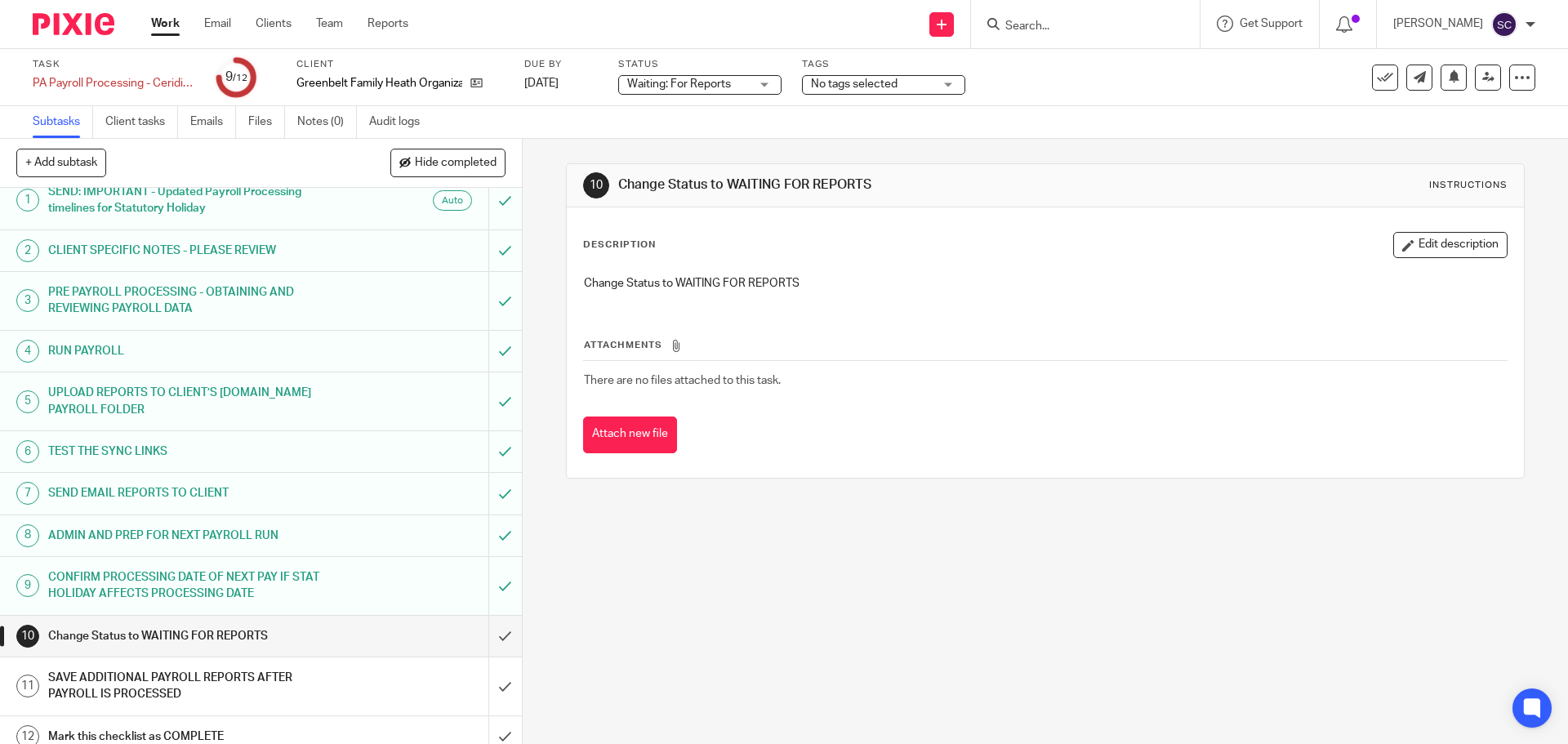
scroll to position [31, 0]
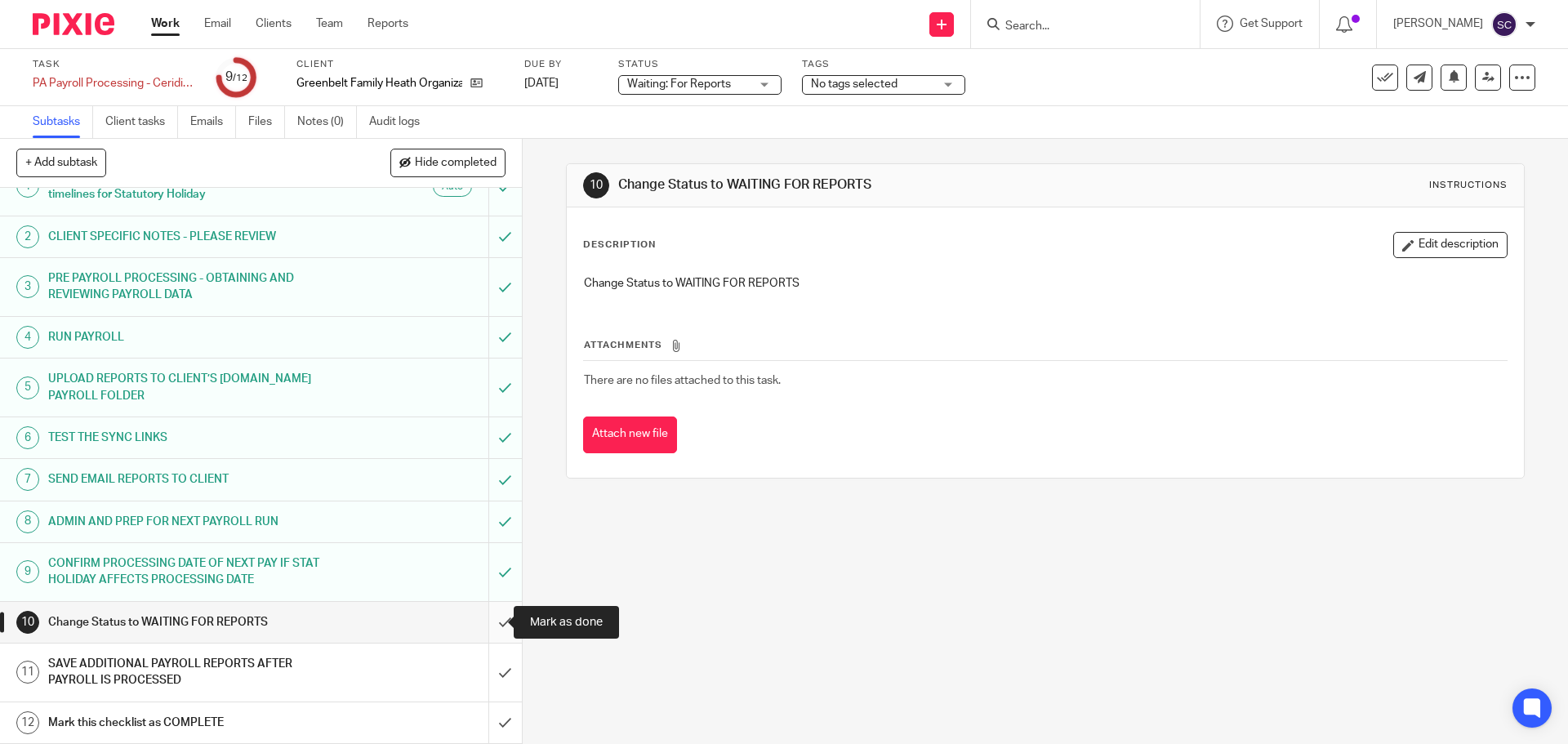
click at [483, 616] on input "submit" at bounding box center [260, 622] width 521 height 40
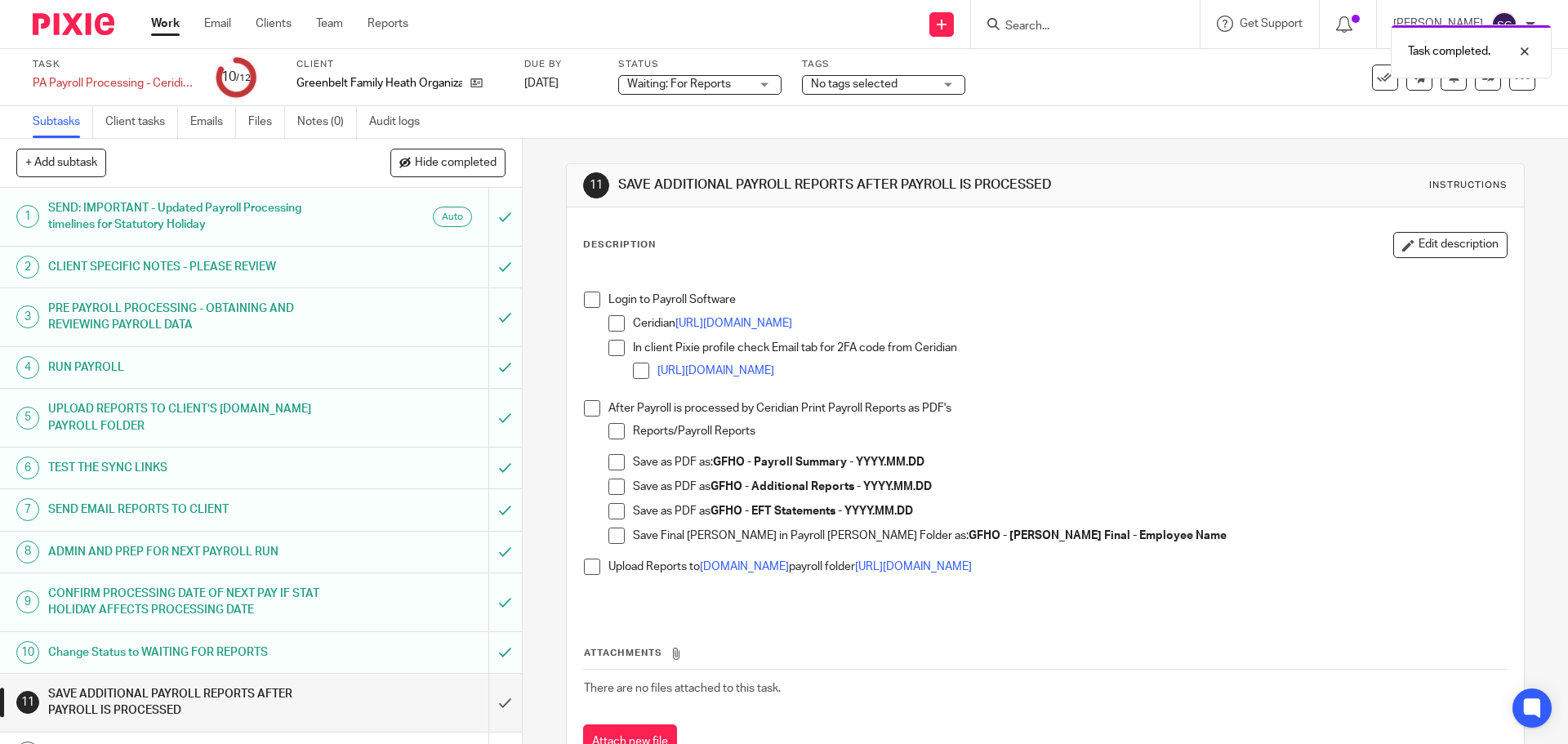
click at [587, 407] on span at bounding box center [592, 408] width 16 height 16
click at [585, 300] on span at bounding box center [592, 300] width 16 height 16
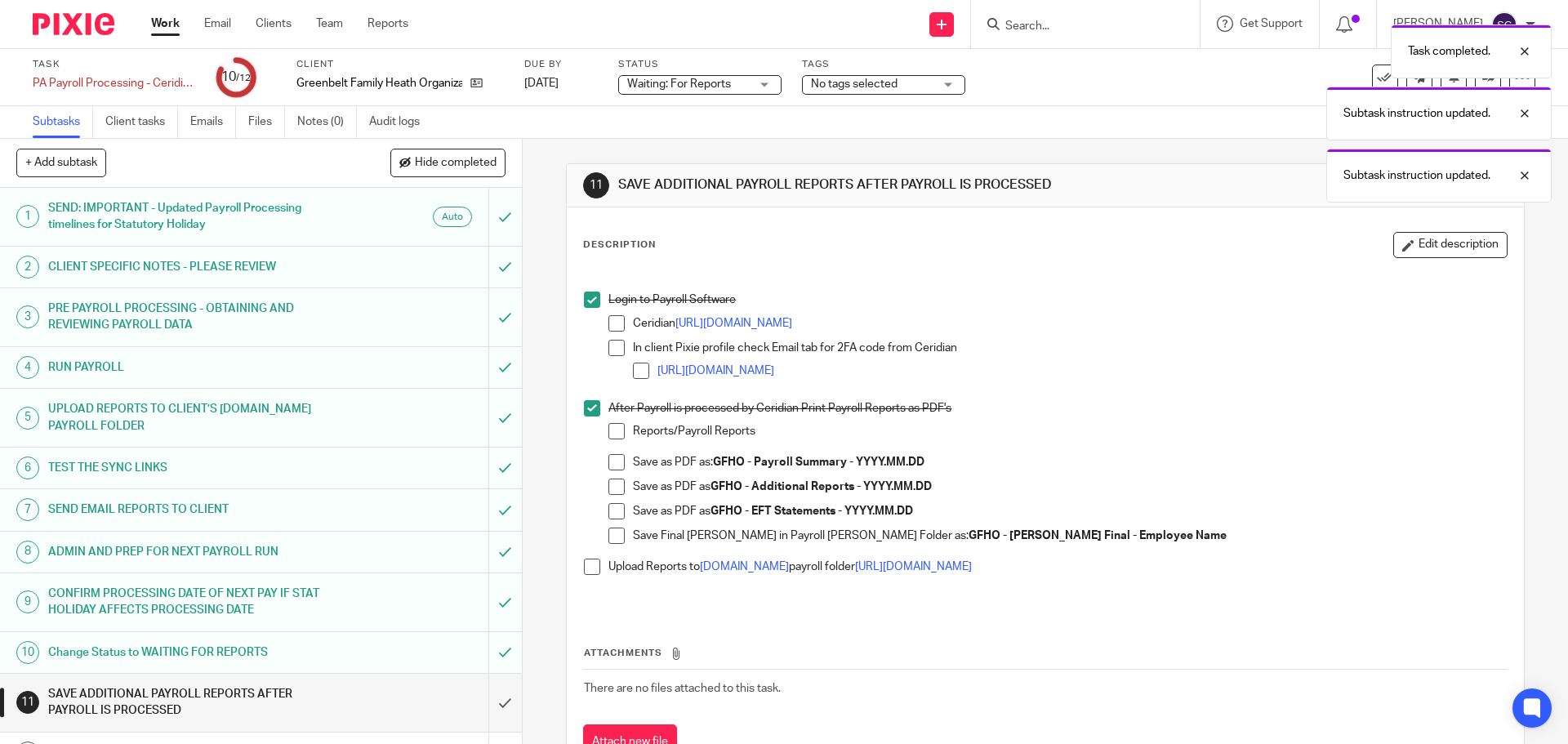
click at [585, 573] on span at bounding box center [592, 566] width 16 height 16
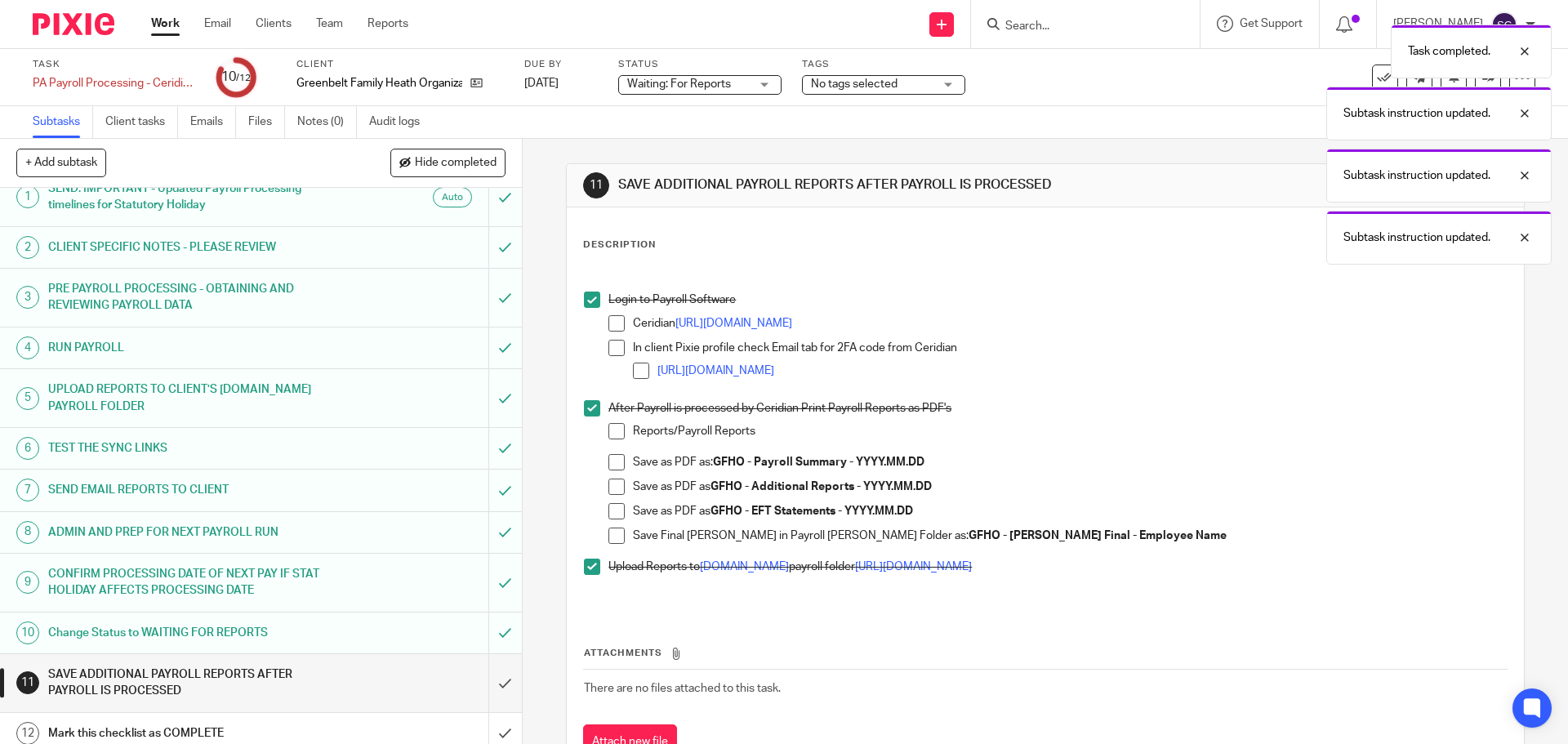
scroll to position [31, 0]
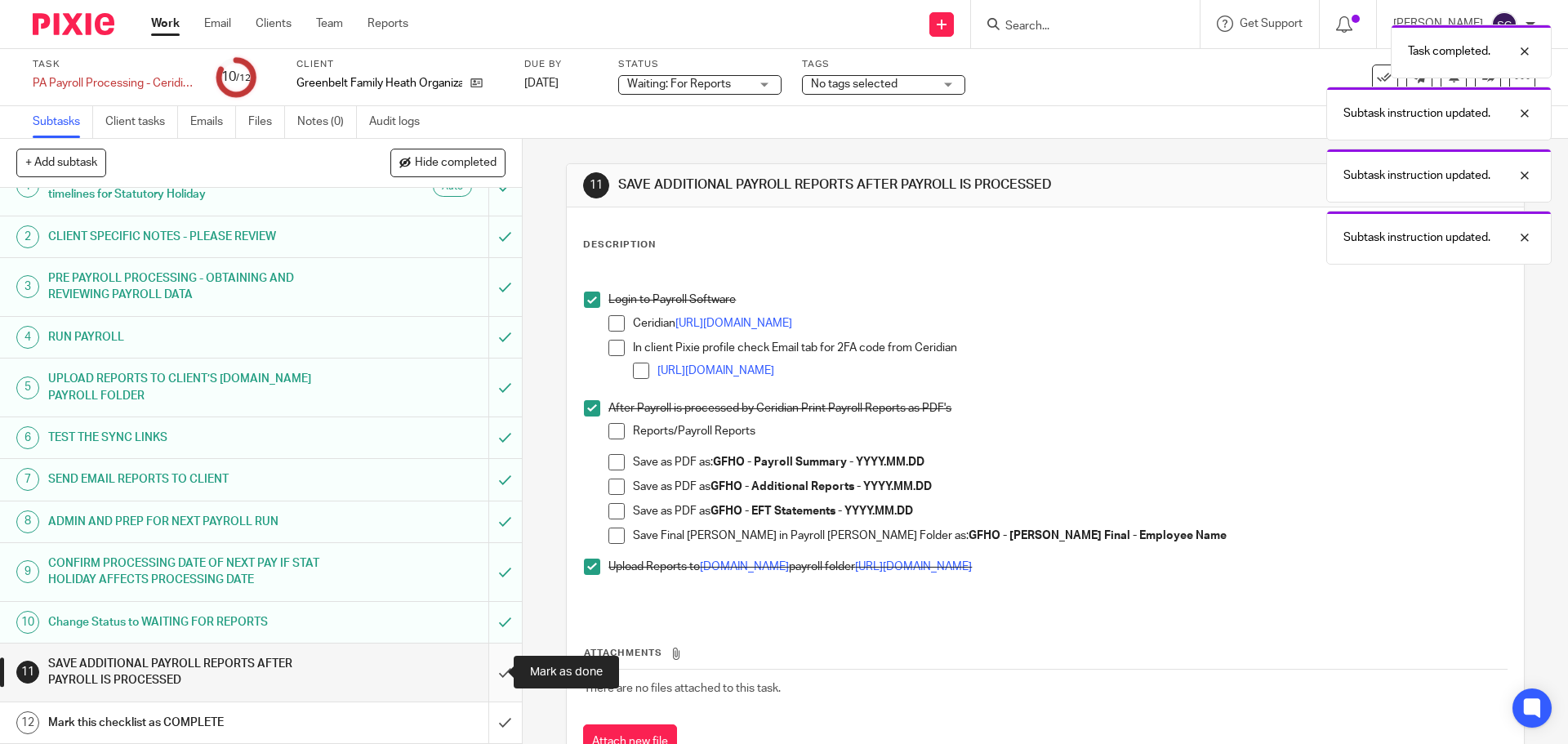
click at [486, 676] on input "submit" at bounding box center [260, 672] width 521 height 58
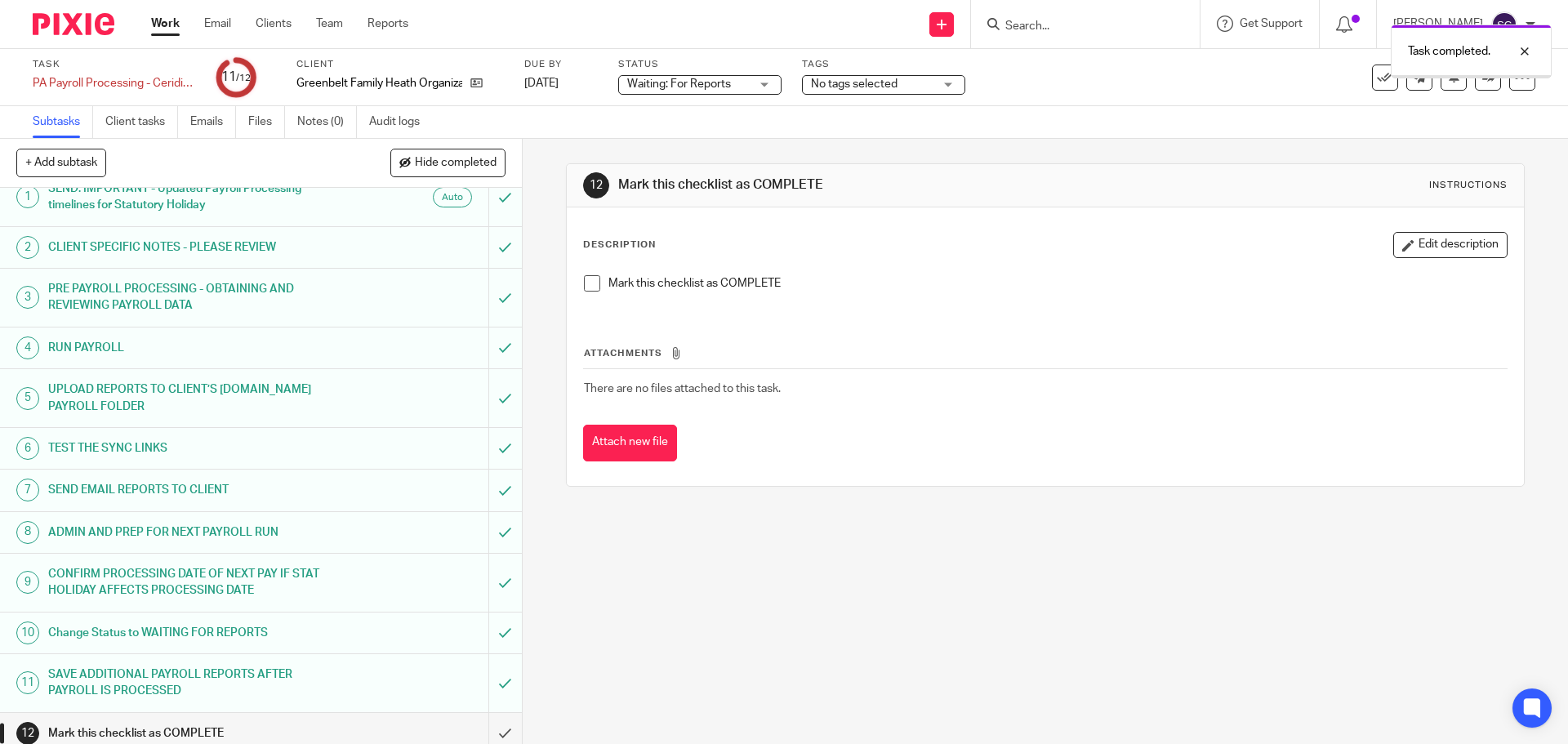
scroll to position [31, 0]
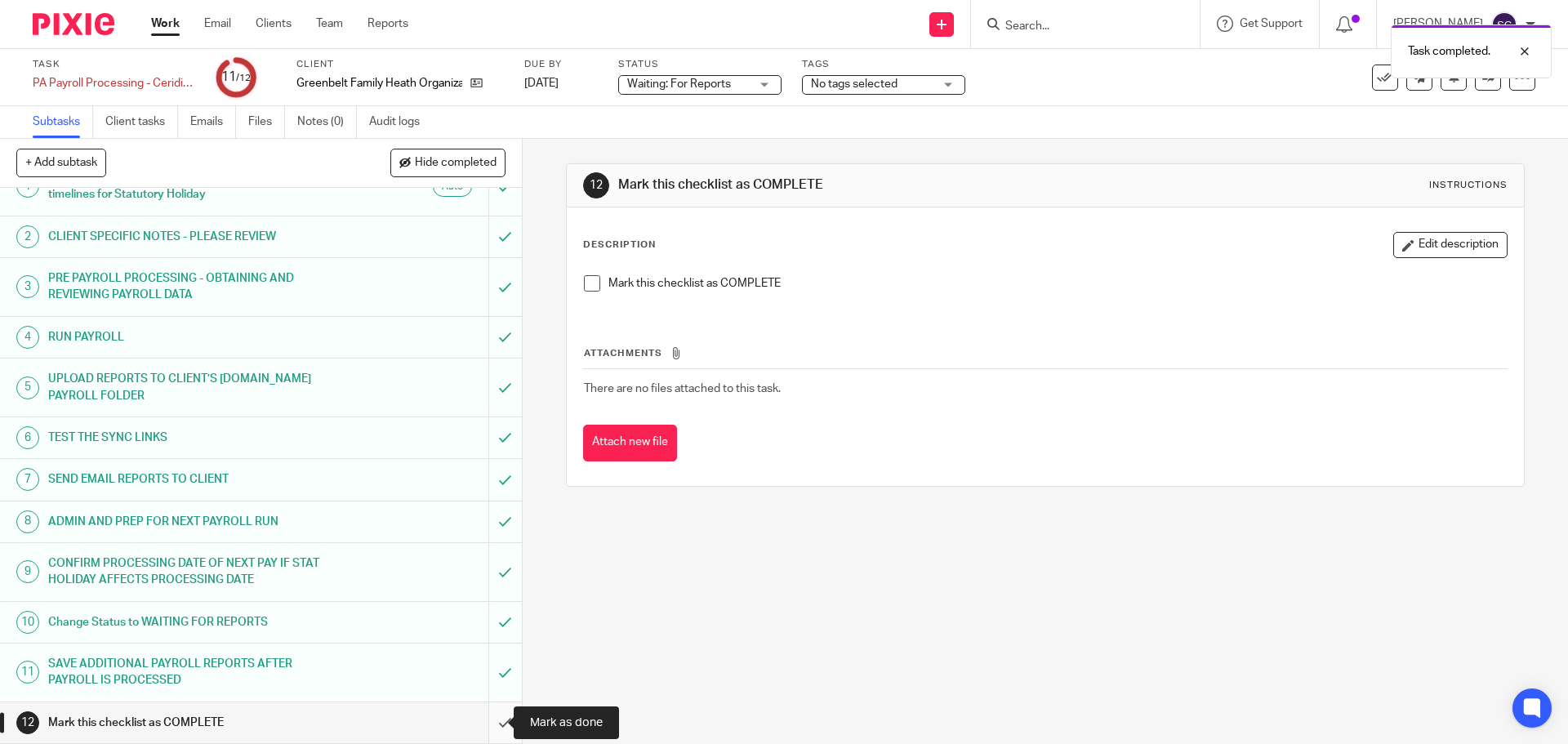
click at [486, 724] on input "submit" at bounding box center [260, 722] width 521 height 40
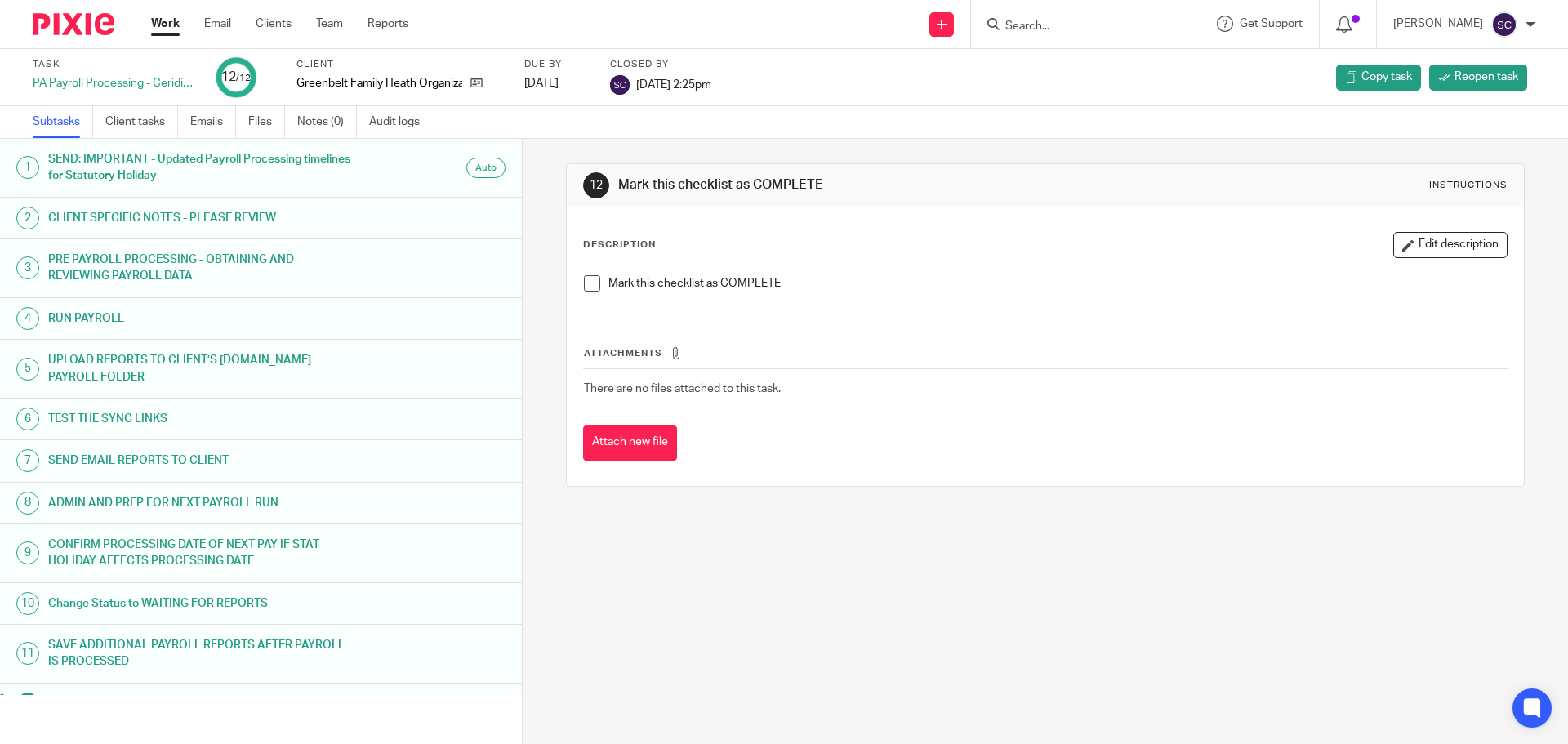
click at [584, 287] on span at bounding box center [592, 284] width 16 height 16
